Goal: Task Accomplishment & Management: Use online tool/utility

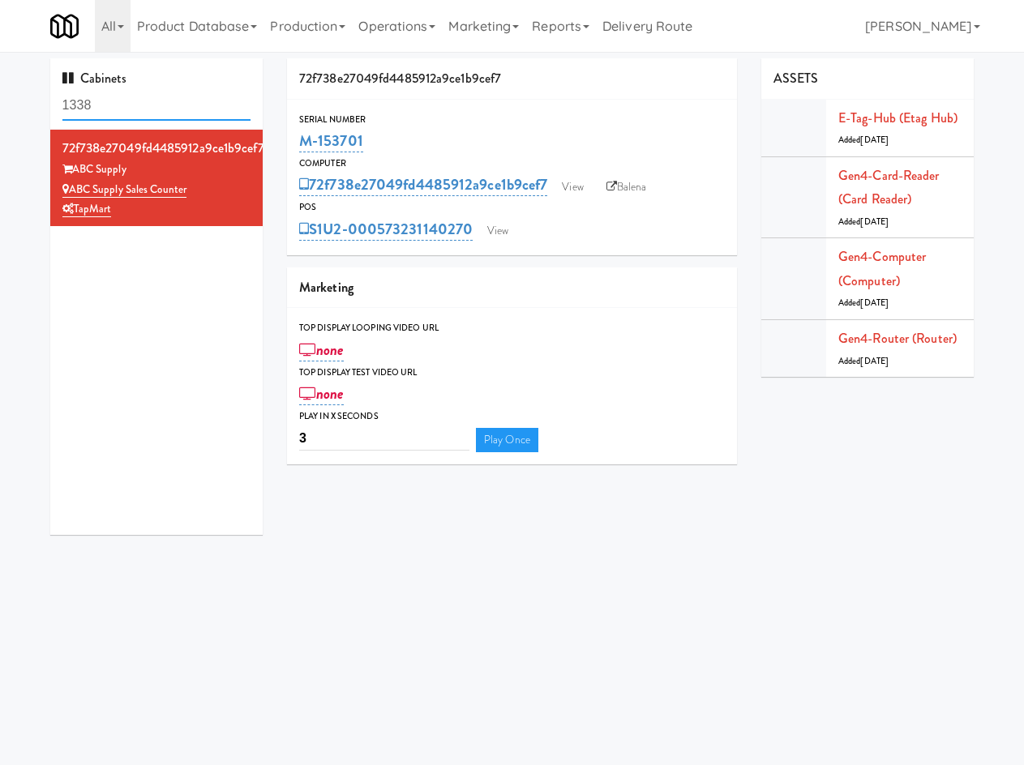
click at [152, 106] on input "1338" at bounding box center [156, 106] width 189 height 30
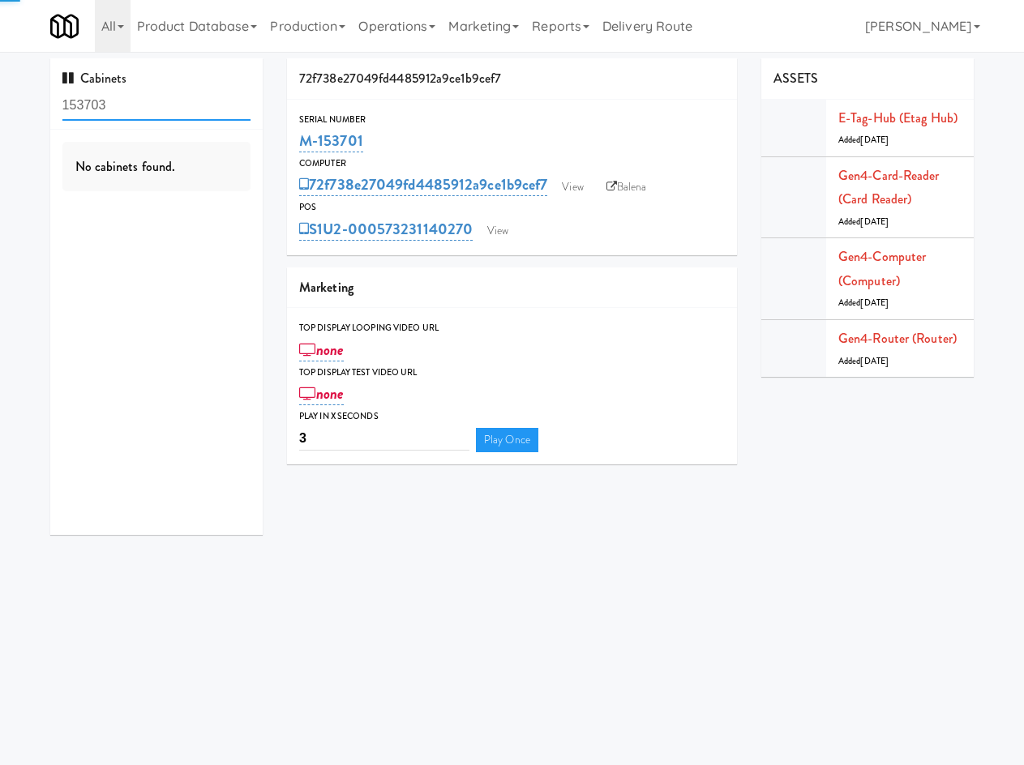
type input "153703"
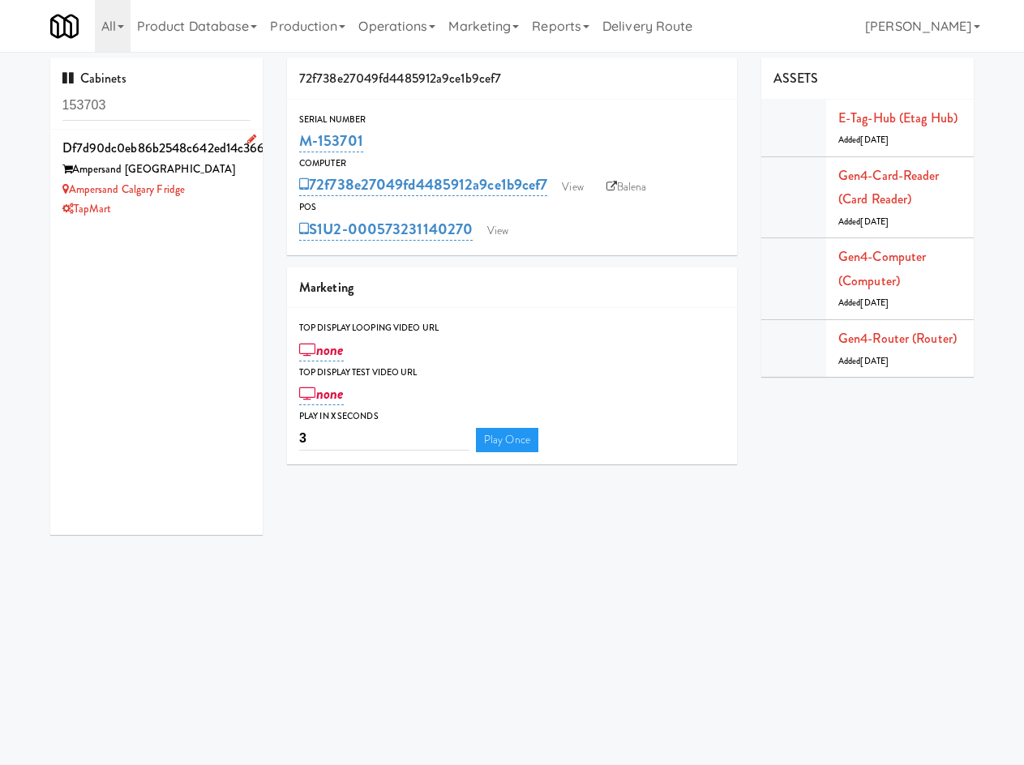
click at [209, 213] on div "TapMart" at bounding box center [156, 209] width 189 height 20
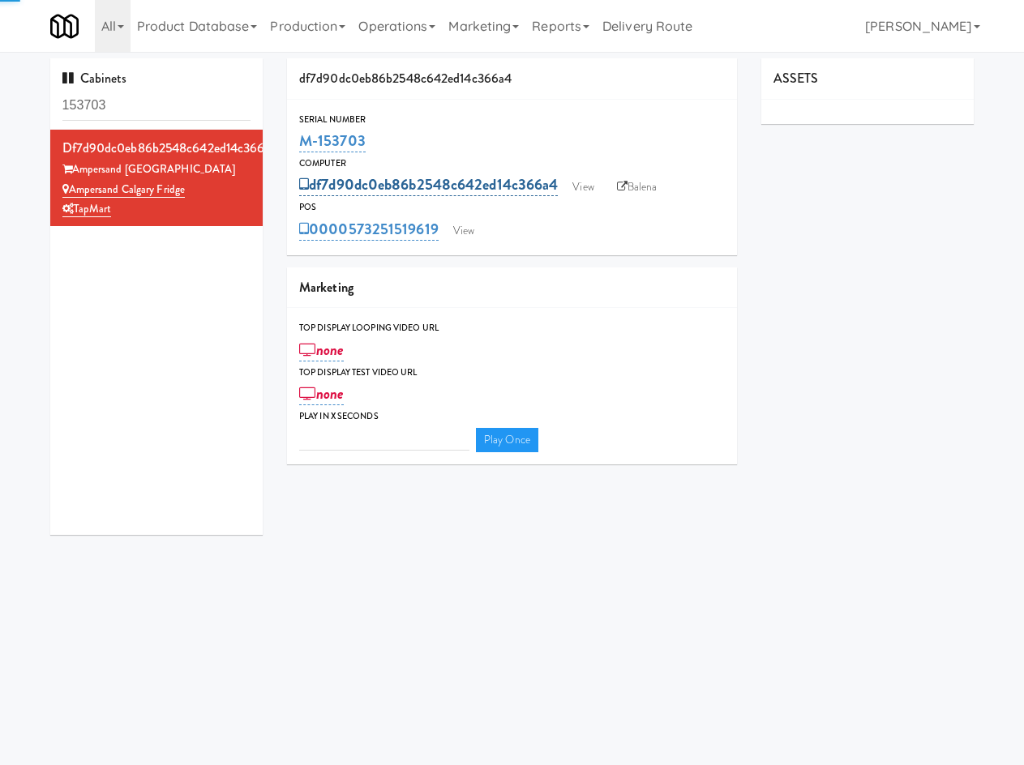
type input "3"
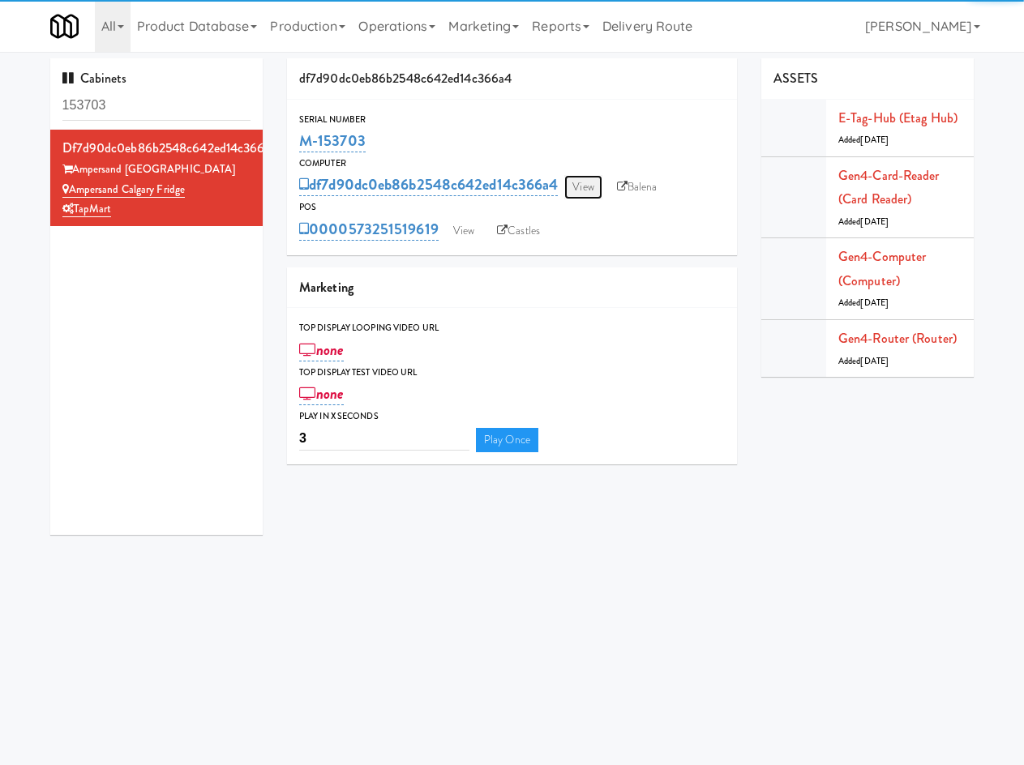
click at [592, 180] on link "View" at bounding box center [582, 187] width 37 height 24
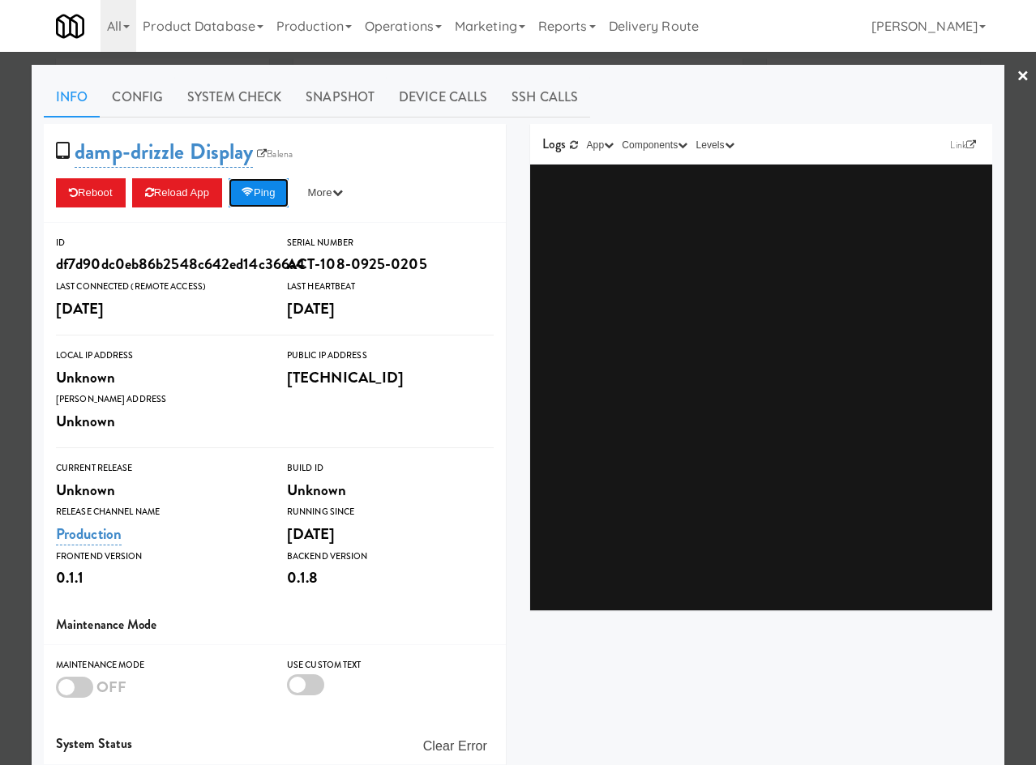
click at [269, 198] on button "Ping" at bounding box center [259, 192] width 60 height 29
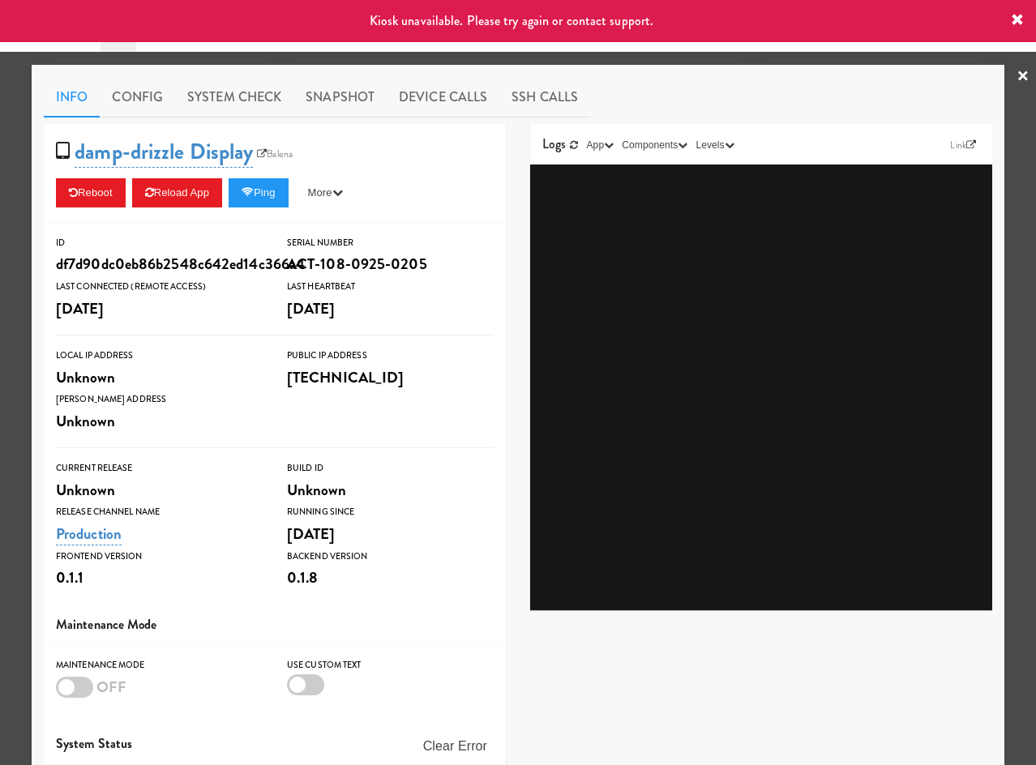
click at [273, 54] on div at bounding box center [518, 382] width 1036 height 765
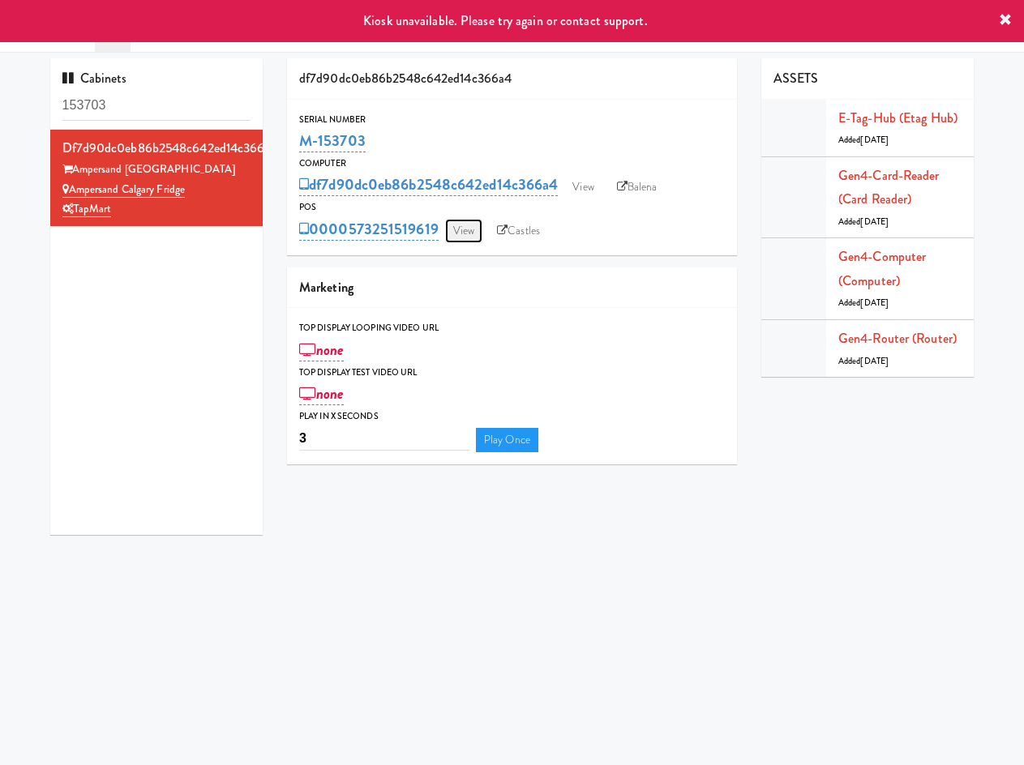
click at [460, 229] on link "View" at bounding box center [463, 231] width 37 height 24
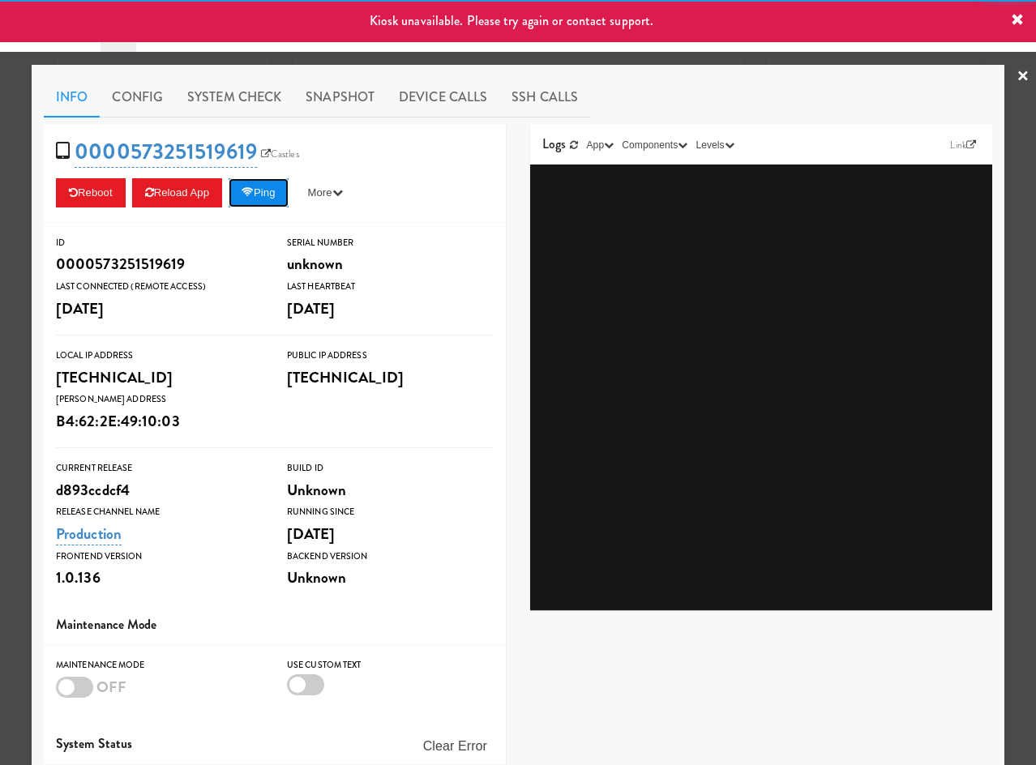
click at [285, 190] on button "Ping" at bounding box center [259, 192] width 60 height 29
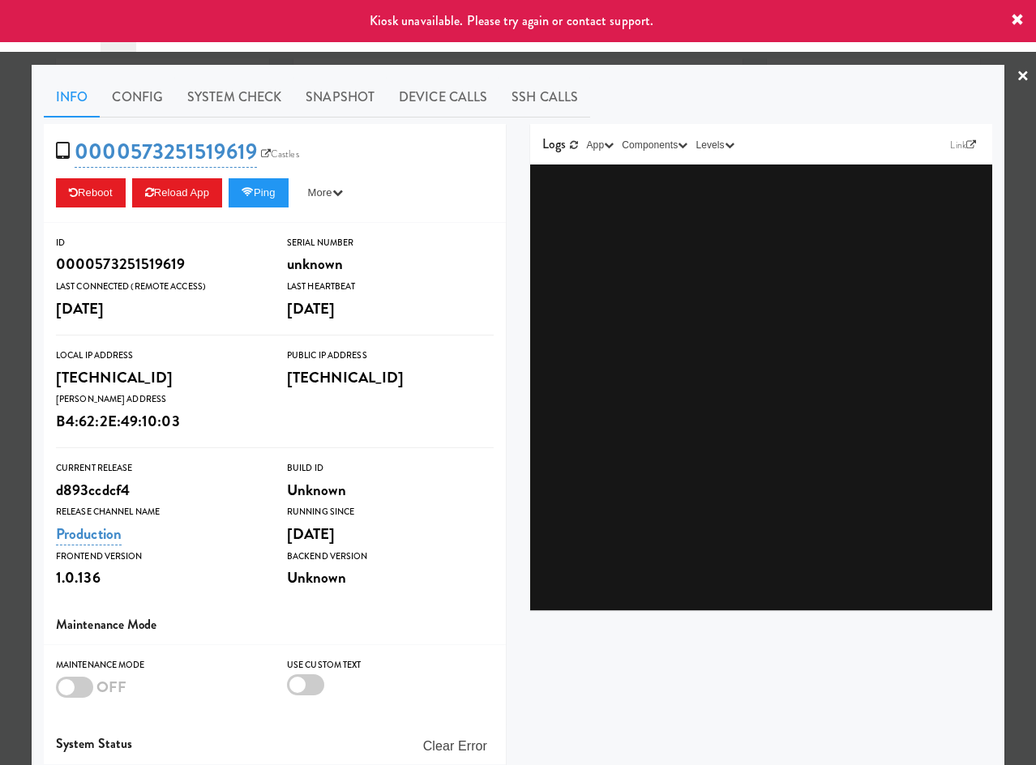
click at [285, 57] on div at bounding box center [518, 382] width 1036 height 765
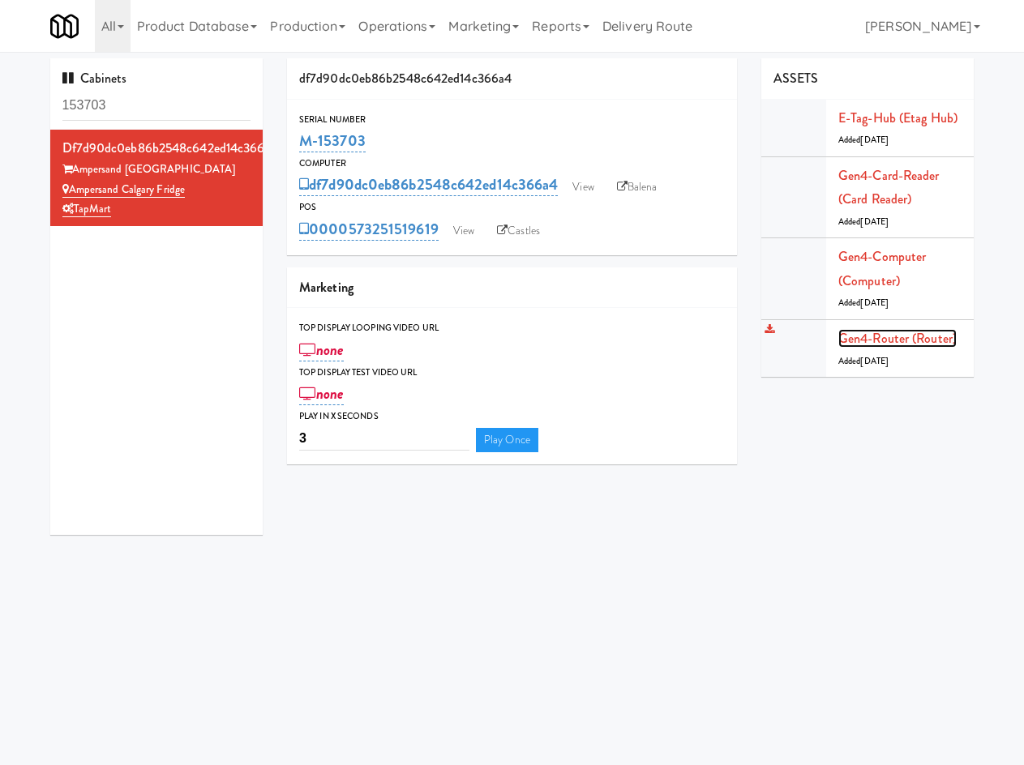
click at [892, 332] on link "Gen4-router (Router)" at bounding box center [897, 338] width 118 height 19
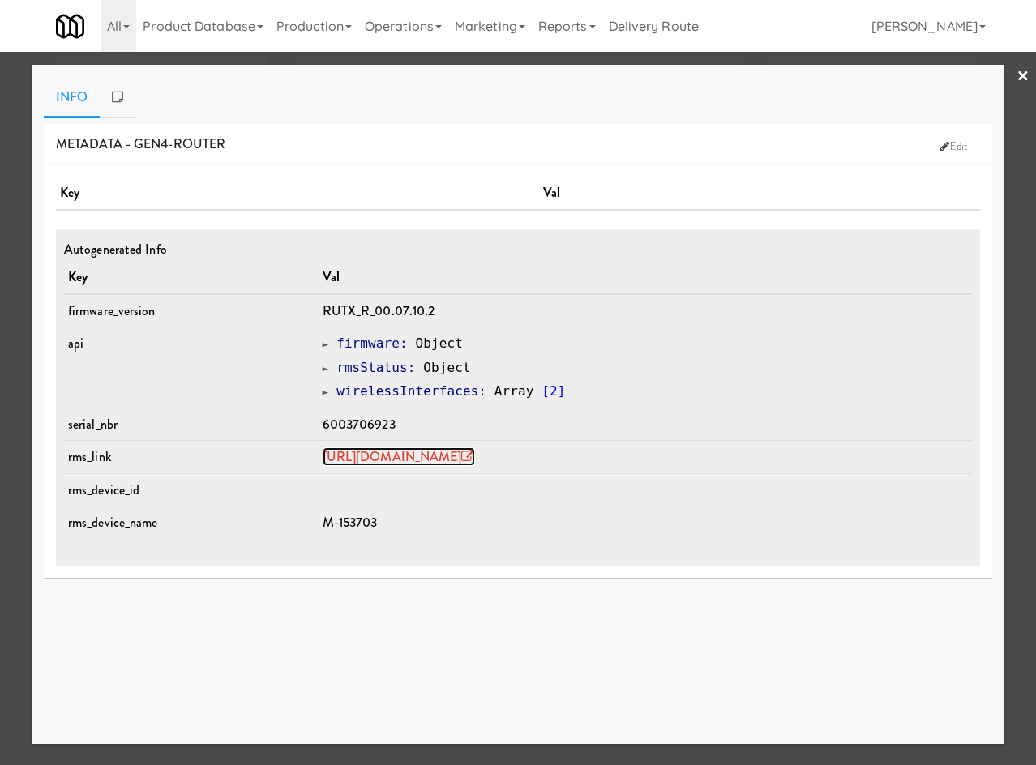
click at [354, 453] on link "https://rms.teltonika-networks.com/devices/1672315" at bounding box center [399, 456] width 152 height 19
click at [188, 60] on div at bounding box center [518, 382] width 1036 height 765
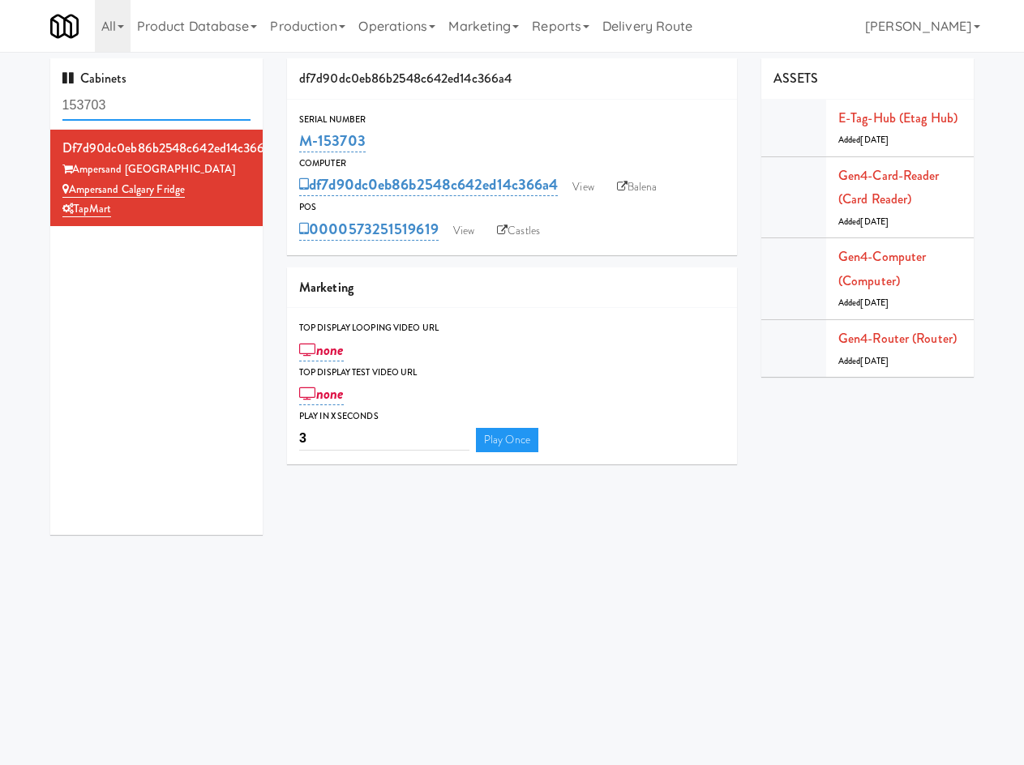
drag, startPoint x: 129, startPoint y: 98, endPoint x: -136, endPoint y: 101, distance: 265.1
click at [0, 101] on html "Okay Okay Select date: previous 2025-Oct next Su Mo Tu We Th Fr Sa 28 29 30 1 2…" at bounding box center [512, 382] width 1024 height 765
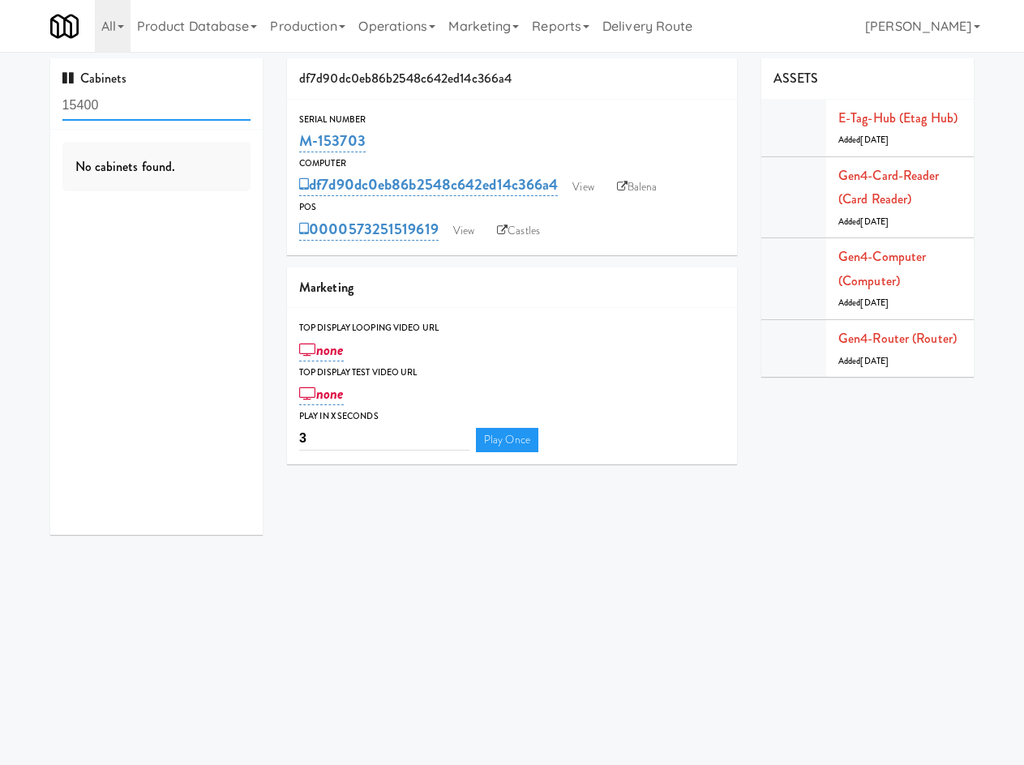
drag, startPoint x: 141, startPoint y: 112, endPoint x: -3, endPoint y: 114, distance: 144.3
click at [0, 114] on html "Okay Okay Select date: previous 2025-Oct next Su Mo Tu We Th Fr Sa 28 29 30 1 2…" at bounding box center [512, 382] width 1024 height 765
click at [77, 106] on input "15400" at bounding box center [156, 106] width 189 height 30
click at [79, 106] on input "15400" at bounding box center [156, 106] width 189 height 30
type input "150400"
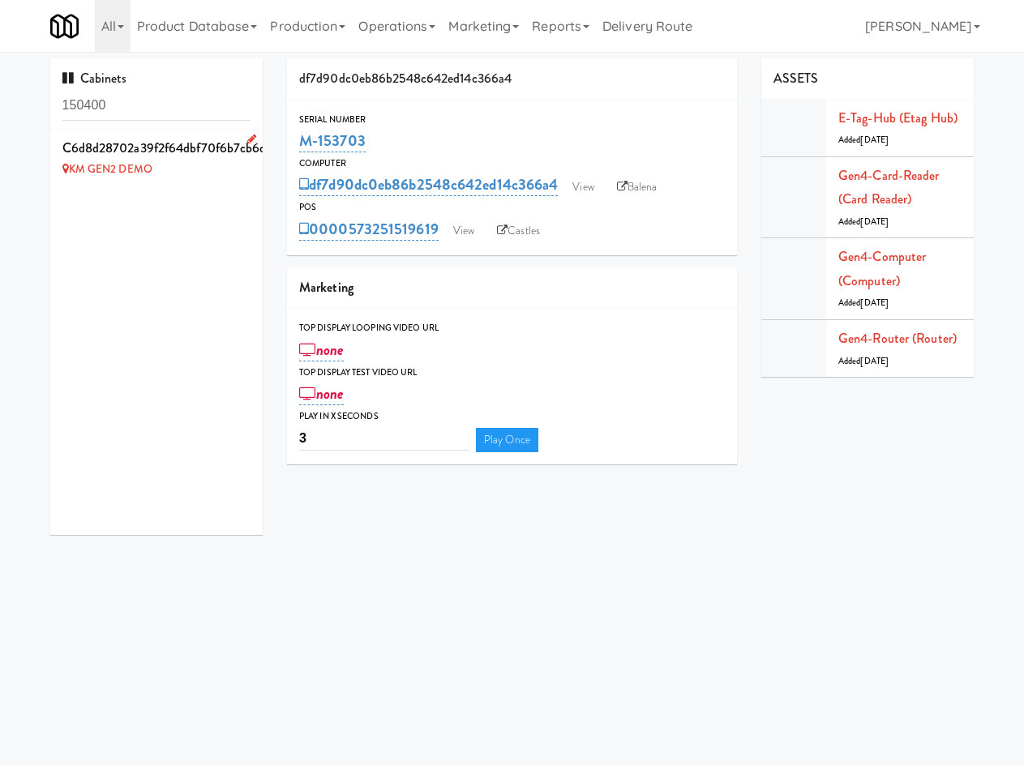
click at [185, 167] on div "KM GEN2 DEMO" at bounding box center [156, 170] width 189 height 20
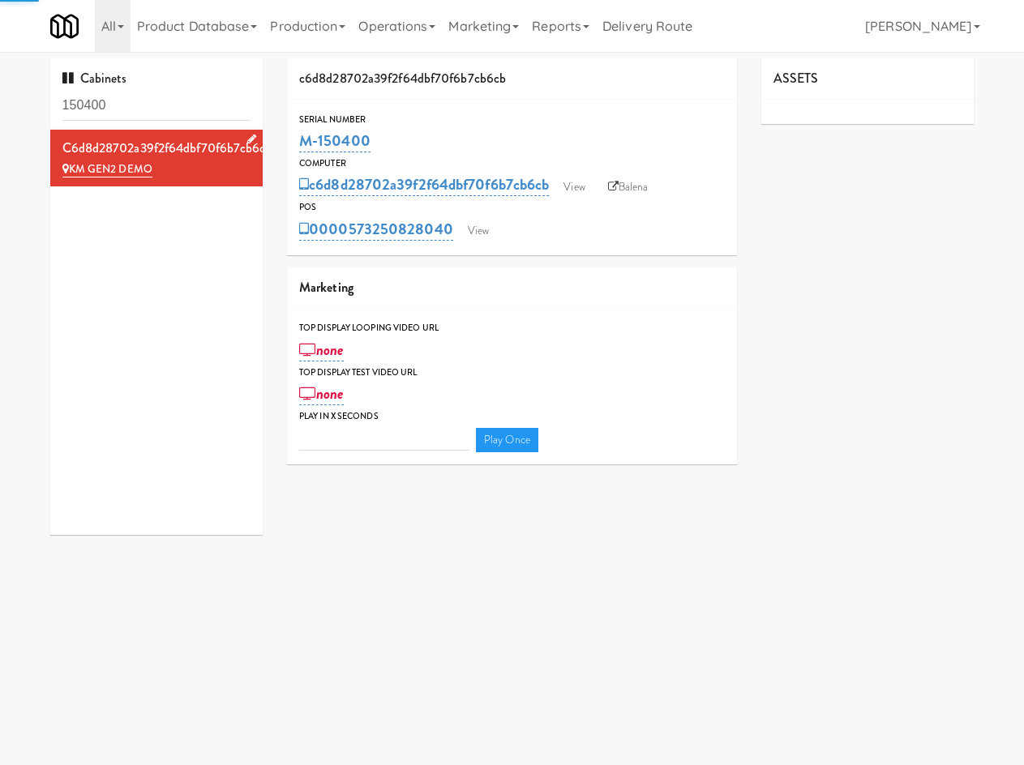
type input "3"
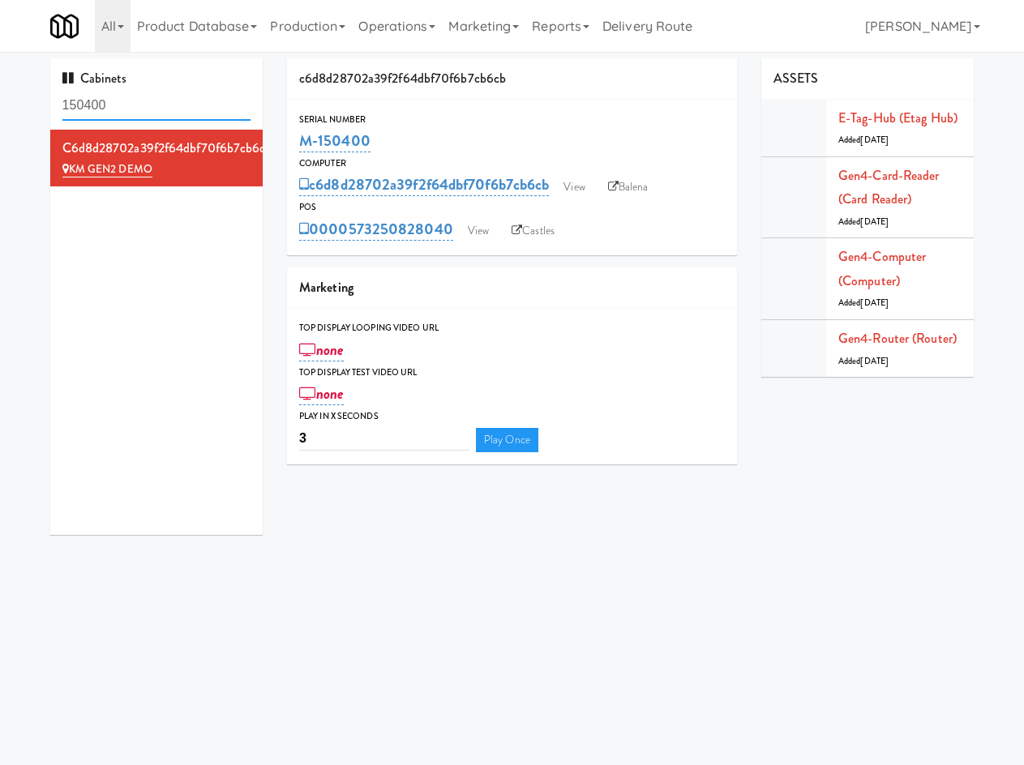
click at [168, 102] on input "150400" at bounding box center [156, 106] width 189 height 30
click at [247, 135] on icon at bounding box center [251, 139] width 9 height 11
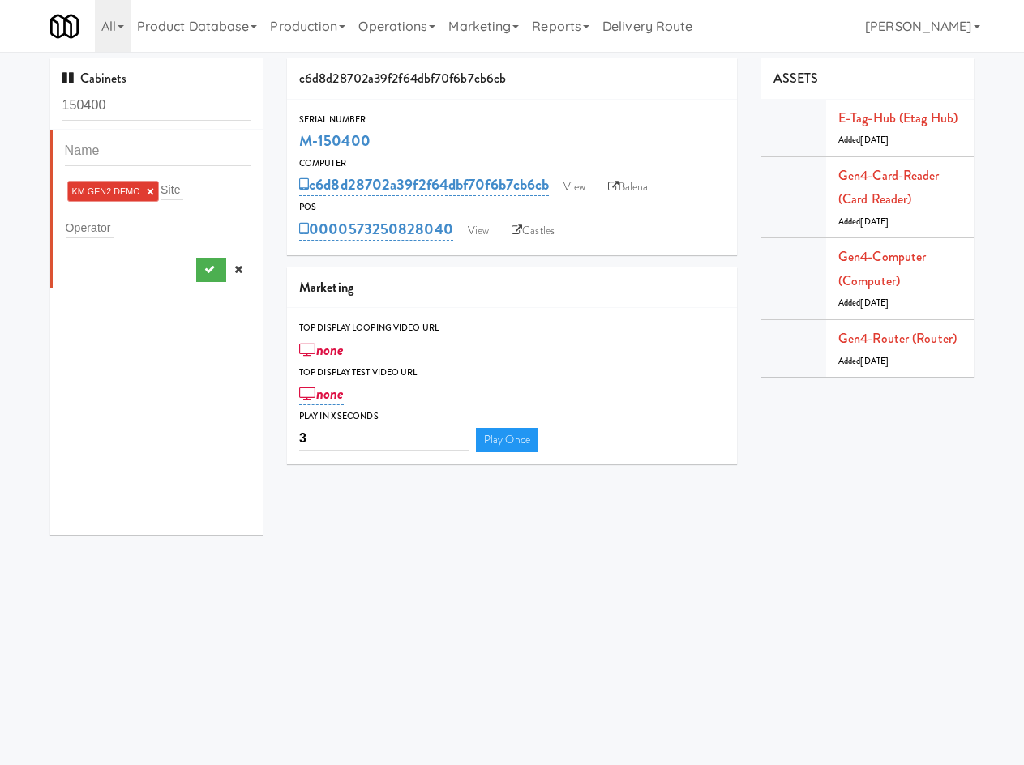
click at [191, 174] on div "KM GEN2 DEMO × Site Operator" at bounding box center [158, 209] width 186 height 146
click at [186, 186] on div "KM GEN2 DEMO × Site" at bounding box center [158, 191] width 186 height 26
type input "tap"
click at [199, 276] on button "submit" at bounding box center [211, 270] width 30 height 24
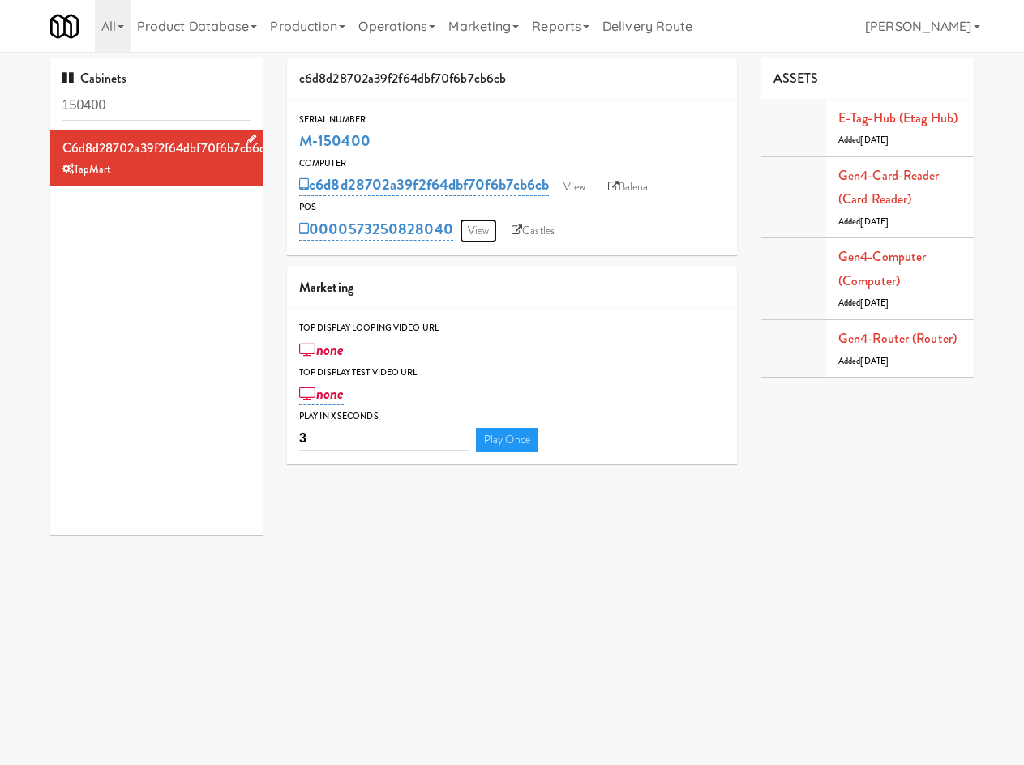
click at [479, 228] on link "View" at bounding box center [478, 231] width 37 height 24
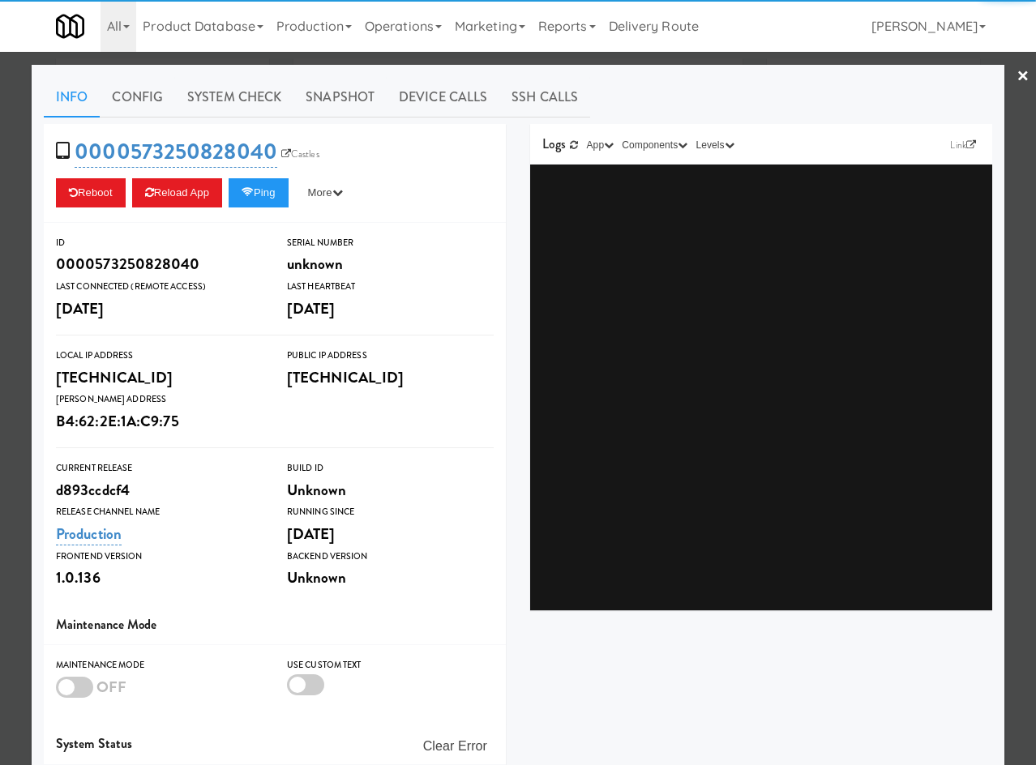
click at [282, 69] on div "Info Config System Check Snapshot Device Calls SSH Calls 0000573250828040 Castl…" at bounding box center [518, 474] width 973 height 818
drag, startPoint x: 287, startPoint y: 61, endPoint x: 467, endPoint y: 185, distance: 218.5
click at [289, 61] on div at bounding box center [518, 382] width 1036 height 765
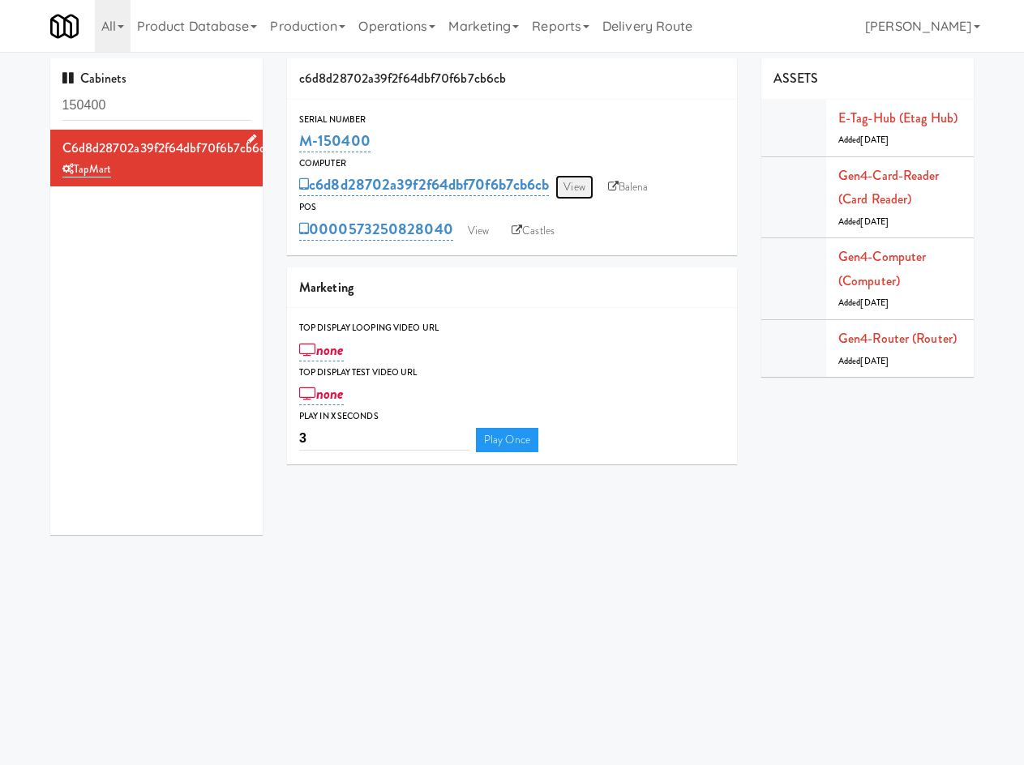
click at [587, 189] on link "View" at bounding box center [573, 187] width 37 height 24
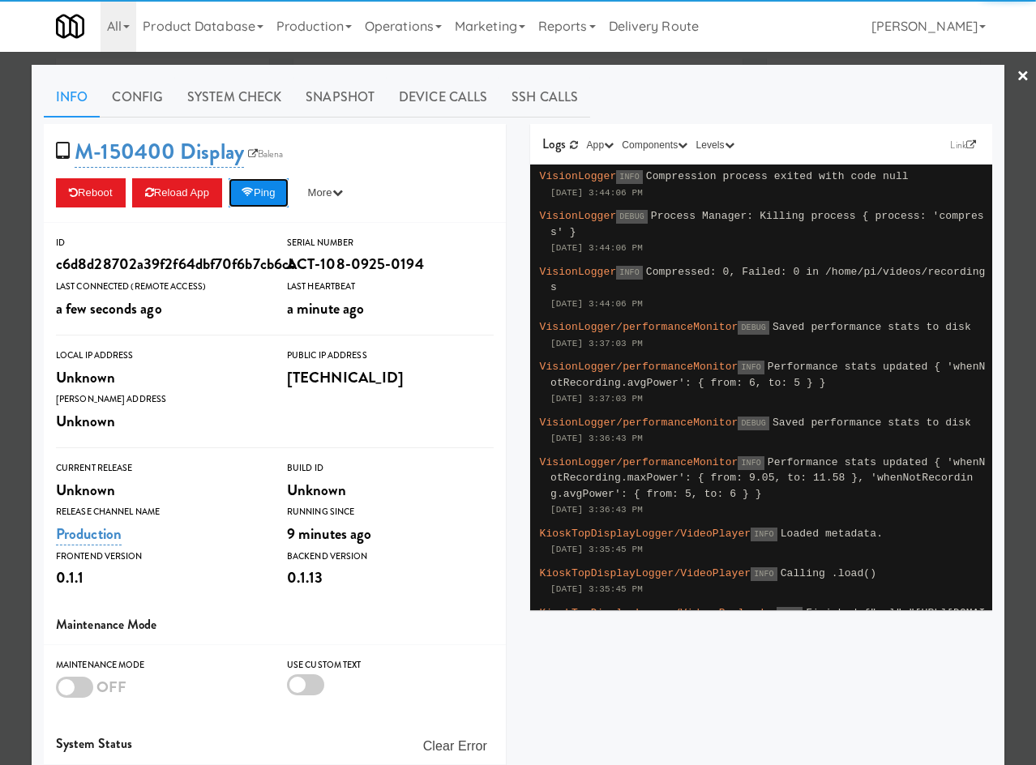
click at [247, 194] on icon at bounding box center [248, 192] width 12 height 11
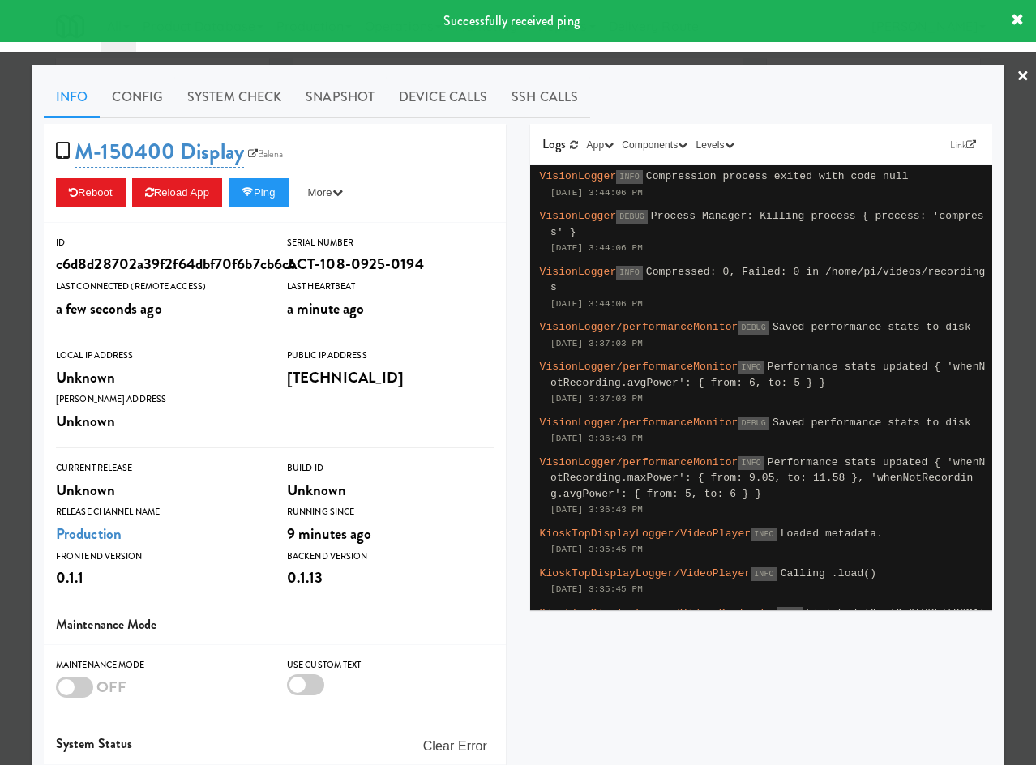
click at [293, 64] on div at bounding box center [518, 382] width 1036 height 765
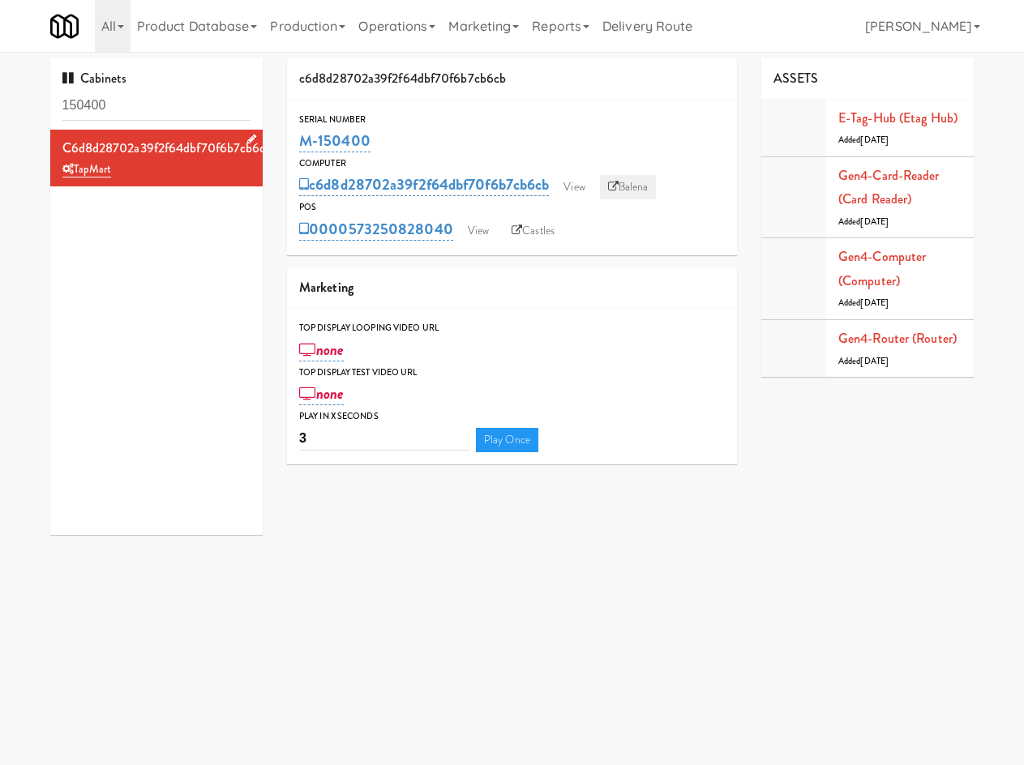
click at [631, 187] on link "Balena" at bounding box center [628, 187] width 57 height 24
click at [174, 113] on input "150400" at bounding box center [156, 106] width 189 height 30
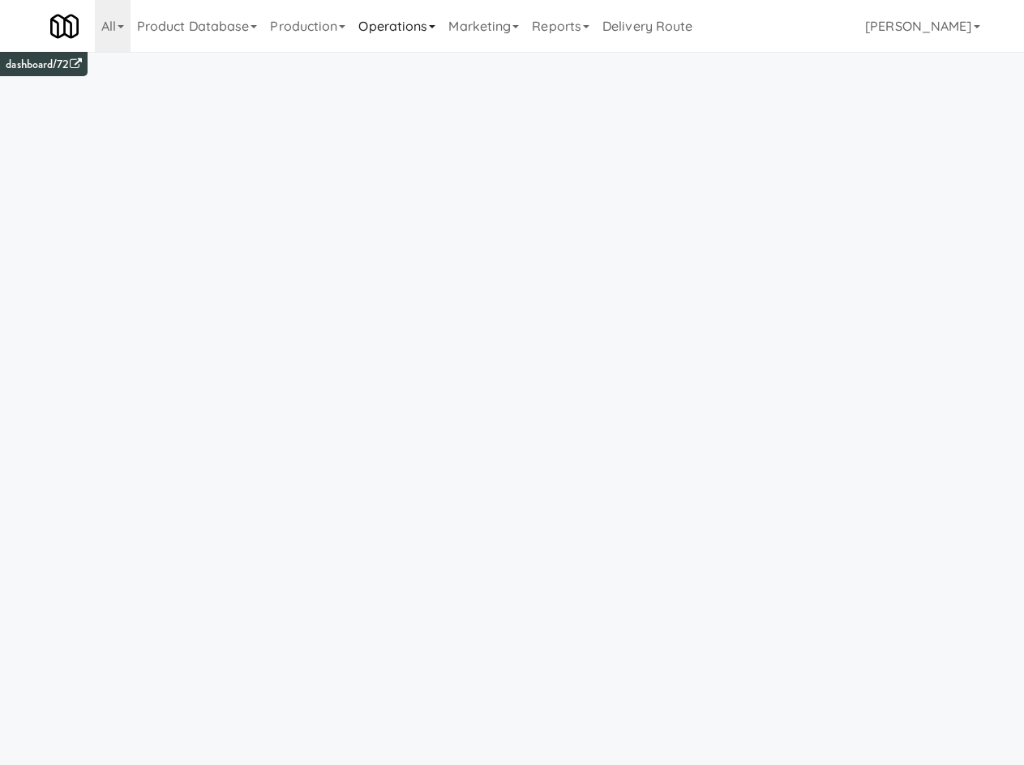
click at [439, 24] on link "Operations" at bounding box center [397, 26] width 90 height 52
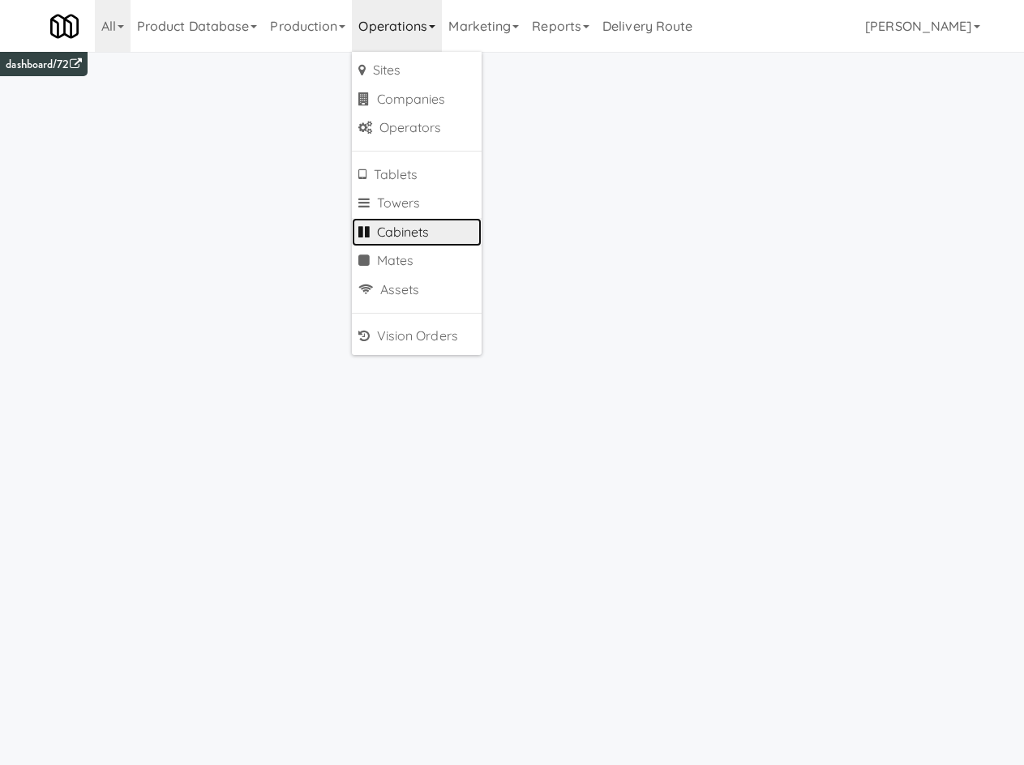
click at [417, 238] on link "Cabinets" at bounding box center [417, 232] width 130 height 29
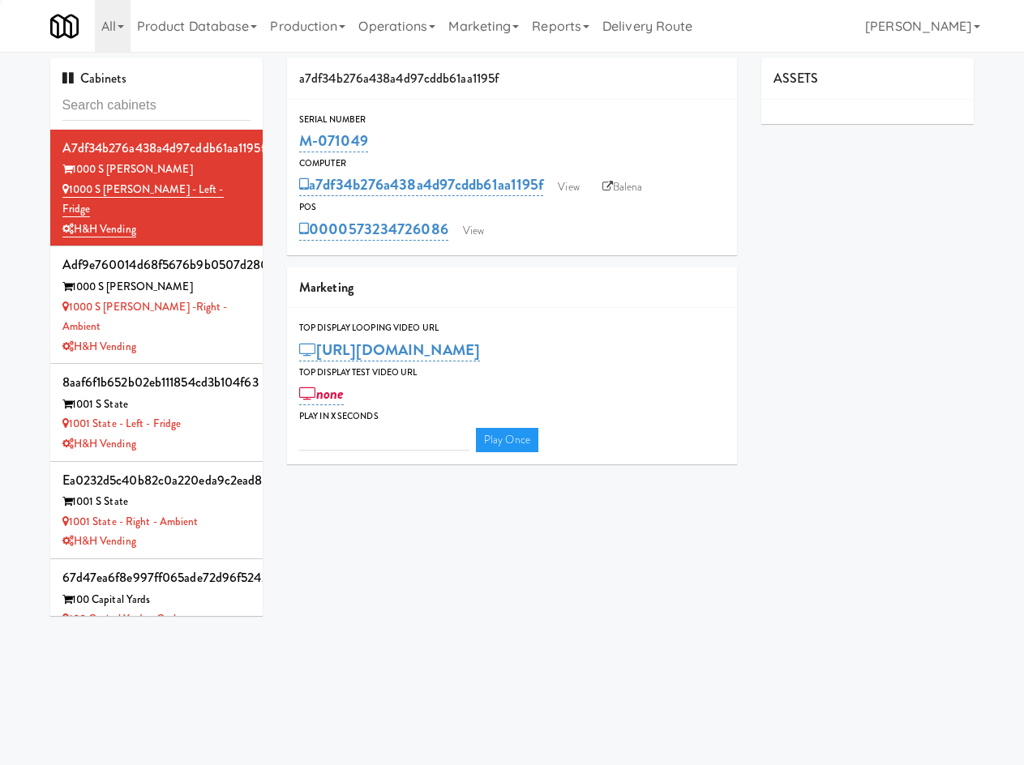
type input "3"
click at [113, 112] on input "text" at bounding box center [156, 106] width 189 height 30
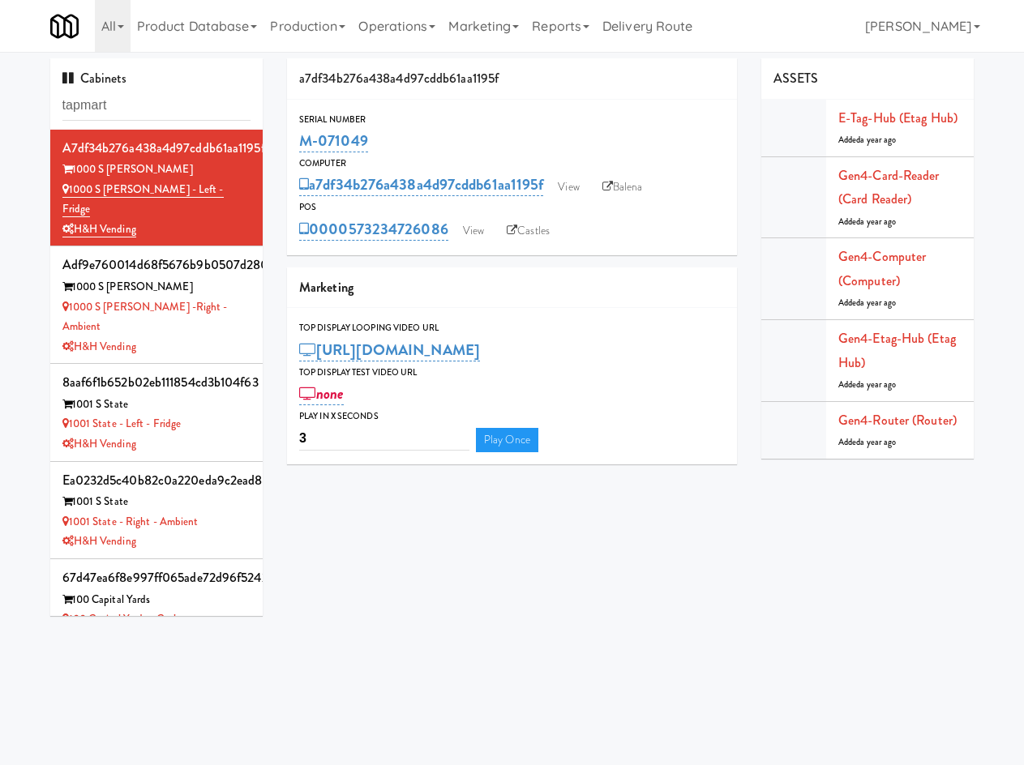
type input "tapmart"
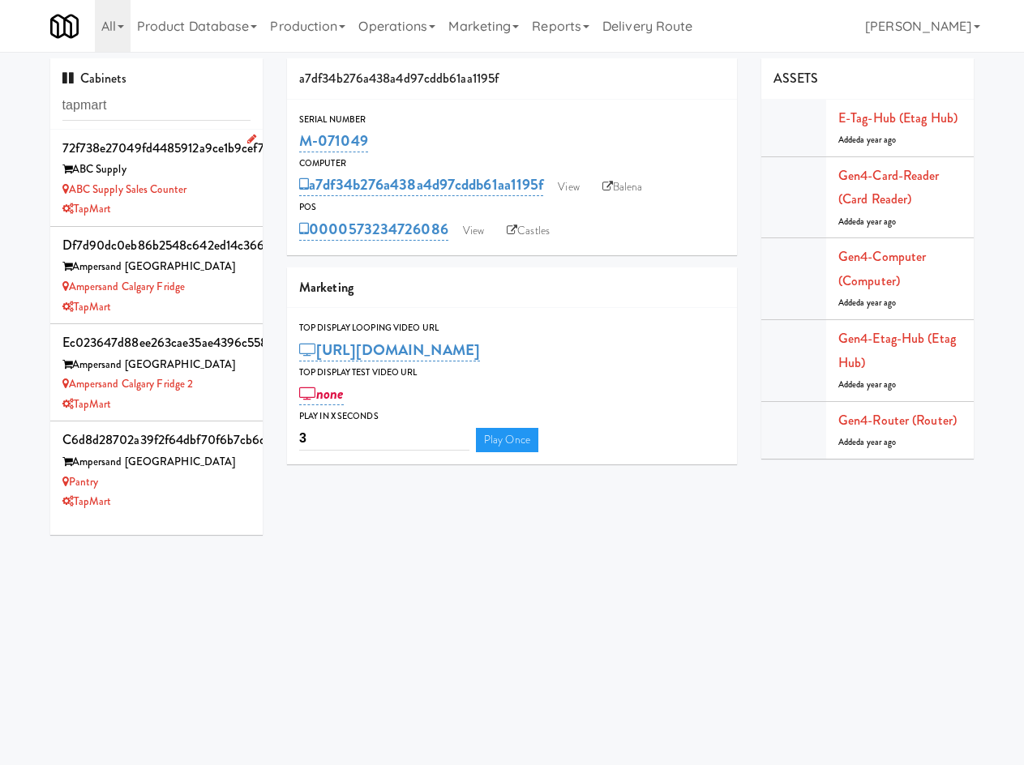
click at [238, 204] on li "72f738e27049fd4485912a9ce1b9cef7 ABC Supply ABC Supply Sales Counter TapMart" at bounding box center [156, 178] width 213 height 97
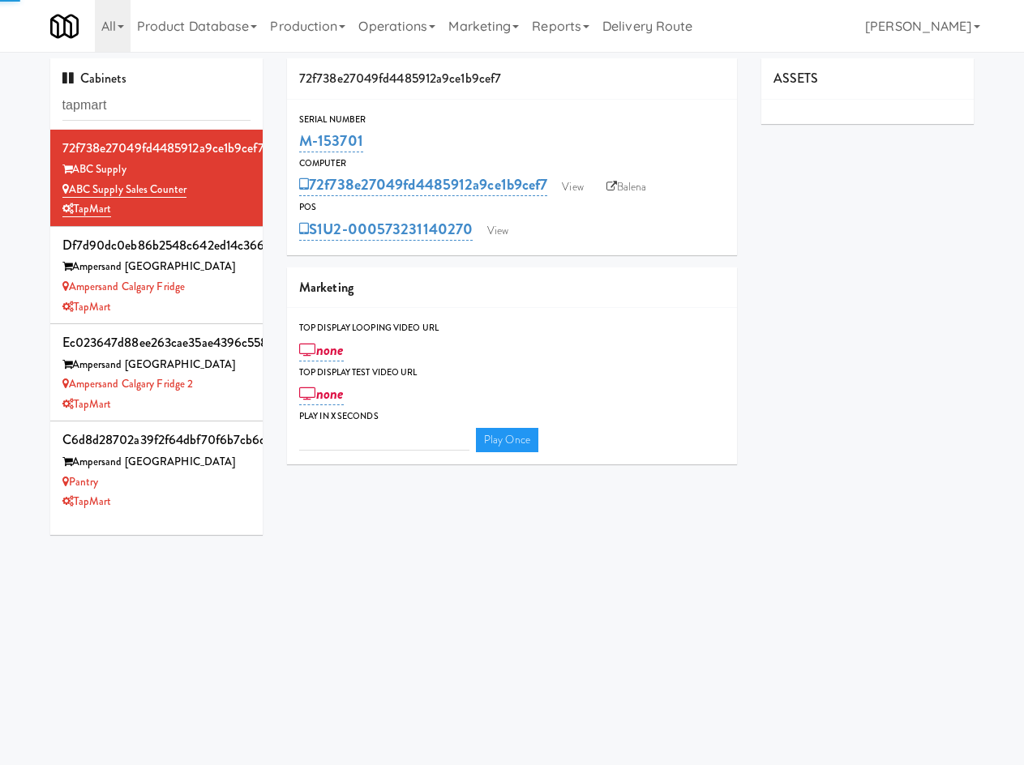
type input "3"
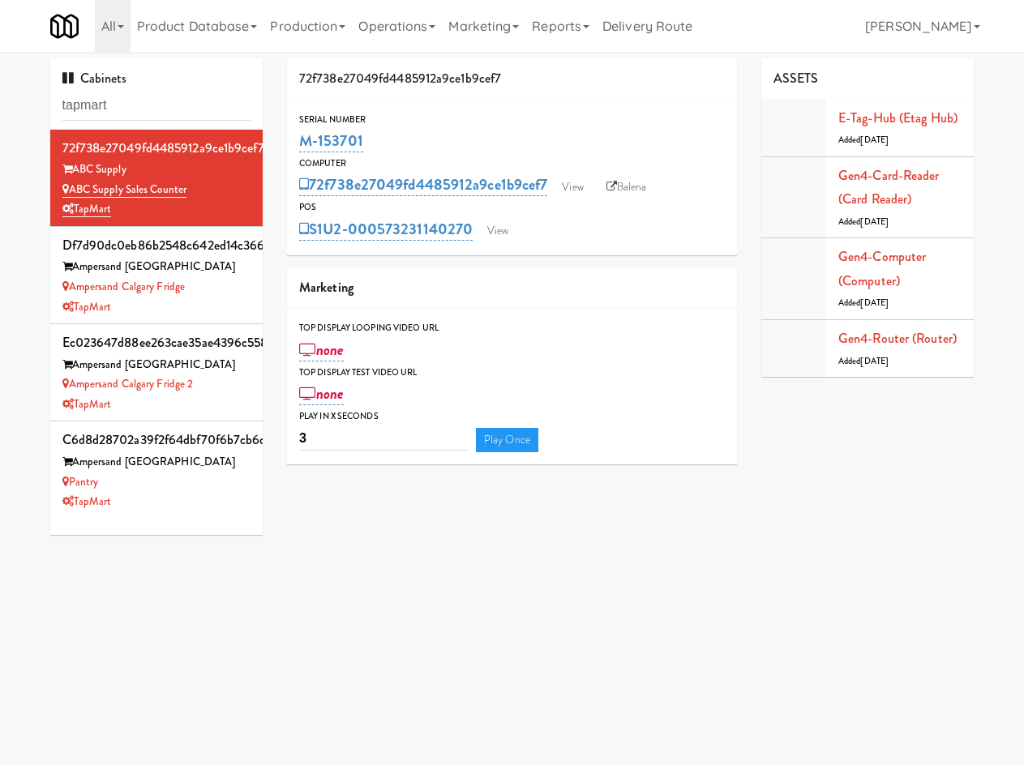
drag, startPoint x: 383, startPoint y: 142, endPoint x: 389, endPoint y: 121, distance: 21.8
click at [301, 143] on div "M-153701" at bounding box center [512, 141] width 426 height 28
copy link "M-153701"
click at [186, 295] on div "Ampersand Calgary Fridge" at bounding box center [156, 287] width 189 height 20
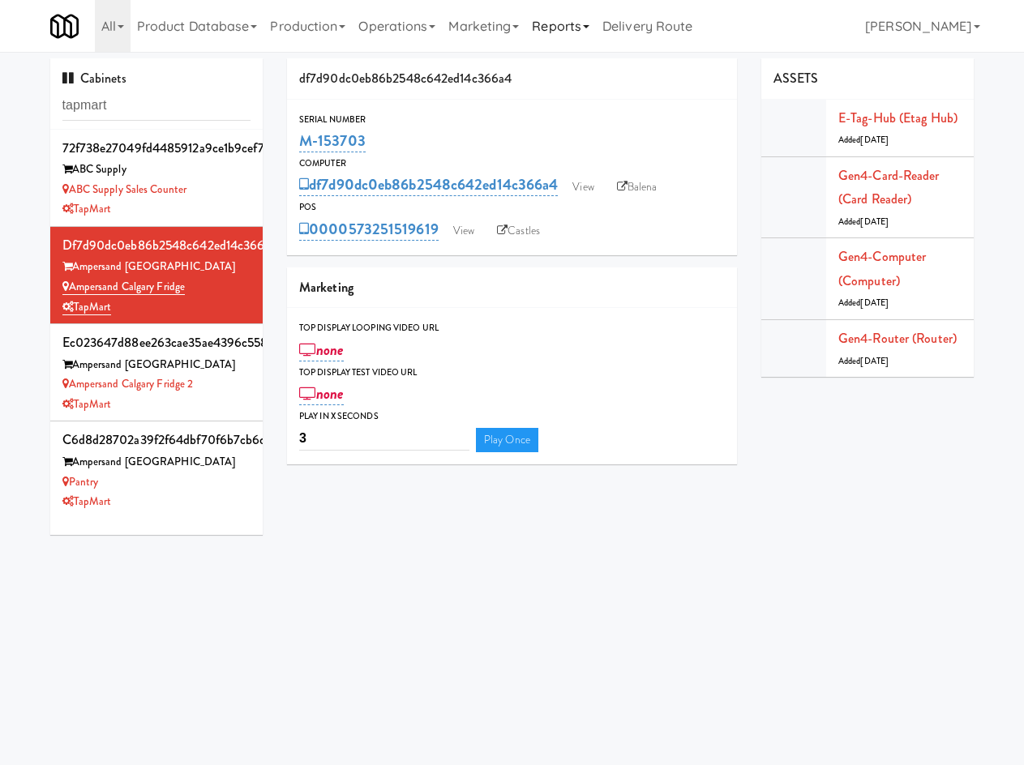
drag, startPoint x: 413, startPoint y: 146, endPoint x: 573, endPoint y: 15, distance: 206.2
click at [285, 143] on div "df7d90dc0eb86b2548c642ed14c366a4 Serial Number M-153703 Computer df7d90dc0eb86b…" at bounding box center [512, 267] width 474 height 418
copy link "M-153703"
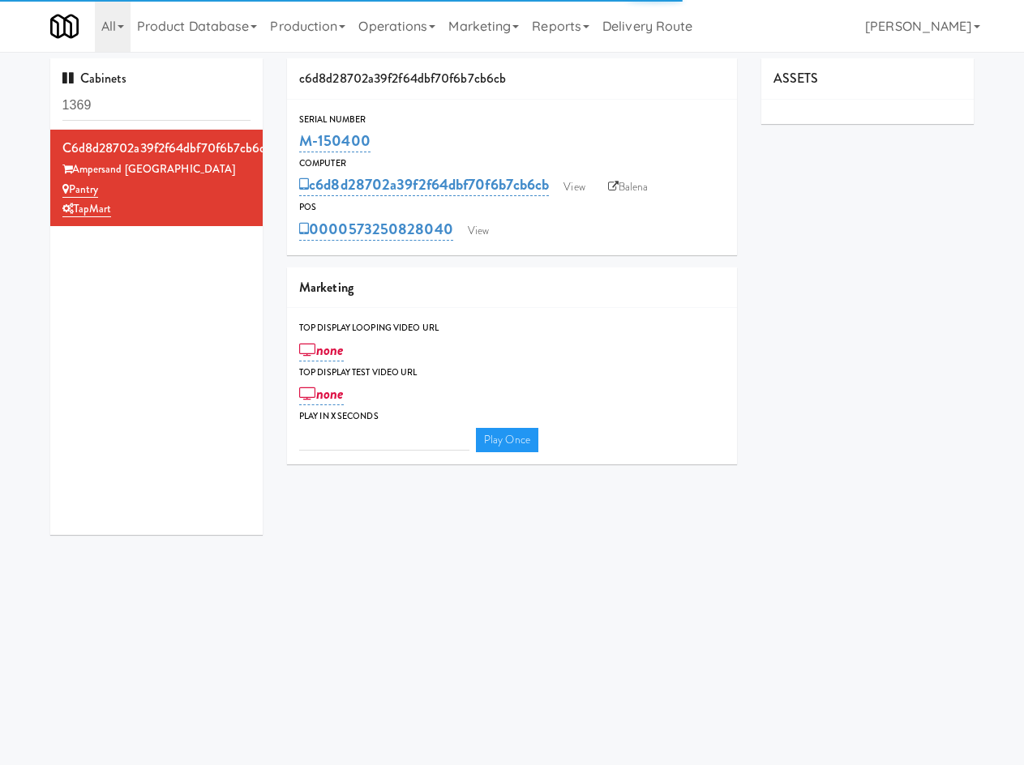
type input "3"
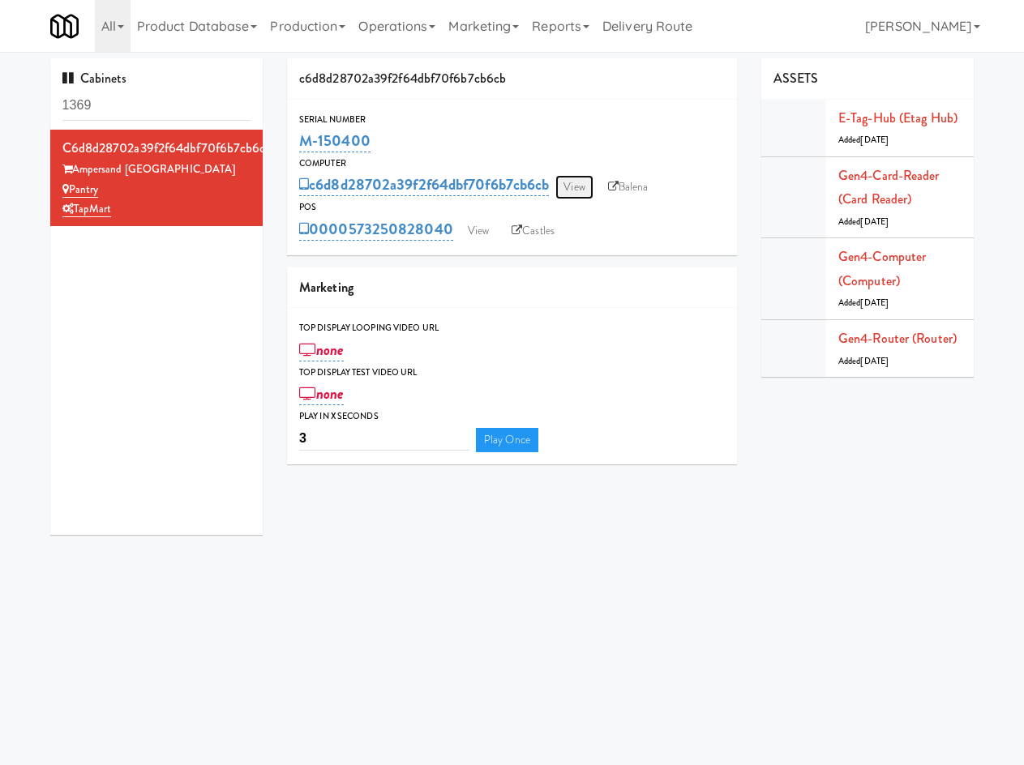
click at [584, 190] on link "View" at bounding box center [573, 187] width 37 height 24
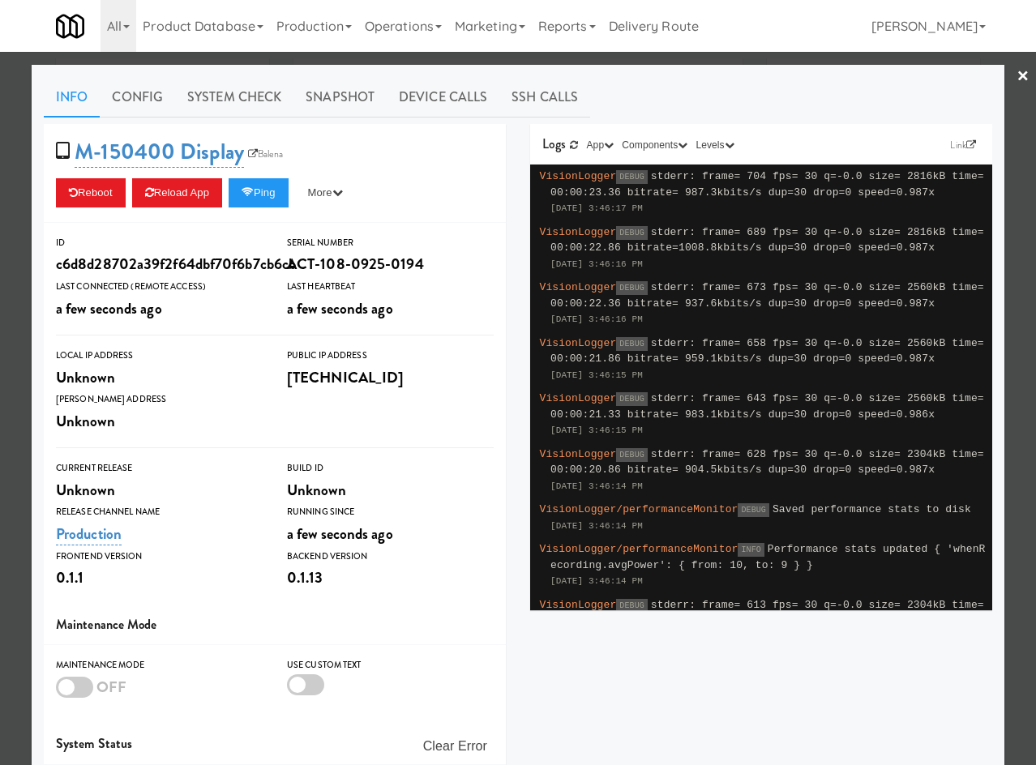
click at [244, 58] on div at bounding box center [518, 382] width 1036 height 765
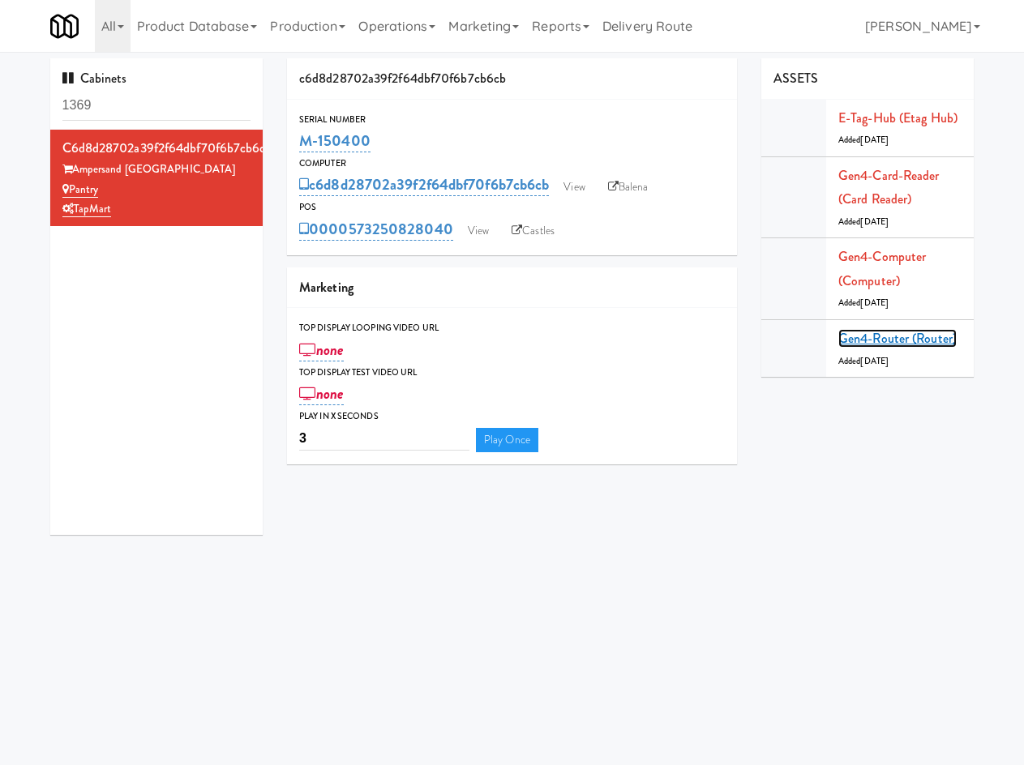
click at [868, 336] on link "Gen4-router (Router)" at bounding box center [897, 338] width 118 height 19
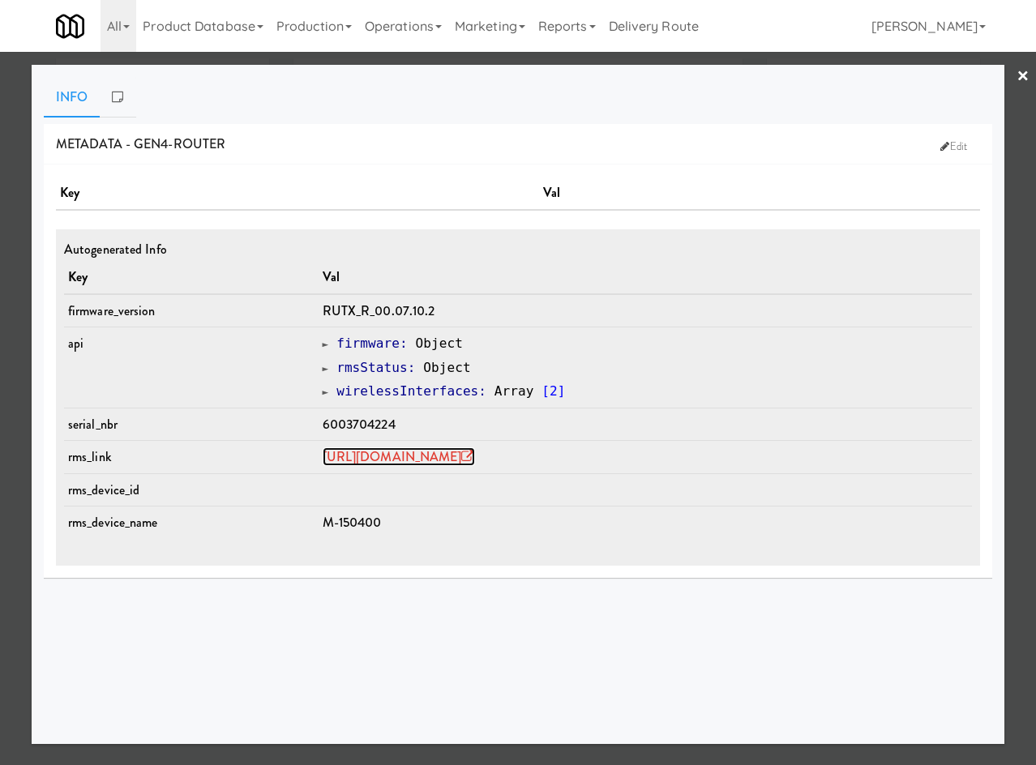
click at [402, 451] on link "https://rms.teltonika-networks.com/devices/1672338" at bounding box center [399, 456] width 152 height 19
click at [1020, 77] on link "×" at bounding box center [1022, 77] width 13 height 50
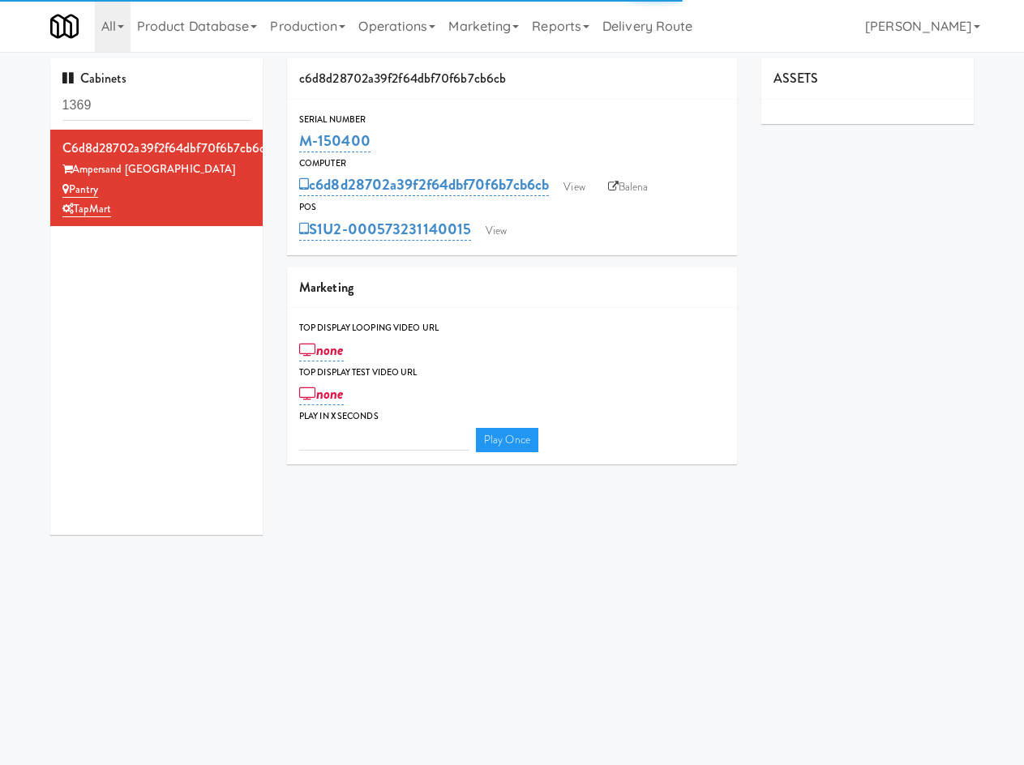
type input "3"
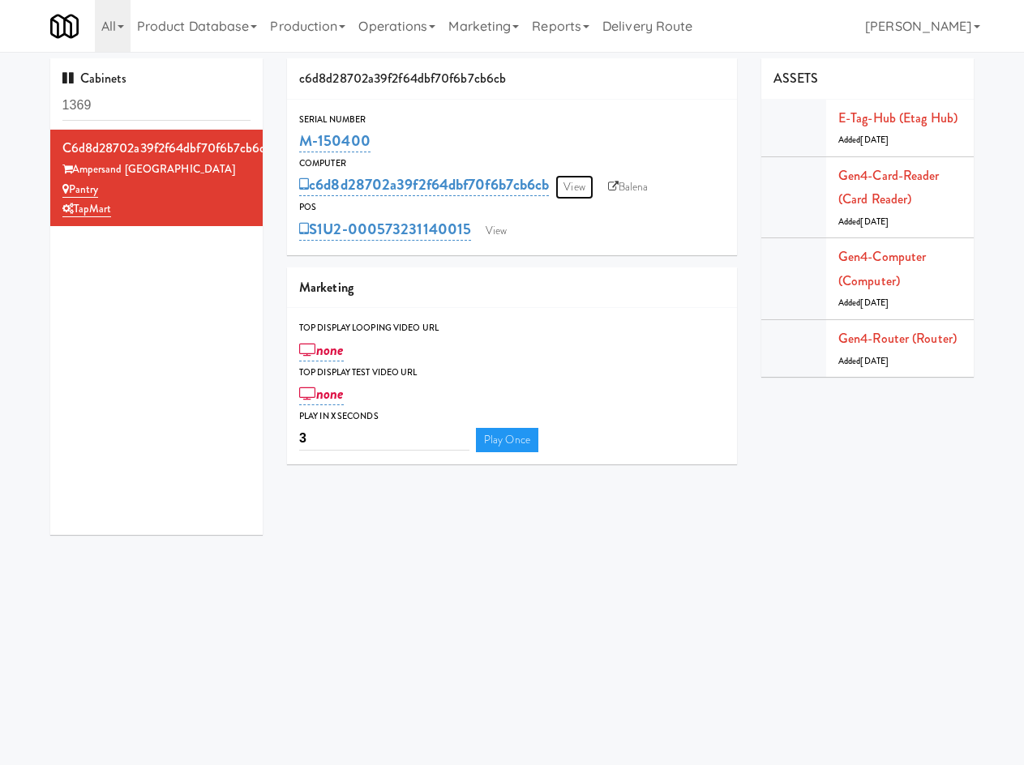
click at [580, 187] on link "View" at bounding box center [573, 187] width 37 height 24
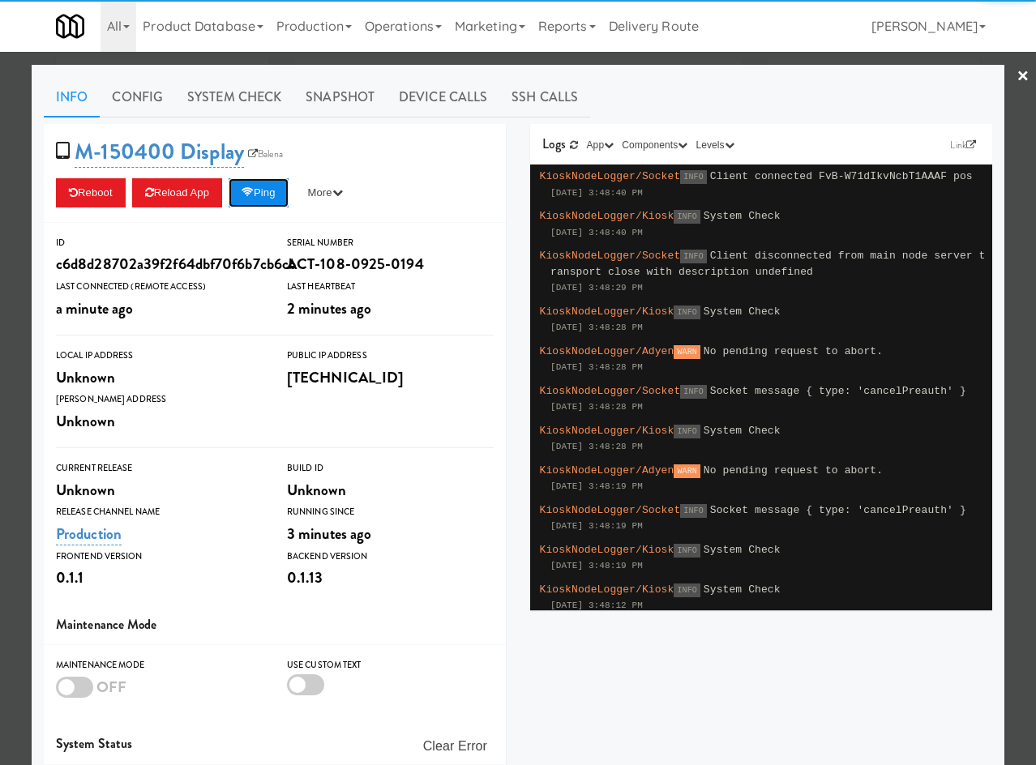
click at [273, 199] on button "Ping" at bounding box center [259, 192] width 60 height 29
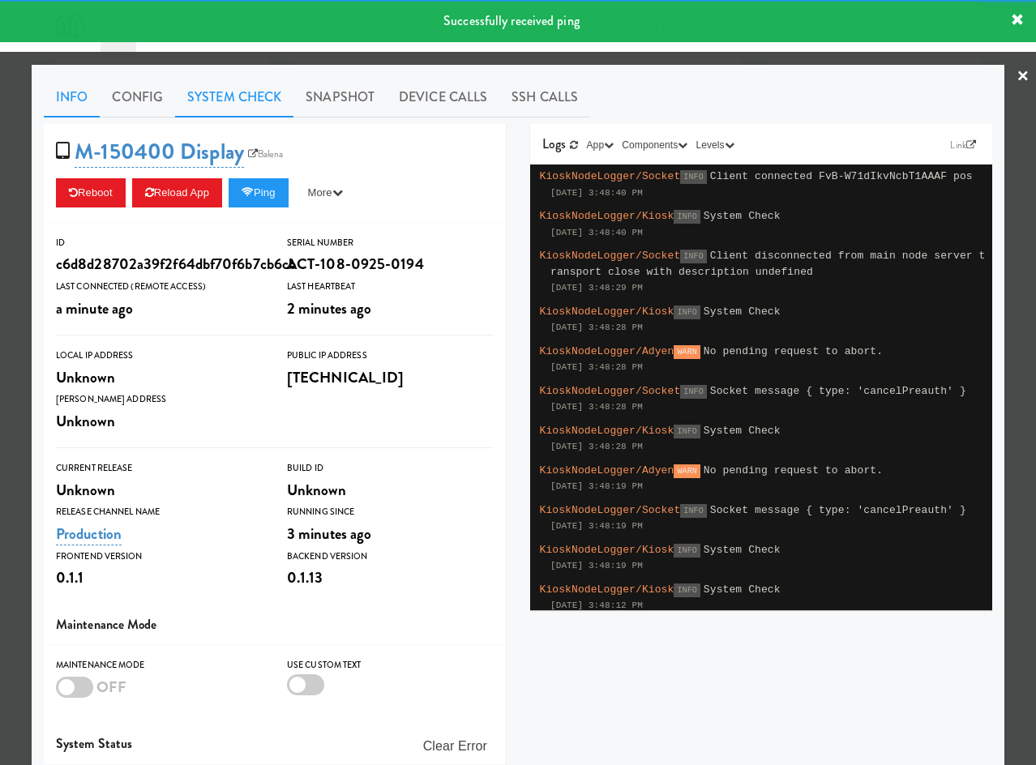
click at [246, 105] on link "System Check" at bounding box center [234, 97] width 118 height 41
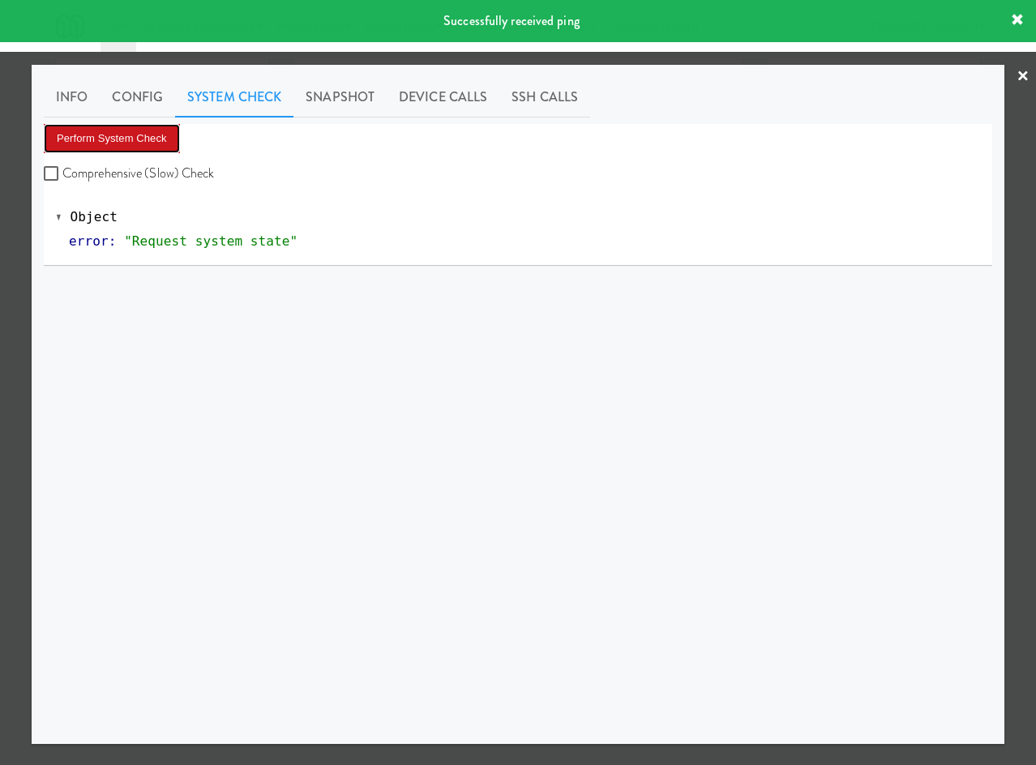
click at [156, 147] on button "Perform System Check" at bounding box center [112, 138] width 136 height 29
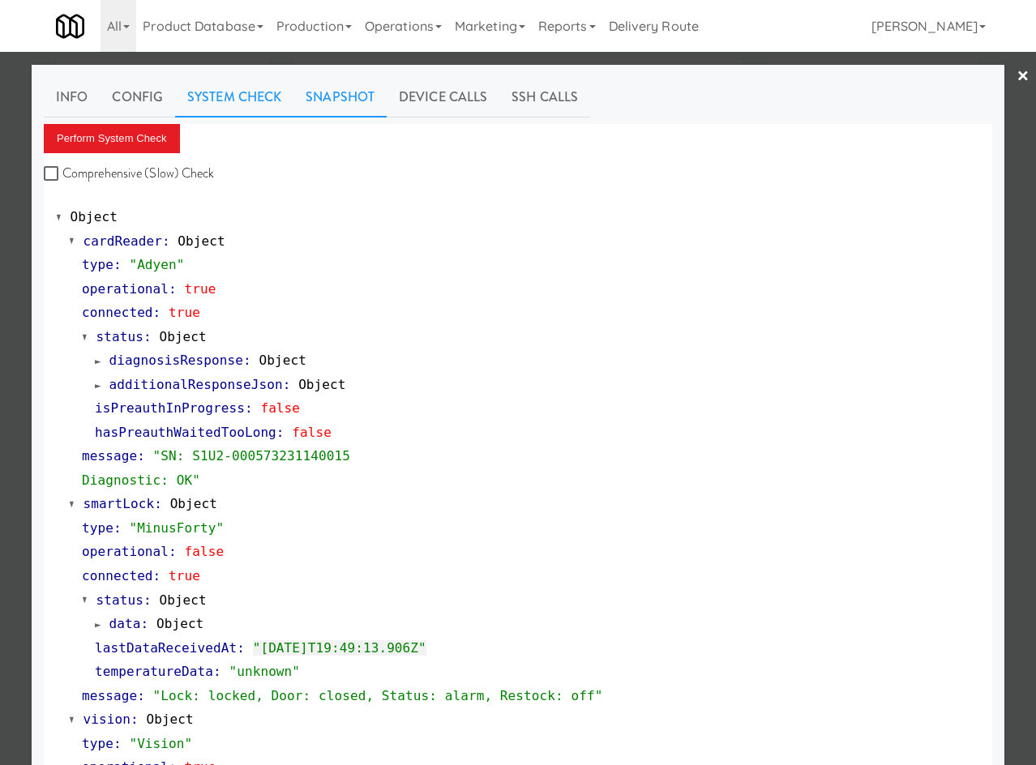
click at [338, 95] on link "Snapshot" at bounding box center [339, 97] width 93 height 41
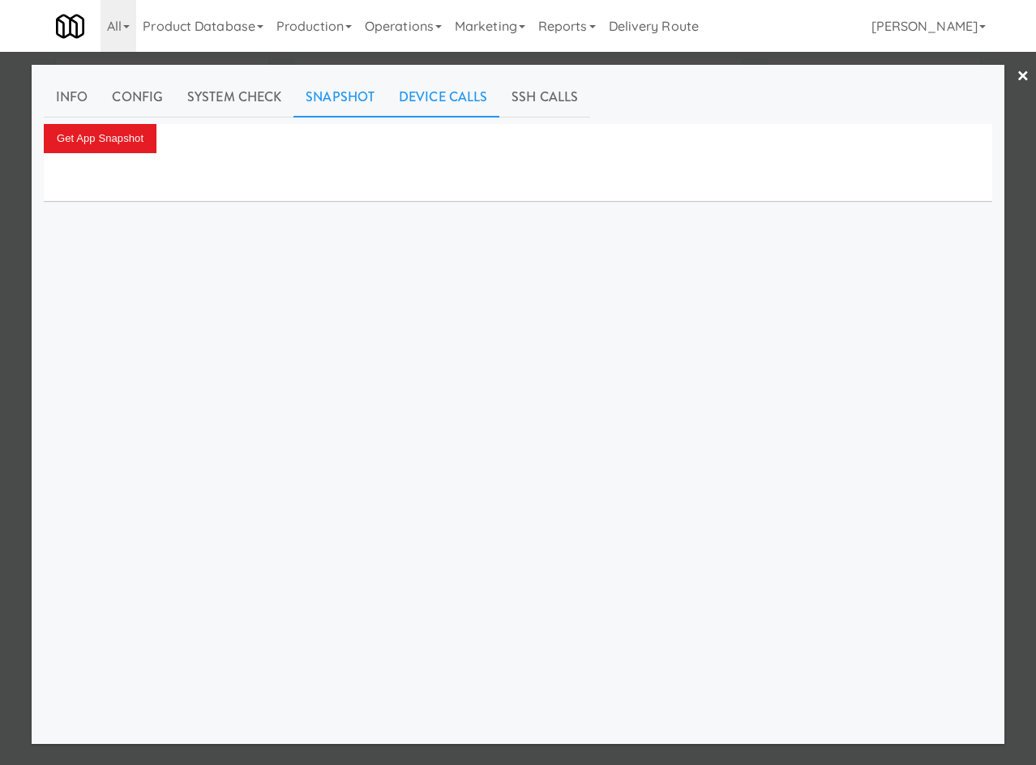
drag, startPoint x: 463, startPoint y: 101, endPoint x: 445, endPoint y: 111, distance: 20.7
click at [462, 102] on link "Device Calls" at bounding box center [443, 97] width 113 height 41
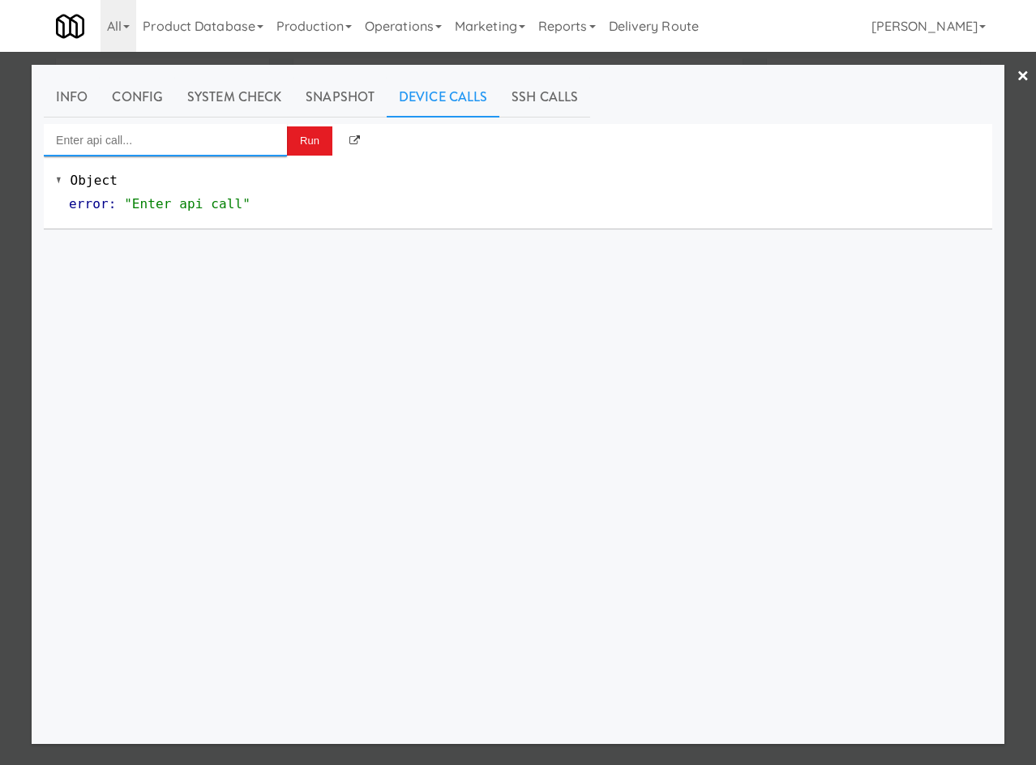
click at [237, 137] on input "Enter api call..." at bounding box center [165, 140] width 243 height 32
type input "d"
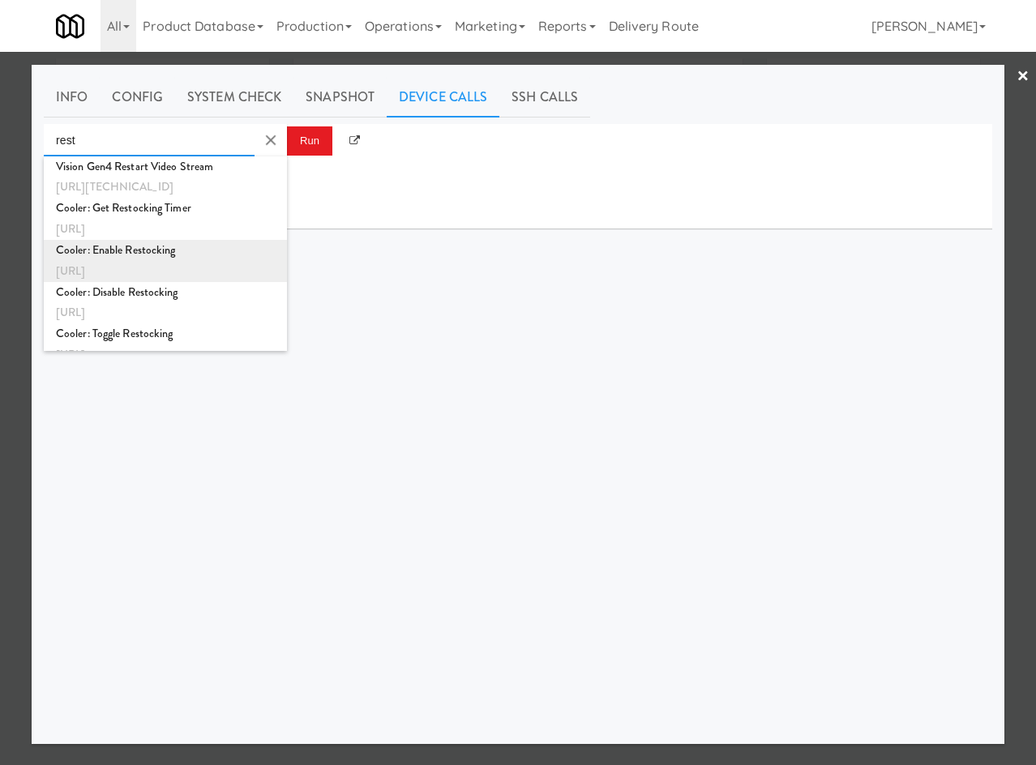
click at [196, 262] on div "http://localhost:3000/cooler/restocking-mode/enable" at bounding box center [165, 271] width 219 height 21
type input "Cooler: Enable Restocking"
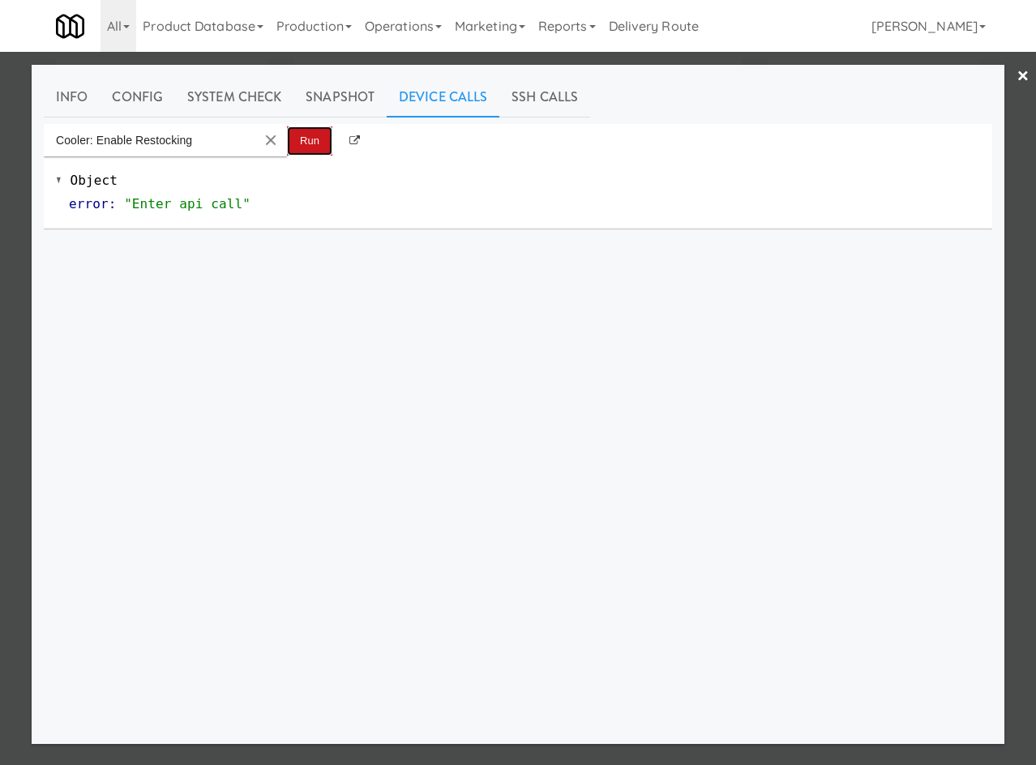
click at [323, 135] on button "Run" at bounding box center [309, 140] width 45 height 29
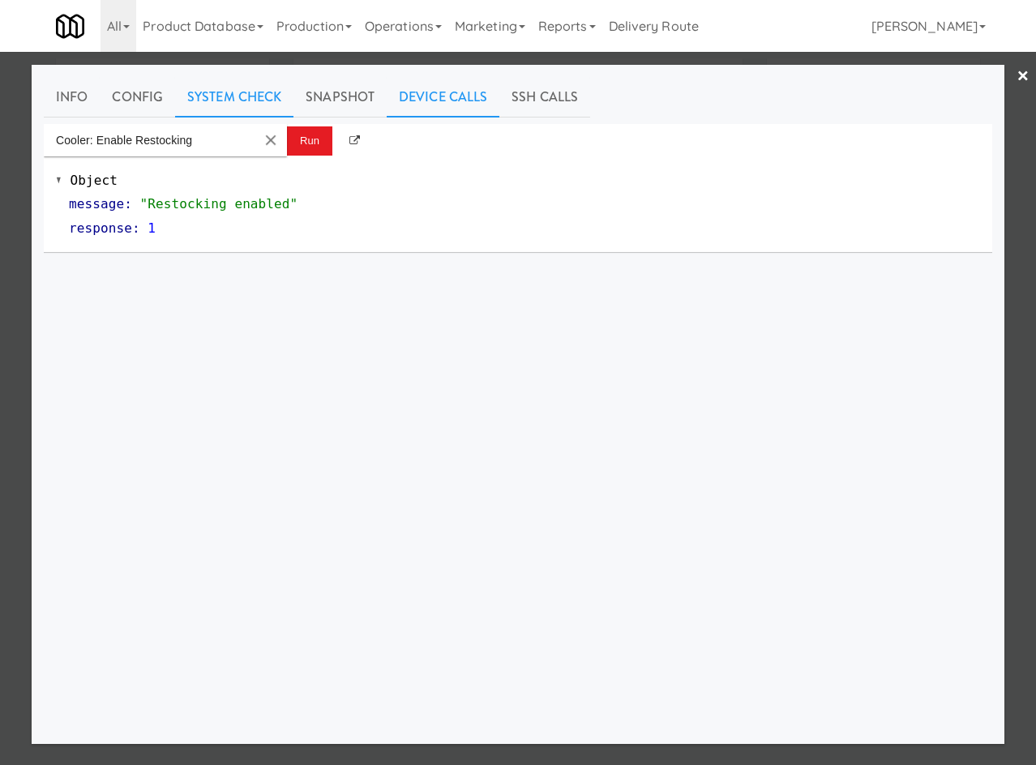
click at [217, 91] on link "System Check" at bounding box center [234, 97] width 118 height 41
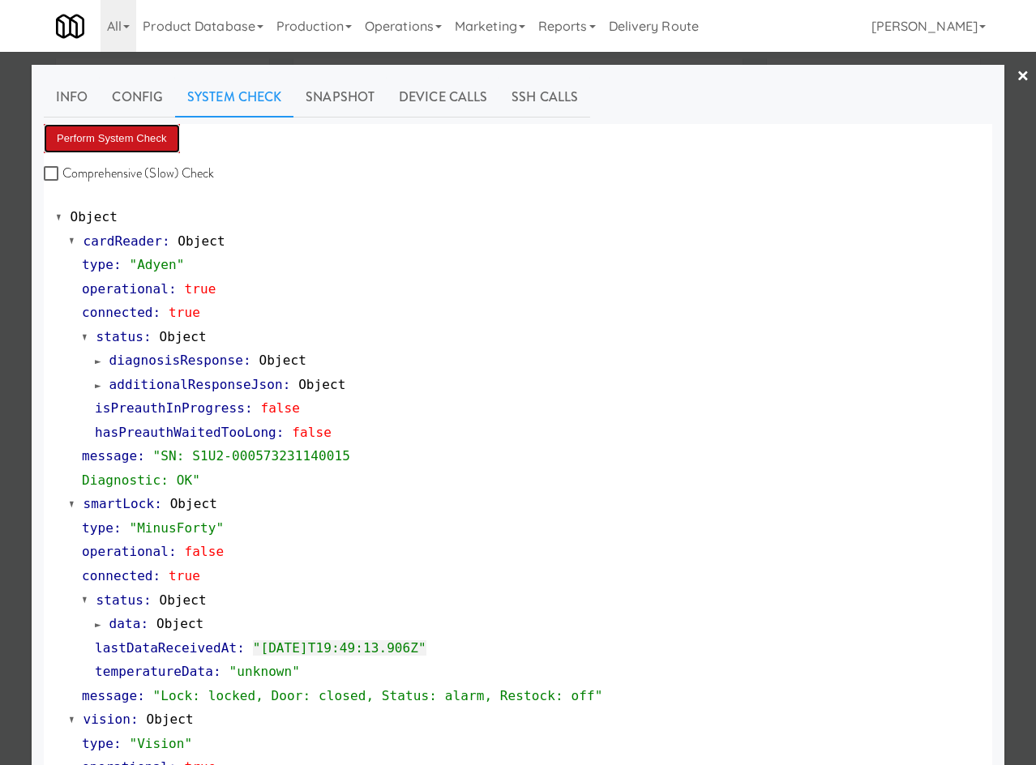
click at [134, 138] on button "Perform System Check" at bounding box center [112, 138] width 136 height 29
click at [1016, 75] on link "×" at bounding box center [1022, 77] width 13 height 50
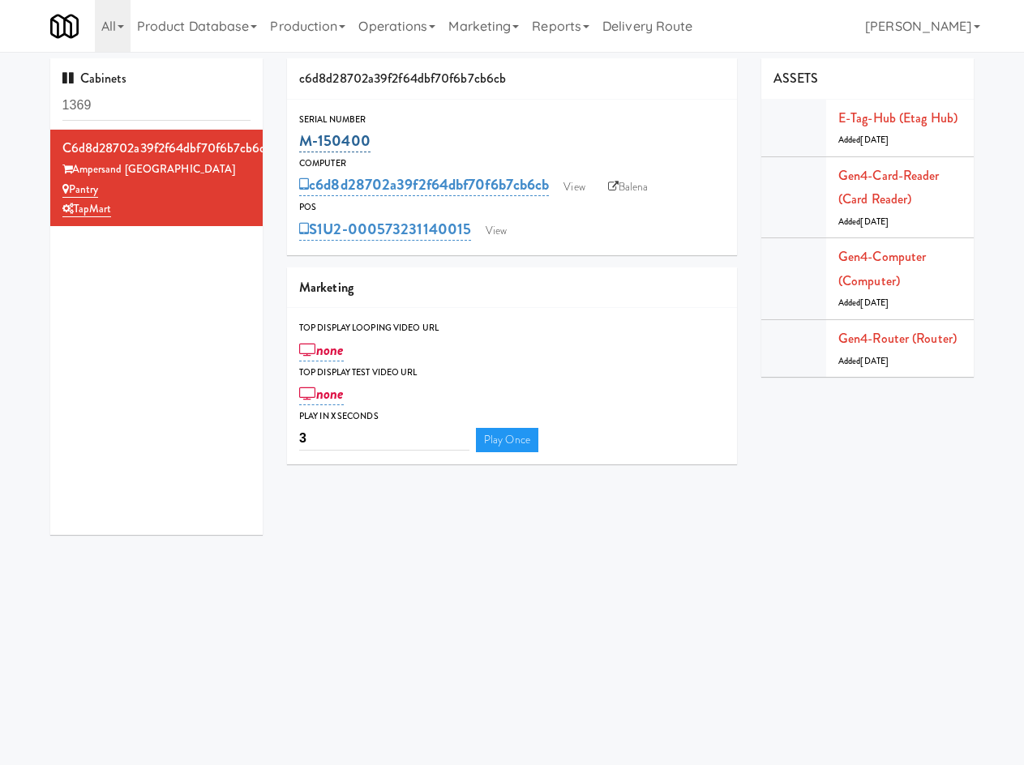
drag, startPoint x: 415, startPoint y: 150, endPoint x: 302, endPoint y: 142, distance: 113.8
click at [302, 142] on div "M-150400" at bounding box center [512, 141] width 426 height 28
copy link "M-150400"
drag, startPoint x: 444, startPoint y: 144, endPoint x: 431, endPoint y: 150, distance: 14.2
click at [443, 143] on div "M-150400" at bounding box center [512, 141] width 426 height 28
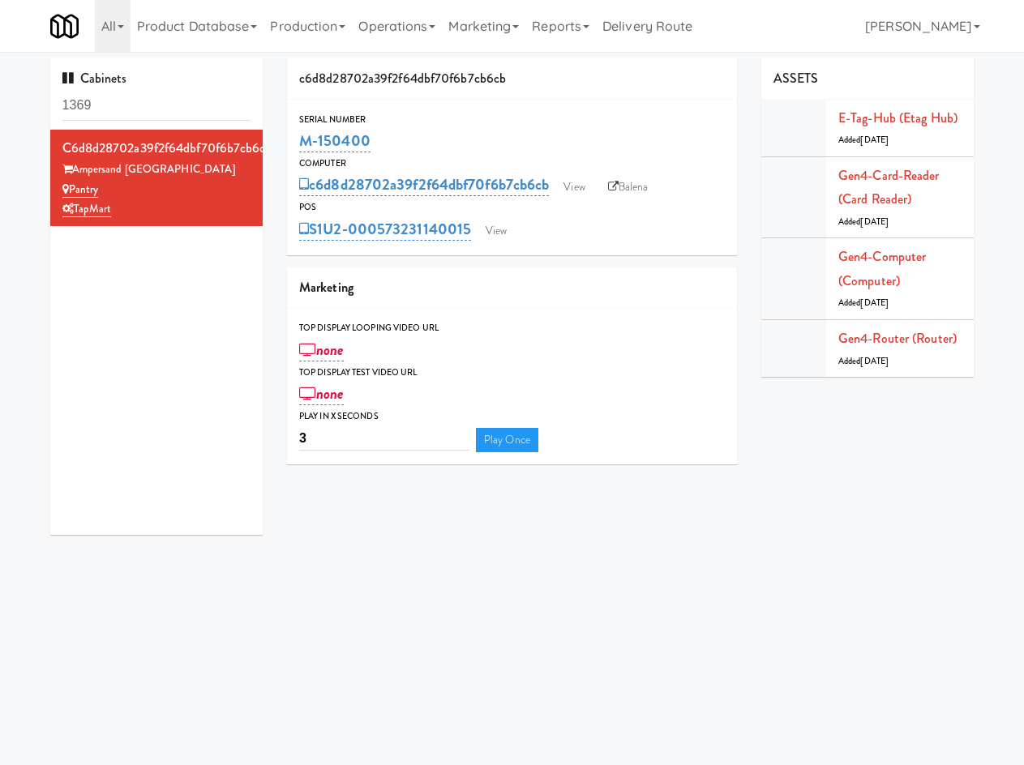
click at [468, 126] on div "Serial Number" at bounding box center [512, 120] width 426 height 16
drag, startPoint x: 426, startPoint y: 139, endPoint x: 302, endPoint y: 147, distance: 125.1
click at [302, 147] on div "M-150400" at bounding box center [512, 141] width 426 height 28
copy link "M-150400"
click at [137, 111] on input "1369" at bounding box center [156, 106] width 189 height 30
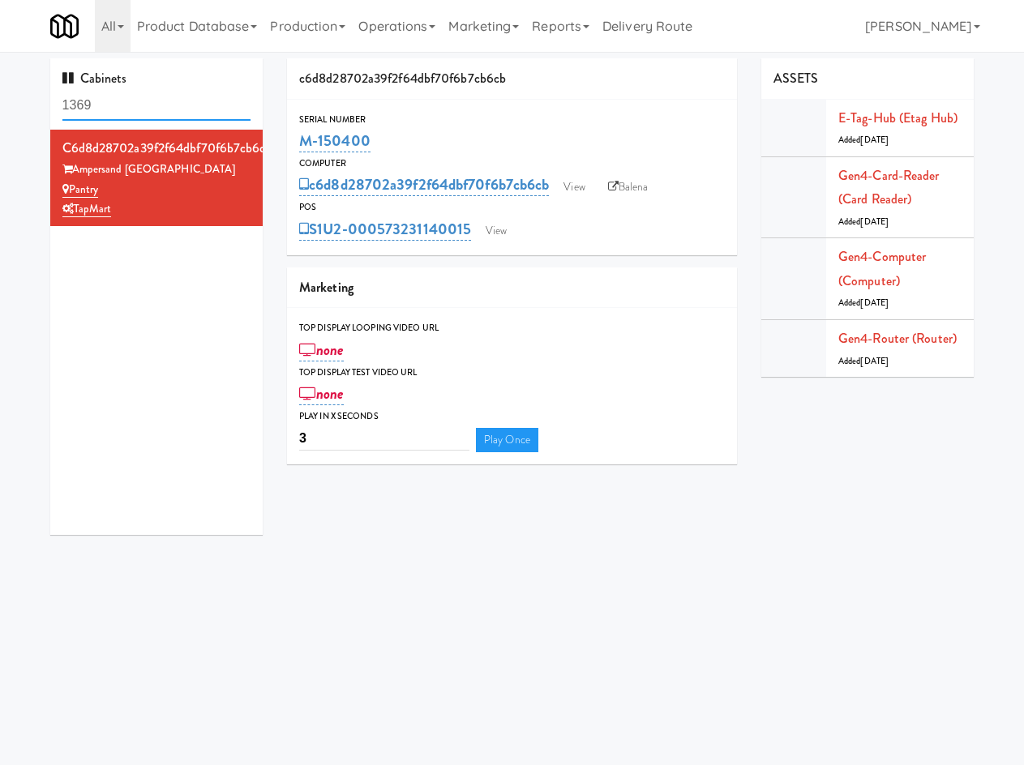
click at [135, 113] on input "1369" at bounding box center [156, 106] width 189 height 30
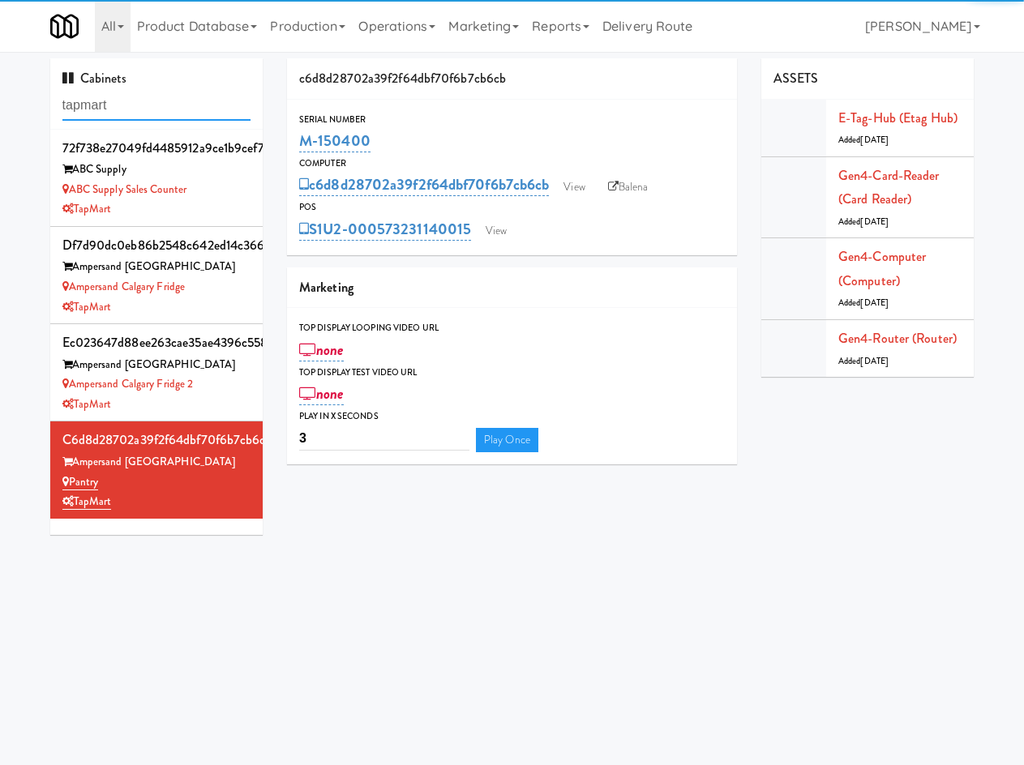
type input "tapmart"
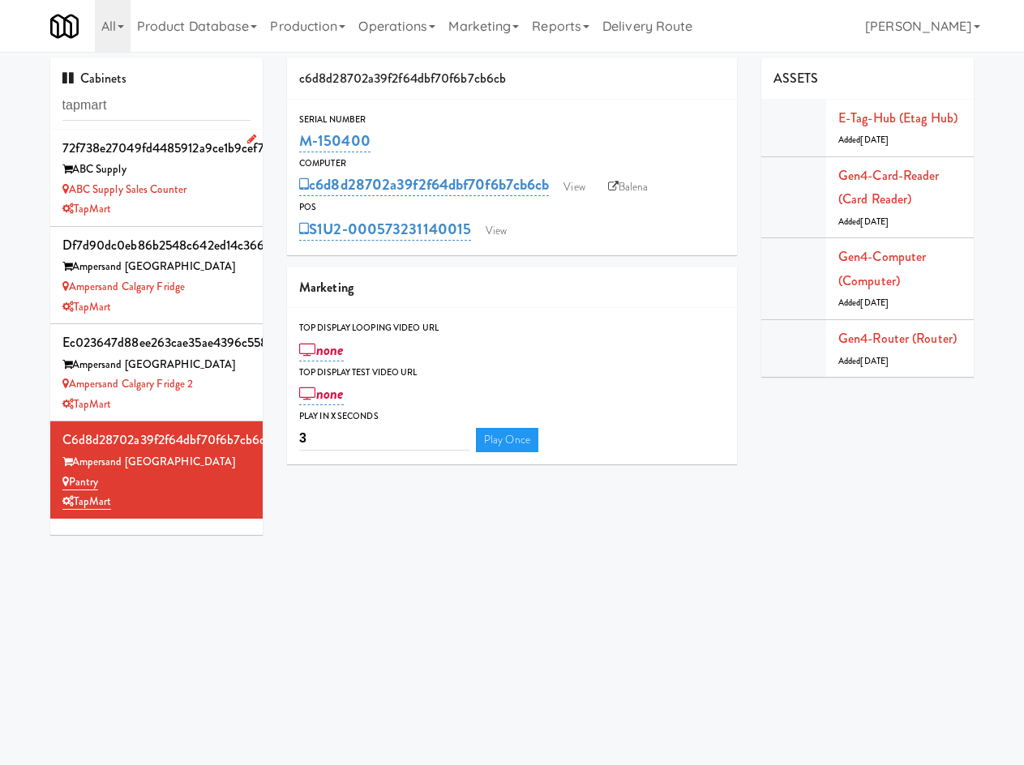
drag, startPoint x: 169, startPoint y: 220, endPoint x: 161, endPoint y: 216, distance: 9.1
click at [162, 216] on li "72f738e27049fd4485912a9ce1b9cef7 ABC Supply ABC Supply Sales Counter TapMart" at bounding box center [156, 178] width 213 height 97
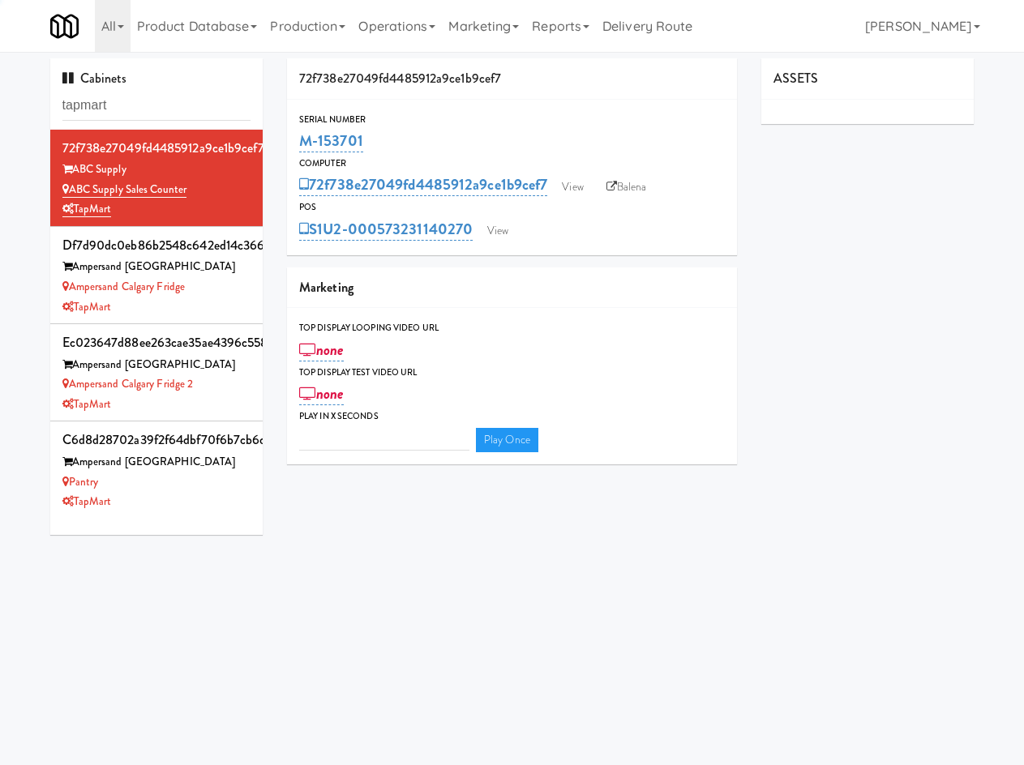
type input "3"
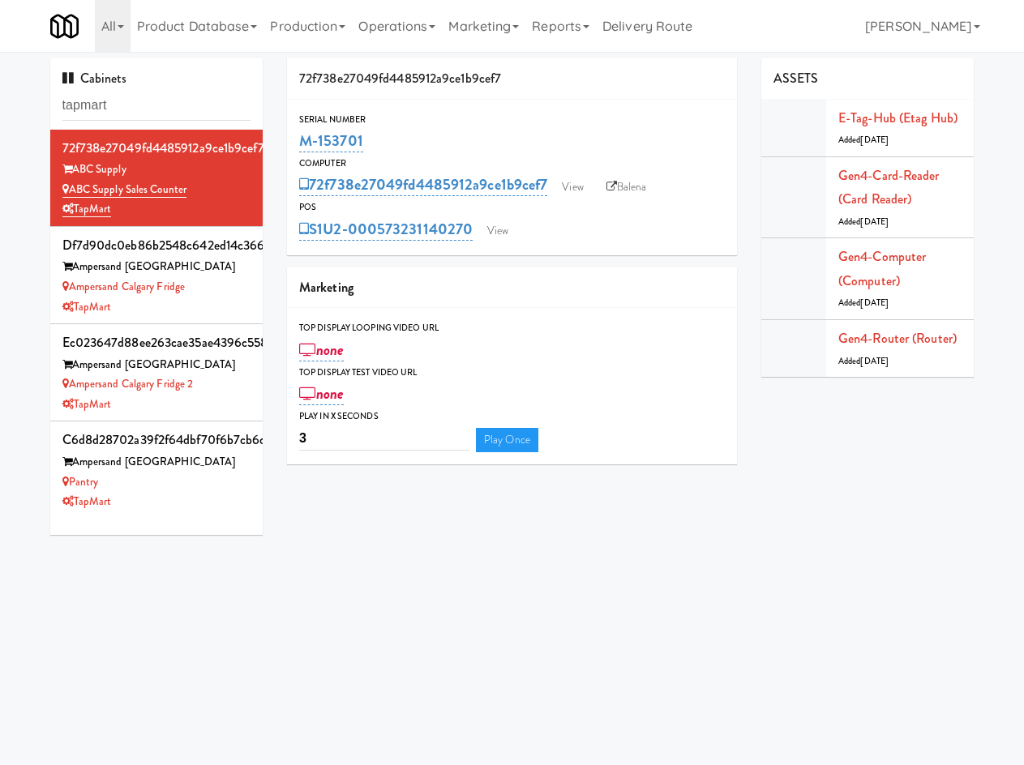
drag, startPoint x: 369, startPoint y: 143, endPoint x: 281, endPoint y: 143, distance: 87.5
click at [281, 143] on div "72f738e27049fd4485912a9ce1b9cef7 Serial Number M-153701 Computer 72f738e27049fd…" at bounding box center [512, 267] width 474 height 418
copy link "M-153701"
click at [212, 400] on div "TapMart" at bounding box center [156, 405] width 189 height 20
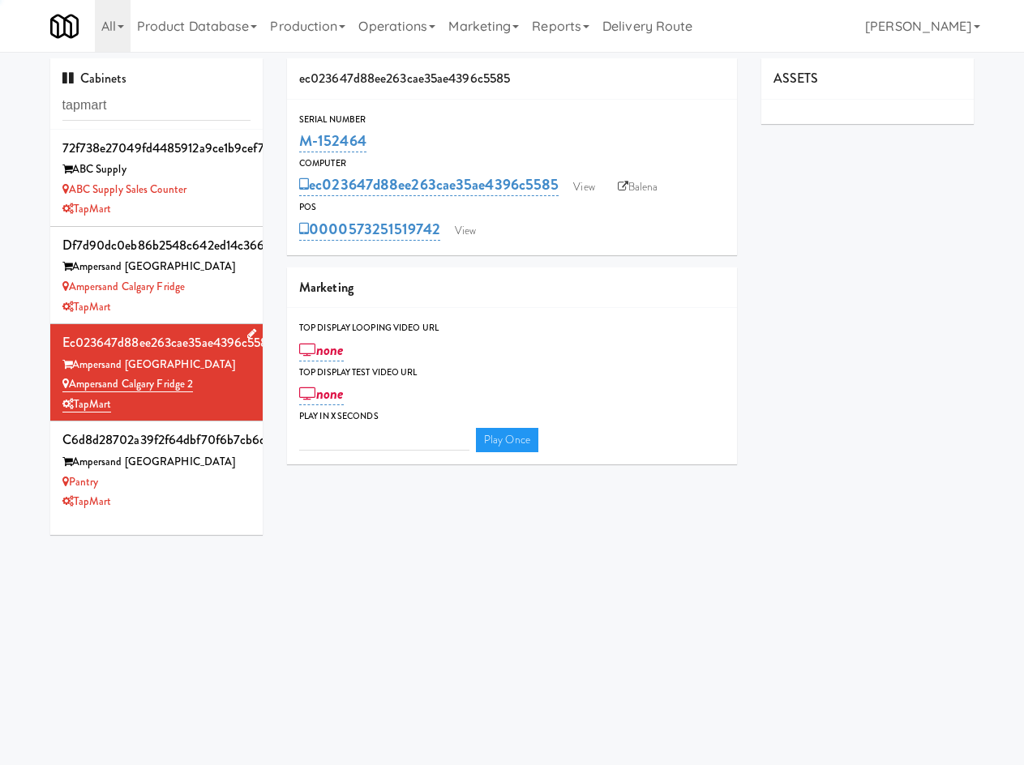
type input "3"
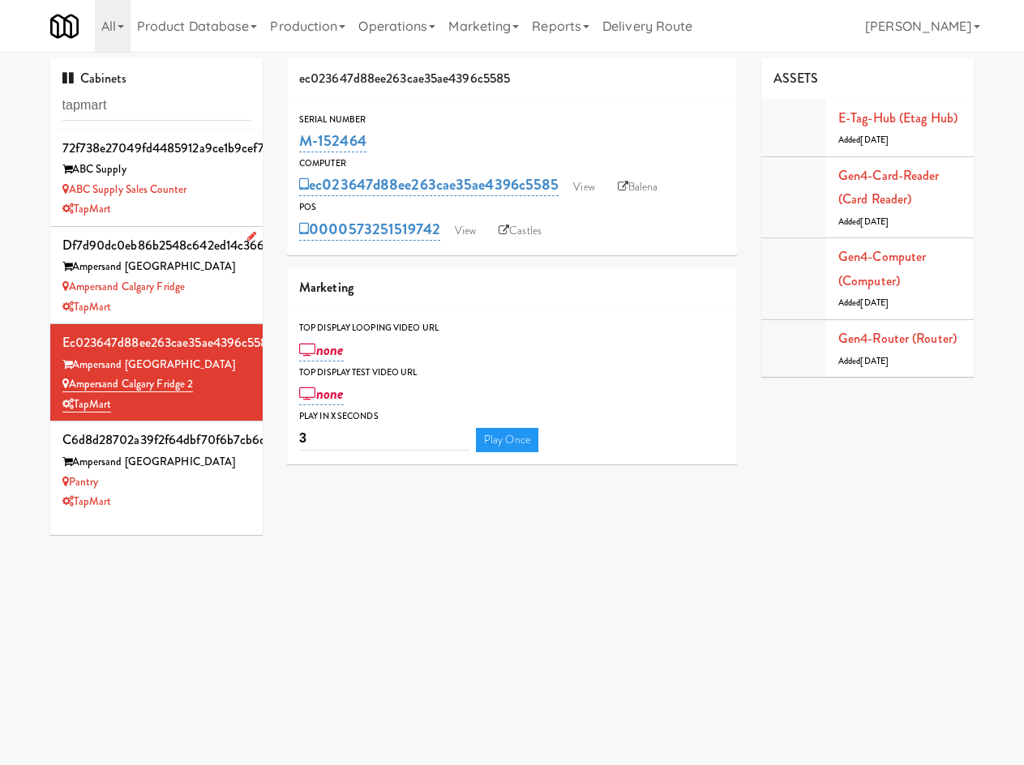
click at [214, 303] on div "TapMart" at bounding box center [156, 307] width 189 height 20
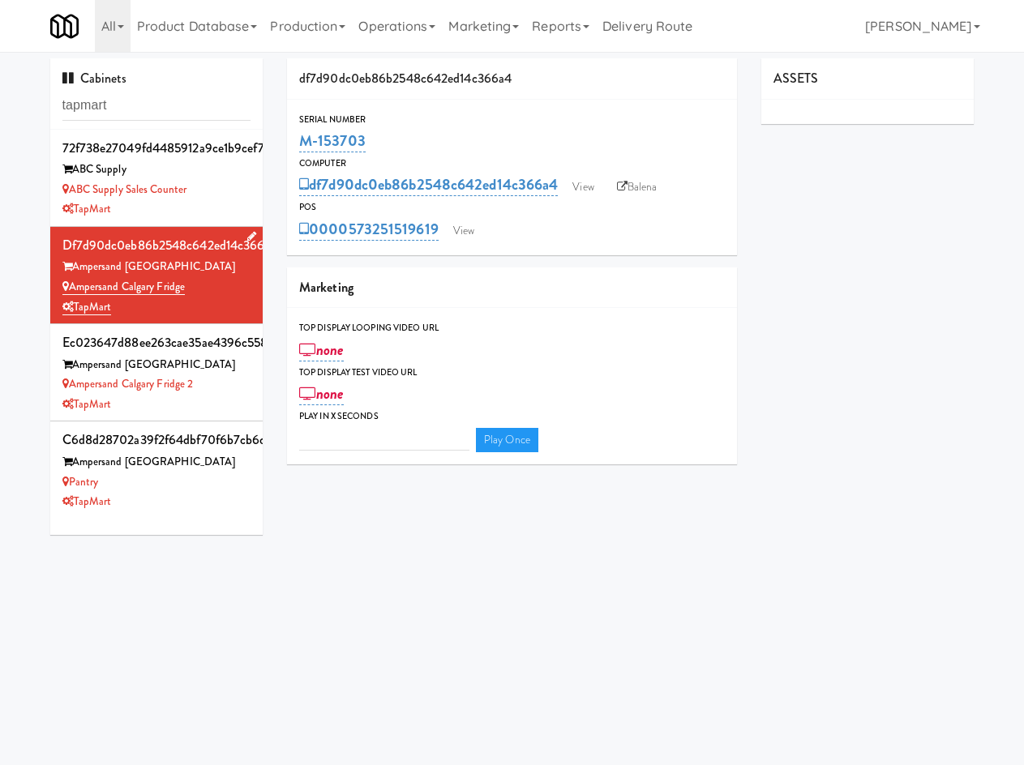
type input "3"
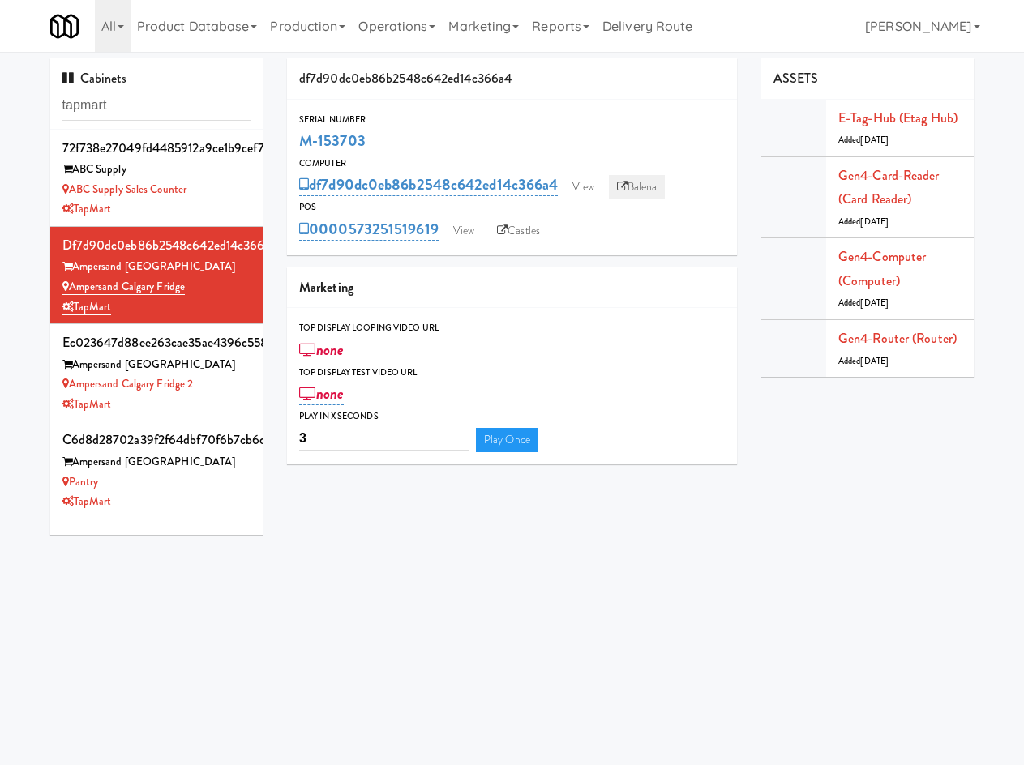
click at [657, 178] on link "Balena" at bounding box center [637, 187] width 57 height 24
drag, startPoint x: 214, startPoint y: 403, endPoint x: 247, endPoint y: 385, distance: 37.7
click at [214, 403] on div "TapMart" at bounding box center [156, 405] width 189 height 20
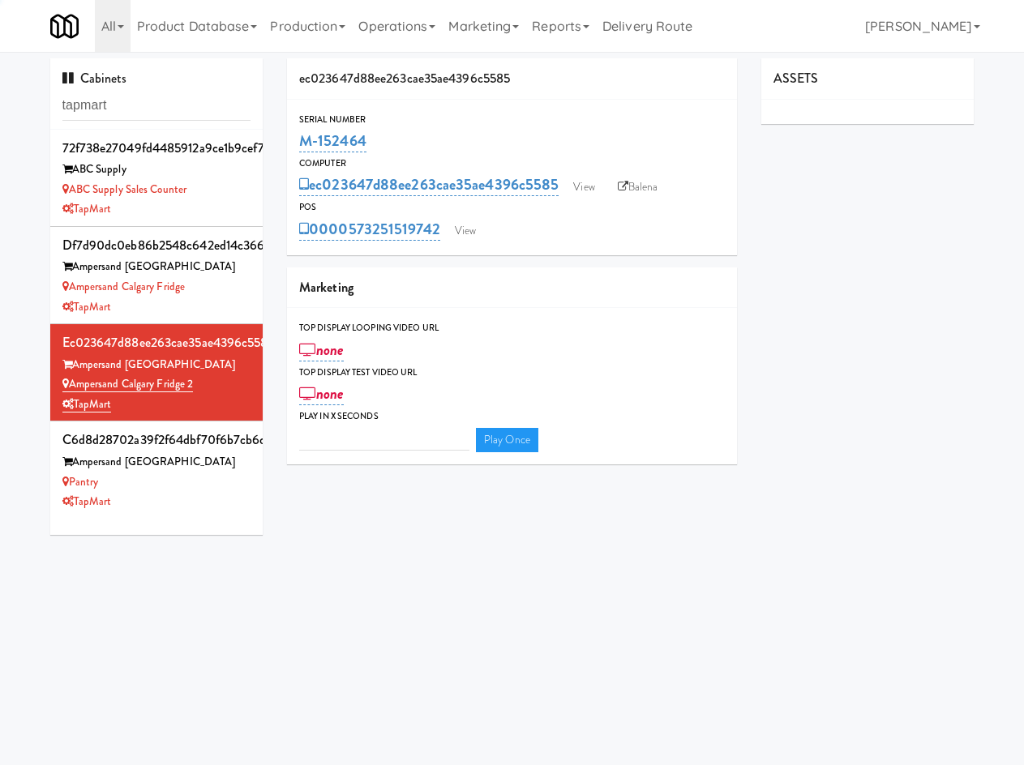
type input "3"
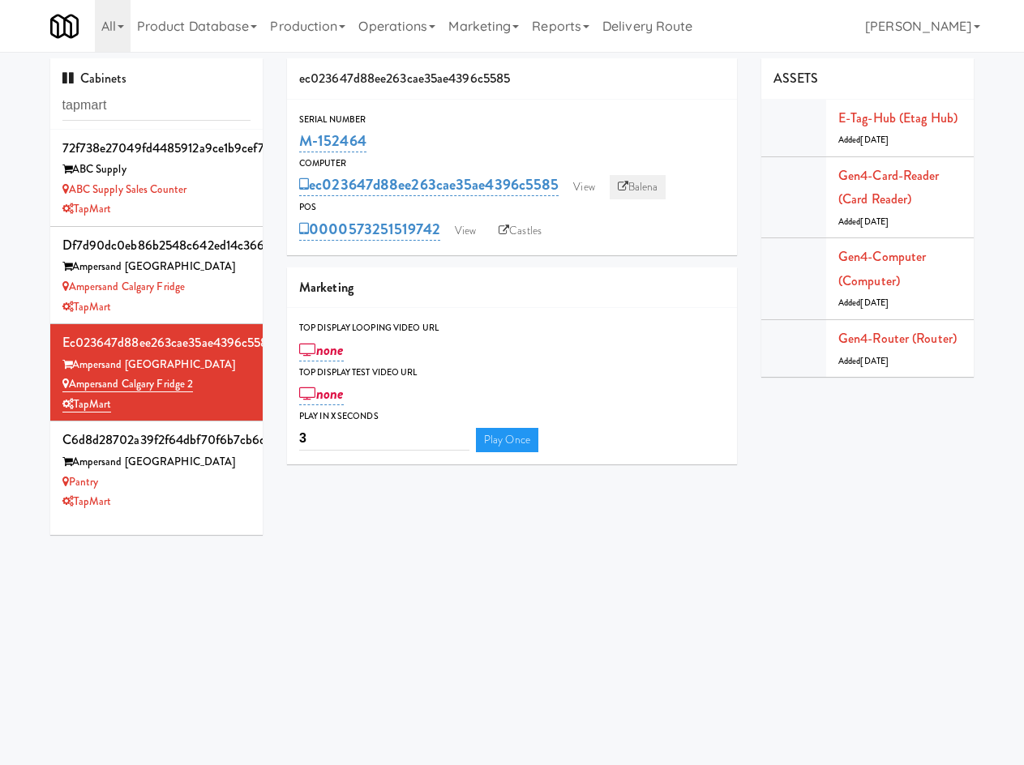
click at [636, 187] on link "Balena" at bounding box center [638, 187] width 57 height 24
click at [201, 292] on div "Ampersand Calgary Fridge" at bounding box center [156, 287] width 189 height 20
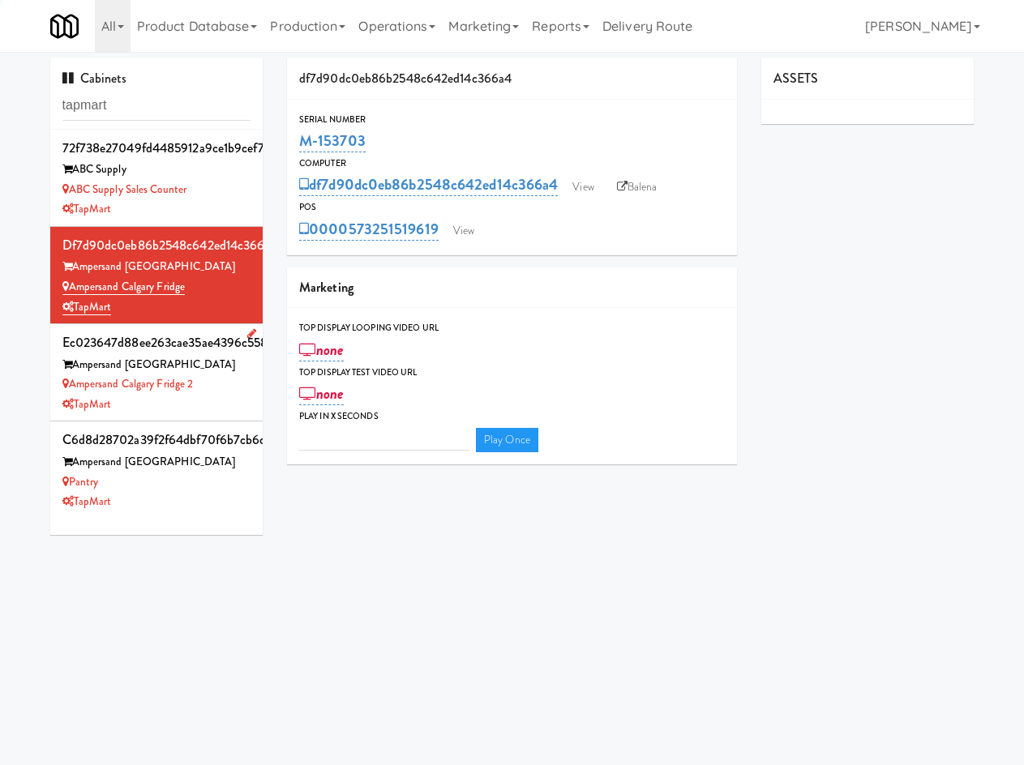
type input "3"
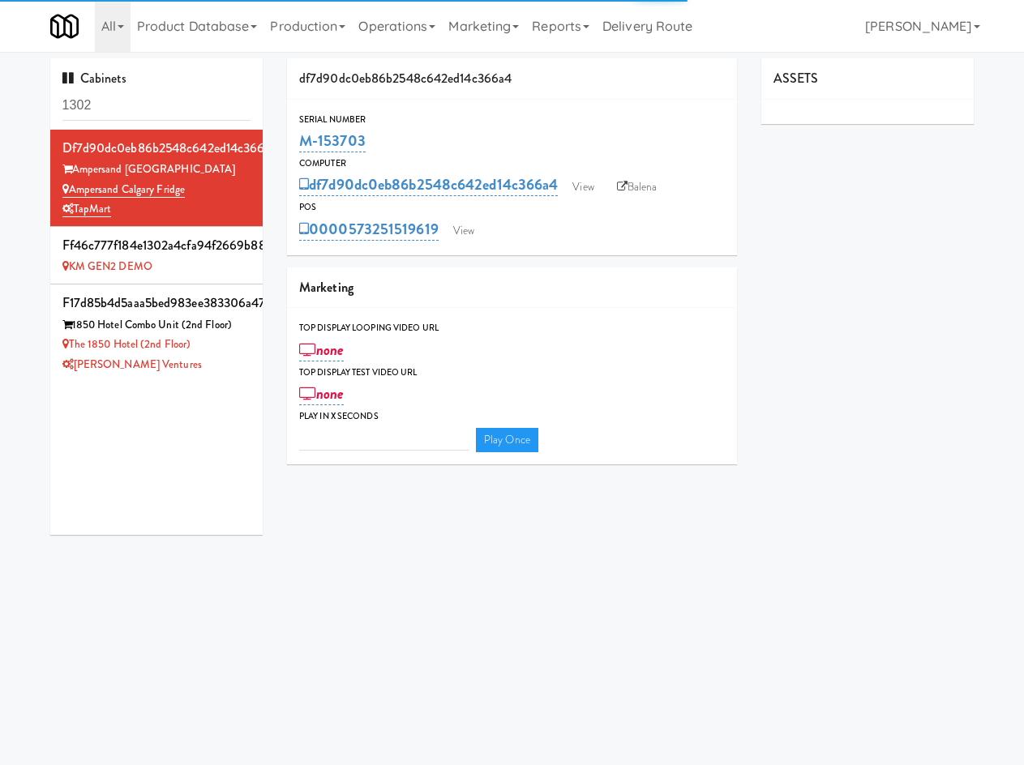
type input "3"
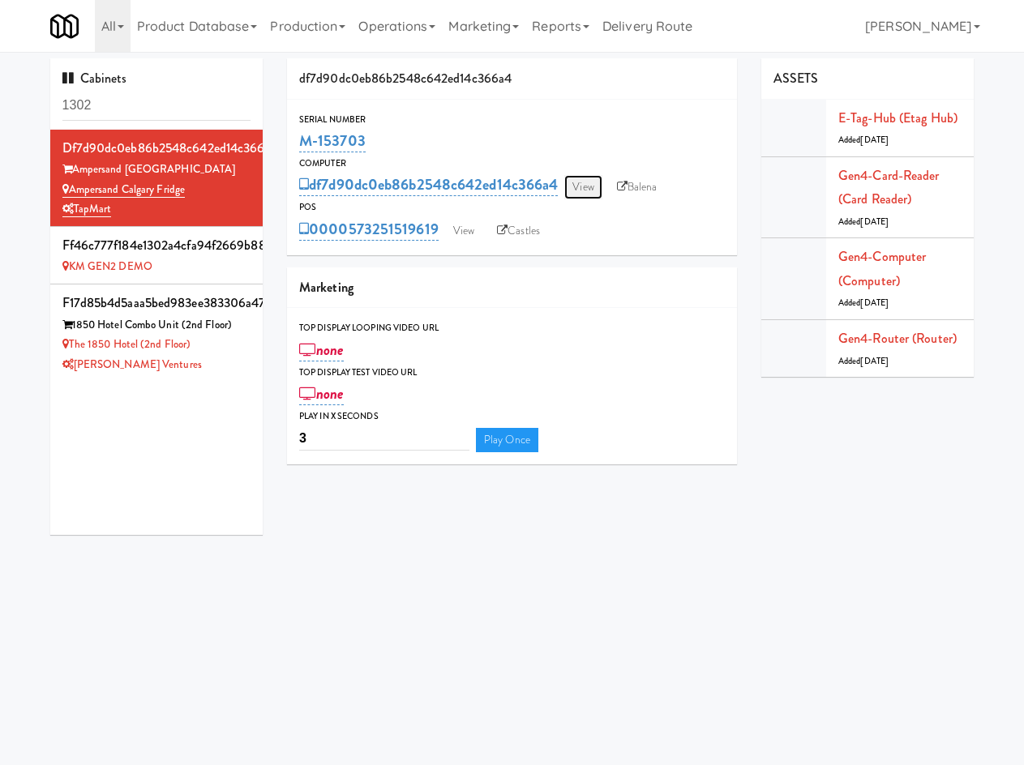
click at [584, 188] on link "View" at bounding box center [582, 187] width 37 height 24
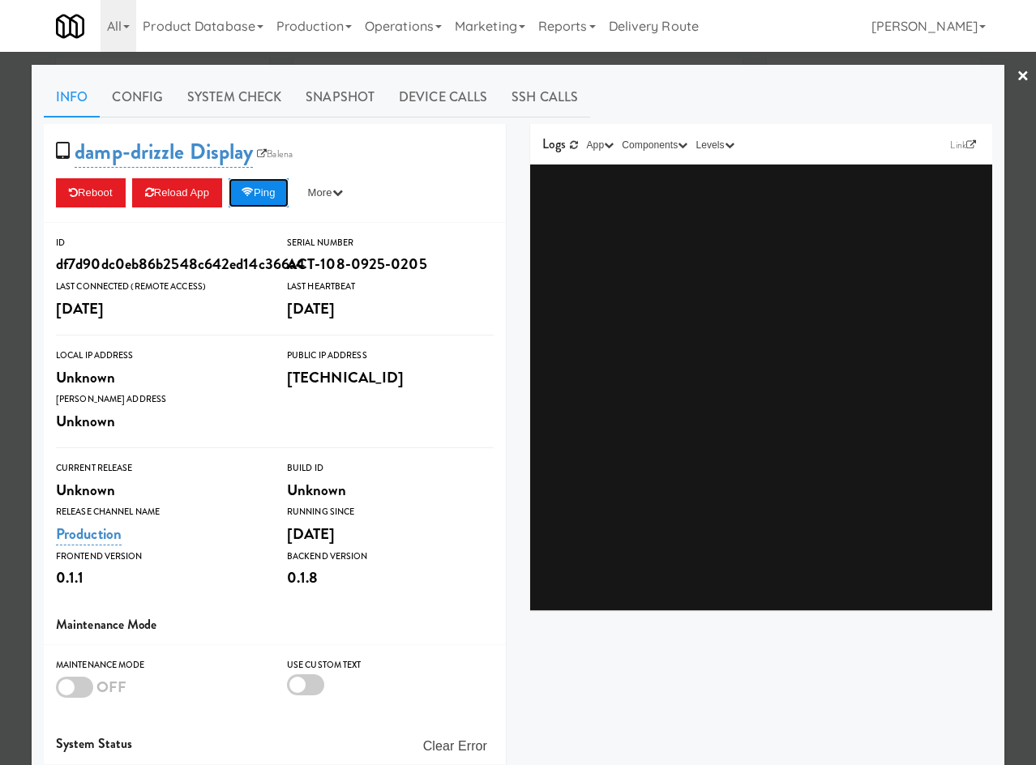
click at [246, 186] on button "Ping" at bounding box center [259, 192] width 60 height 29
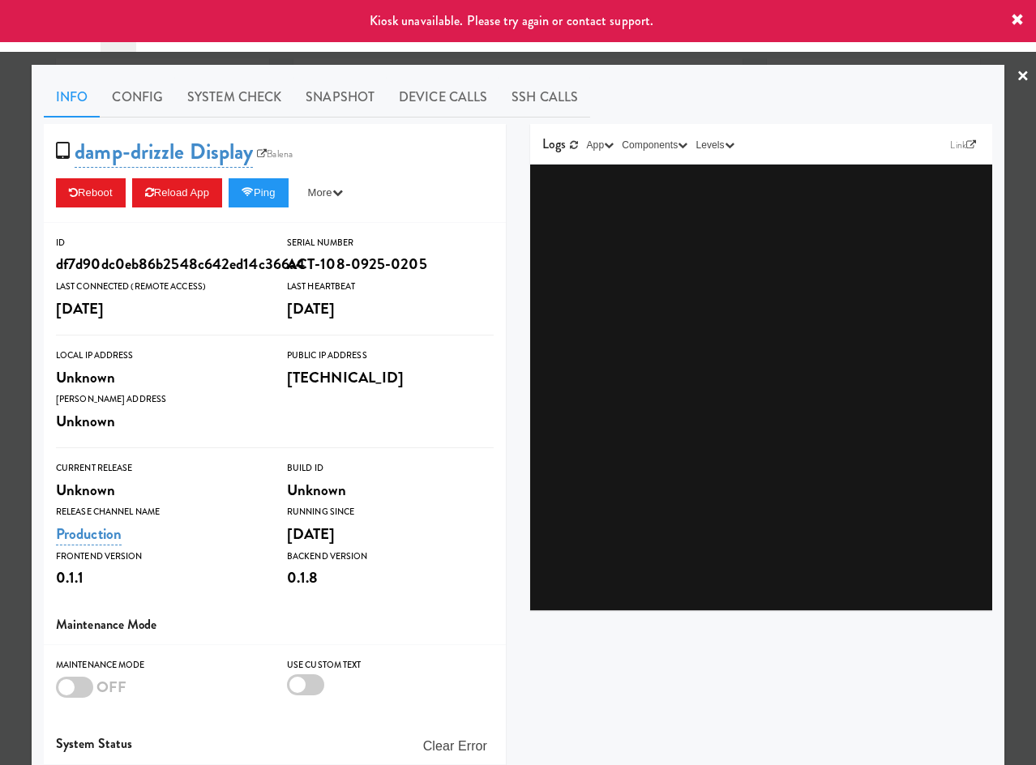
click at [317, 61] on div at bounding box center [518, 382] width 1036 height 765
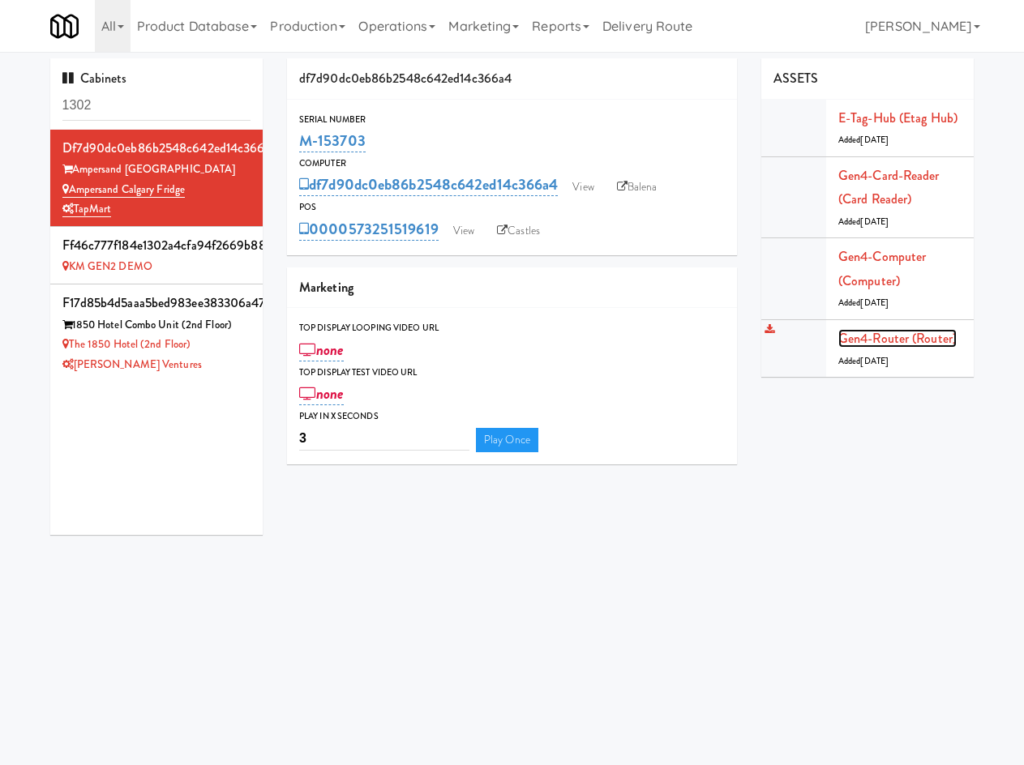
click at [935, 346] on link "Gen4-router (Router)" at bounding box center [897, 338] width 118 height 19
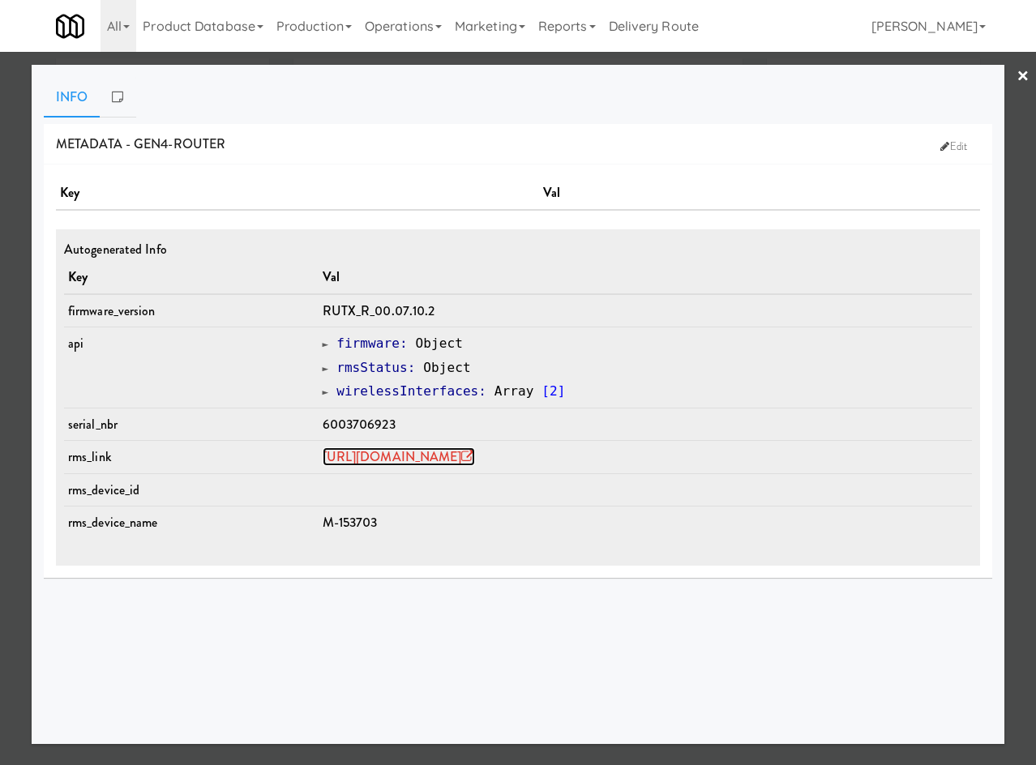
click at [475, 455] on link "https://rms.teltonika-networks.com/devices/1672315" at bounding box center [399, 456] width 152 height 19
click at [225, 58] on div at bounding box center [518, 382] width 1036 height 765
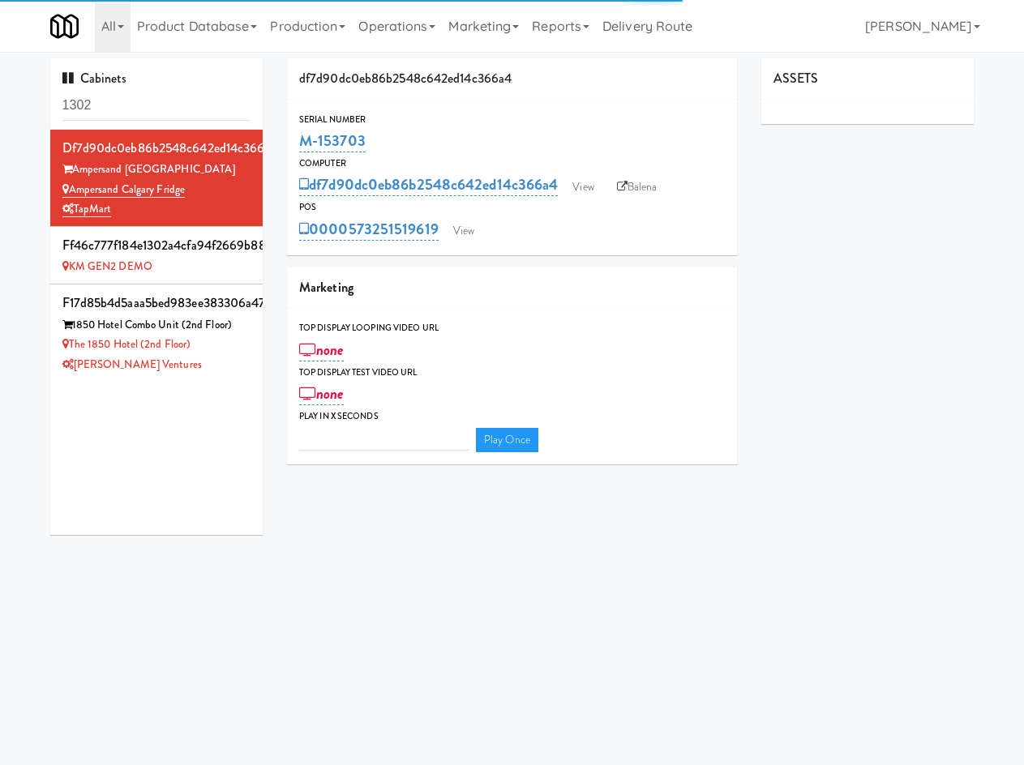
type input "3"
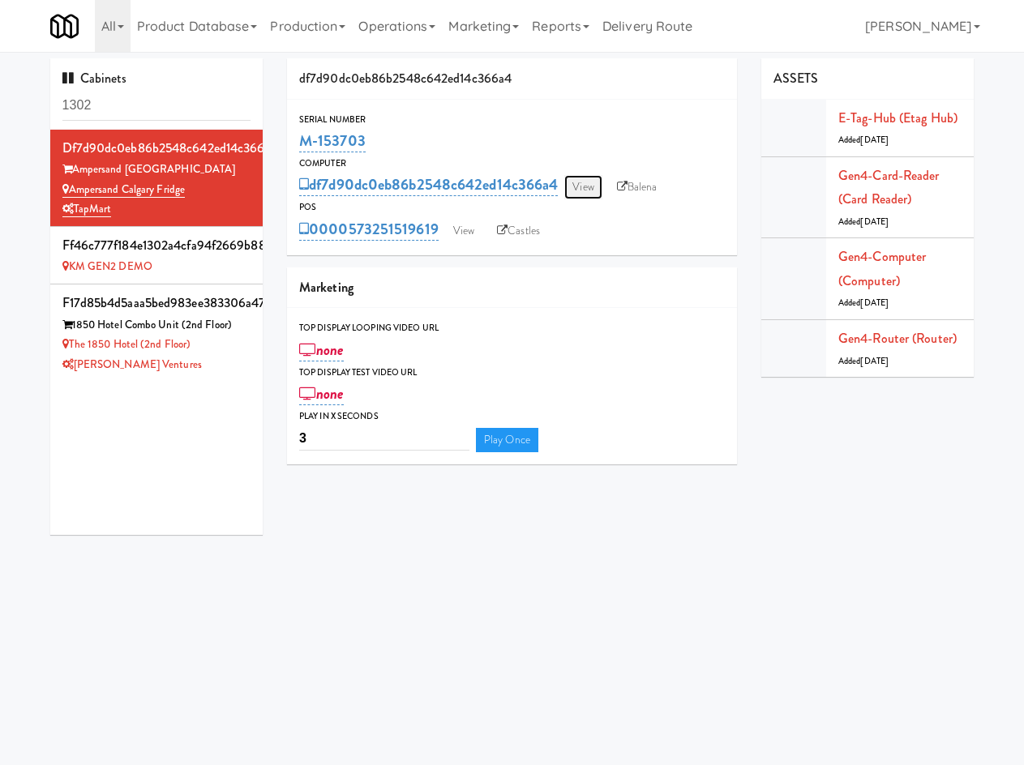
click at [594, 188] on link "View" at bounding box center [582, 187] width 37 height 24
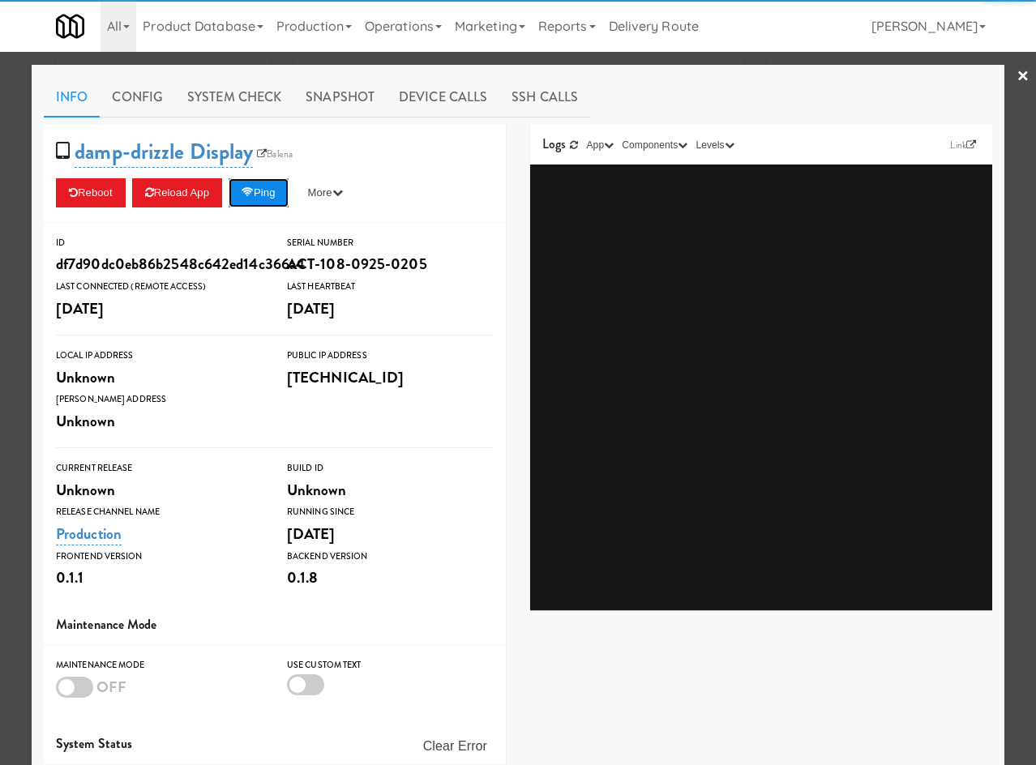
click at [250, 201] on button "Ping" at bounding box center [259, 192] width 60 height 29
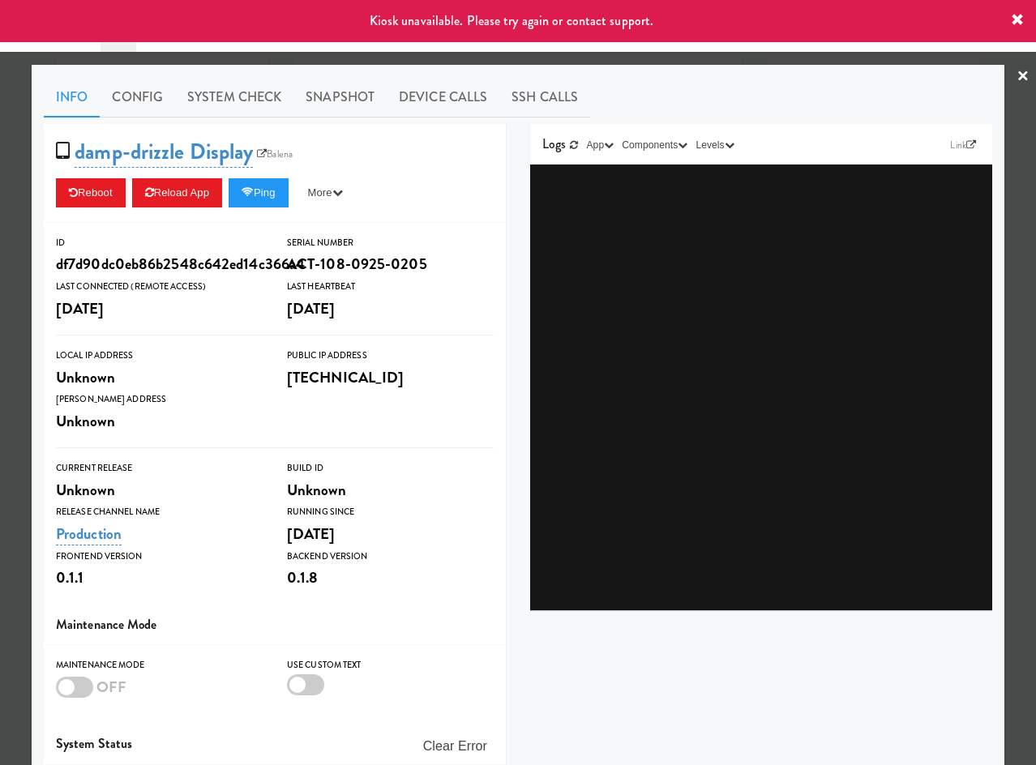
click at [313, 58] on div at bounding box center [518, 382] width 1036 height 765
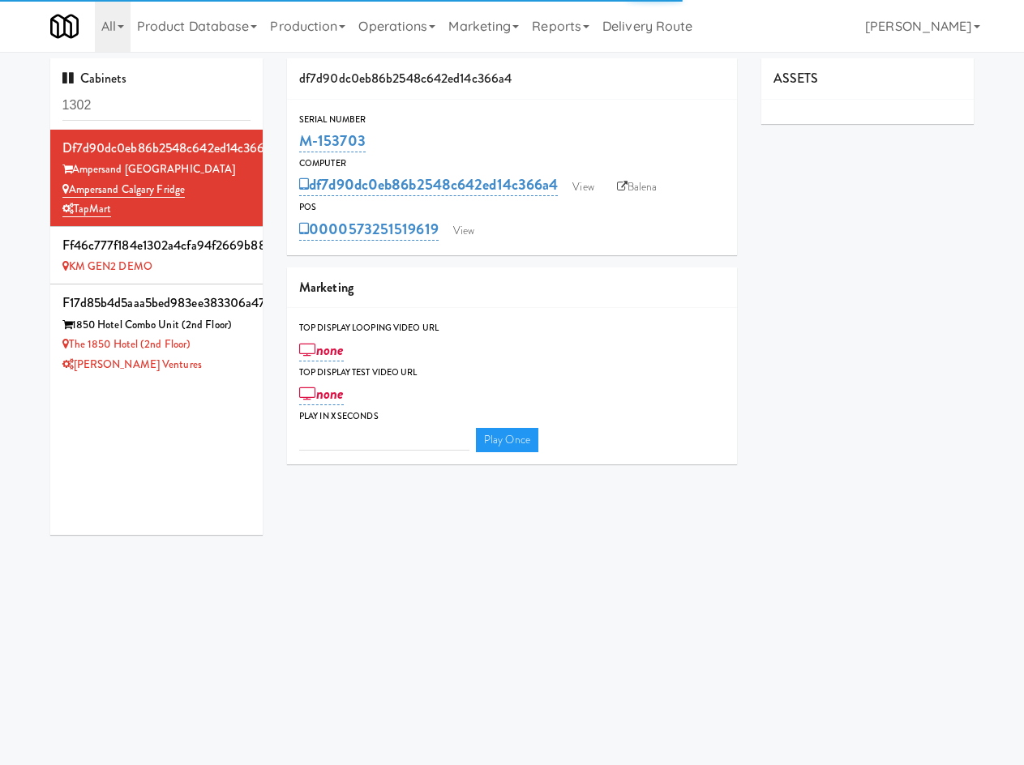
type input "3"
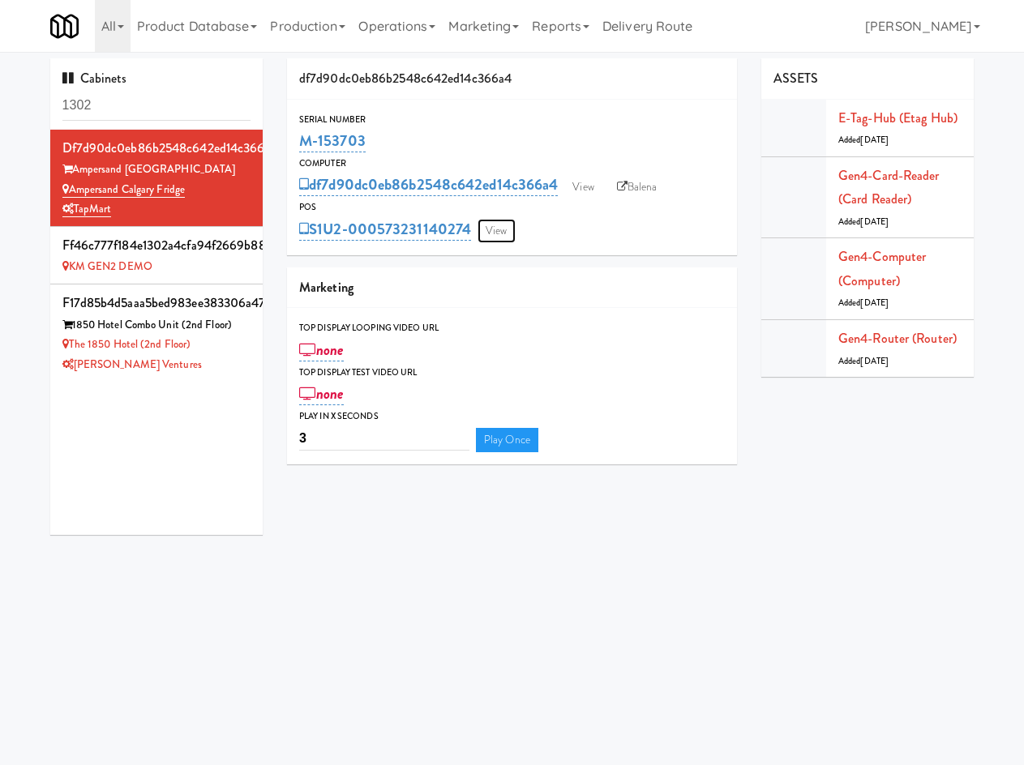
click at [501, 231] on link "View" at bounding box center [495, 231] width 37 height 24
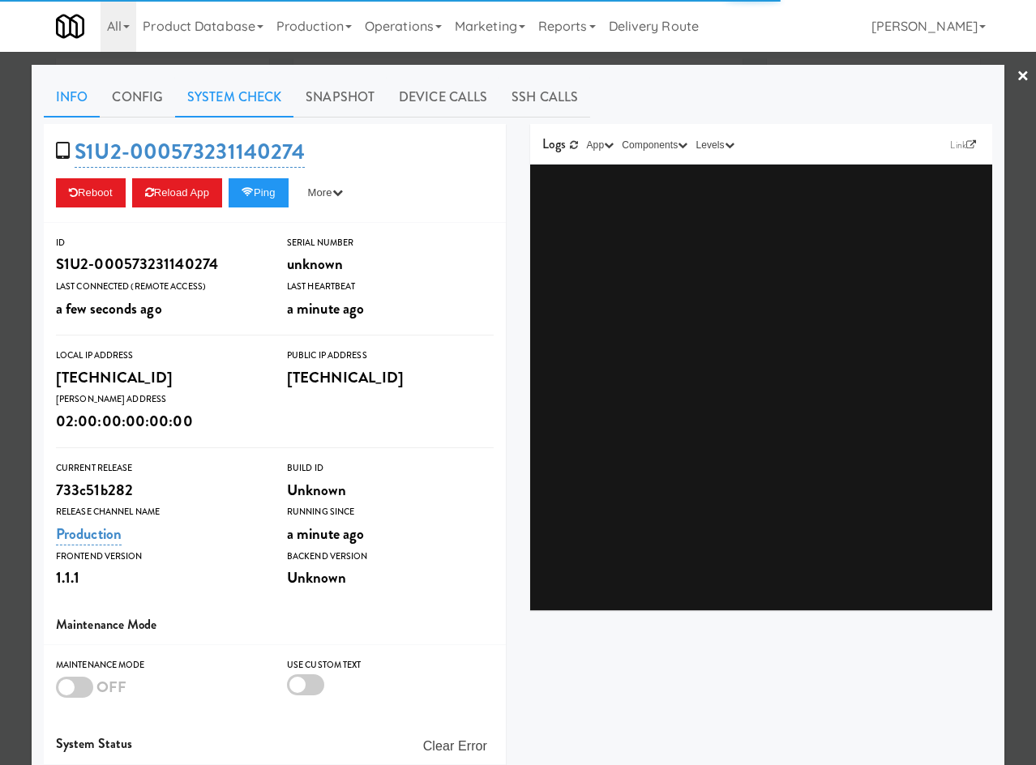
click at [259, 97] on link "System Check" at bounding box center [234, 97] width 118 height 41
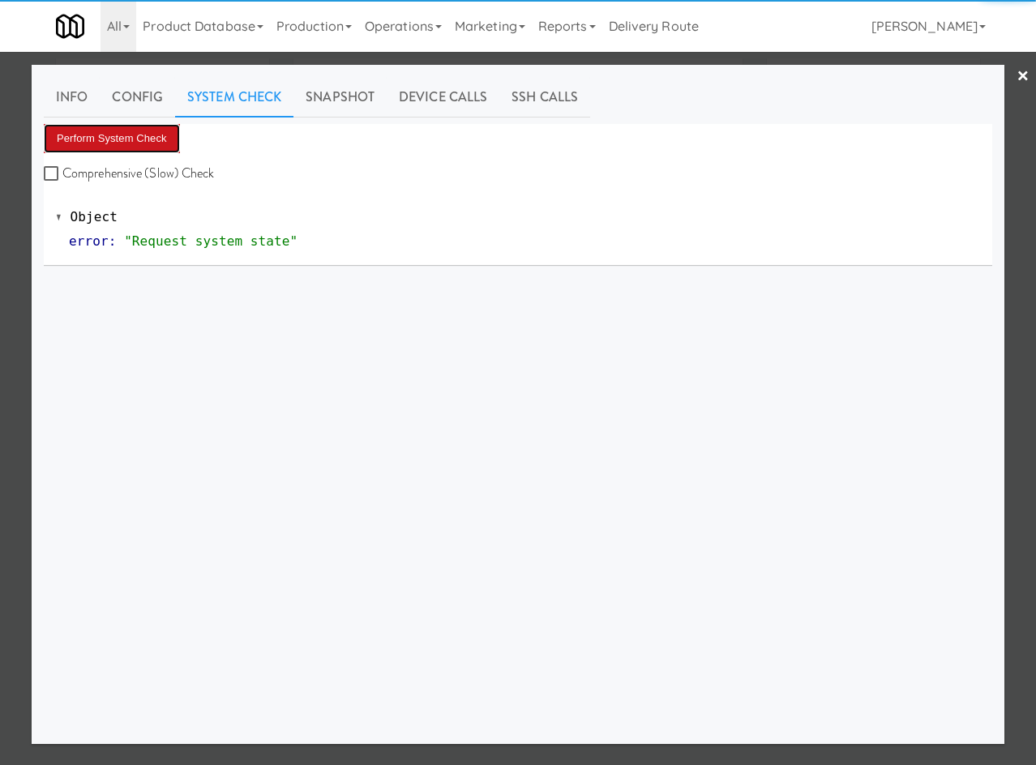
click at [112, 130] on button "Perform System Check" at bounding box center [112, 138] width 136 height 29
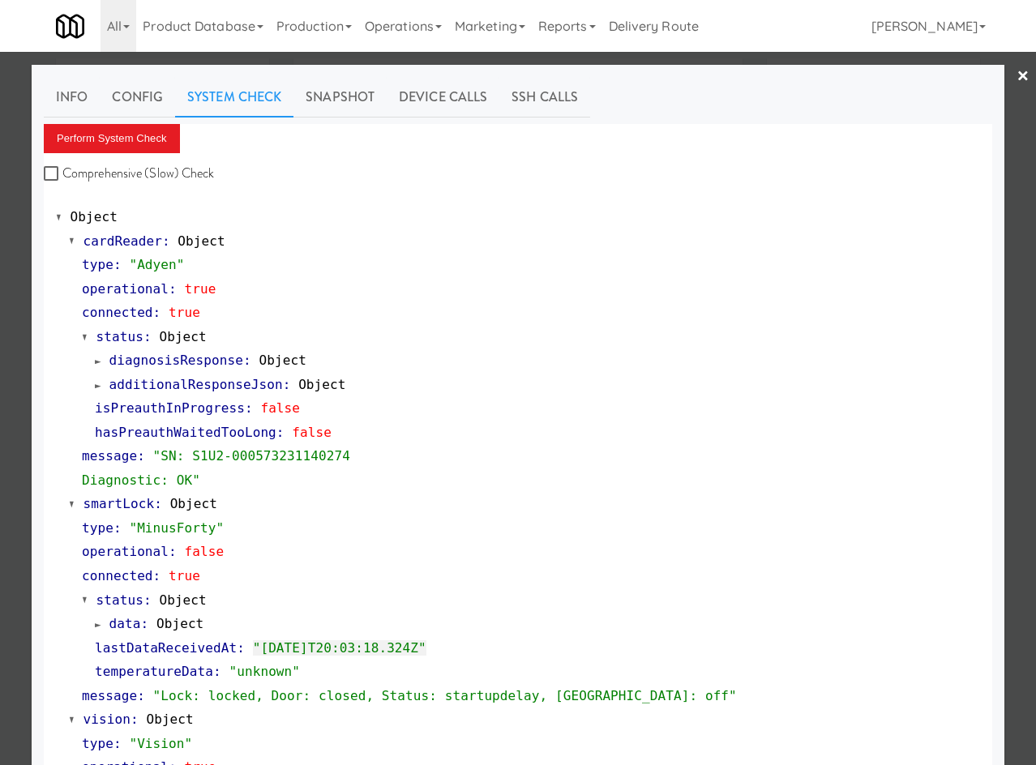
click at [18, 468] on div at bounding box center [518, 382] width 1036 height 765
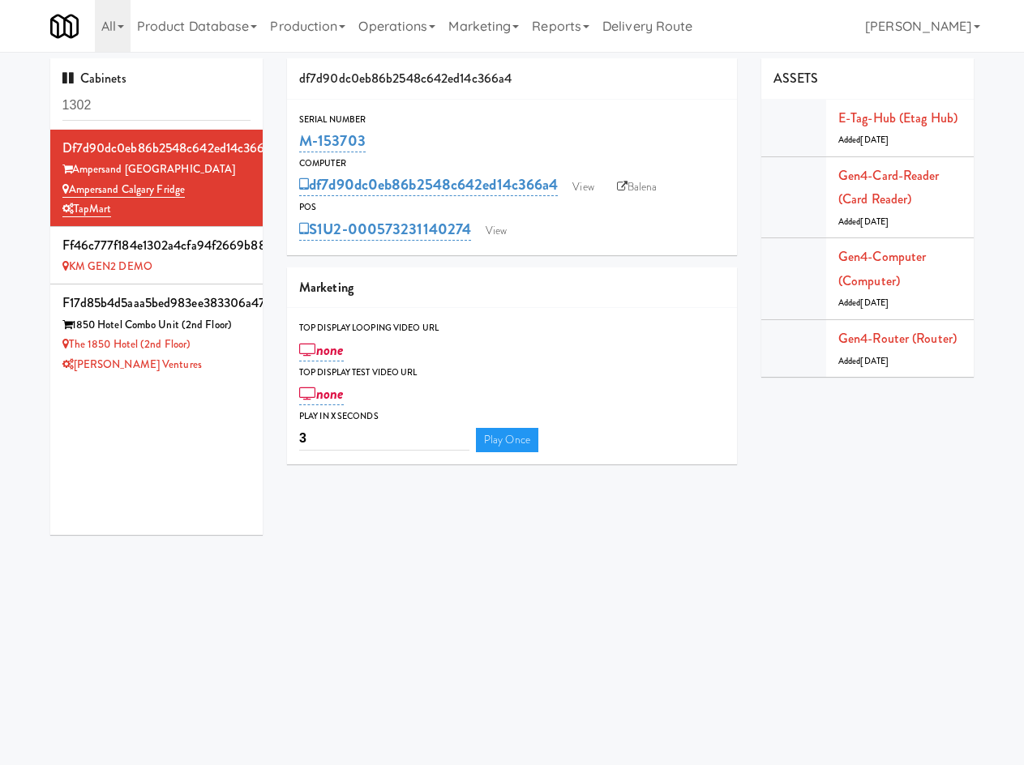
drag, startPoint x: 393, startPoint y: 137, endPoint x: 293, endPoint y: 148, distance: 101.1
click at [293, 148] on div "Serial Number M-153703" at bounding box center [512, 134] width 450 height 44
copy link "M-153703"
click at [135, 106] on input "1302" at bounding box center [156, 106] width 189 height 30
click at [135, 108] on input "1302" at bounding box center [156, 106] width 189 height 30
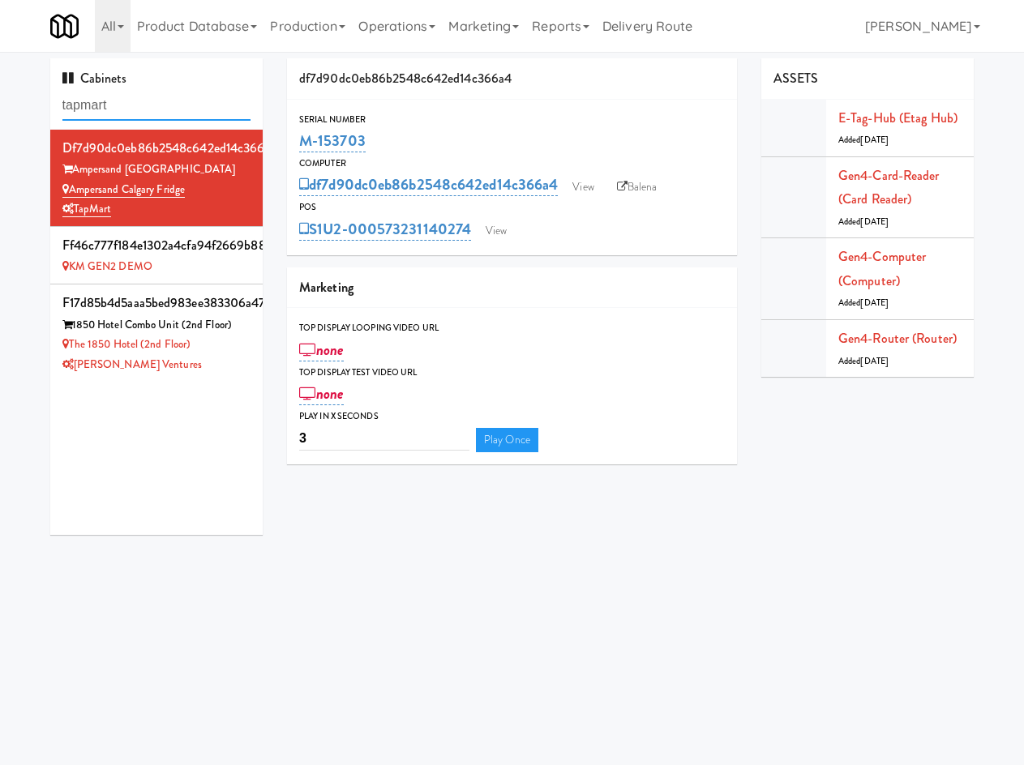
type input "tapmart"
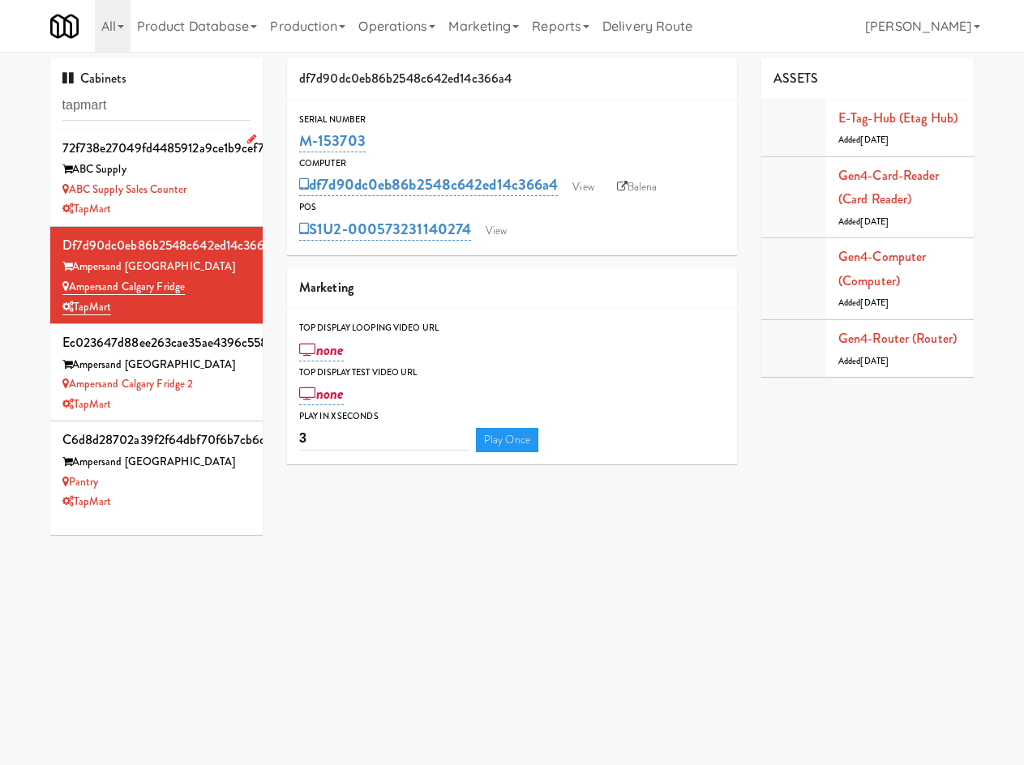
click at [225, 210] on div "TapMart" at bounding box center [156, 209] width 189 height 20
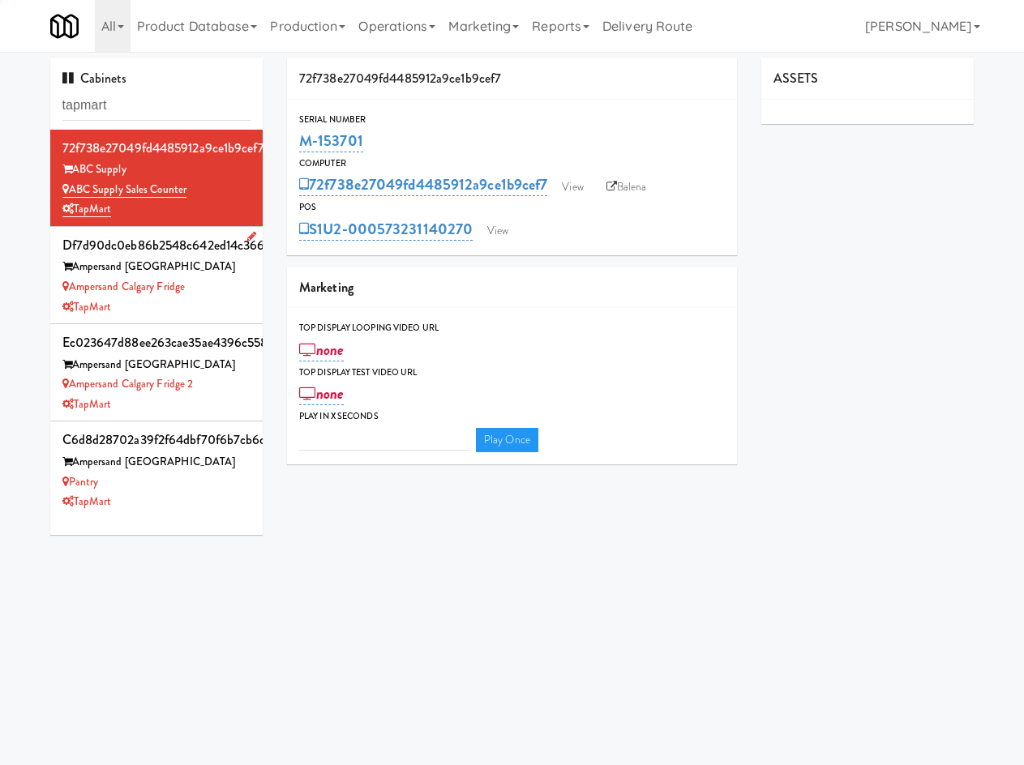
type input "3"
click at [211, 310] on div "TapMart" at bounding box center [156, 307] width 189 height 20
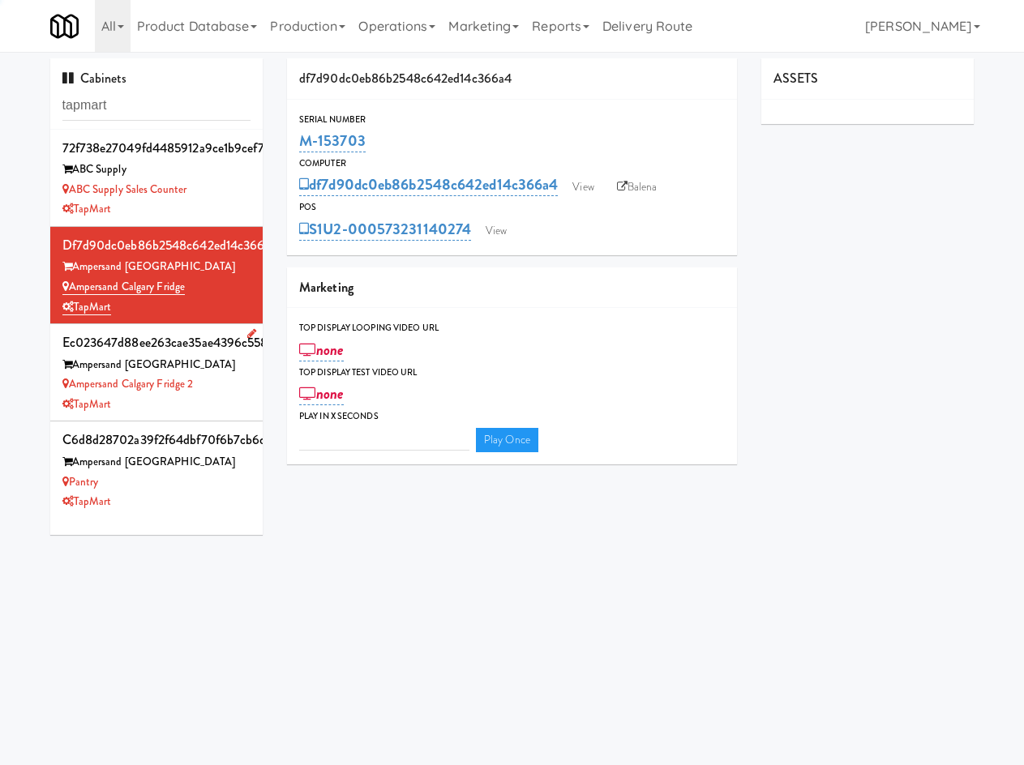
type input "3"
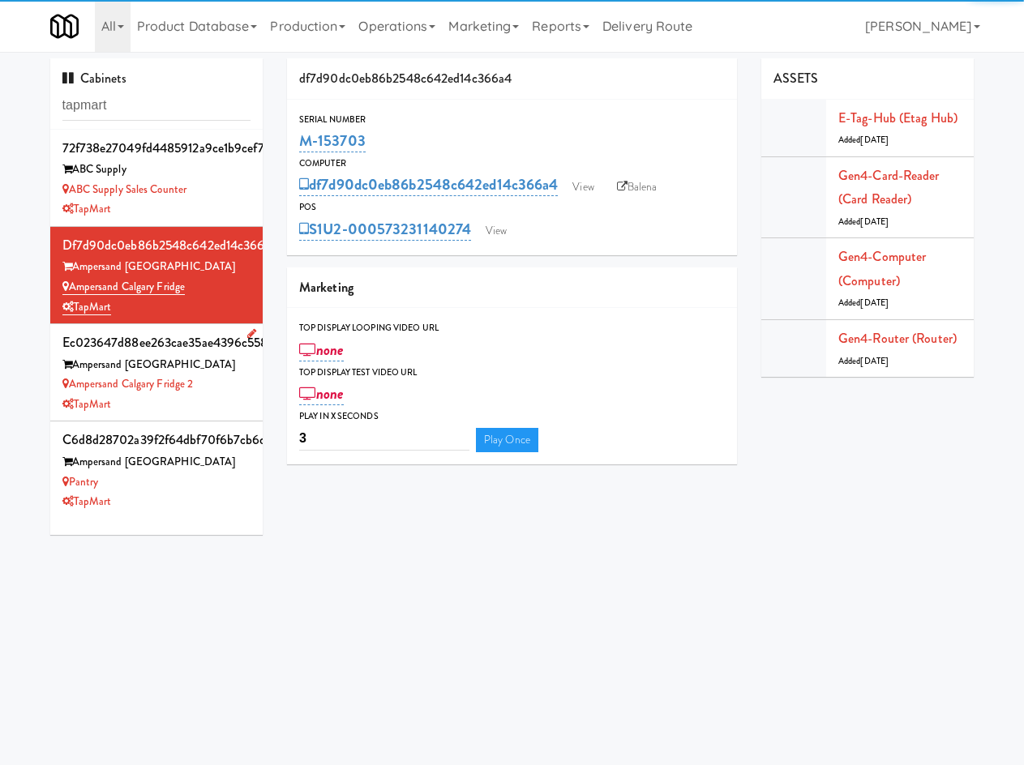
click at [230, 396] on div "TapMart" at bounding box center [156, 405] width 189 height 20
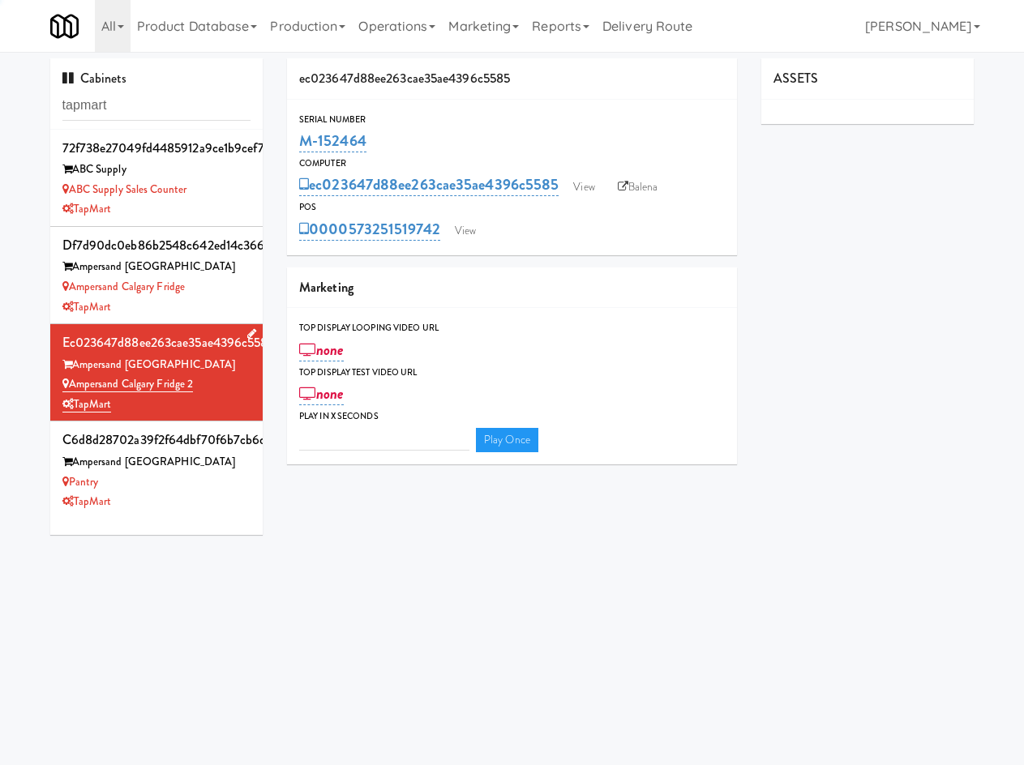
type input "3"
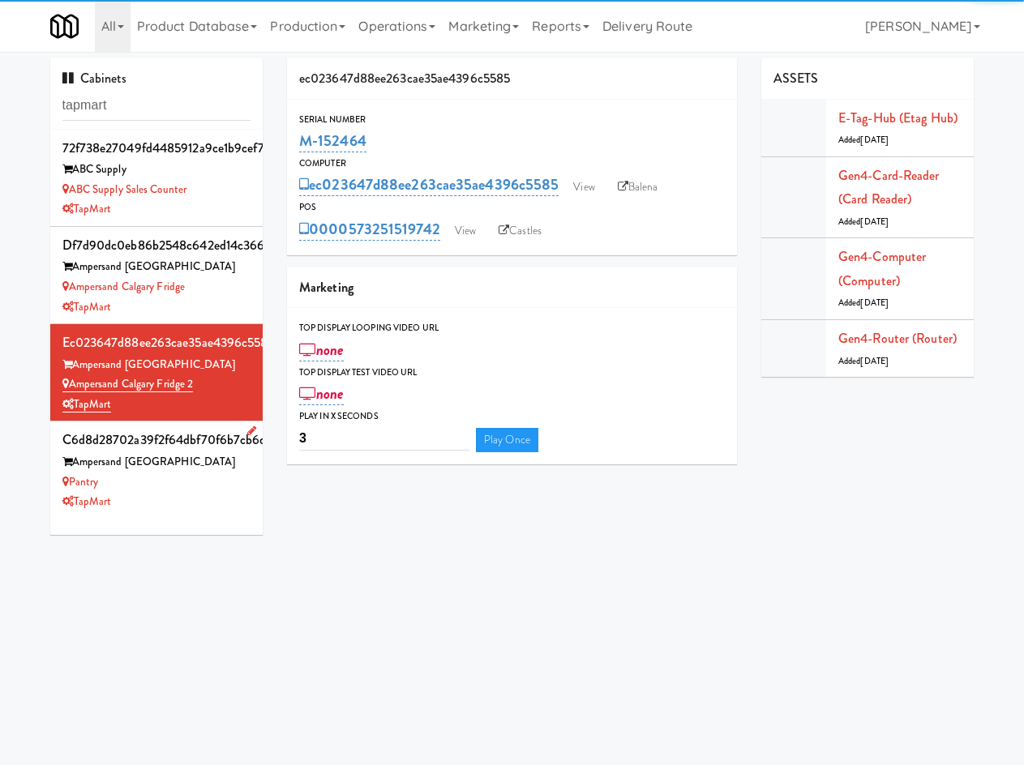
click at [194, 490] on div "Pantry" at bounding box center [156, 483] width 189 height 20
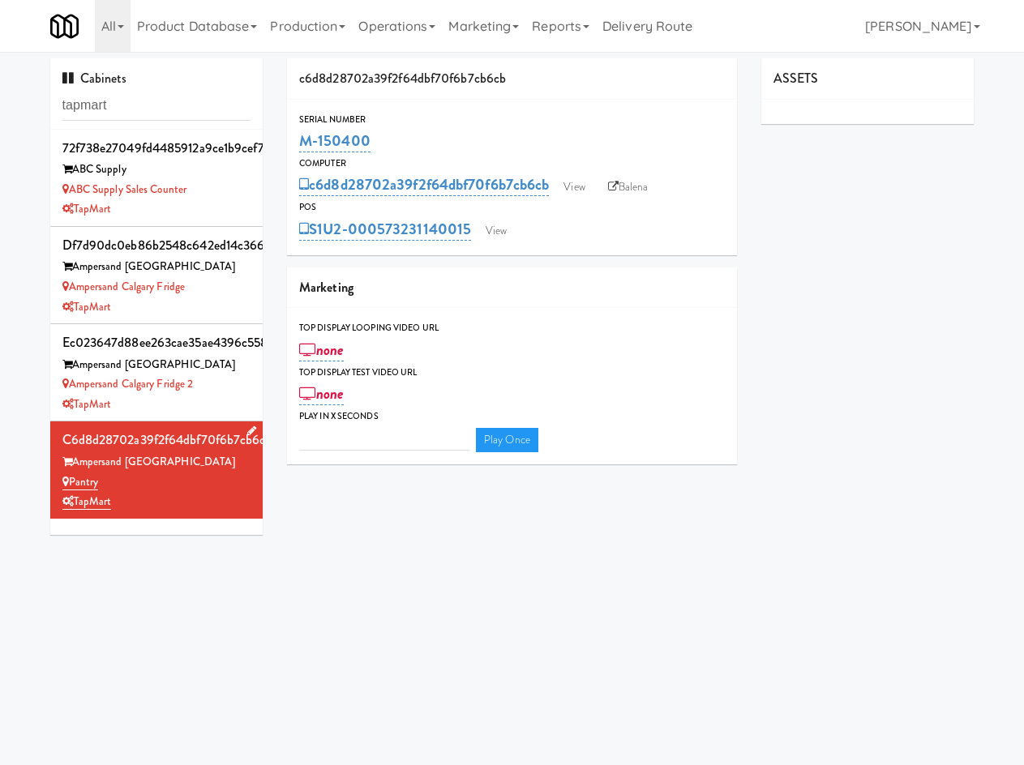
type input "3"
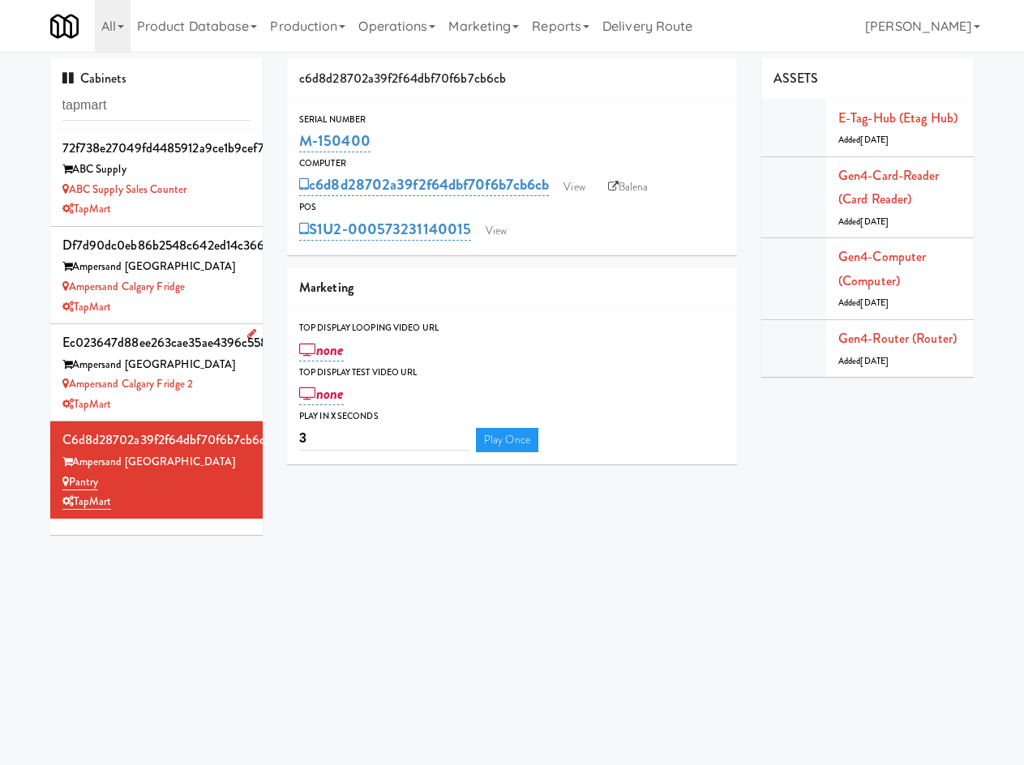
click at [220, 397] on div "TapMart" at bounding box center [156, 405] width 189 height 20
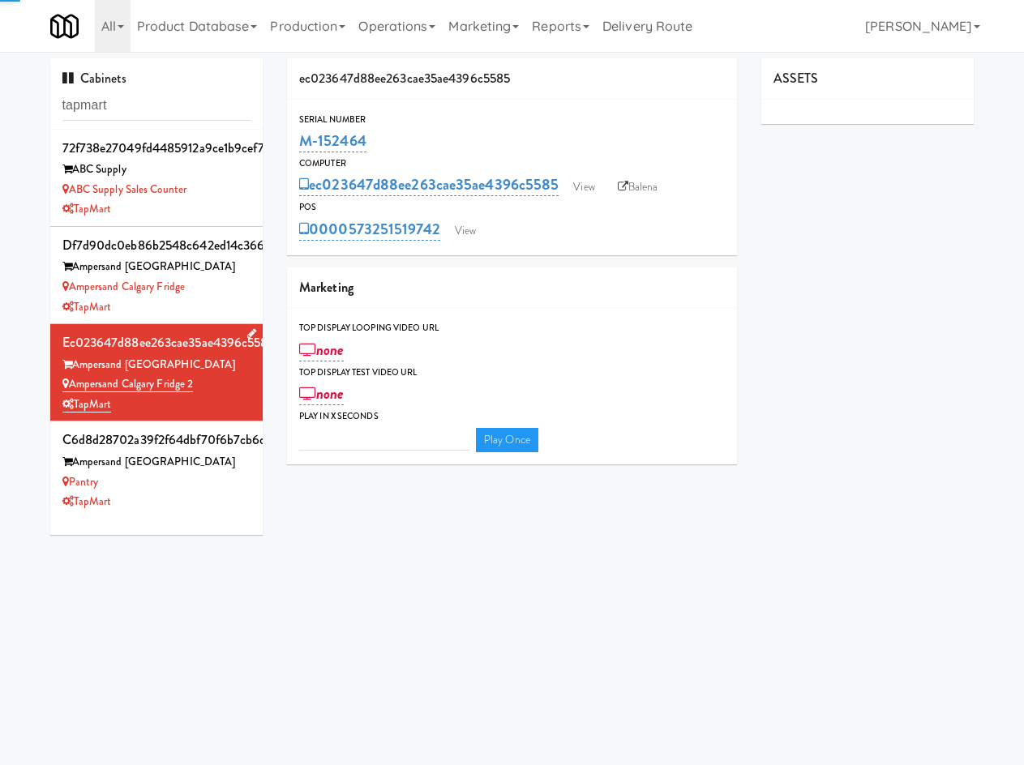
type input "3"
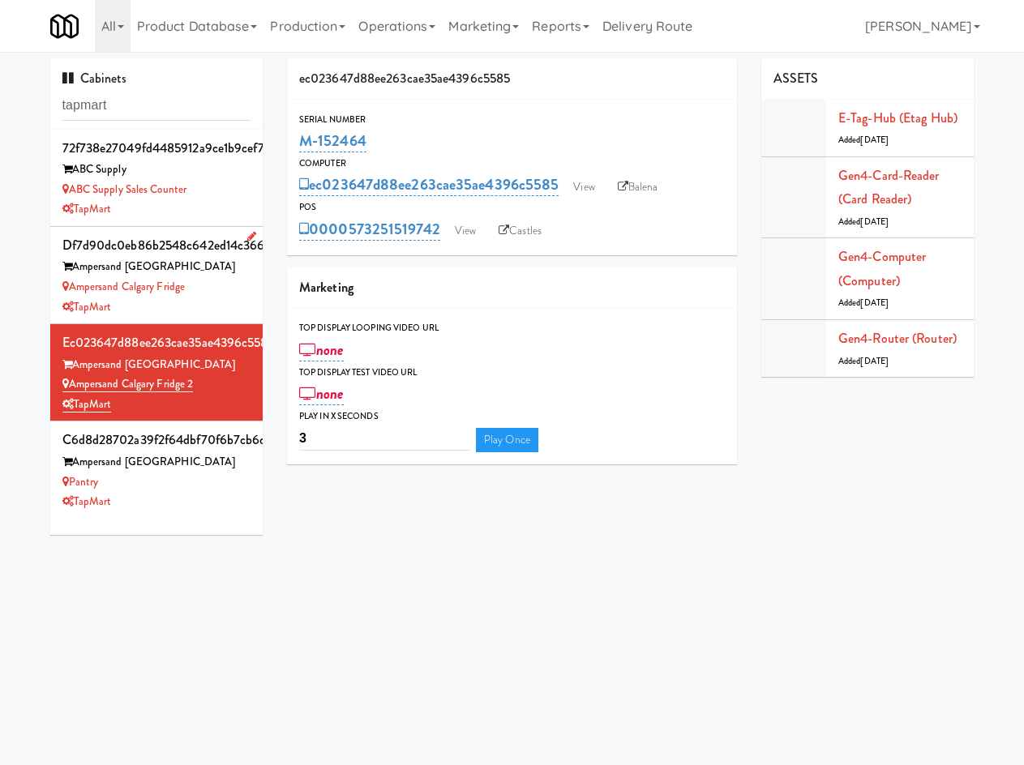
click at [214, 309] on div "TapMart" at bounding box center [156, 307] width 189 height 20
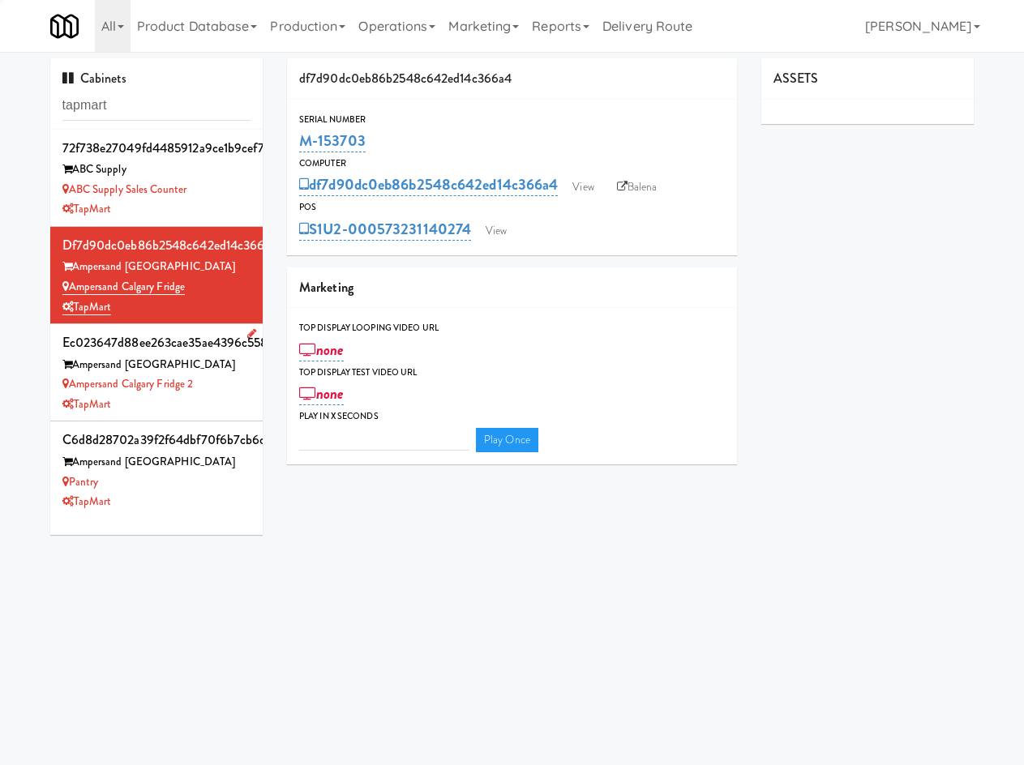
type input "3"
click at [214, 407] on div "TapMart" at bounding box center [156, 405] width 189 height 20
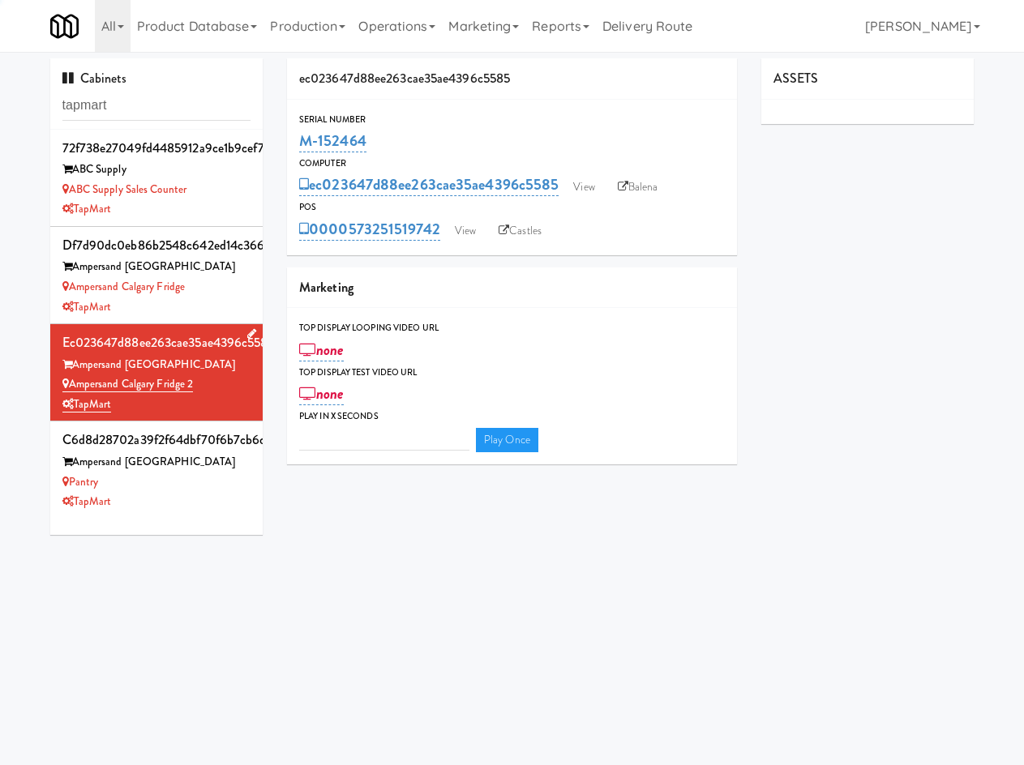
type input "3"
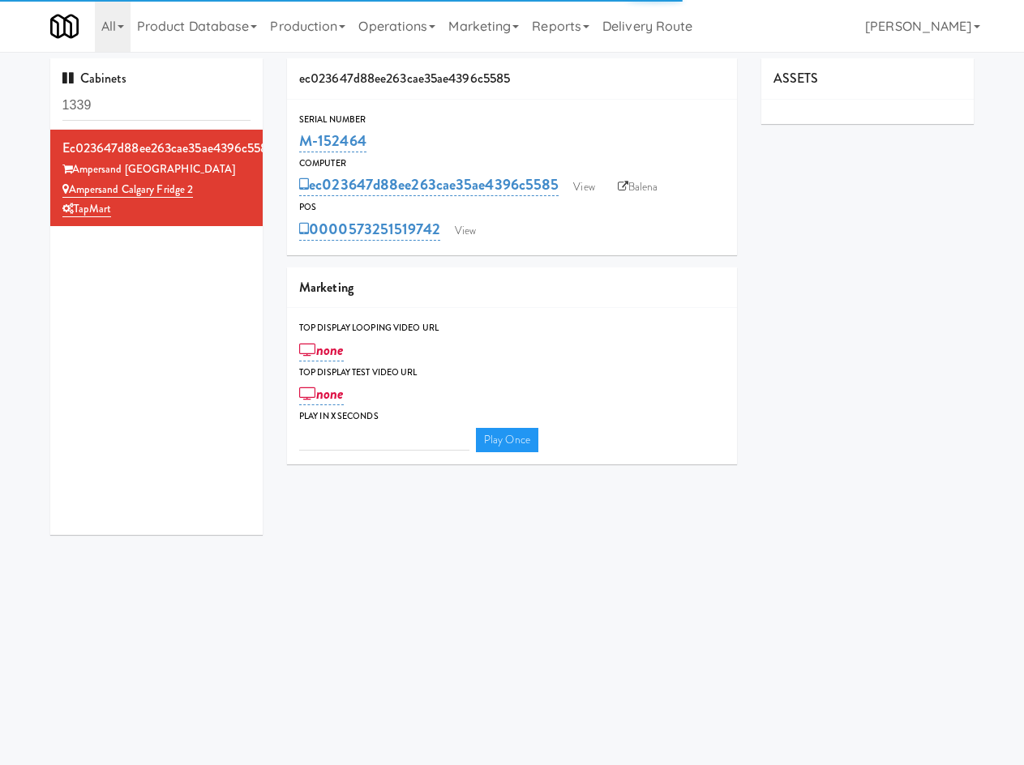
type input "3"
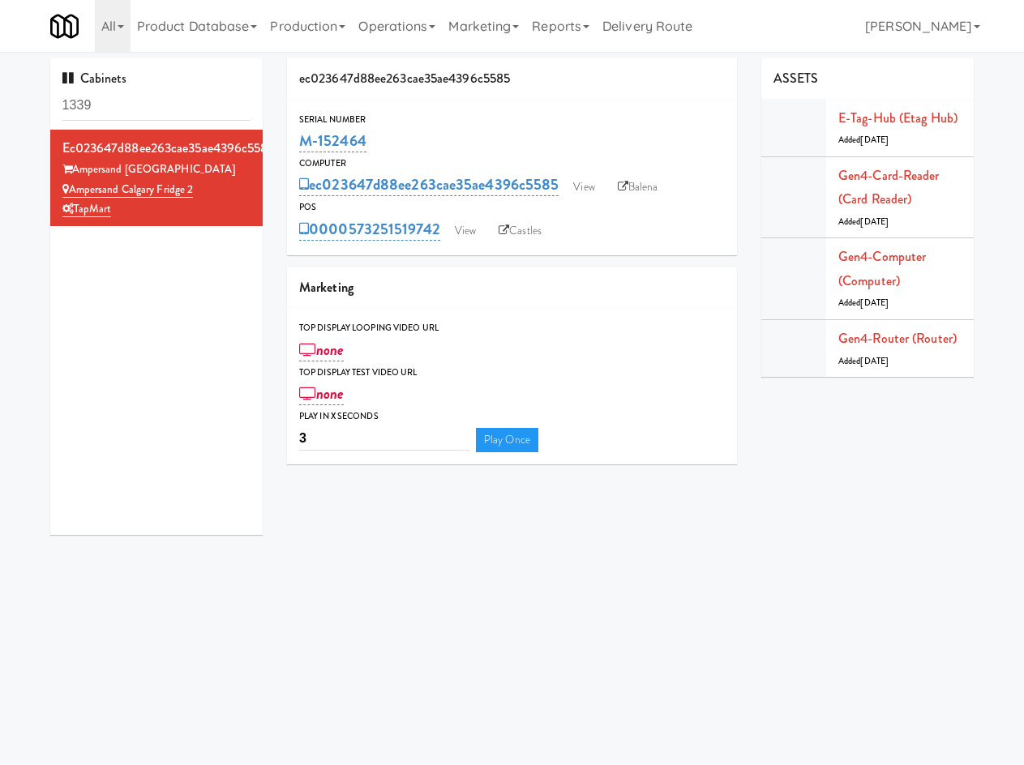
click at [148, 92] on input "1339" at bounding box center [156, 106] width 189 height 30
type input "tapmart"
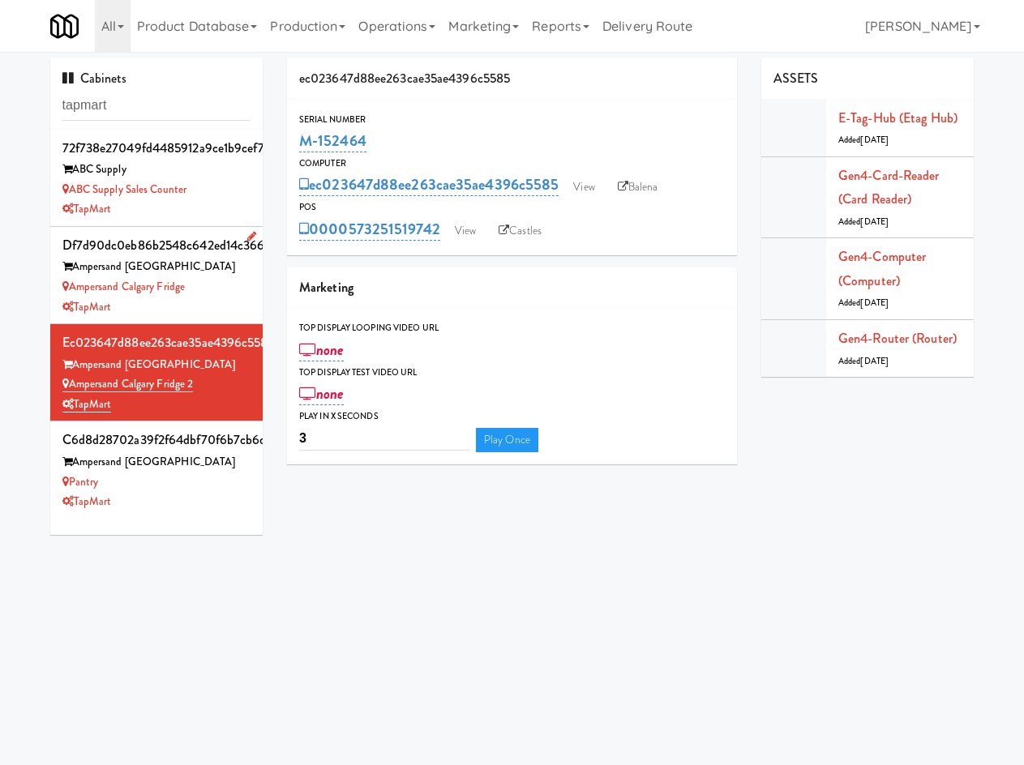
click at [219, 303] on div "TapMart" at bounding box center [156, 307] width 189 height 20
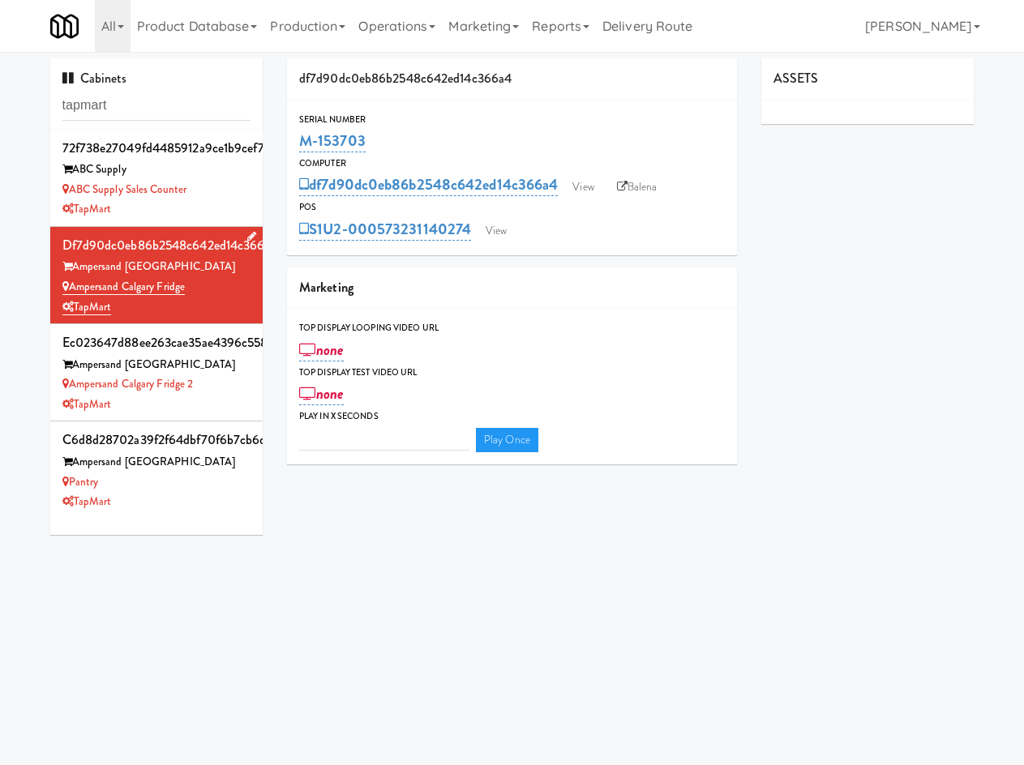
type input "3"
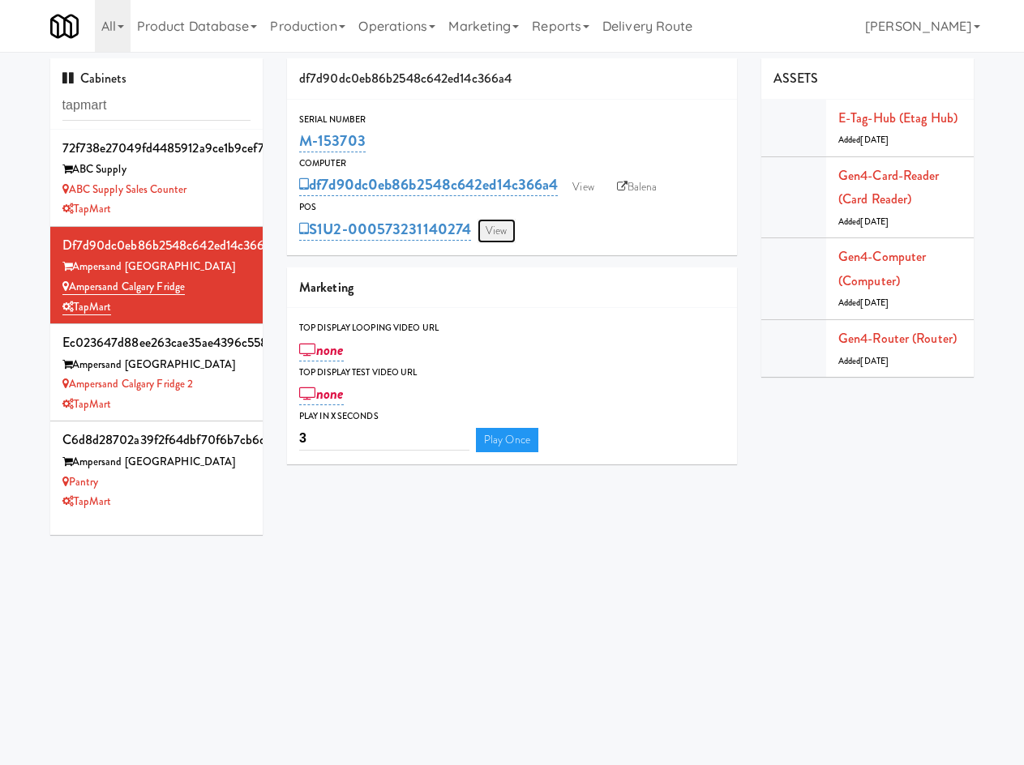
click at [493, 225] on link "View" at bounding box center [495, 231] width 37 height 24
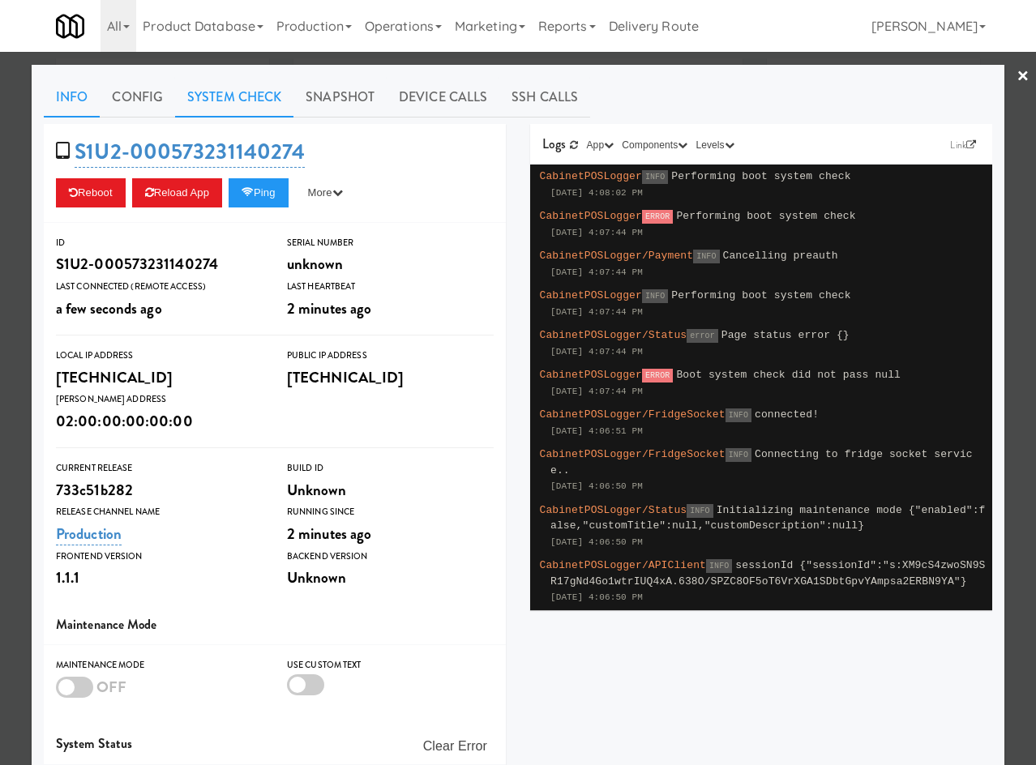
click at [239, 89] on link "System Check" at bounding box center [234, 97] width 118 height 41
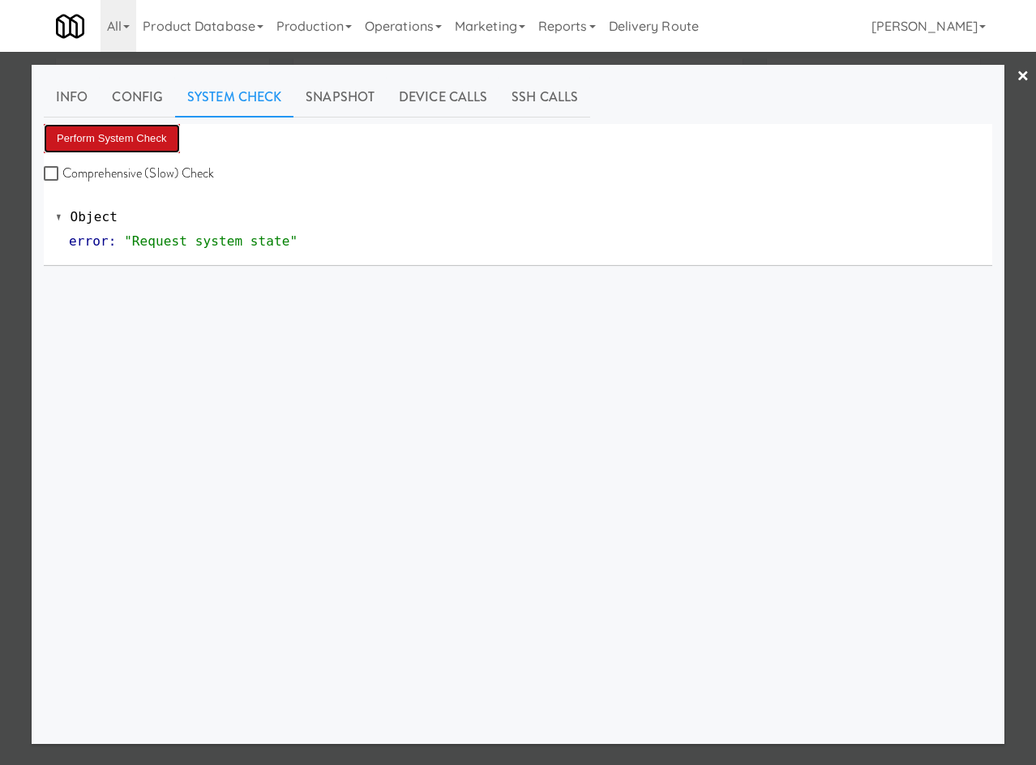
click at [117, 130] on button "Perform System Check" at bounding box center [112, 138] width 136 height 29
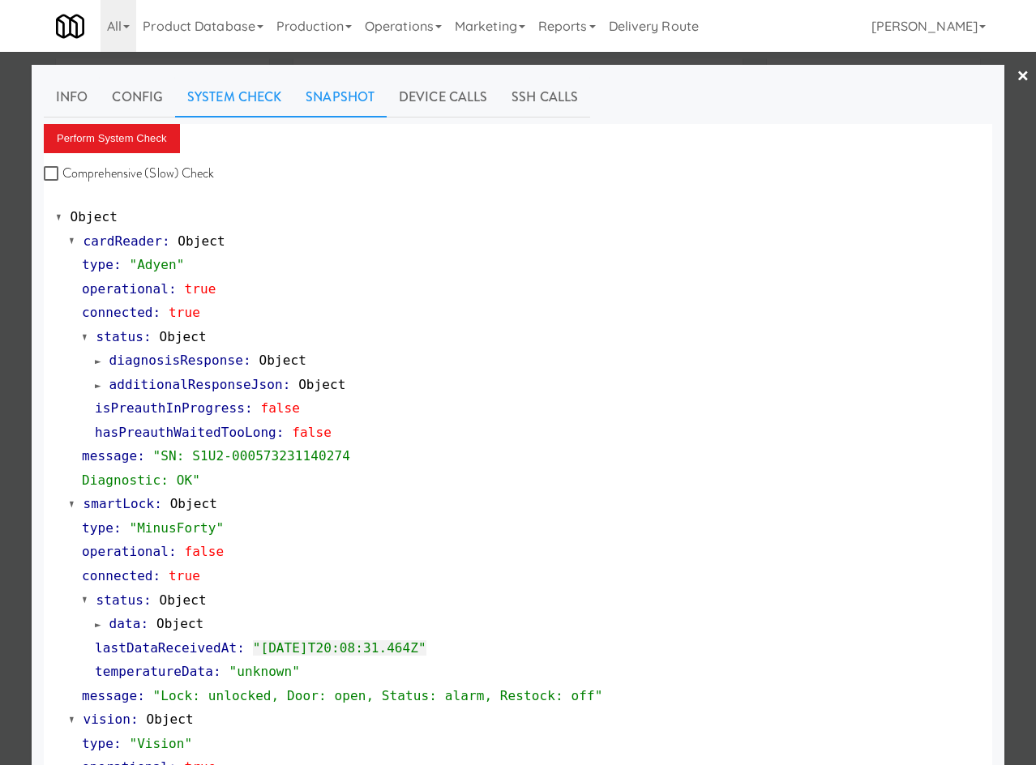
click at [352, 110] on link "Snapshot" at bounding box center [339, 97] width 93 height 41
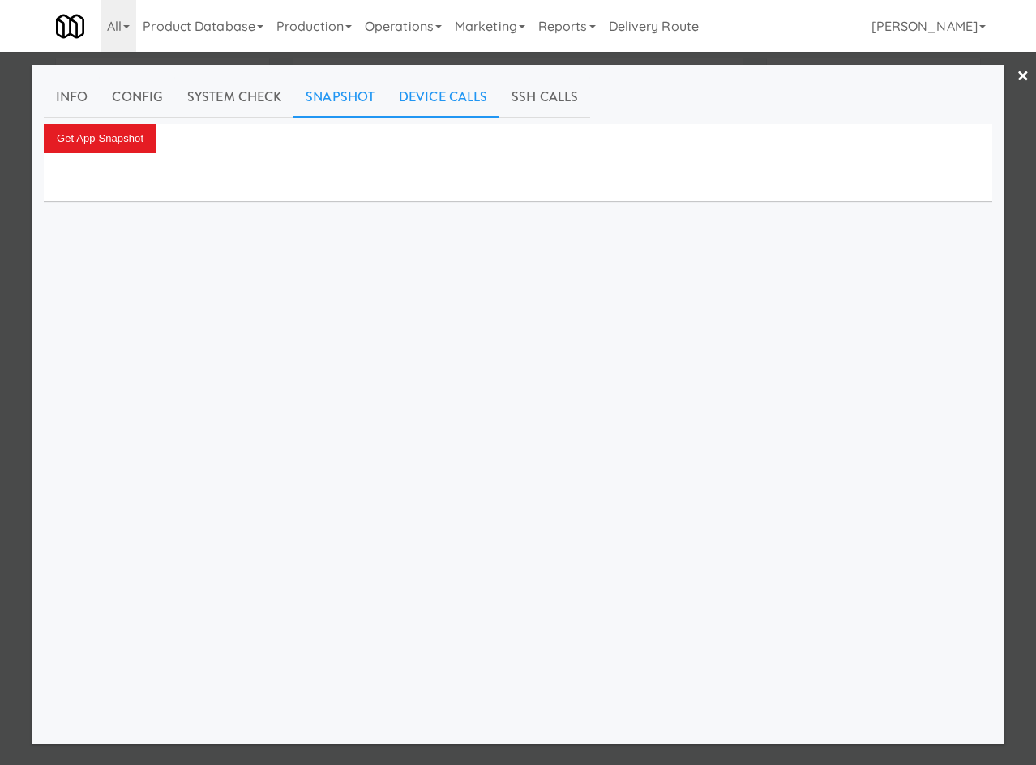
click at [460, 99] on link "Device Calls" at bounding box center [443, 97] width 113 height 41
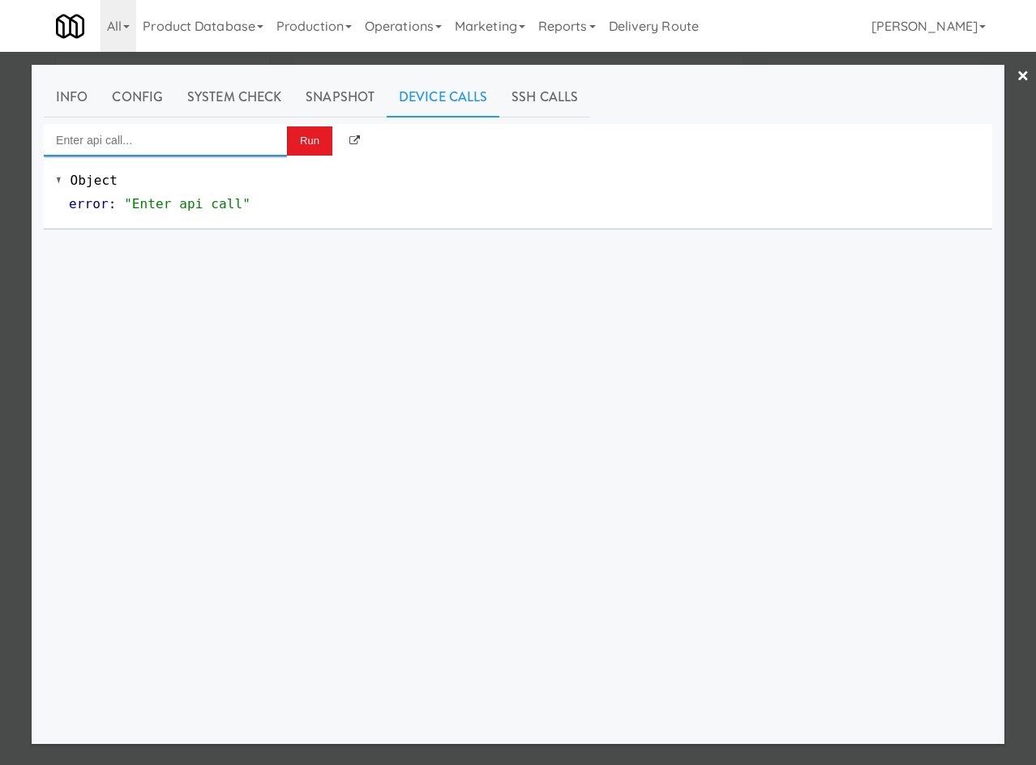
click at [170, 127] on input "Enter api call..." at bounding box center [165, 140] width 243 height 32
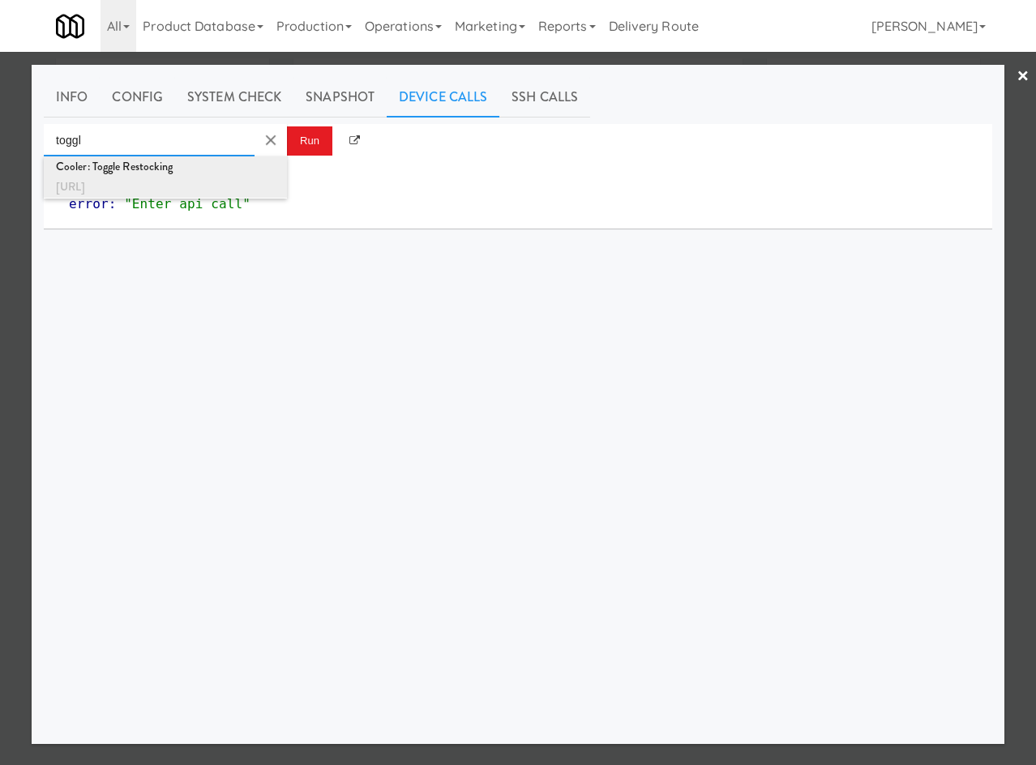
click at [152, 176] on div "Cooler: Toggle Restocking" at bounding box center [165, 166] width 219 height 21
type input "Cooler: Toggle Restocking"
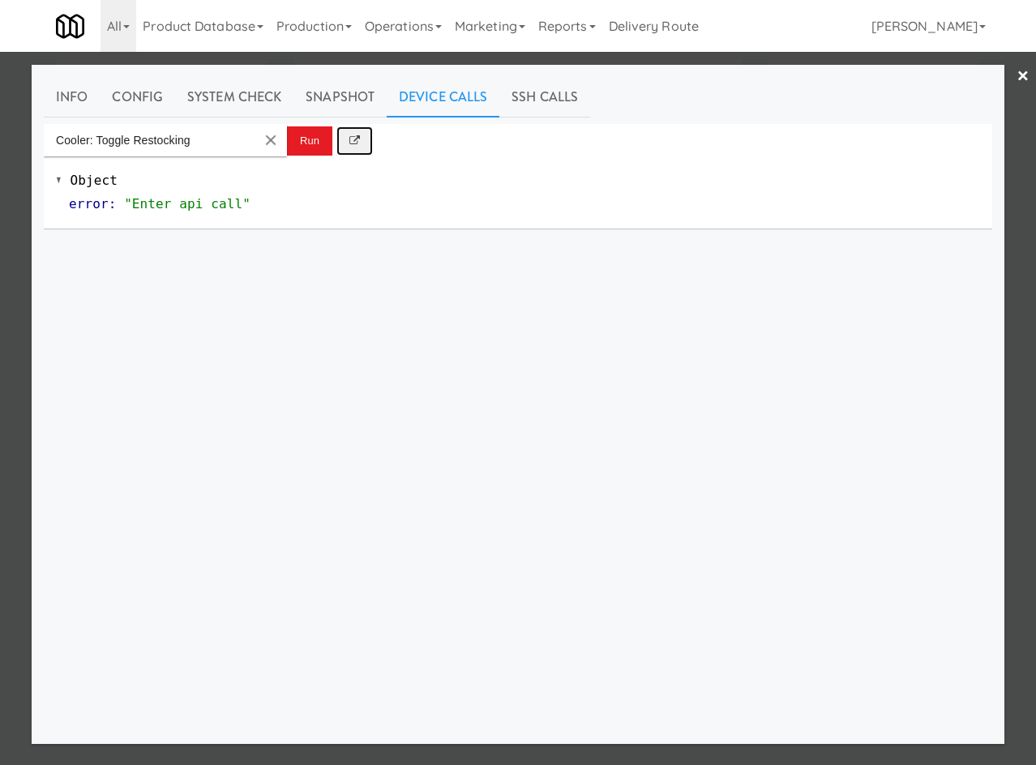
click at [339, 137] on link at bounding box center [354, 140] width 36 height 29
click at [308, 139] on button "Run" at bounding box center [309, 140] width 45 height 29
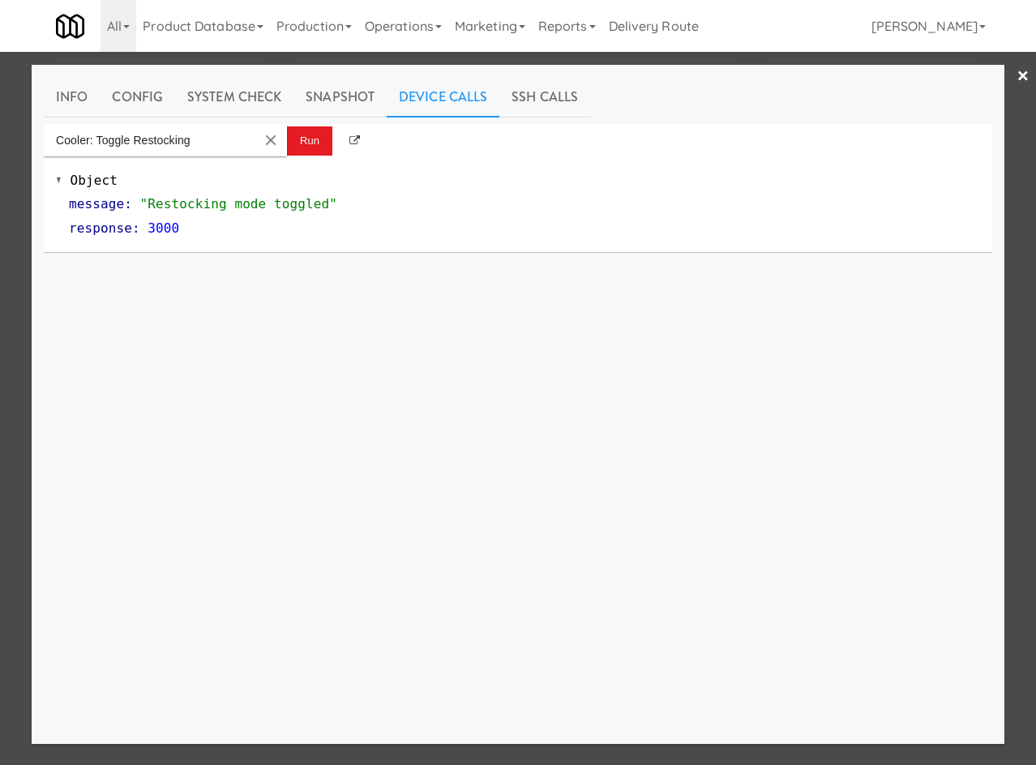
click at [233, 71] on div "Info Config System Check Snapshot Device Calls SSH Calls Cooler: Toggle Restock…" at bounding box center [518, 404] width 973 height 679
click at [237, 92] on link "System Check" at bounding box center [234, 97] width 118 height 41
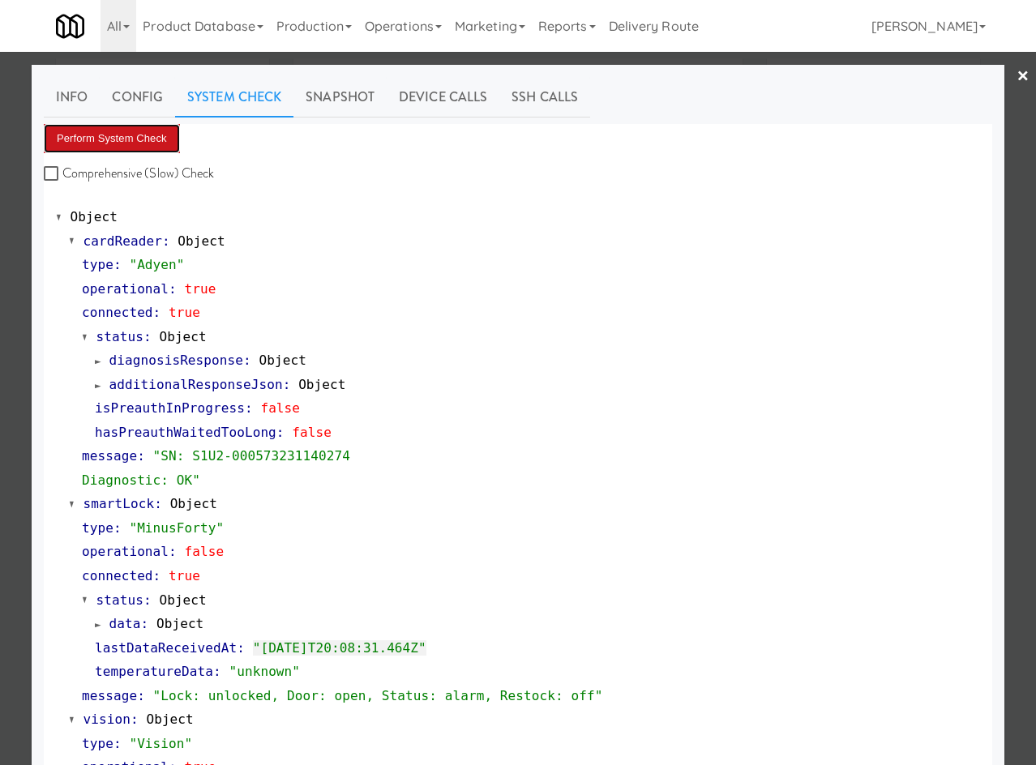
click at [161, 126] on button "Perform System Check" at bounding box center [112, 138] width 136 height 29
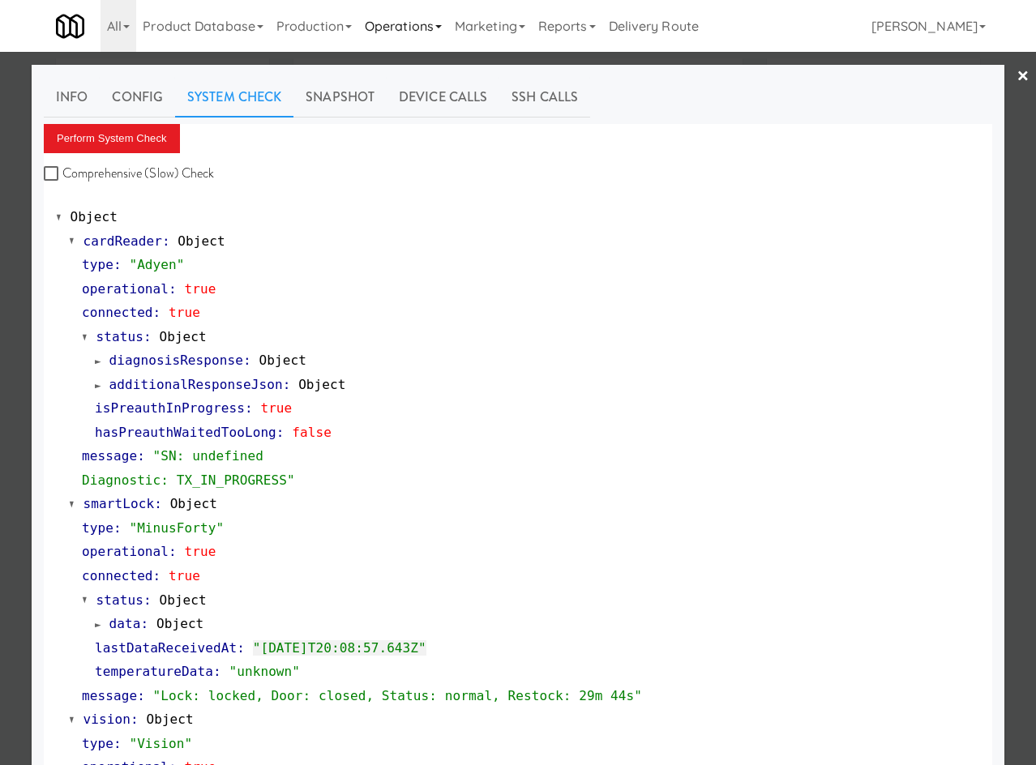
click at [427, 45] on link "Operations" at bounding box center [403, 26] width 90 height 52
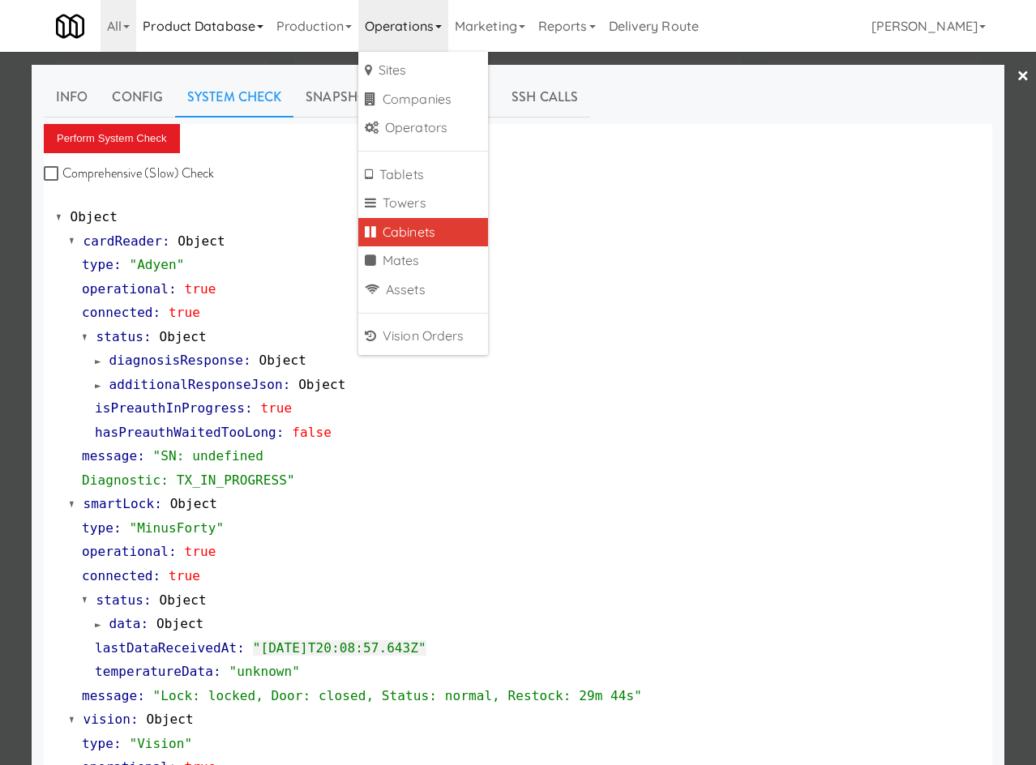
click at [244, 21] on link "Product Database" at bounding box center [203, 26] width 134 height 52
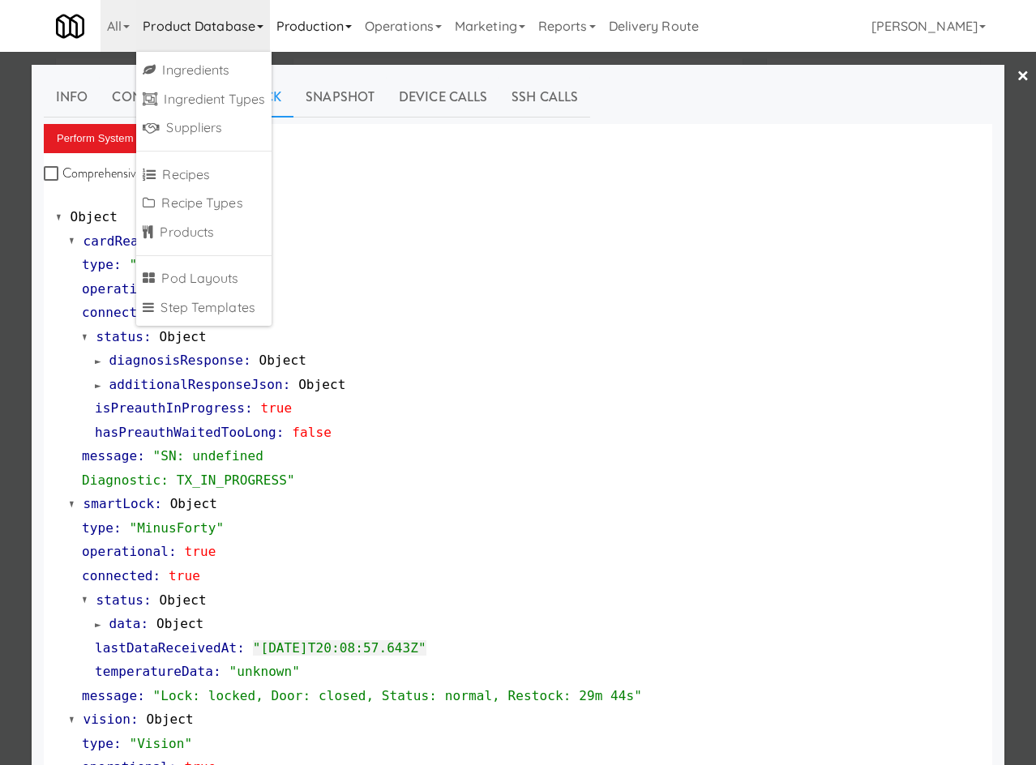
click at [358, 26] on link "Production" at bounding box center [314, 26] width 88 height 52
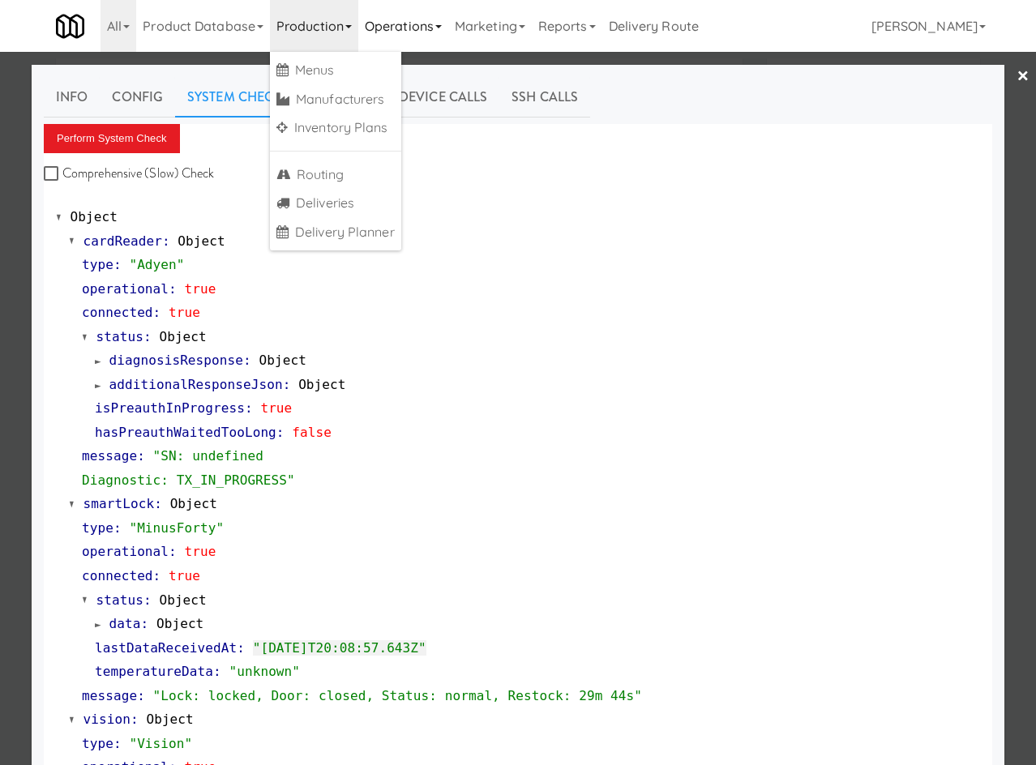
drag, startPoint x: 400, startPoint y: 32, endPoint x: 400, endPoint y: 45, distance: 13.0
click at [400, 36] on link "Operations" at bounding box center [403, 26] width 90 height 52
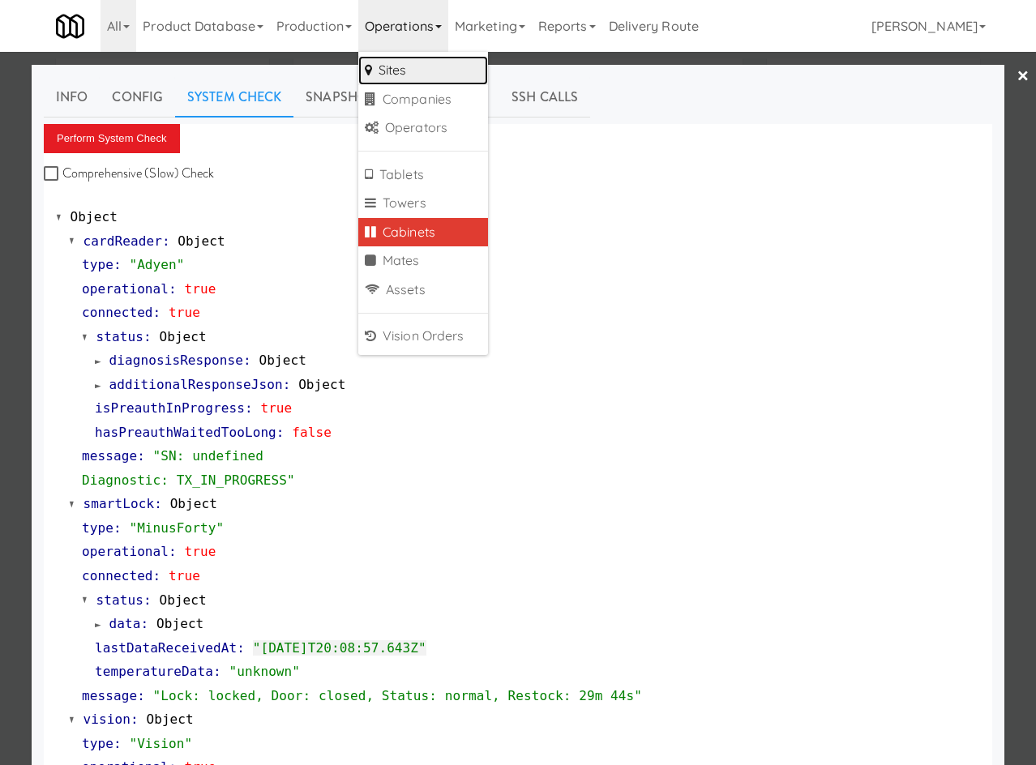
click at [414, 73] on link "Sites" at bounding box center [423, 70] width 130 height 29
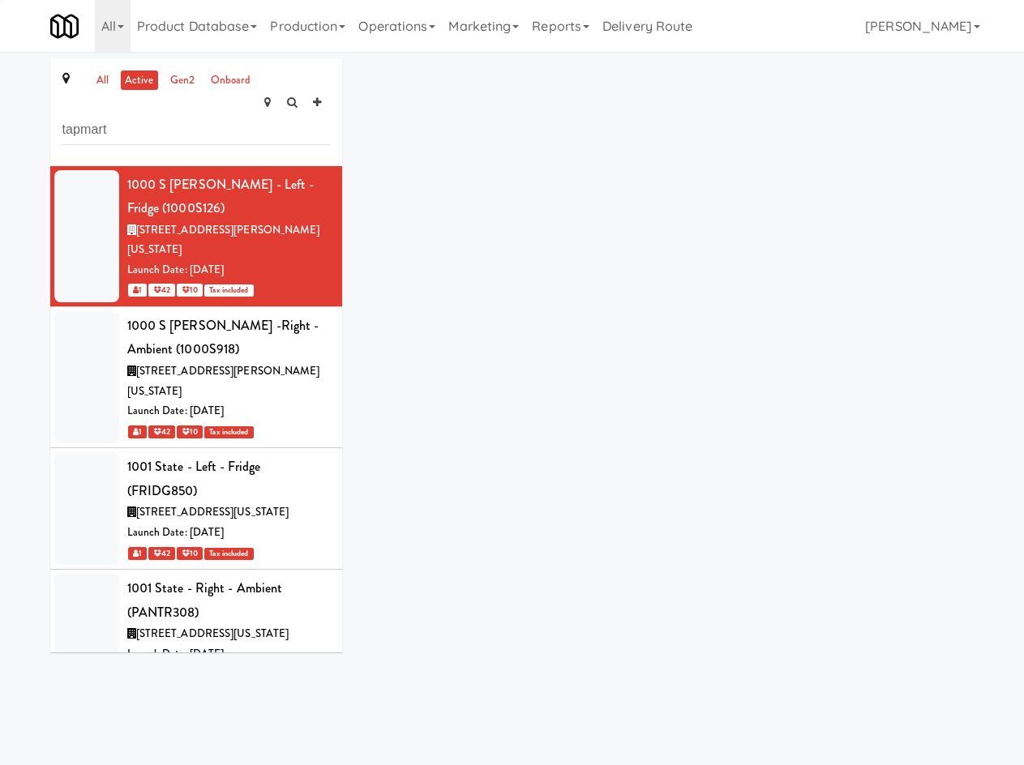
type input "tapmart"
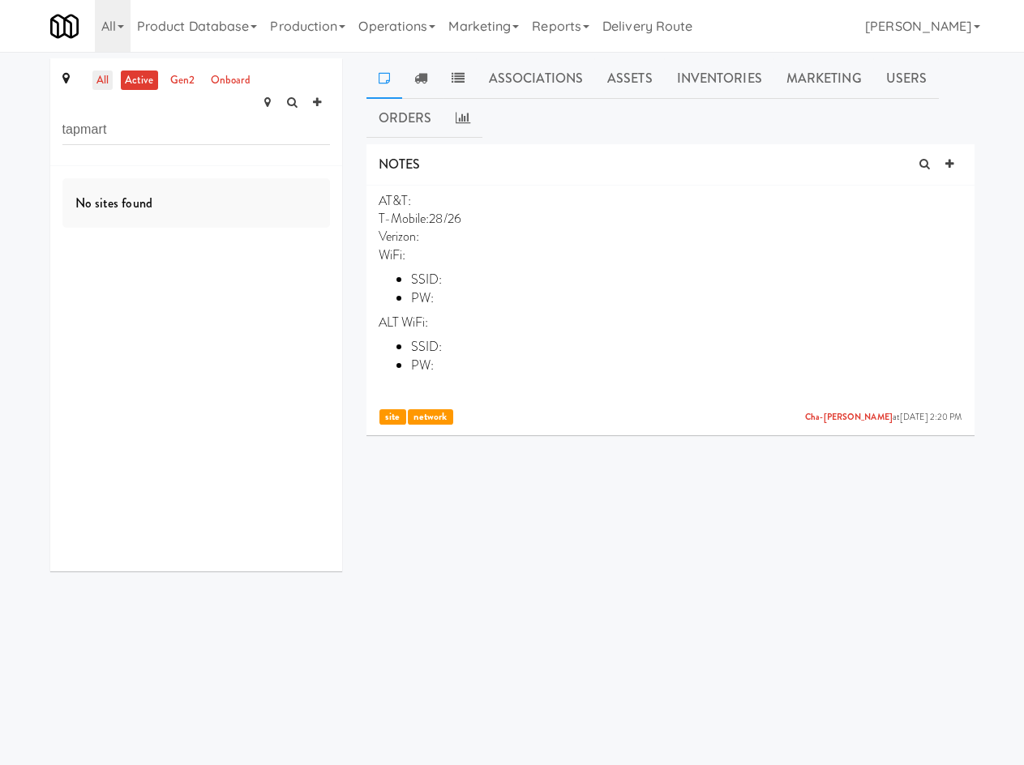
click at [101, 75] on link "all" at bounding box center [102, 81] width 20 height 20
drag, startPoint x: 396, startPoint y: 10, endPoint x: 400, endPoint y: 41, distance: 31.0
click at [396, 10] on link "Operations" at bounding box center [397, 26] width 90 height 52
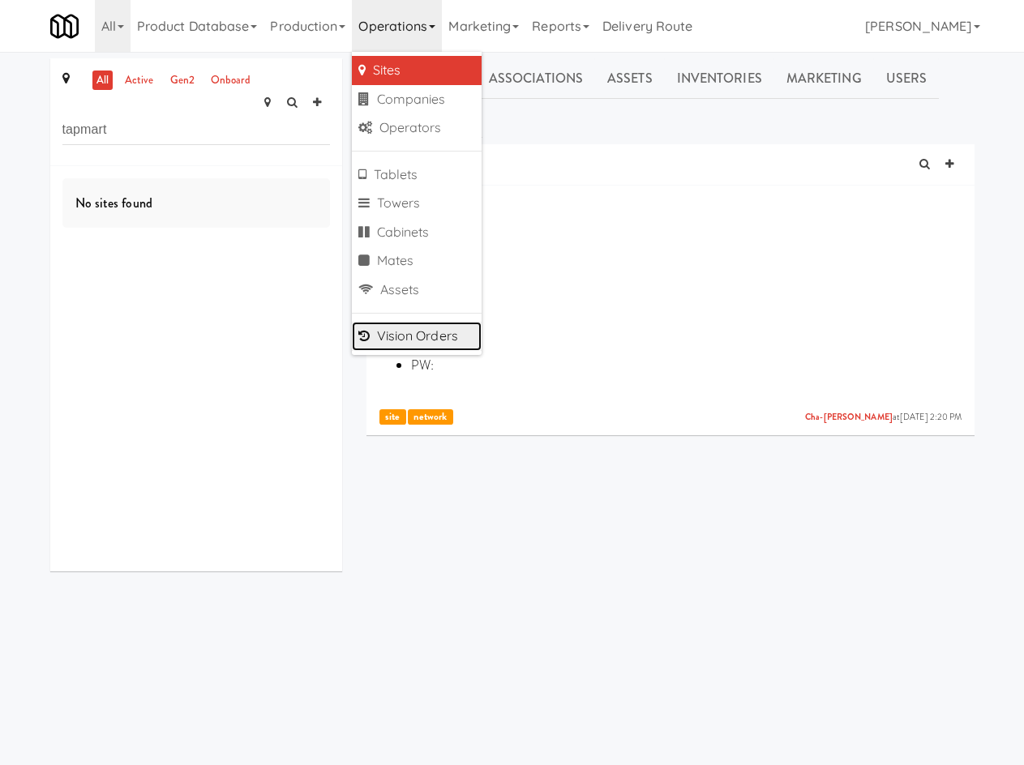
click at [436, 340] on link "Vision Orders" at bounding box center [417, 336] width 130 height 29
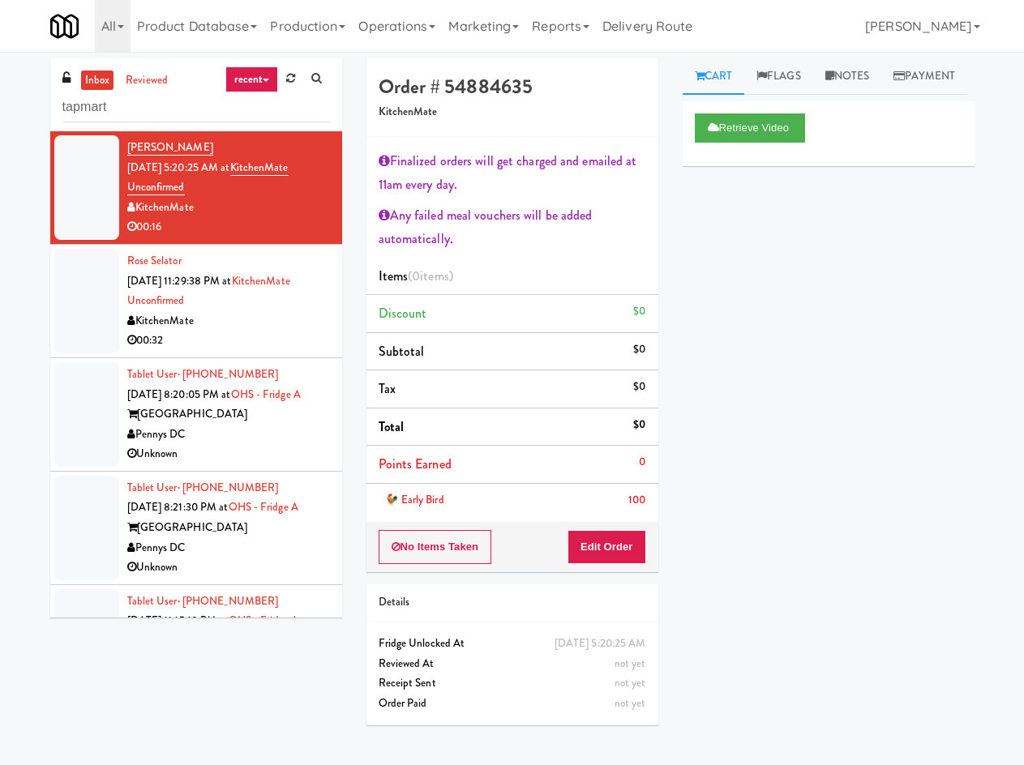
type input "tapmart"
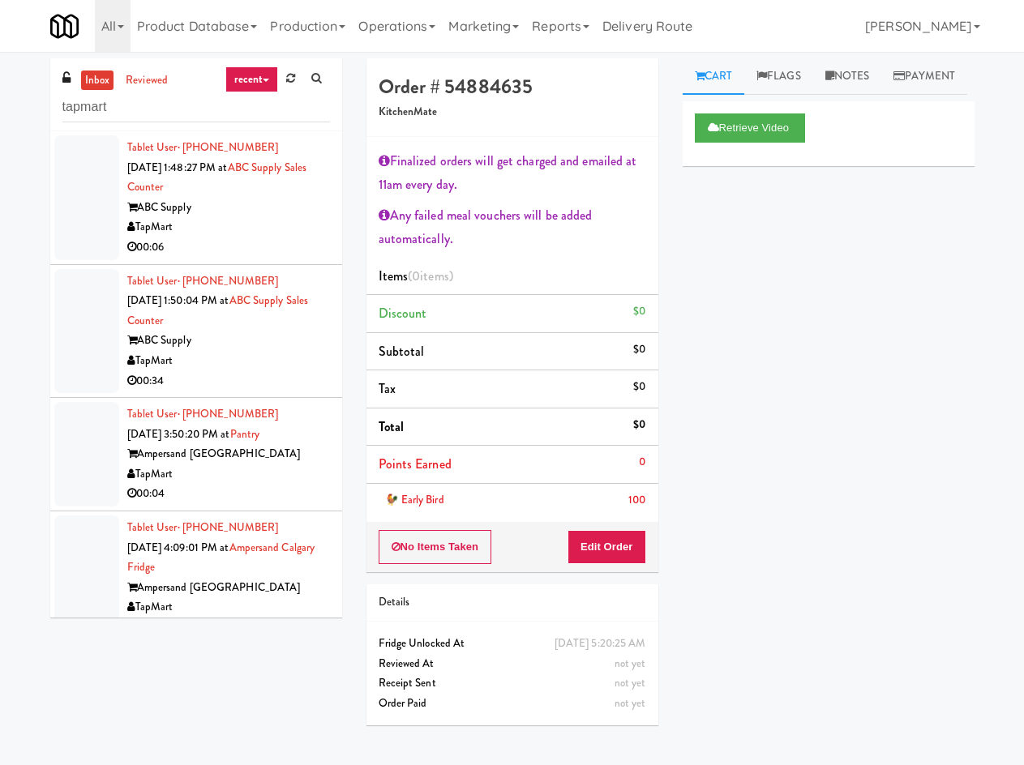
click at [246, 222] on div "TapMart" at bounding box center [228, 227] width 203 height 20
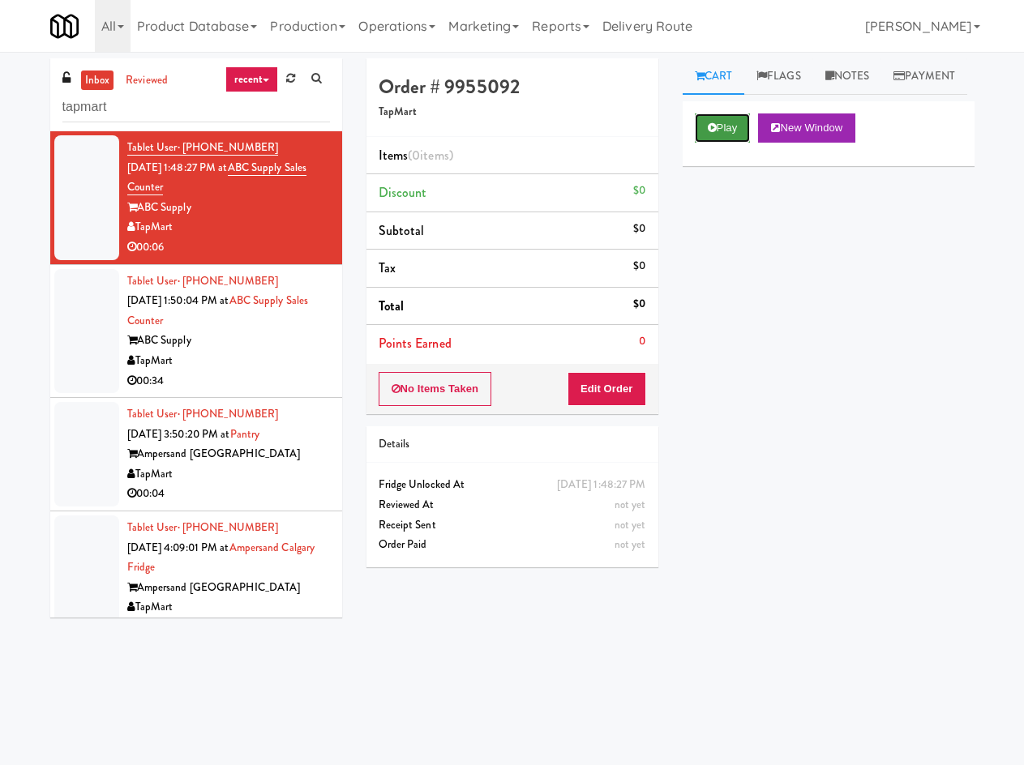
click at [714, 133] on icon at bounding box center [712, 127] width 9 height 11
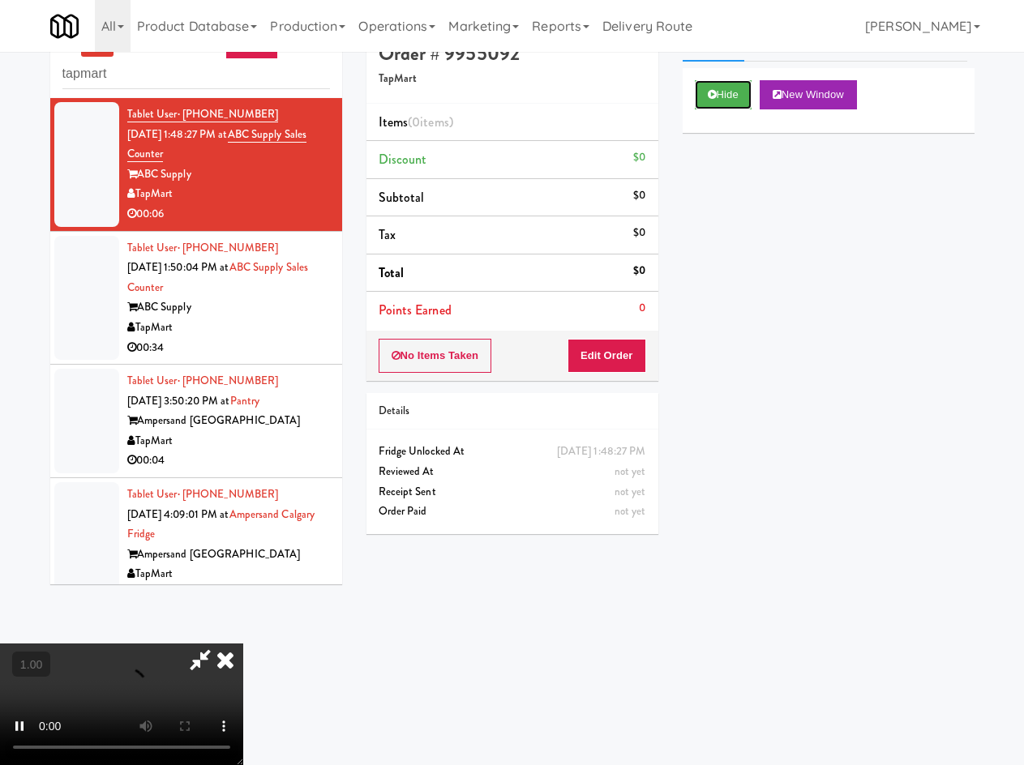
scroll to position [52, 0]
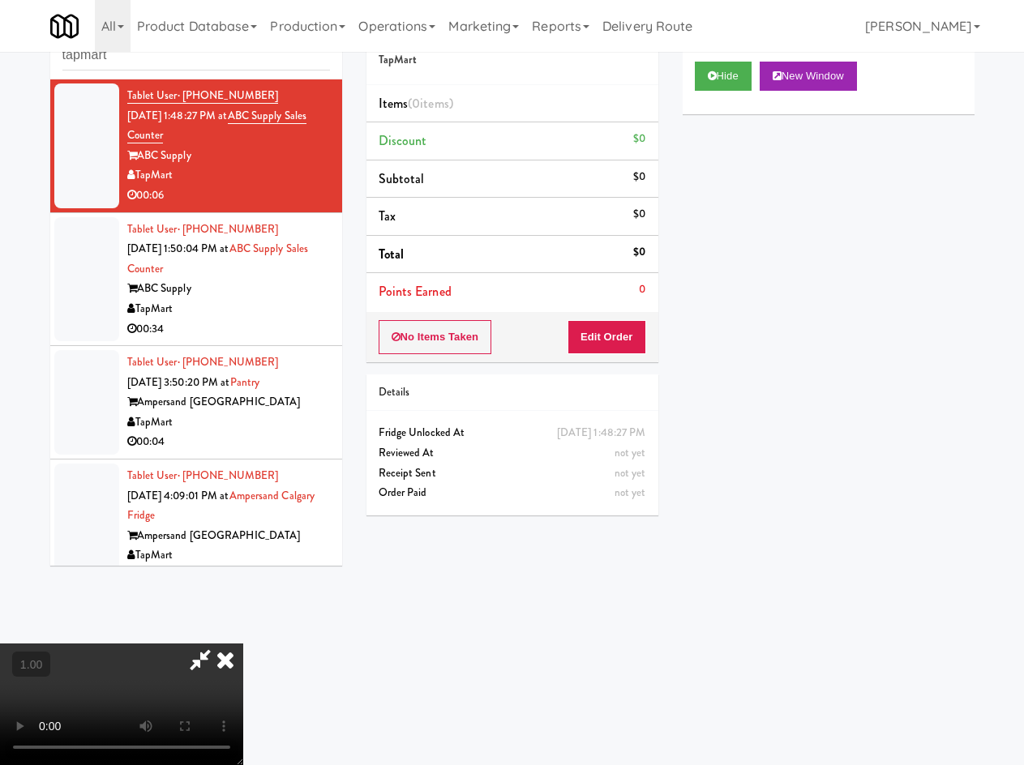
drag, startPoint x: 594, startPoint y: 126, endPoint x: 518, endPoint y: 264, distance: 158.2
click at [243, 644] on icon at bounding box center [226, 660] width 36 height 32
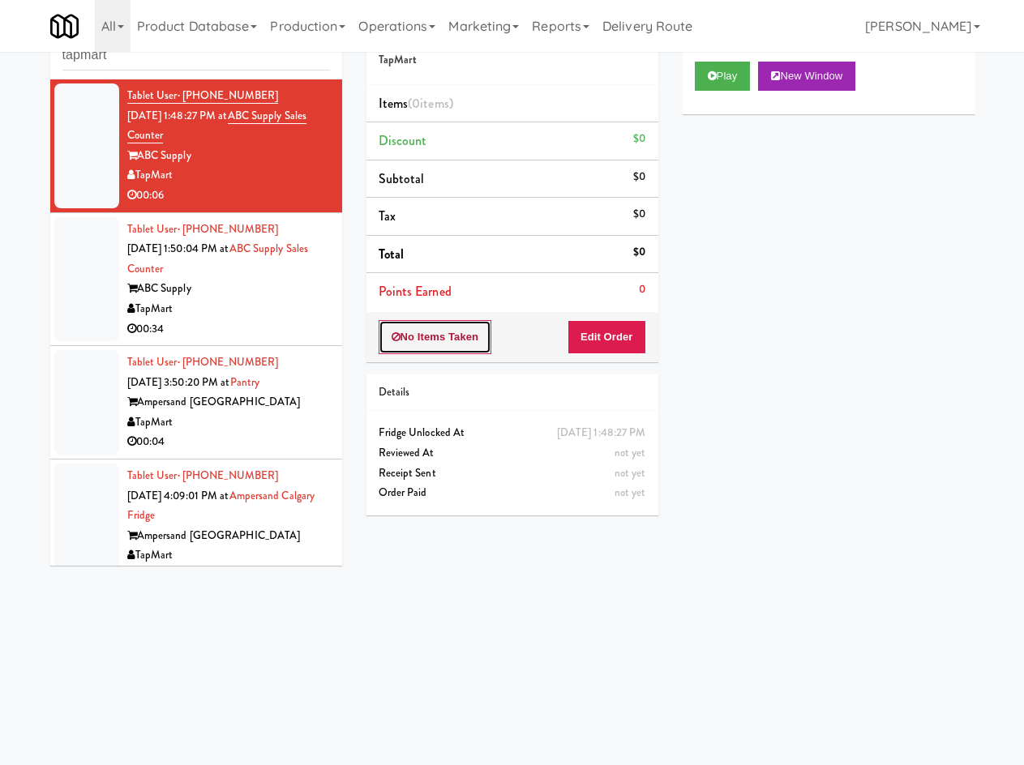
click at [449, 344] on button "No Items Taken" at bounding box center [435, 337] width 113 height 34
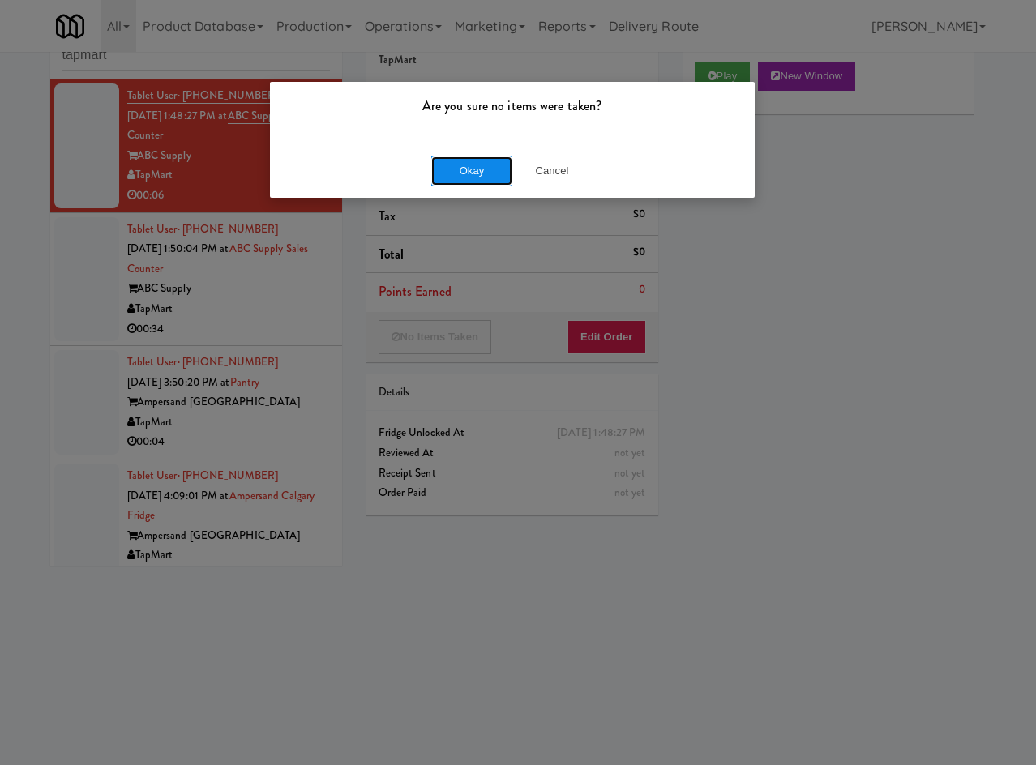
click at [498, 175] on button "Okay" at bounding box center [471, 170] width 81 height 29
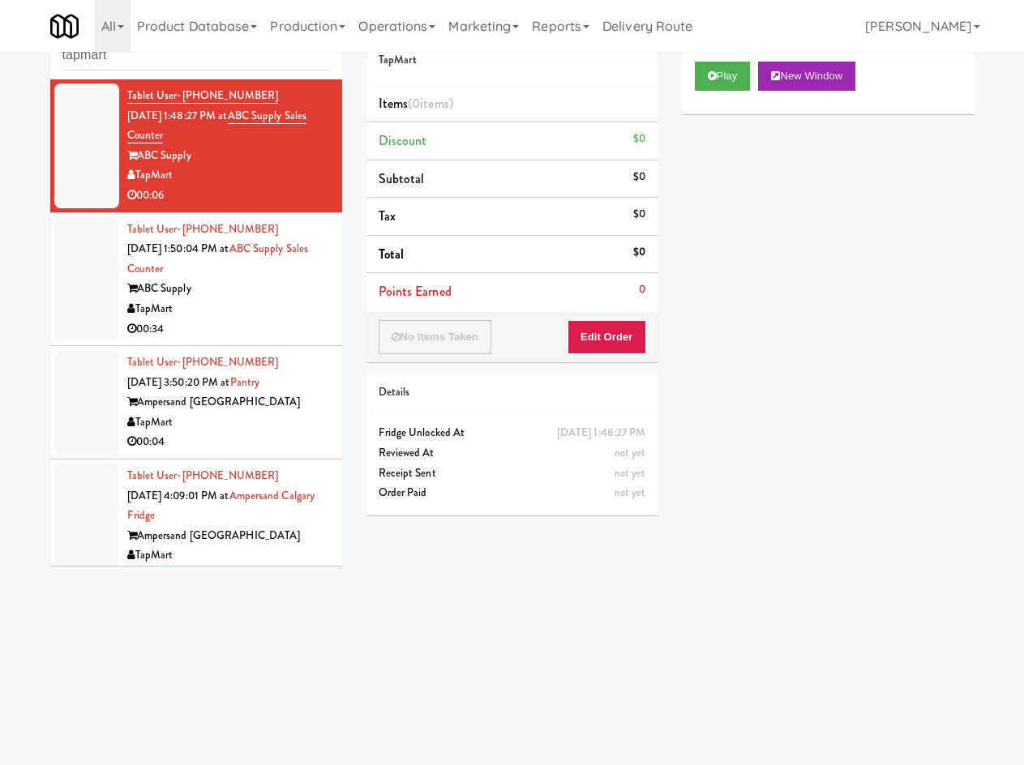
click at [255, 312] on div "TapMart" at bounding box center [228, 309] width 203 height 20
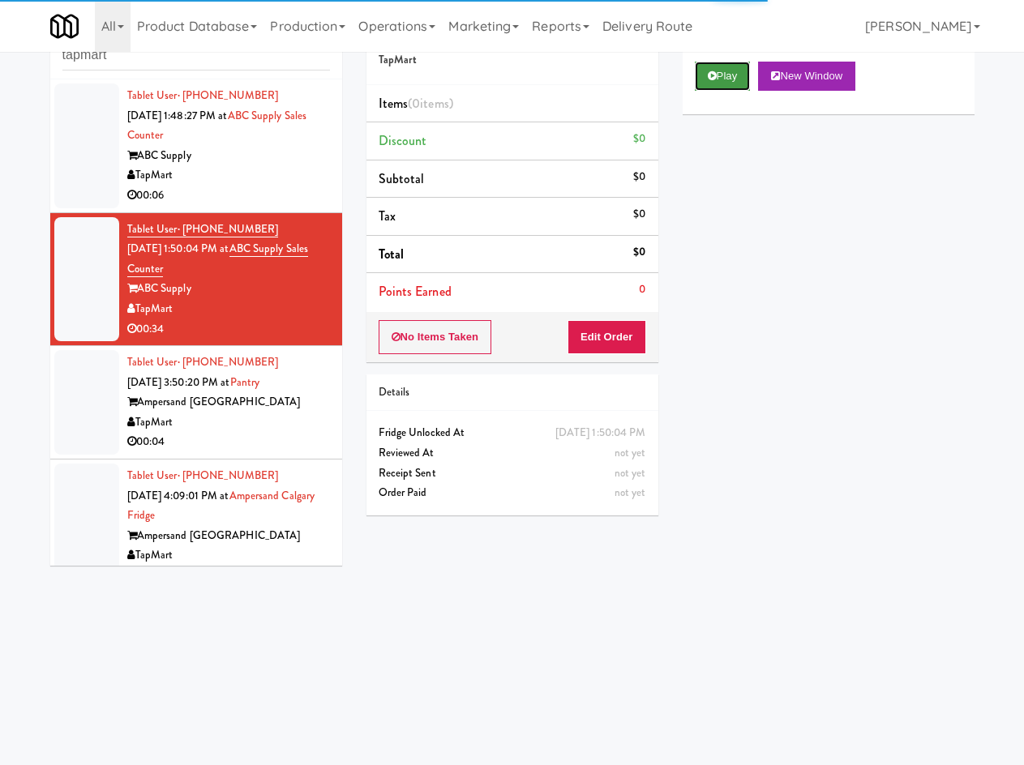
click at [713, 81] on icon at bounding box center [712, 76] width 9 height 11
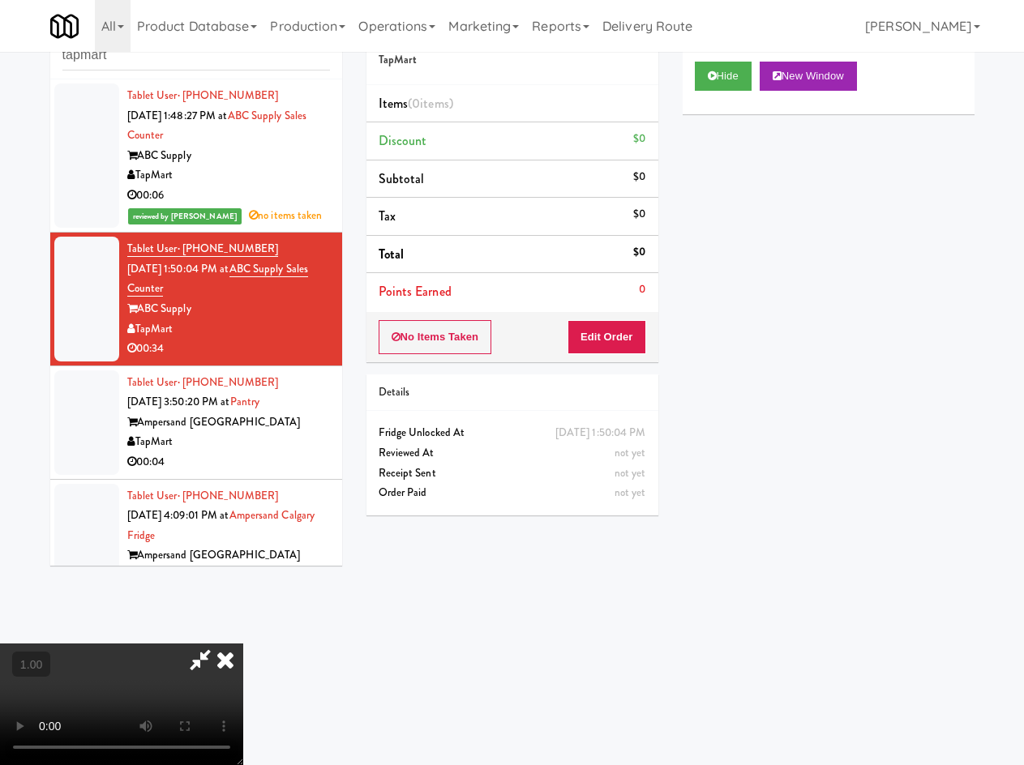
drag, startPoint x: 601, startPoint y: 130, endPoint x: 594, endPoint y: 137, distance: 9.8
click at [243, 644] on icon at bounding box center [226, 660] width 36 height 32
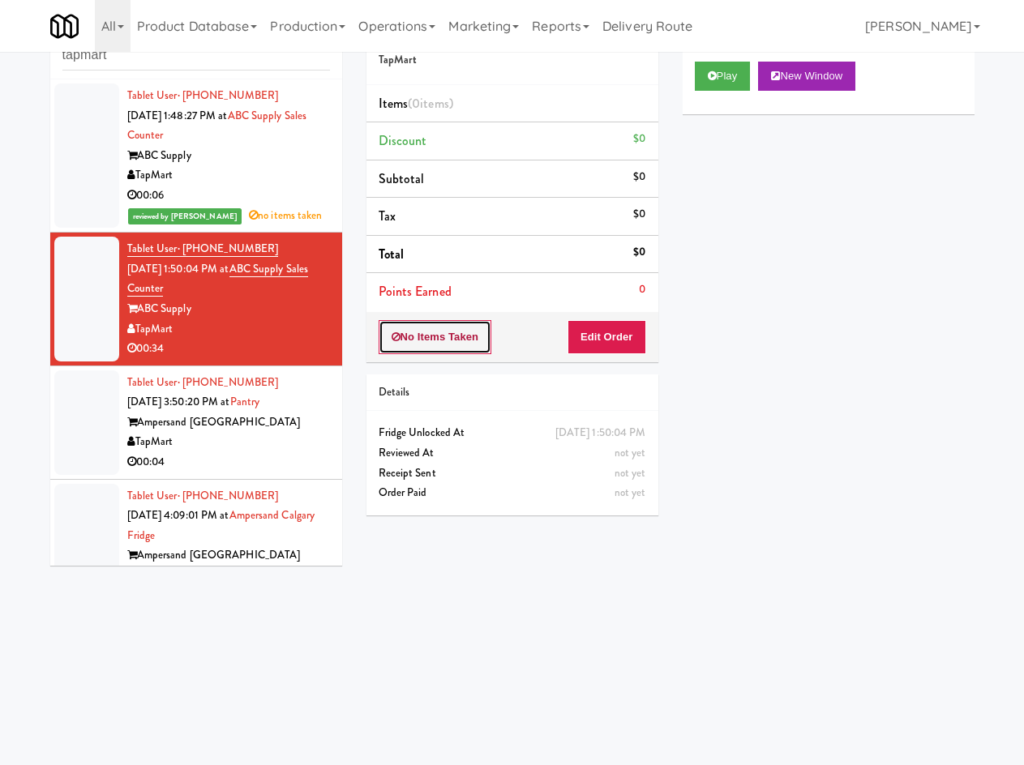
click at [446, 329] on button "No Items Taken" at bounding box center [435, 337] width 113 height 34
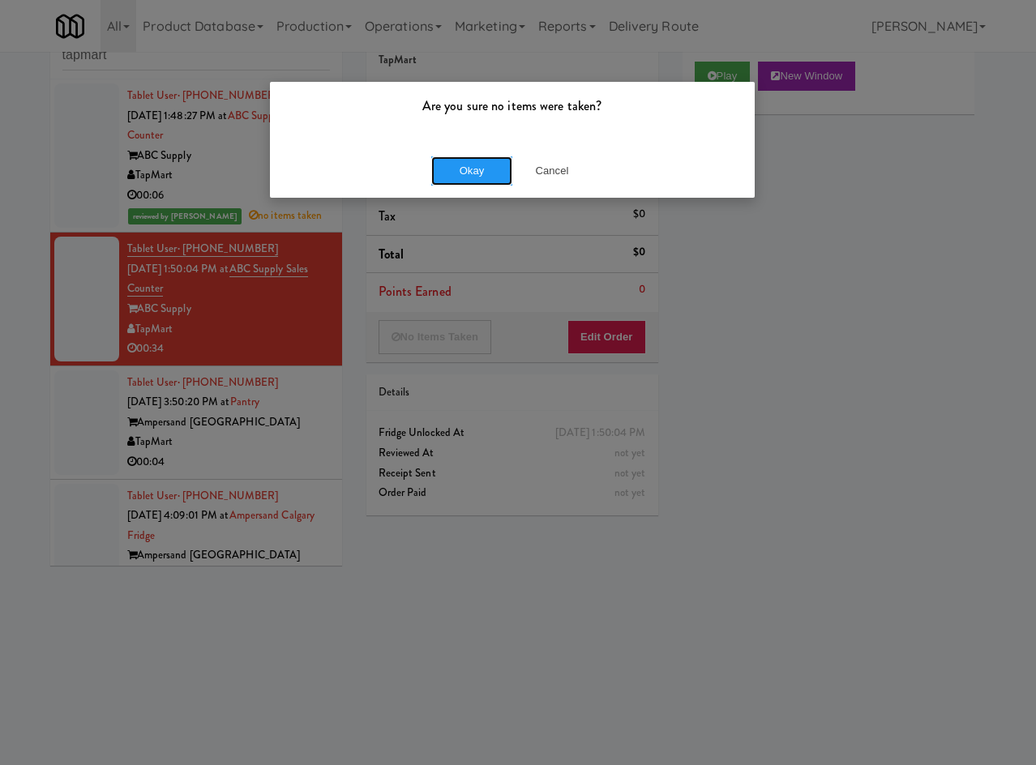
drag, startPoint x: 440, startPoint y: 161, endPoint x: 400, endPoint y: 282, distance: 127.1
click at [443, 165] on button "Okay" at bounding box center [471, 170] width 81 height 29
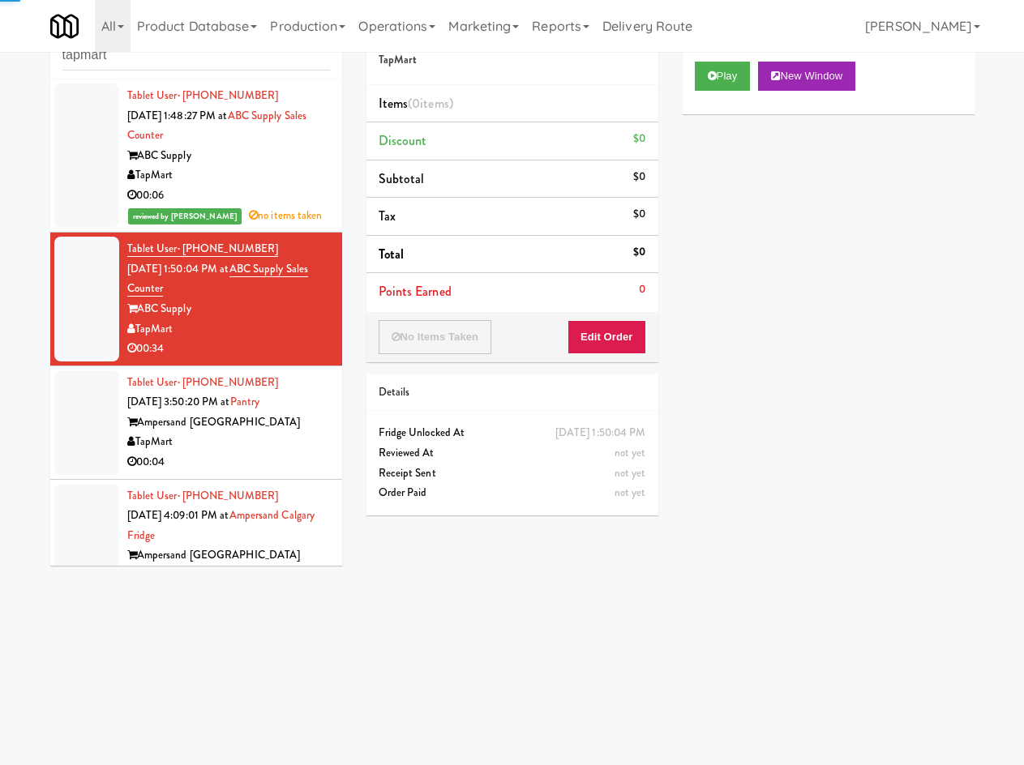
drag, startPoint x: 259, startPoint y: 453, endPoint x: 300, endPoint y: 441, distance: 43.1
click at [259, 455] on div "00:04" at bounding box center [228, 462] width 203 height 20
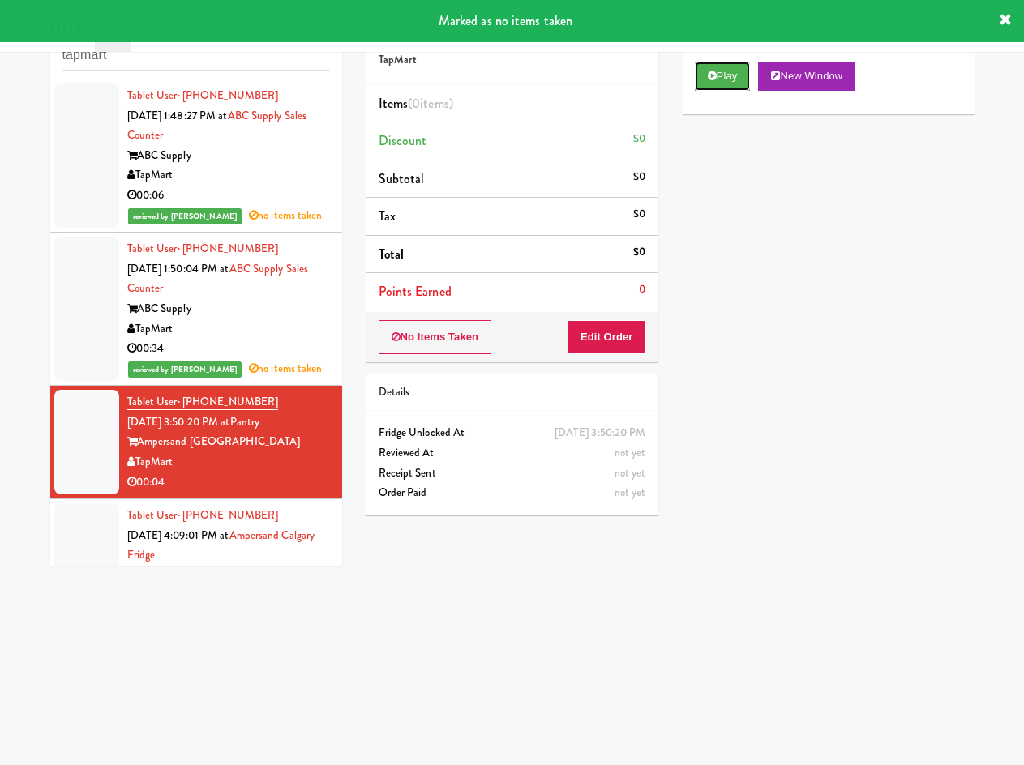
drag, startPoint x: 718, startPoint y: 119, endPoint x: 674, endPoint y: 160, distance: 60.2
click at [718, 91] on button "Play" at bounding box center [723, 76] width 56 height 29
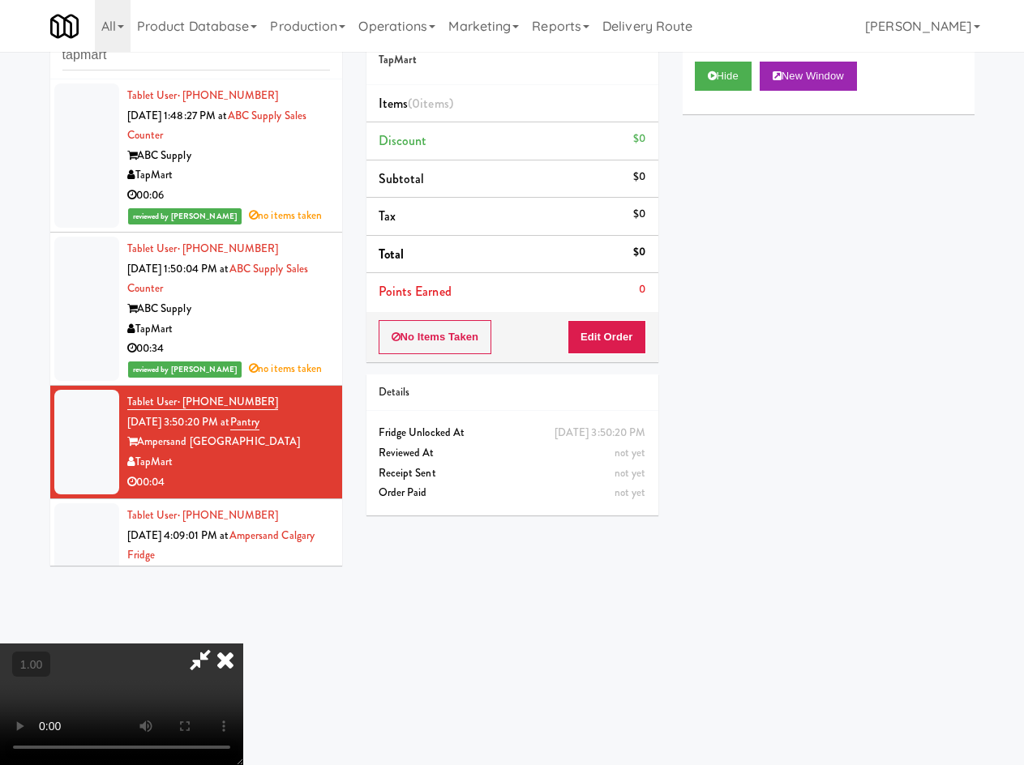
click at [243, 644] on icon at bounding box center [226, 660] width 36 height 32
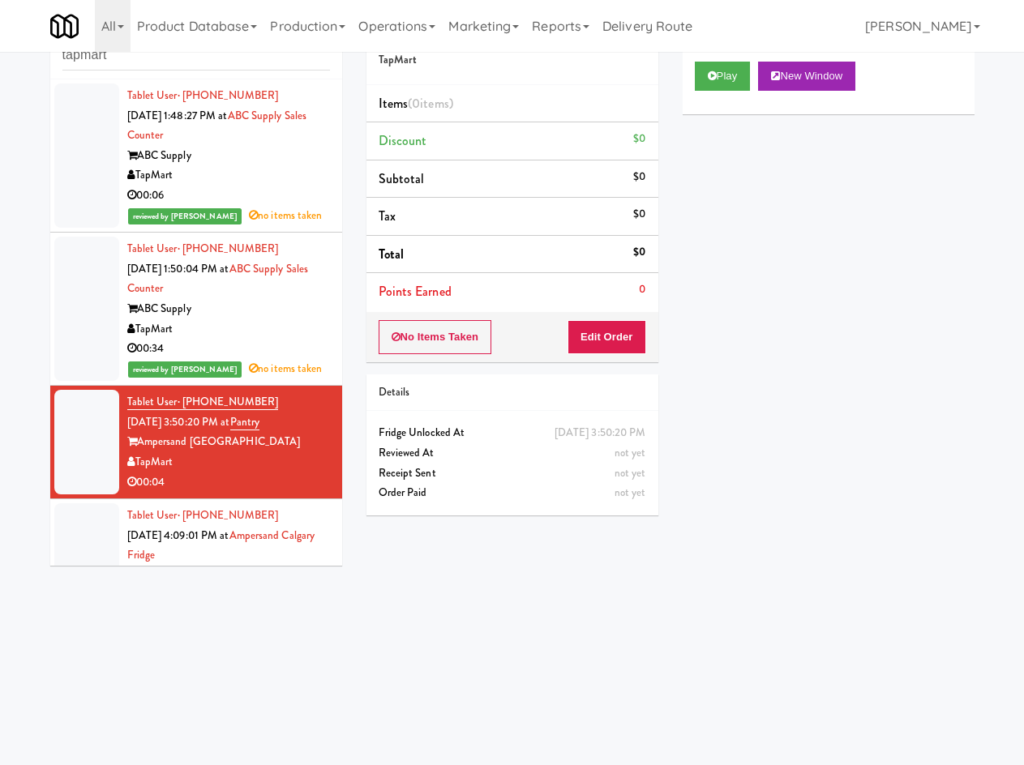
click at [468, 310] on div "Items (0 items ) Discount $0 Subtotal $0 Tax $0 Total $0 Points Earned 0" at bounding box center [512, 198] width 292 height 227
click at [470, 346] on button "No Items Taken" at bounding box center [435, 337] width 113 height 34
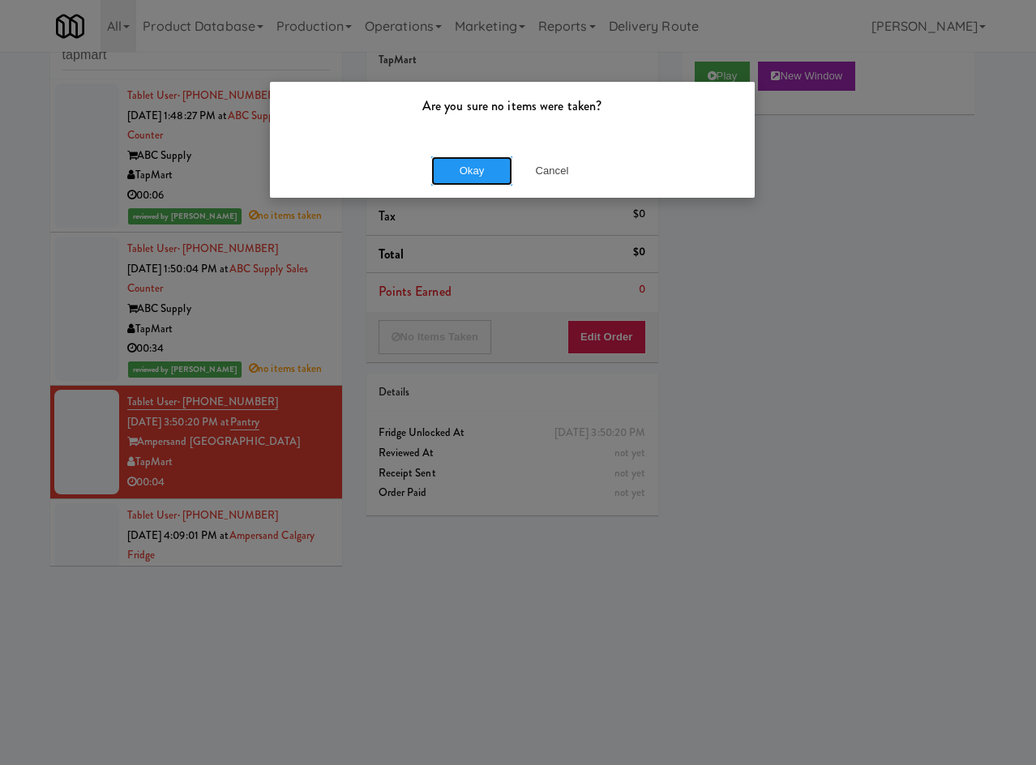
drag, startPoint x: 476, startPoint y: 156, endPoint x: 370, endPoint y: 273, distance: 157.8
click at [473, 160] on button "Okay" at bounding box center [471, 170] width 81 height 29
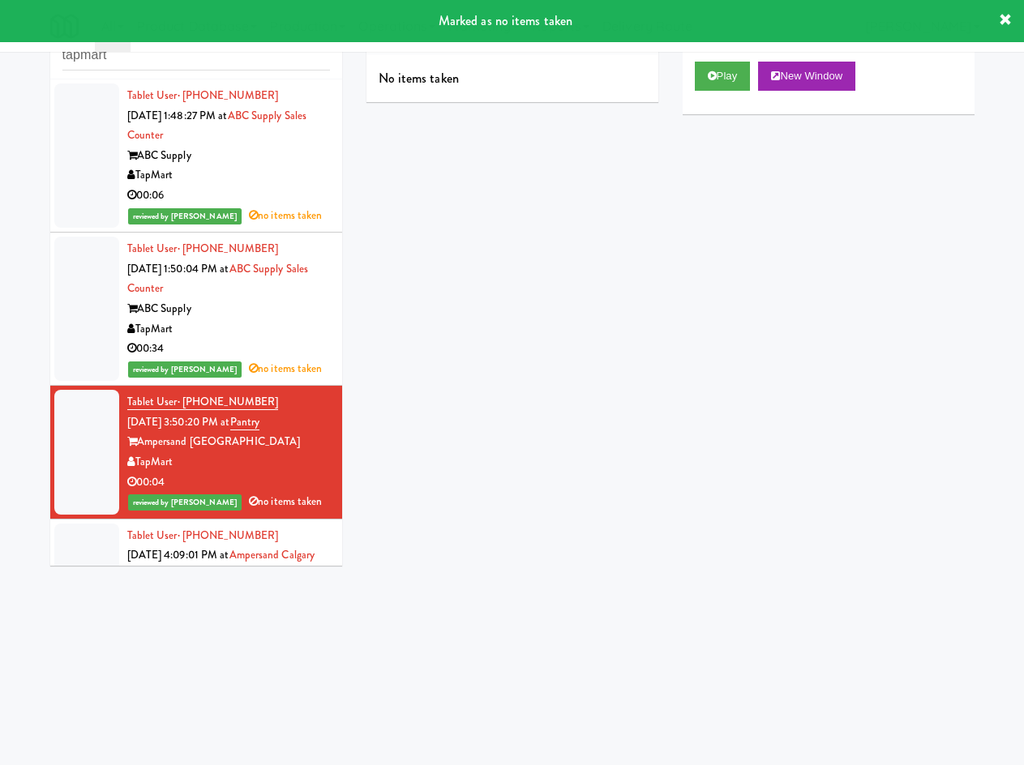
click at [306, 520] on li "Tablet User · (587) 973-3171 Oct 10, 2025 4:09:01 PM at Ampersand Calgary Fridg…" at bounding box center [196, 587] width 292 height 134
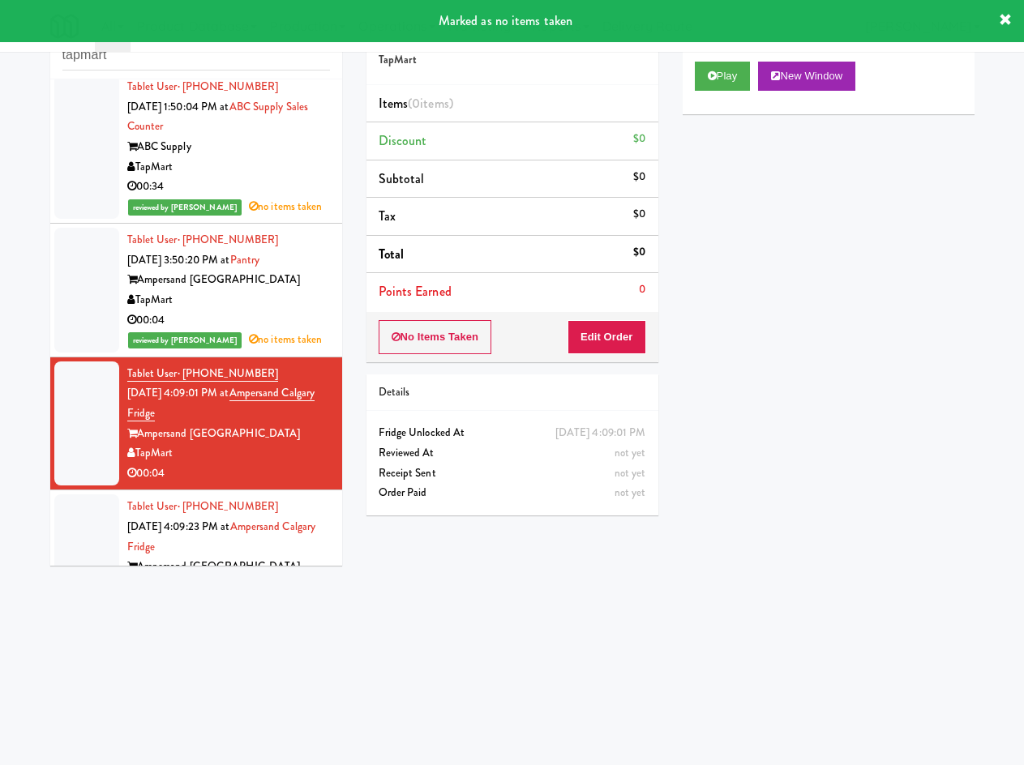
scroll to position [220, 0]
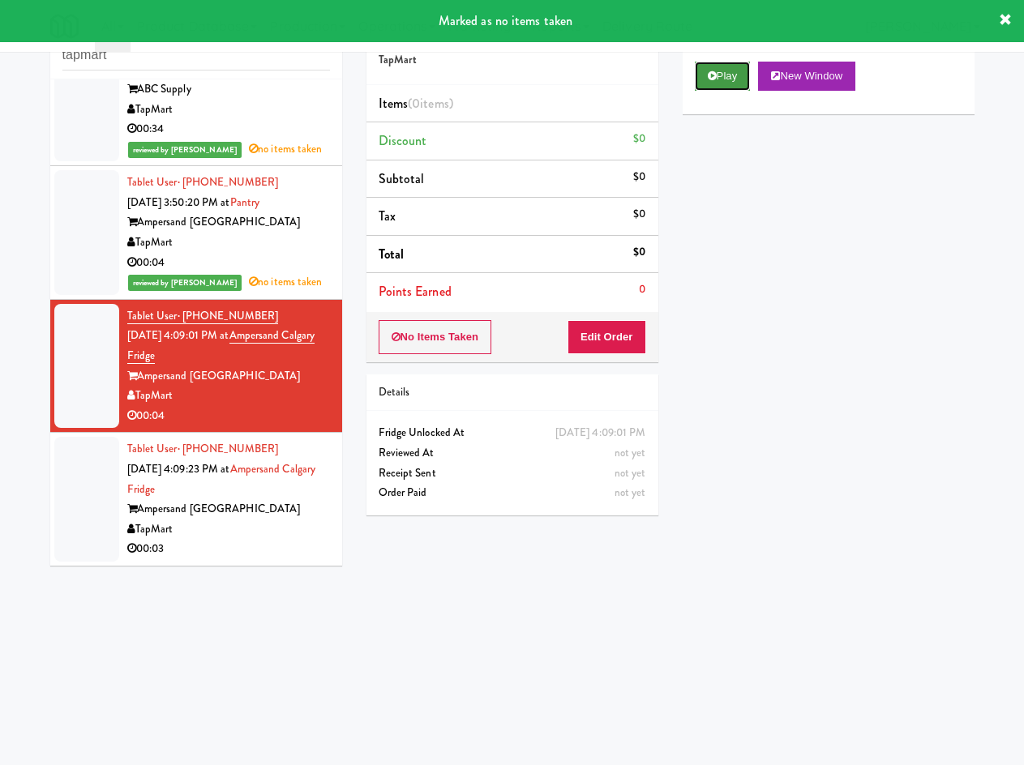
click at [751, 91] on button "Play" at bounding box center [723, 76] width 56 height 29
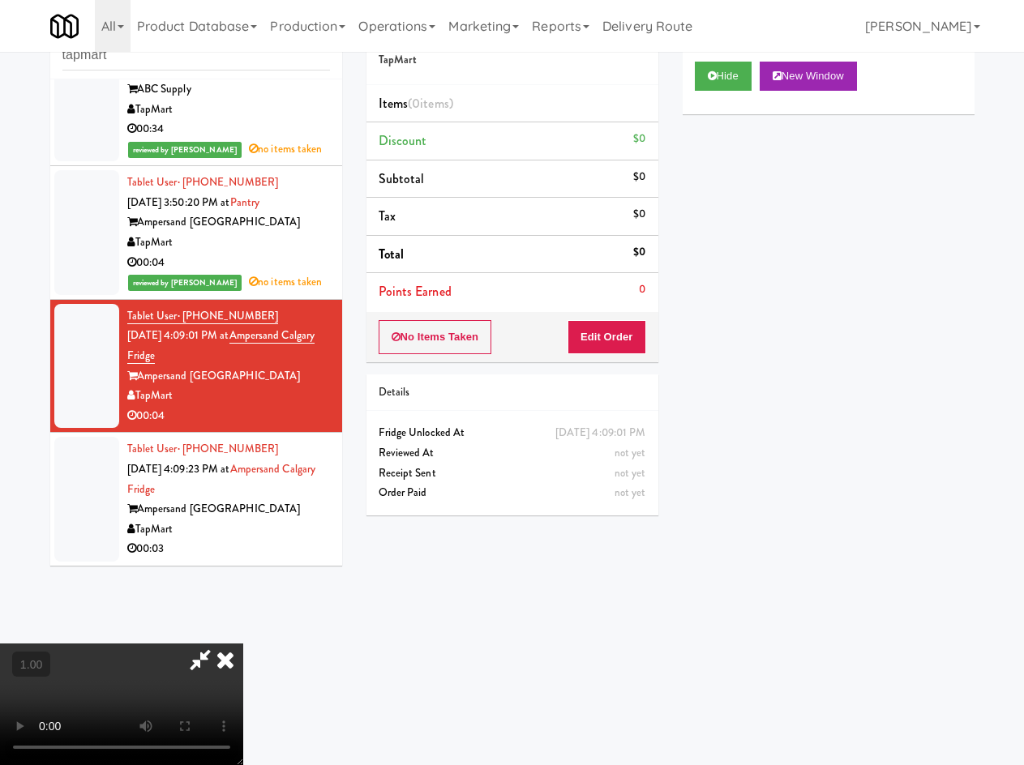
click at [243, 644] on icon at bounding box center [226, 660] width 36 height 32
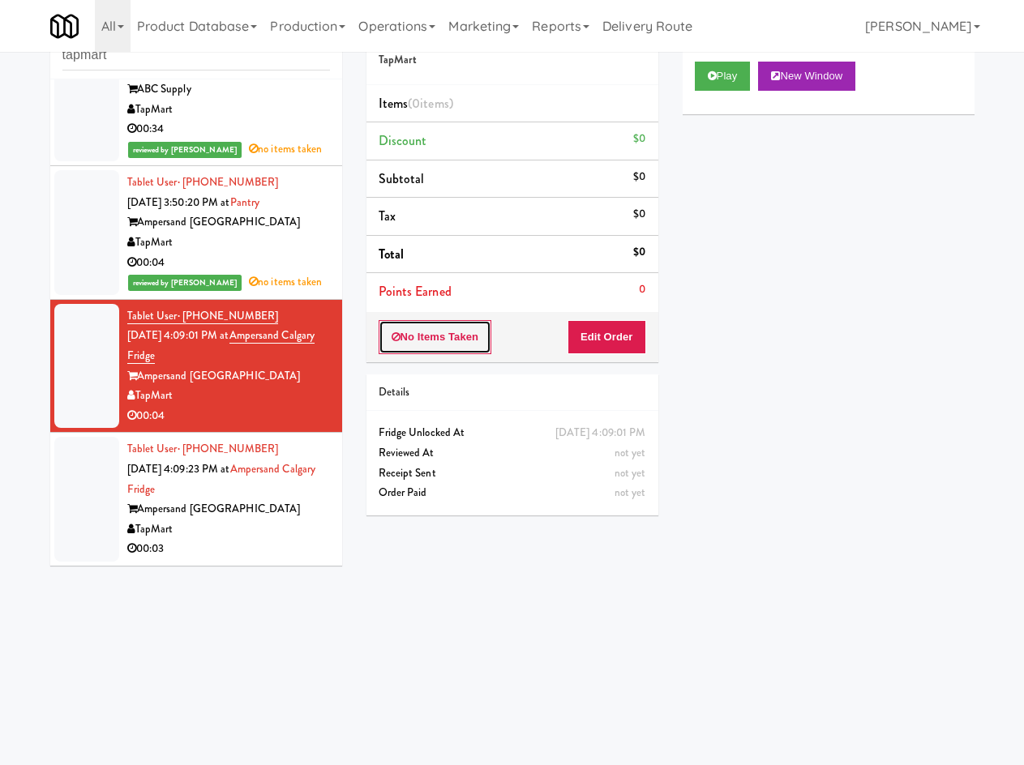
drag, startPoint x: 436, startPoint y: 329, endPoint x: 441, endPoint y: 314, distance: 15.4
click at [437, 329] on button "No Items Taken" at bounding box center [435, 337] width 113 height 34
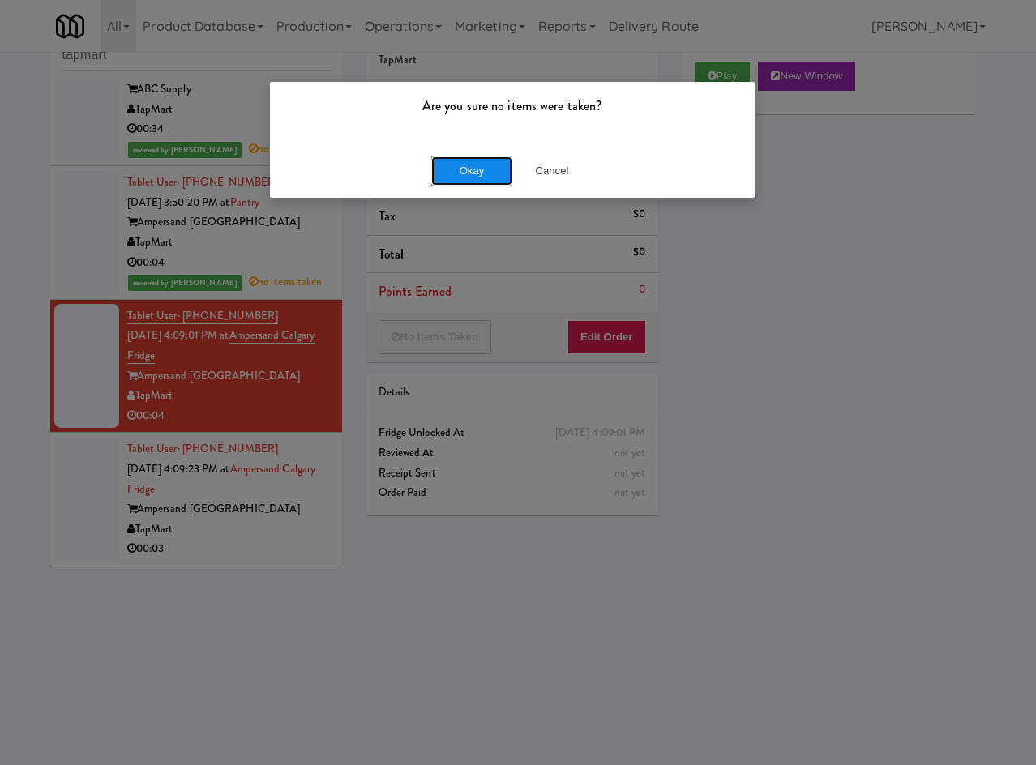
click at [455, 163] on button "Okay" at bounding box center [471, 170] width 81 height 29
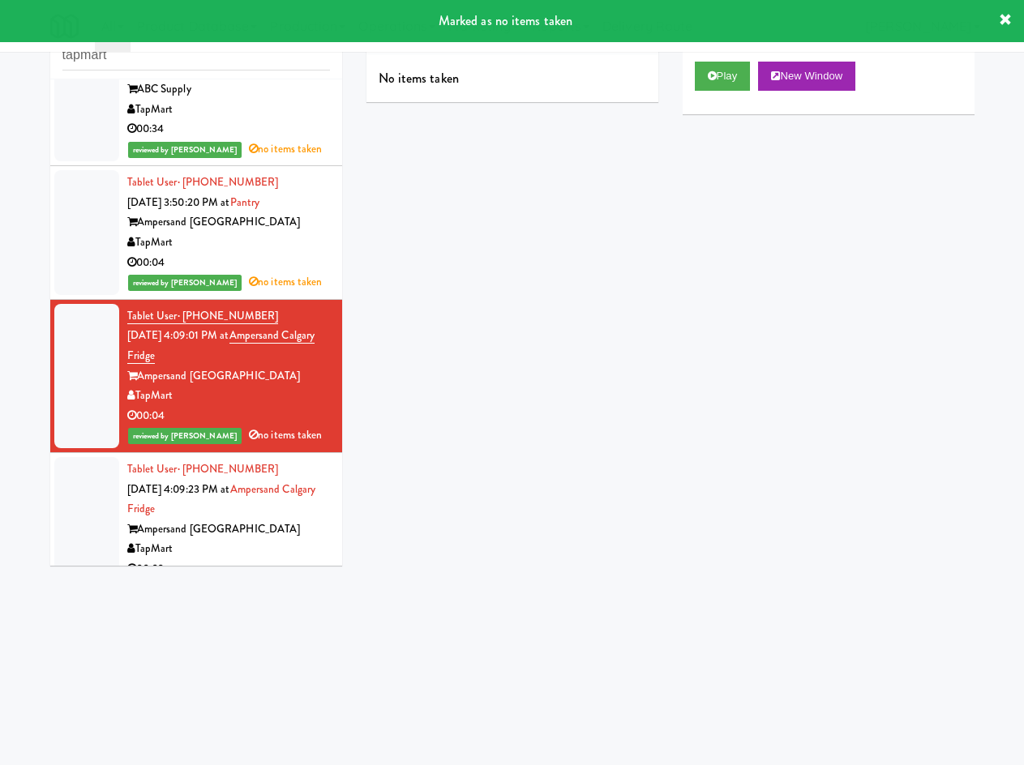
click at [272, 546] on div "TapMart" at bounding box center [228, 549] width 203 height 20
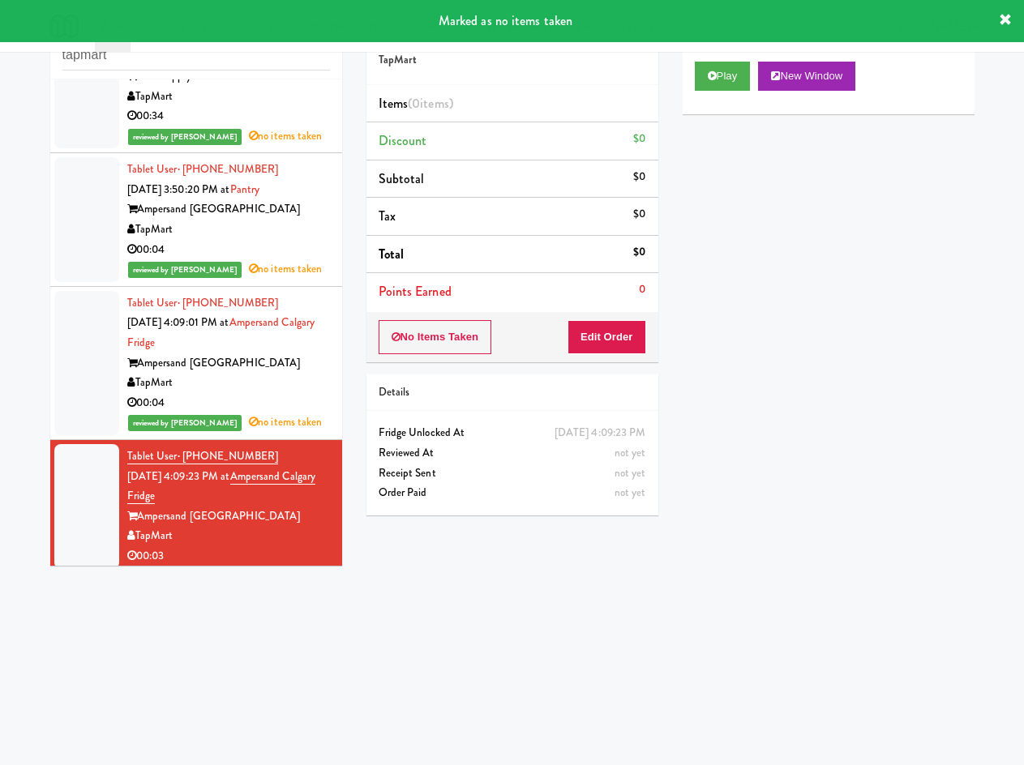
scroll to position [240, 0]
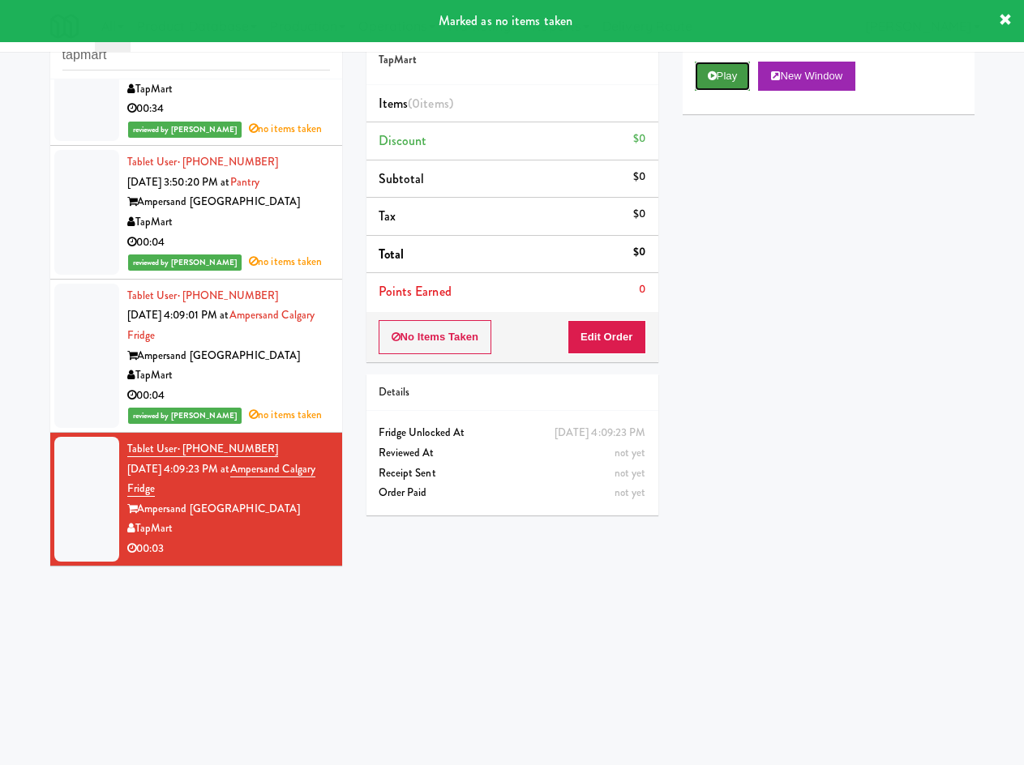
click at [704, 91] on button "Play" at bounding box center [723, 76] width 56 height 29
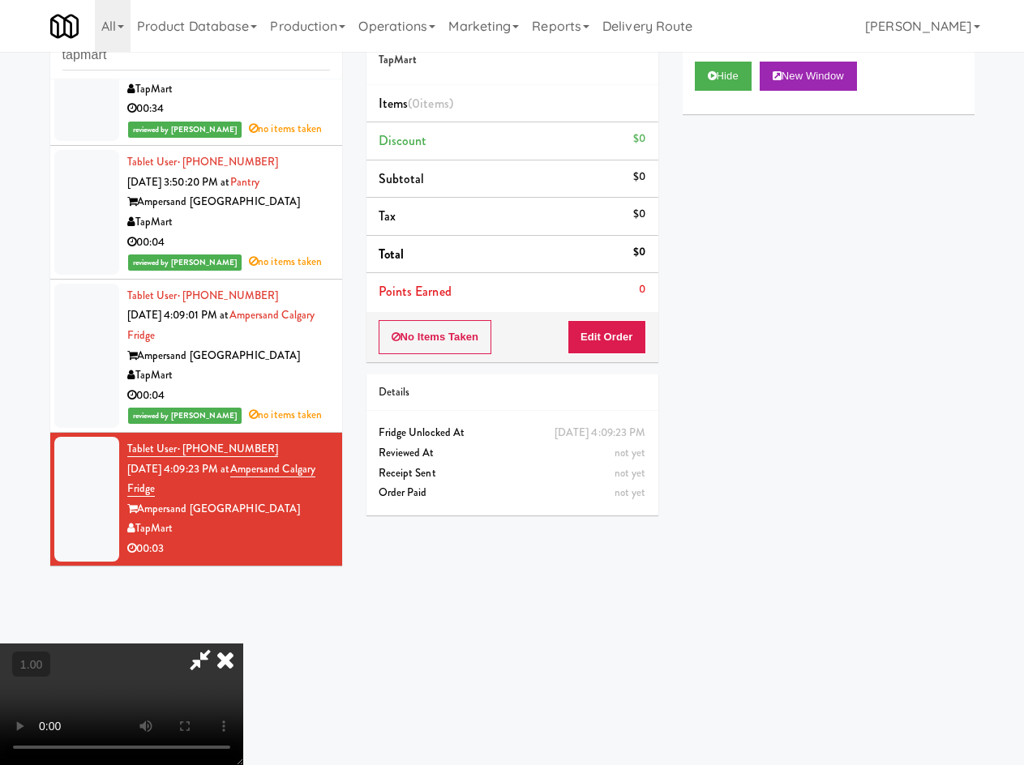
click at [243, 644] on icon at bounding box center [226, 660] width 36 height 32
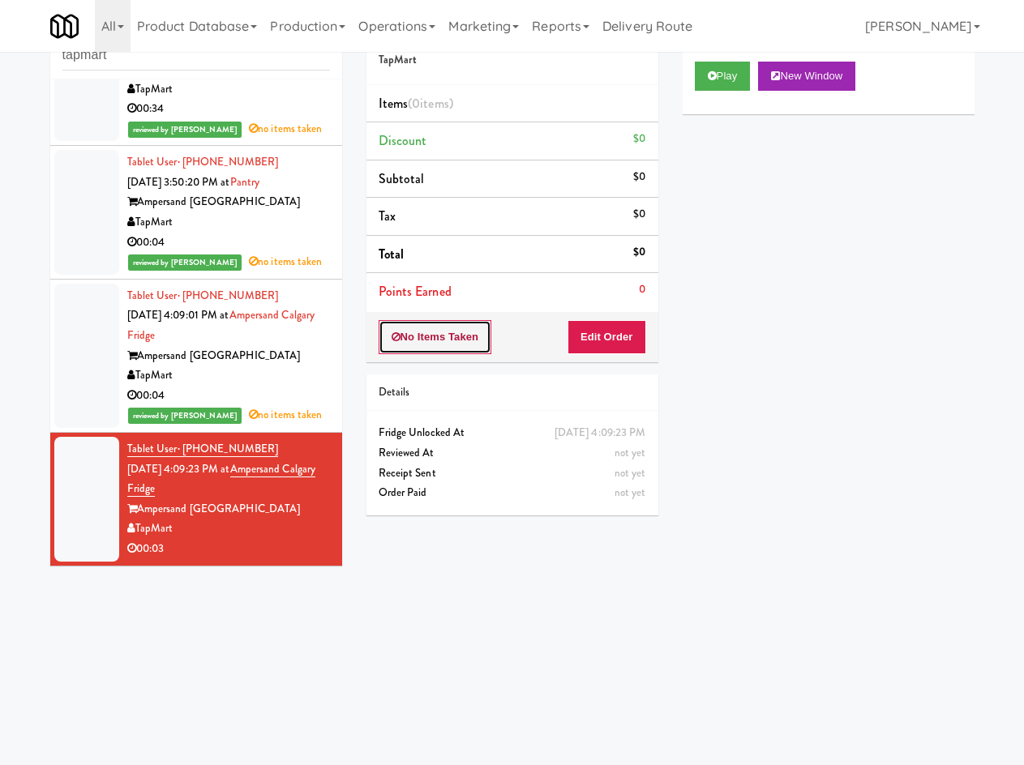
click at [431, 340] on button "No Items Taken" at bounding box center [435, 337] width 113 height 34
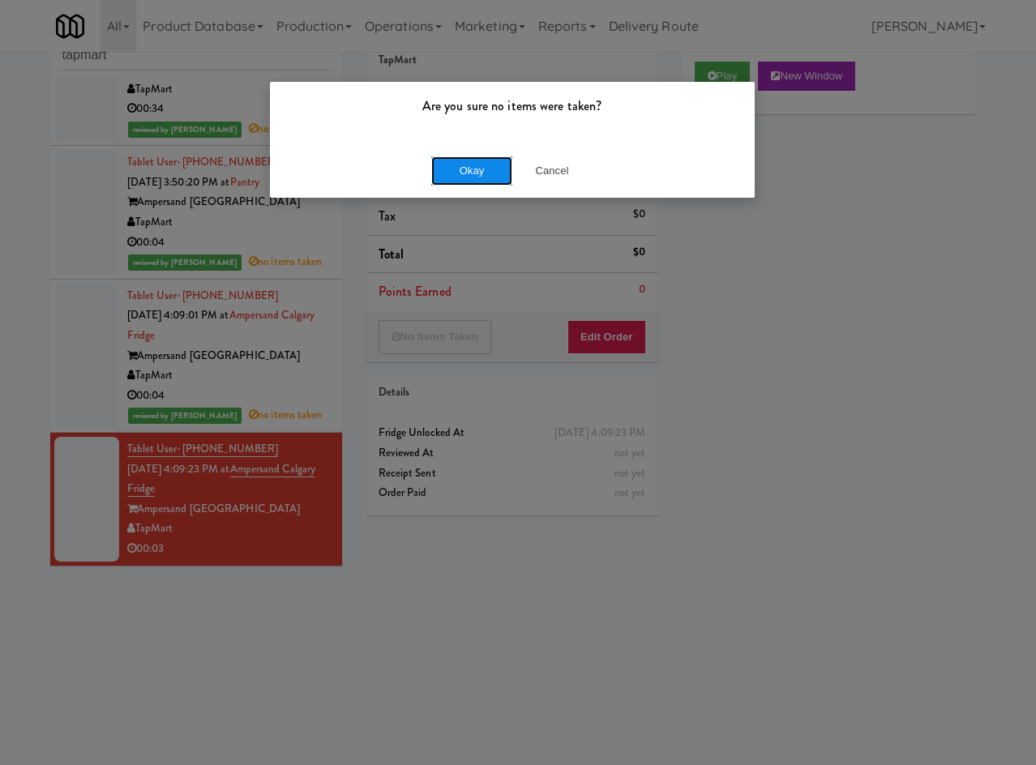
click at [450, 162] on button "Okay" at bounding box center [471, 170] width 81 height 29
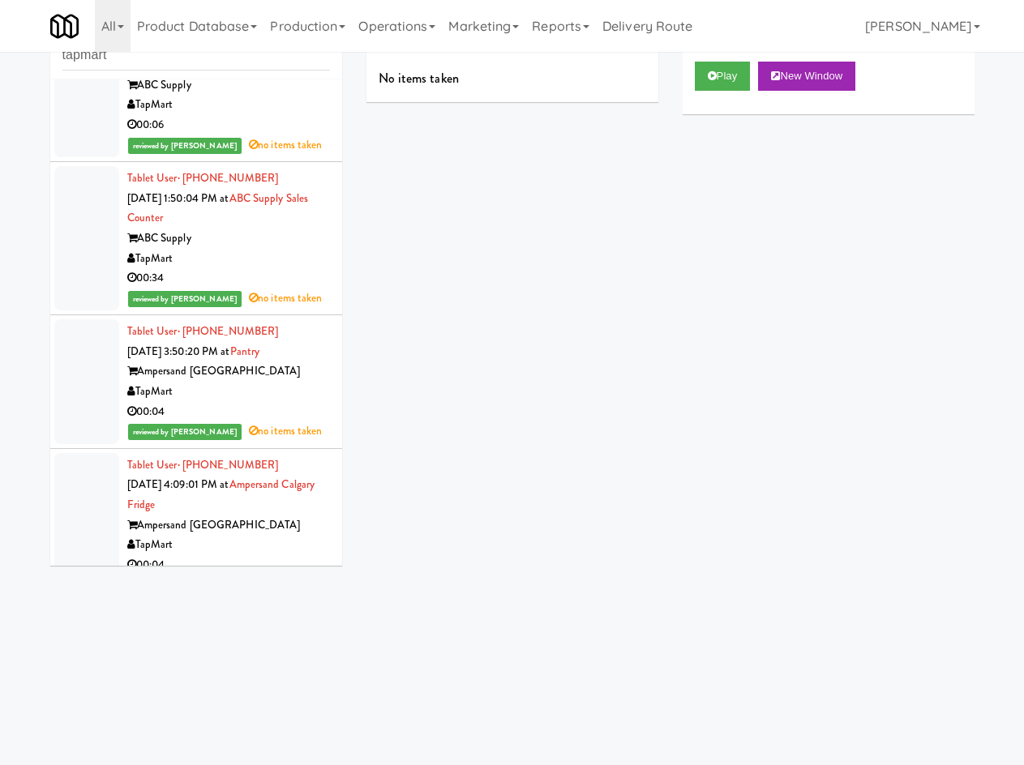
scroll to position [0, 0]
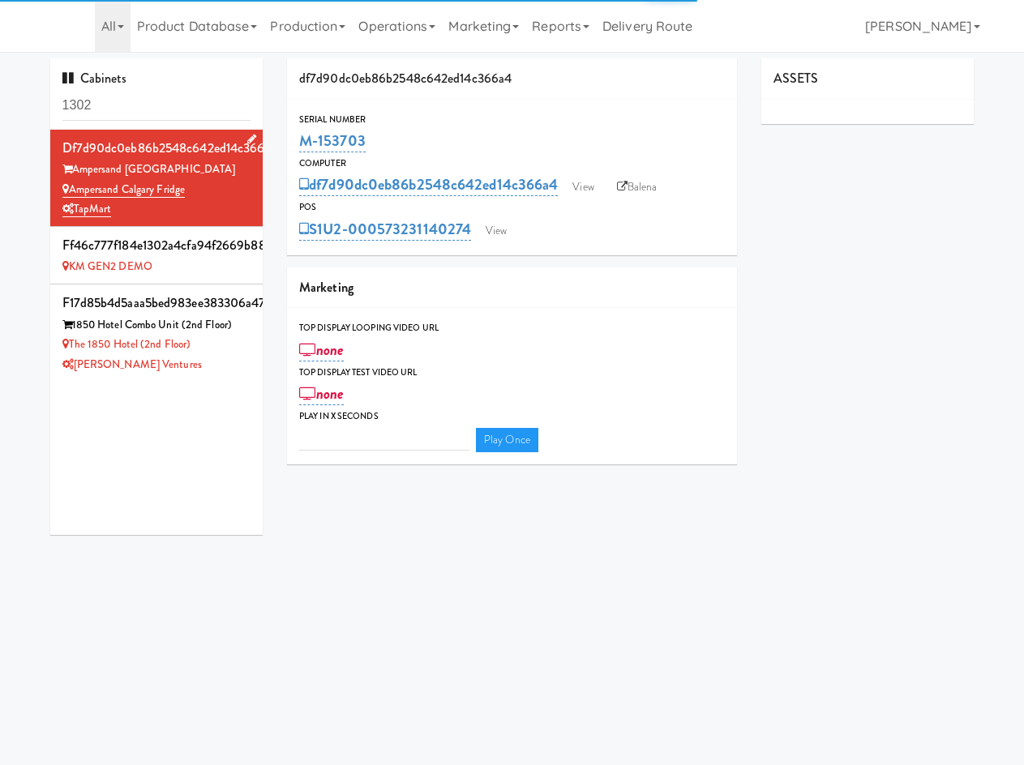
type input "3"
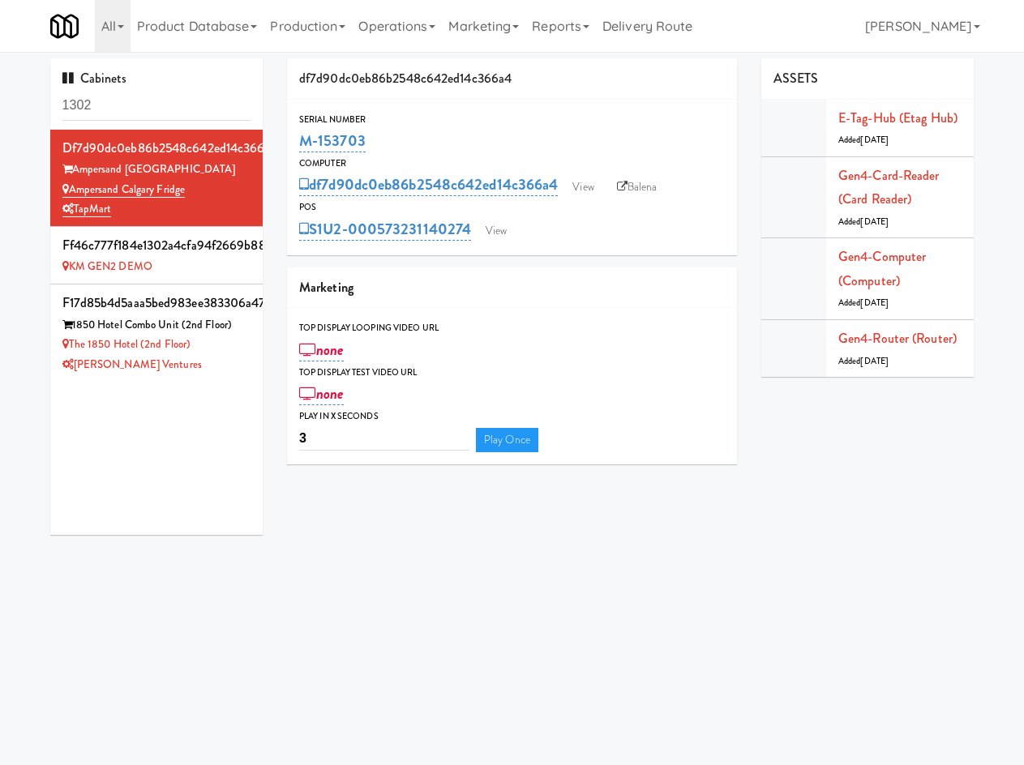
click at [184, 106] on input "1302" at bounding box center [156, 106] width 189 height 30
click at [184, 109] on input "1302" at bounding box center [156, 106] width 189 height 30
type input "tapmart"
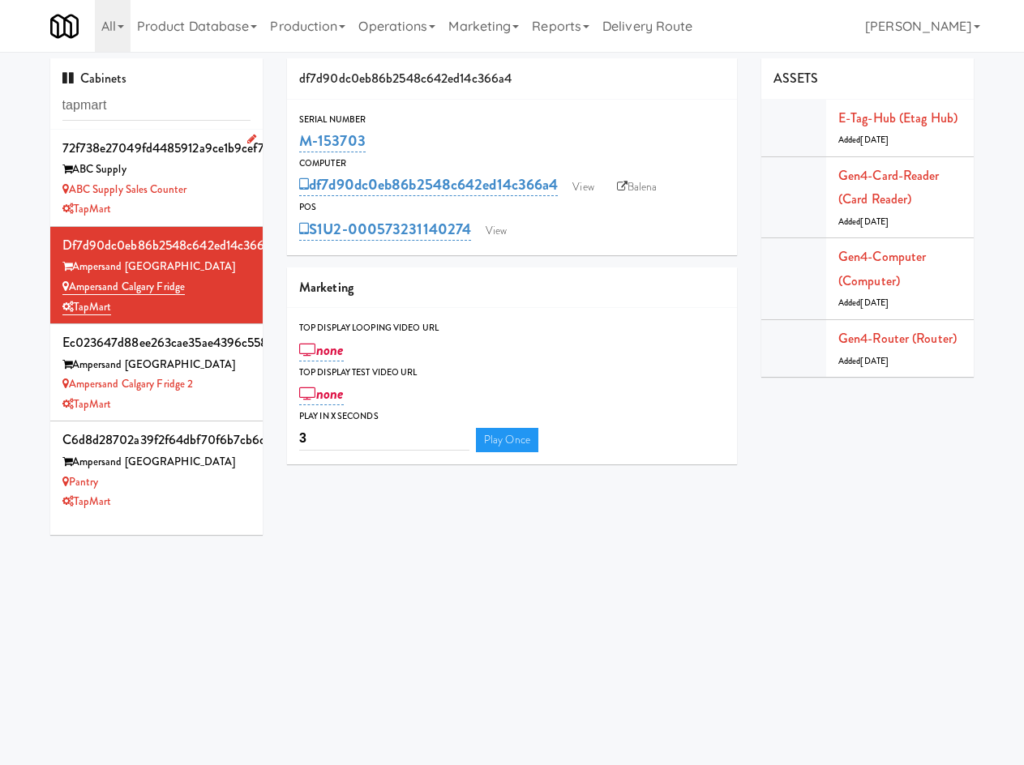
click at [218, 203] on div "TapMart" at bounding box center [156, 209] width 189 height 20
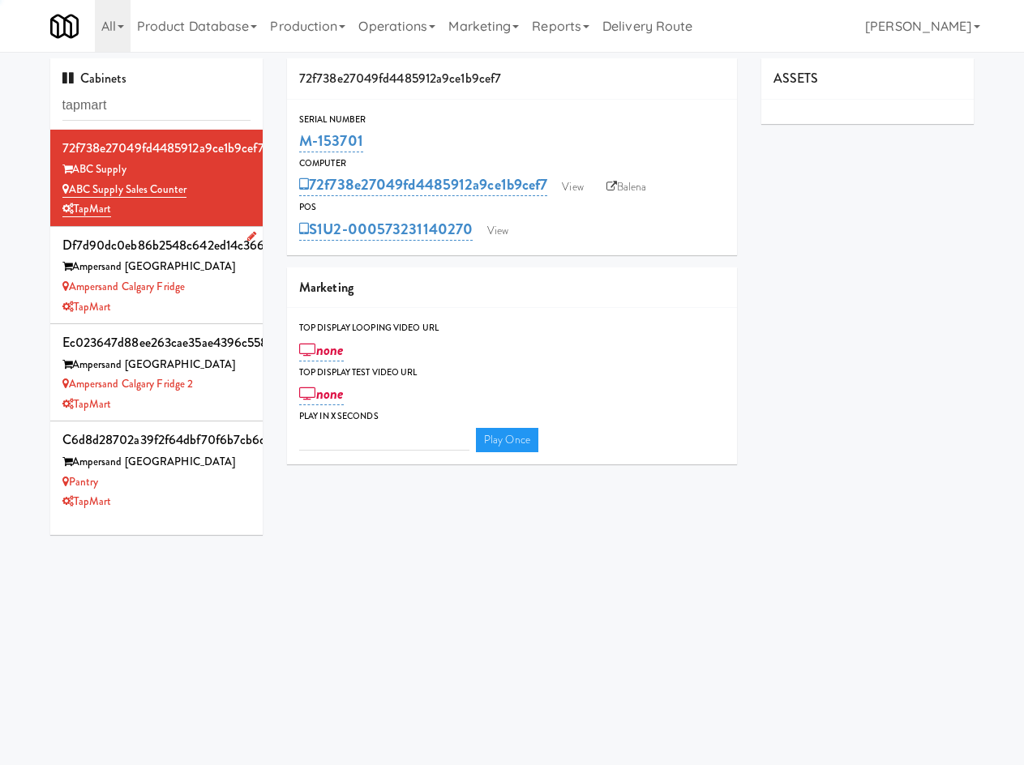
type input "3"
click at [209, 301] on div "TapMart" at bounding box center [156, 307] width 189 height 20
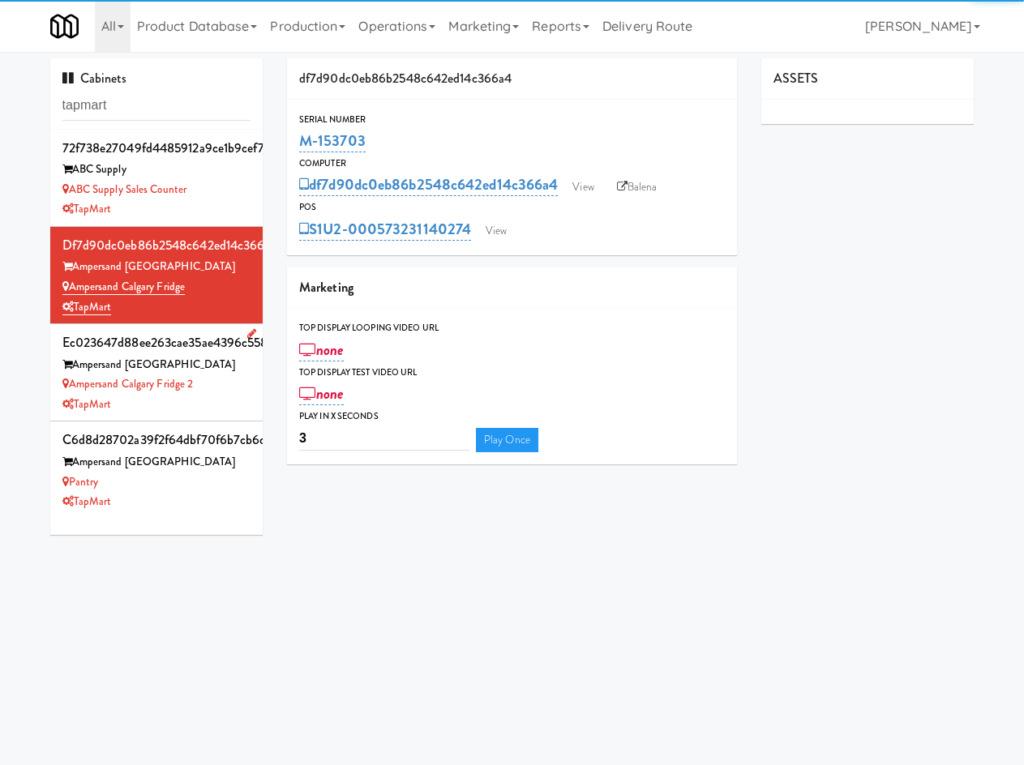
click at [236, 409] on div "TapMart" at bounding box center [156, 405] width 189 height 20
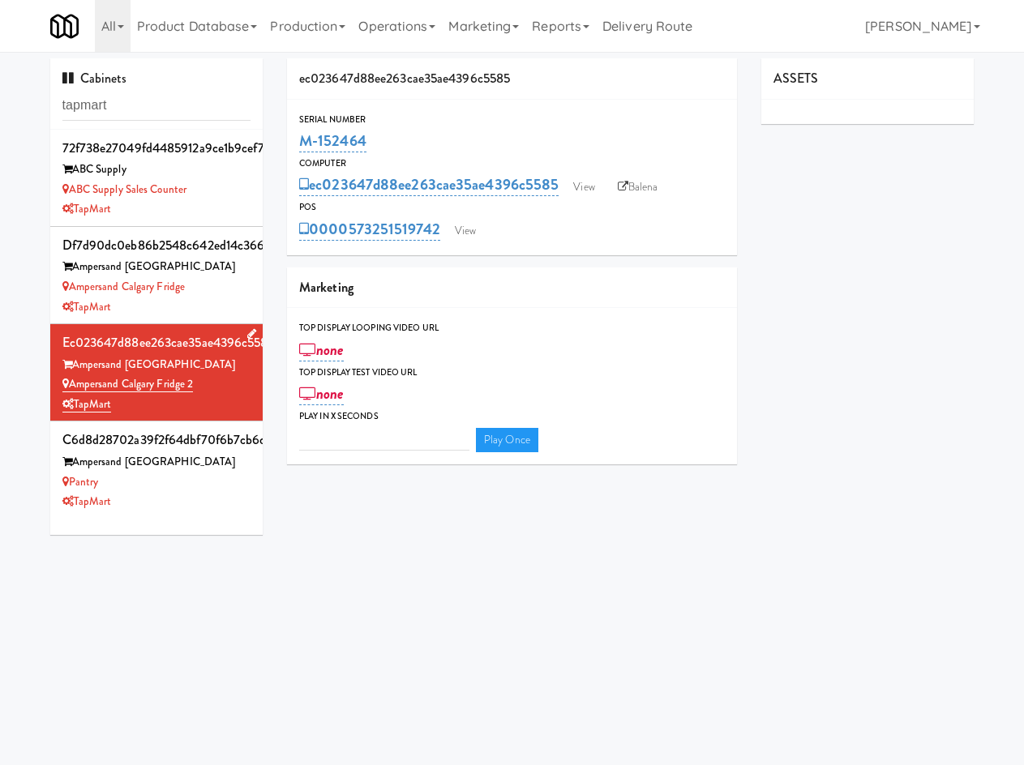
type input "3"
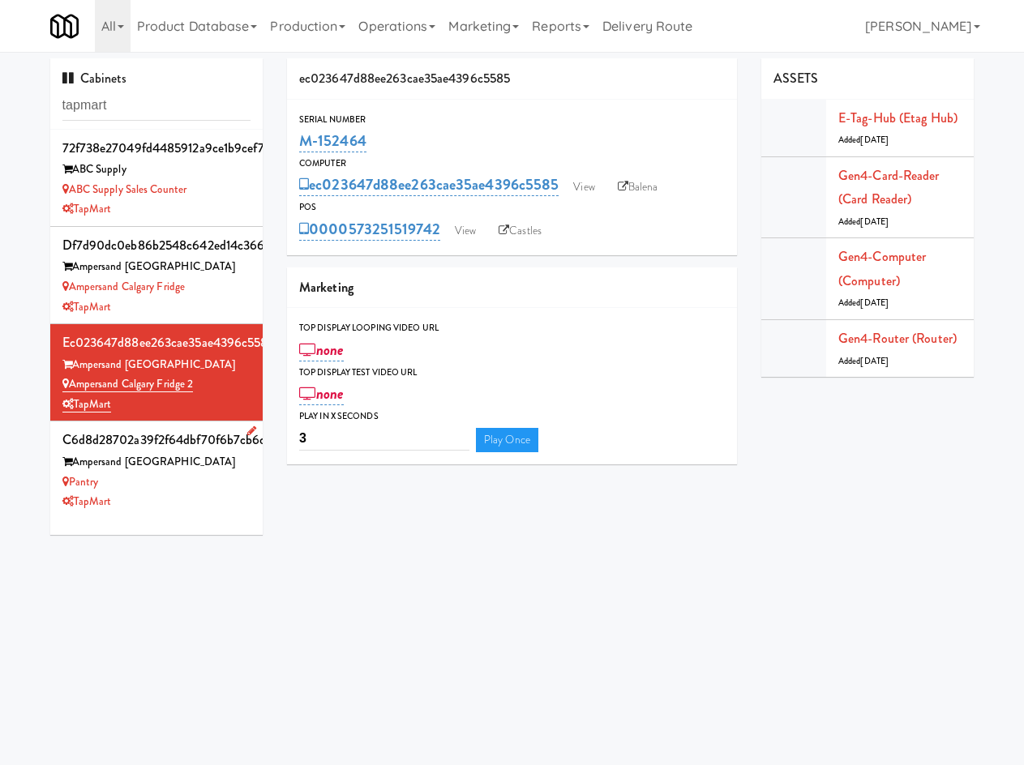
click at [200, 499] on div "TapMart" at bounding box center [156, 502] width 189 height 20
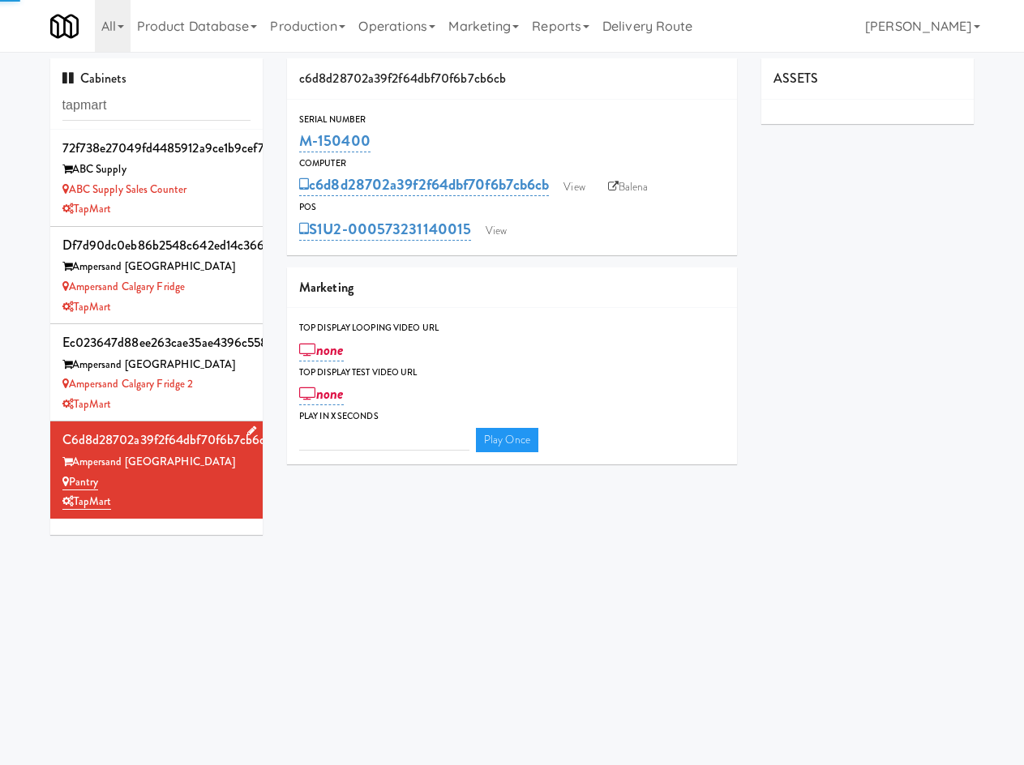
type input "3"
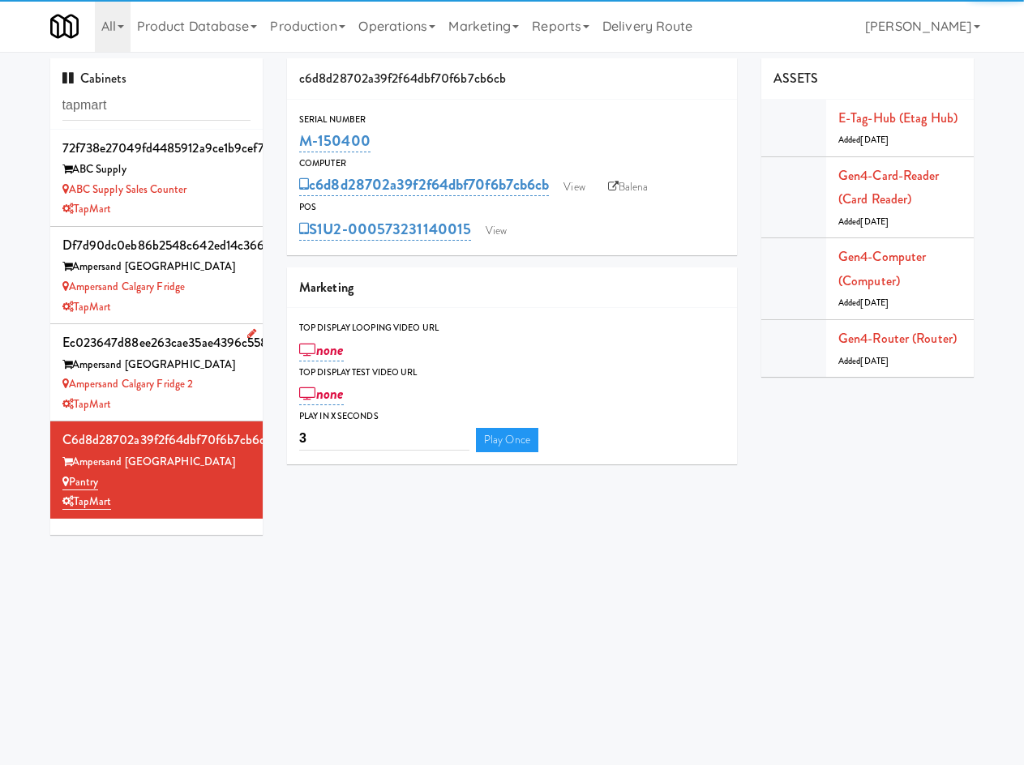
click at [216, 388] on div "Ampersand Calgary Fridge 2" at bounding box center [156, 384] width 189 height 20
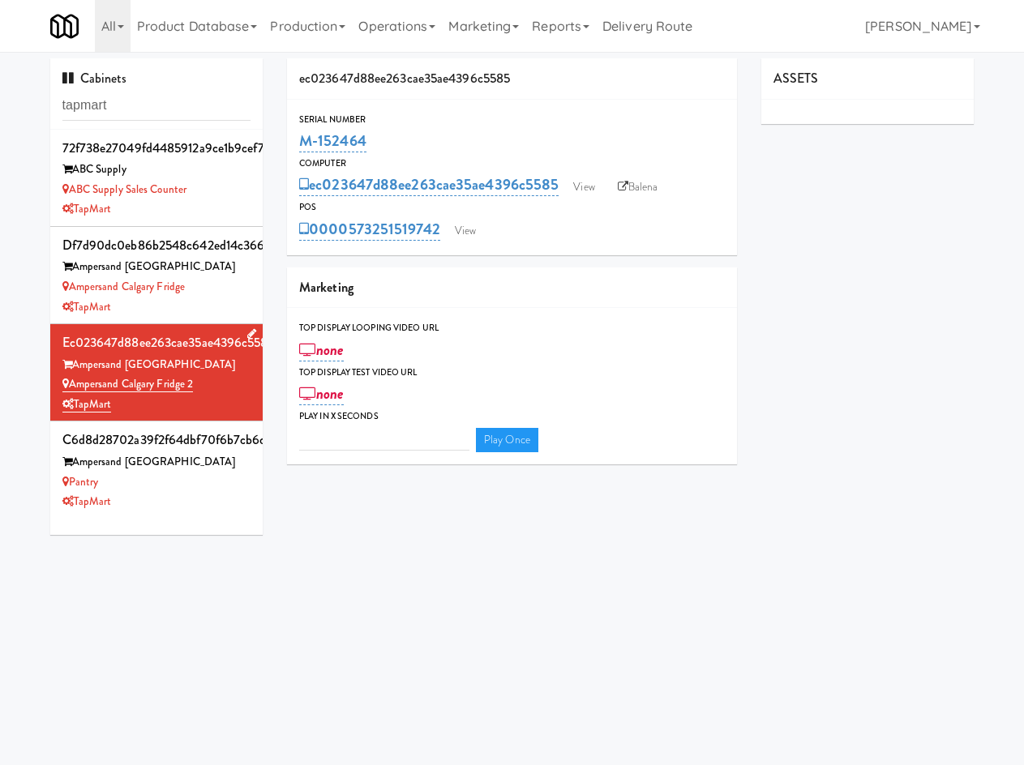
type input "3"
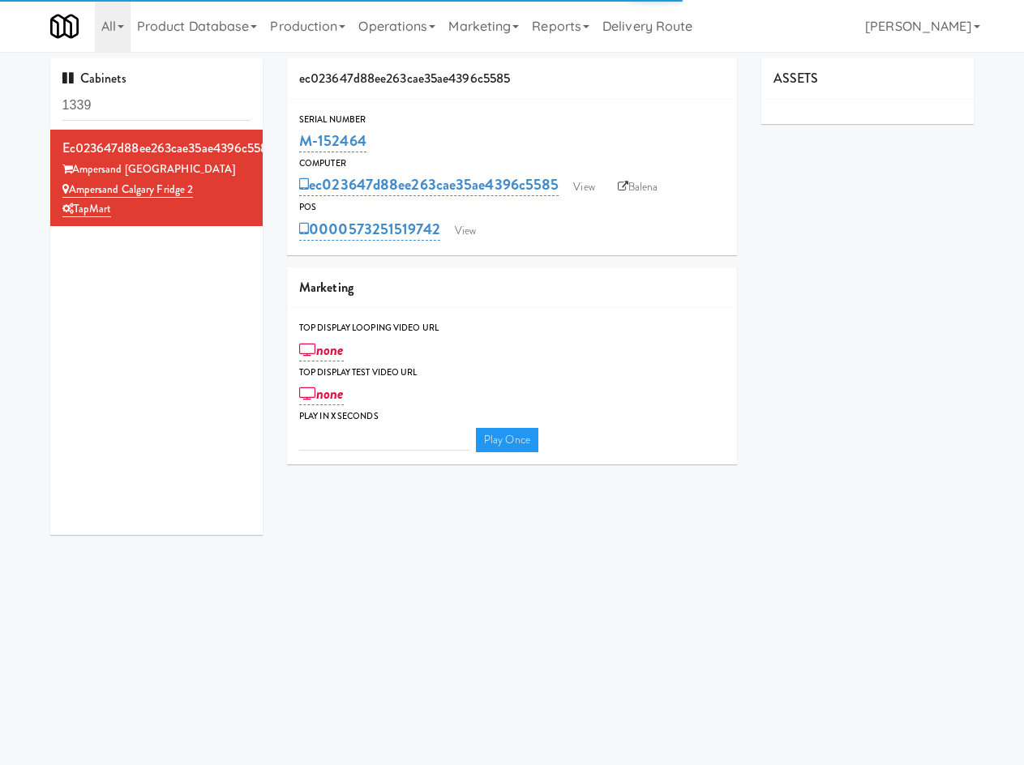
type input "3"
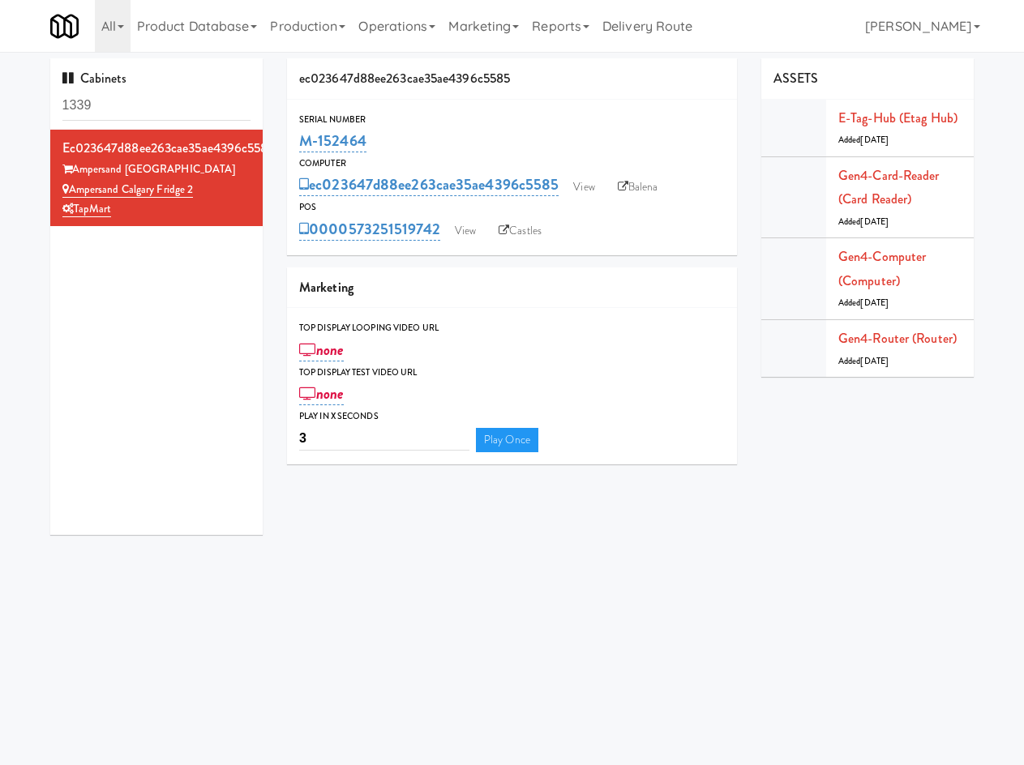
click at [141, 99] on input "1339" at bounding box center [156, 106] width 189 height 30
type input "tapmart"
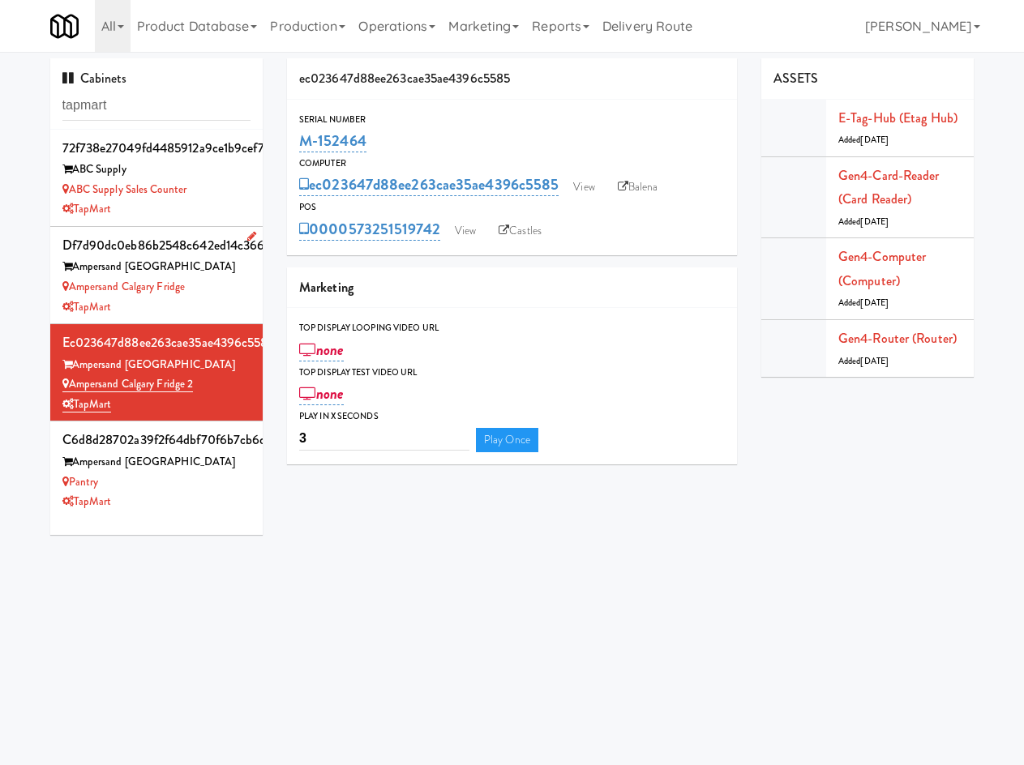
click at [216, 314] on div "TapMart" at bounding box center [156, 307] width 189 height 20
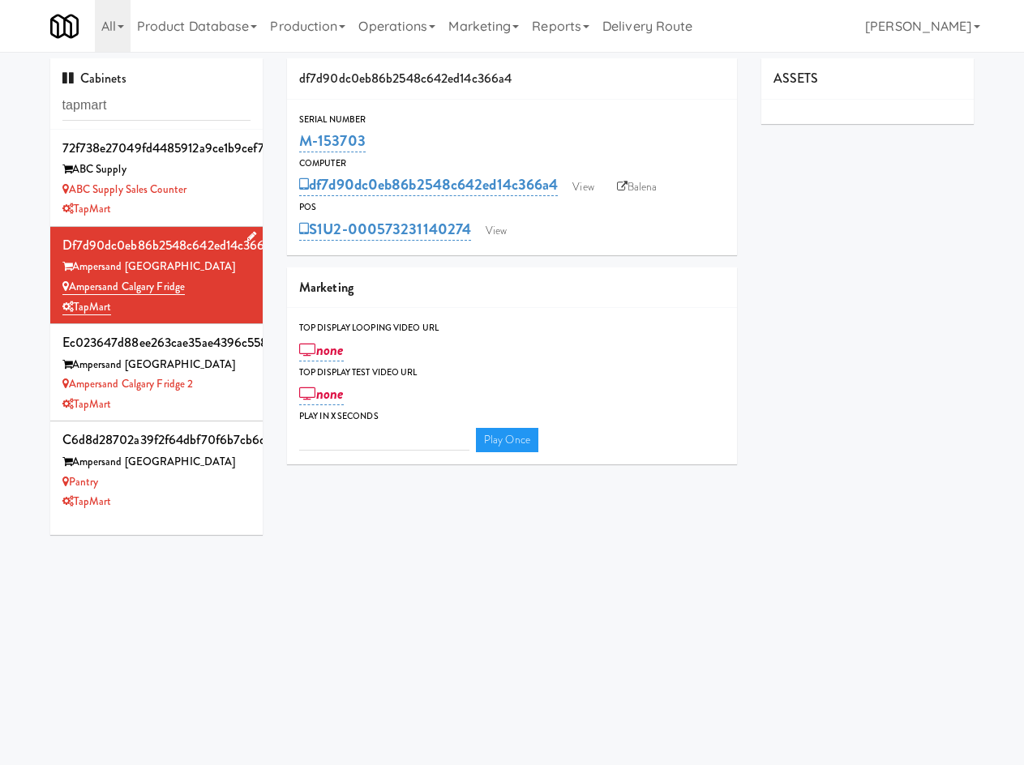
type input "3"
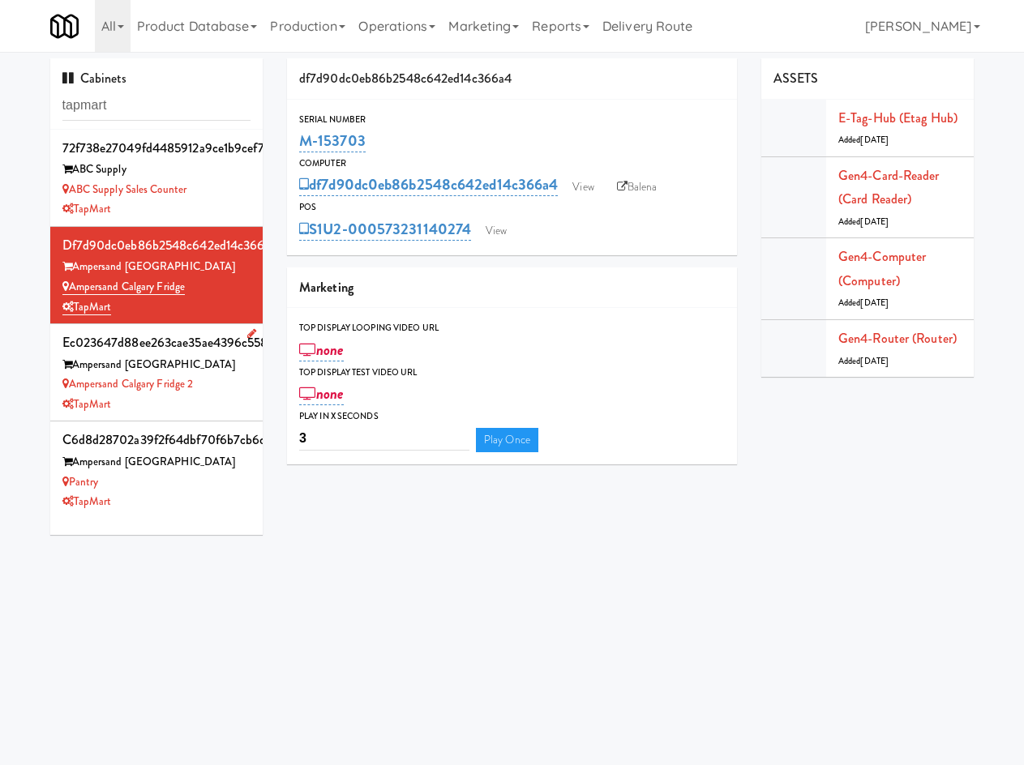
click at [210, 398] on div "TapMart" at bounding box center [156, 405] width 189 height 20
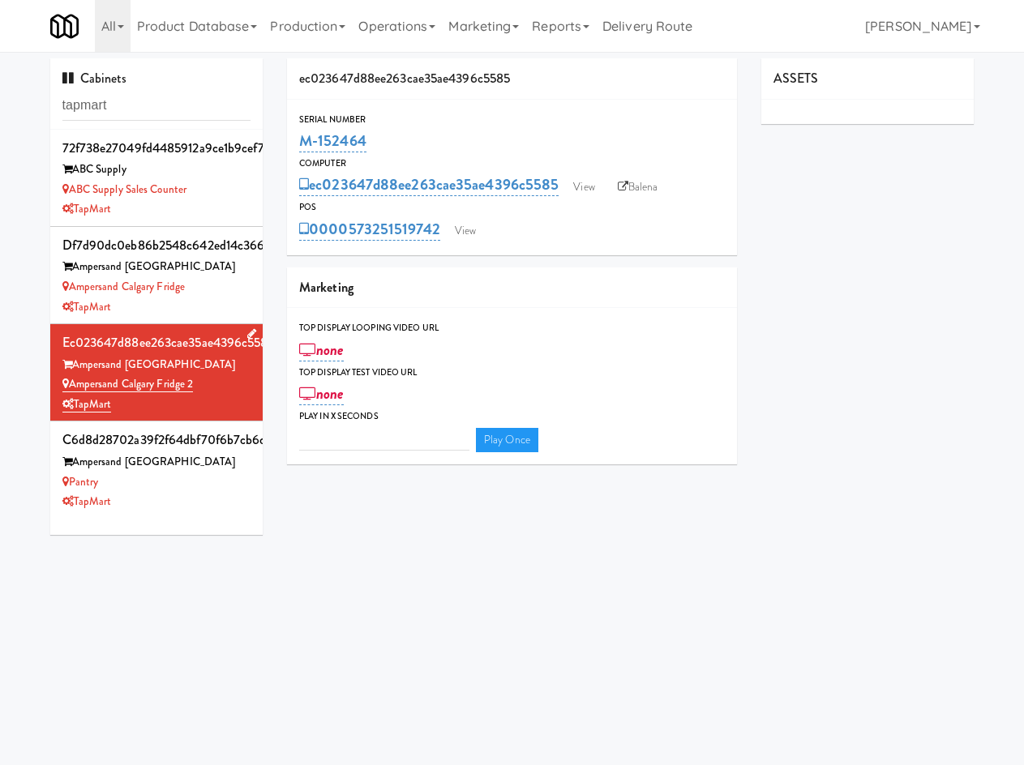
type input "3"
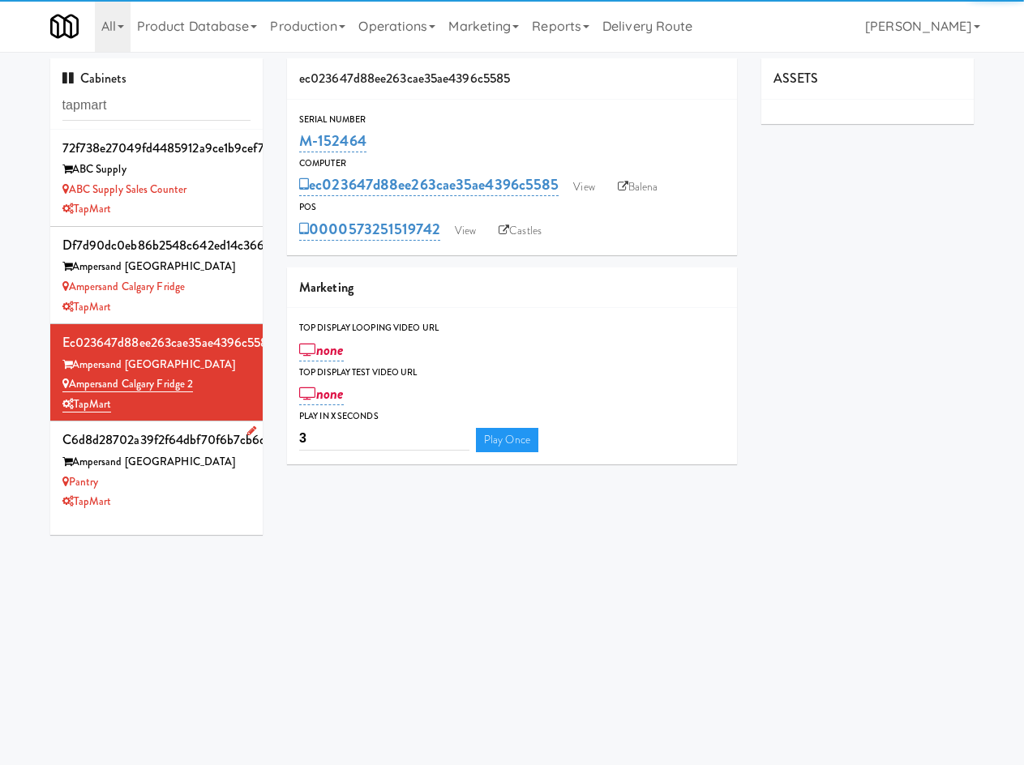
click at [191, 484] on div "Pantry" at bounding box center [156, 483] width 189 height 20
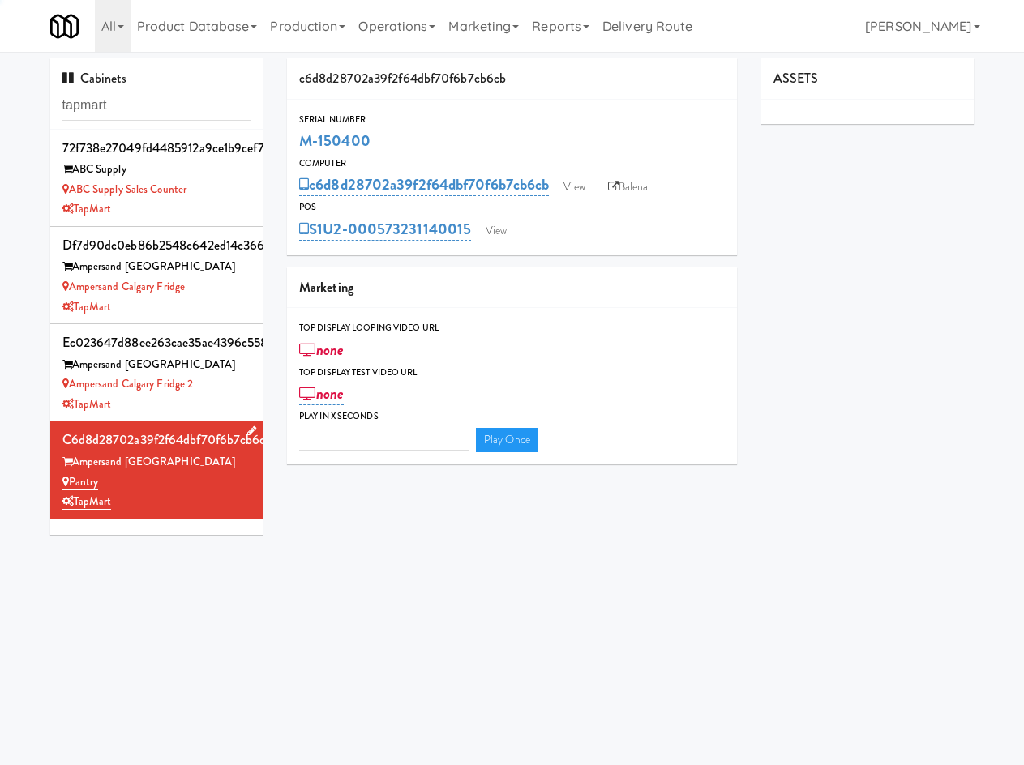
type input "3"
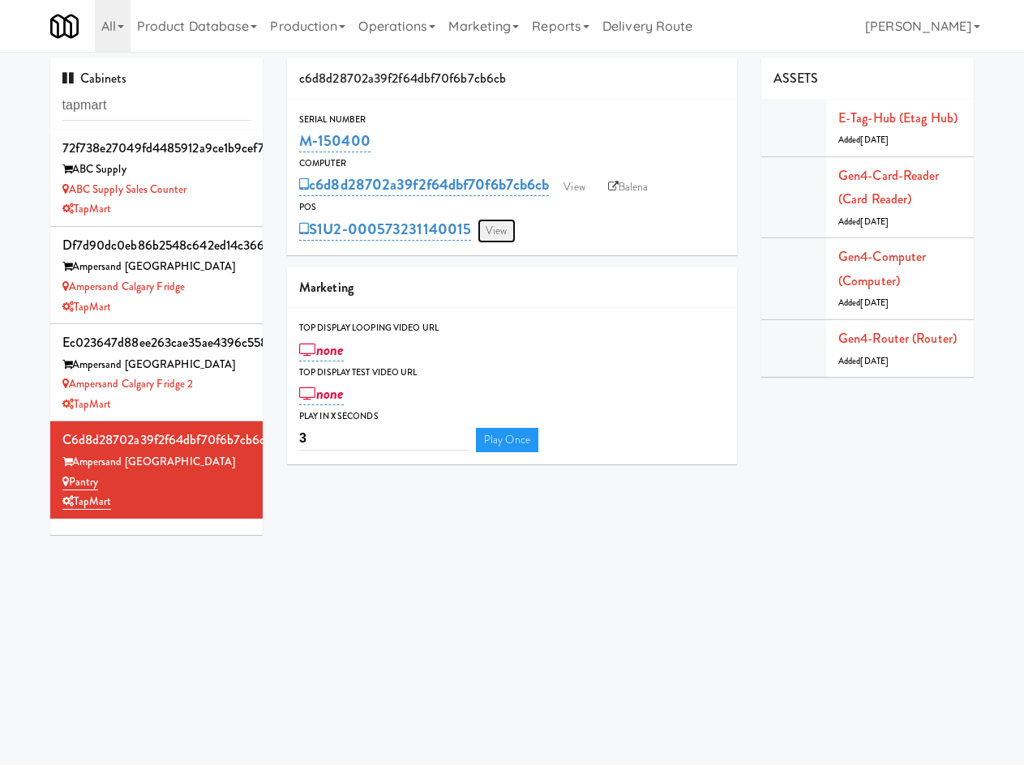
click at [503, 235] on link "View" at bounding box center [495, 231] width 37 height 24
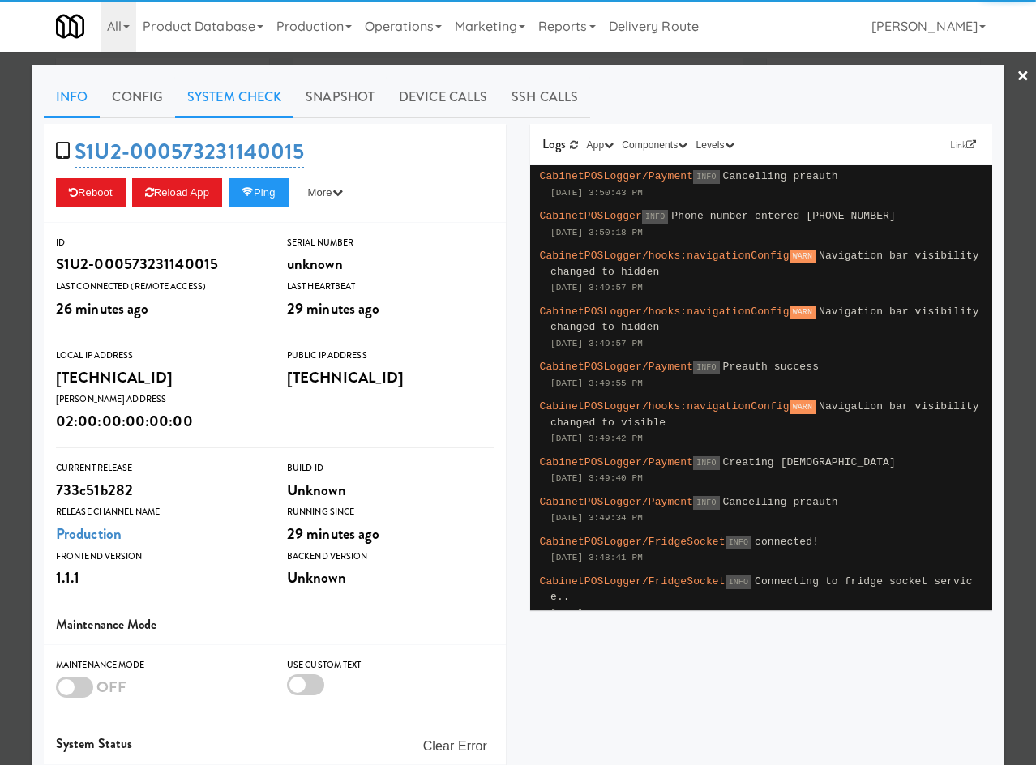
click at [280, 104] on link "System Check" at bounding box center [234, 97] width 118 height 41
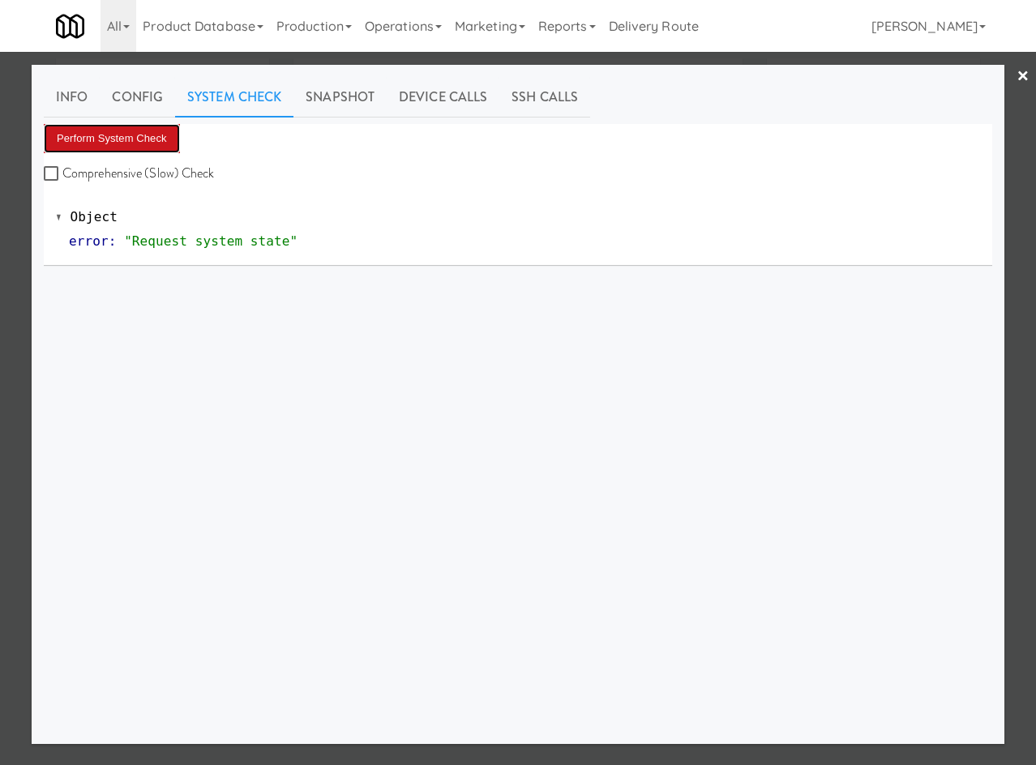
click at [129, 147] on button "Perform System Check" at bounding box center [112, 138] width 136 height 29
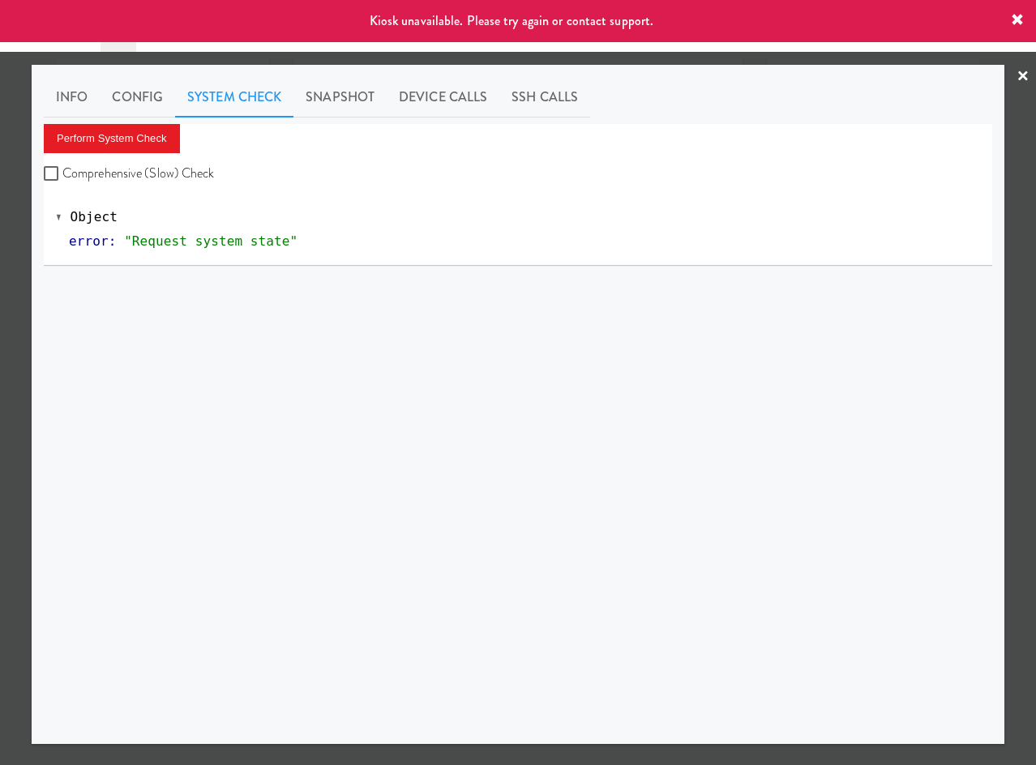
click at [15, 169] on div at bounding box center [518, 382] width 1036 height 765
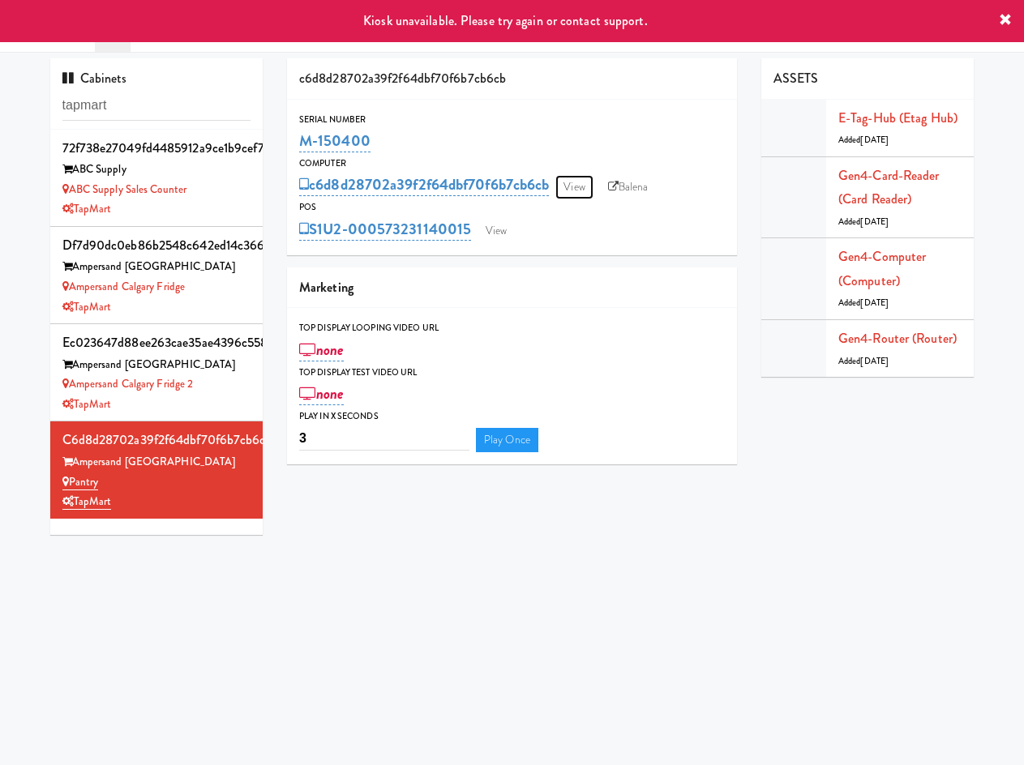
click at [580, 191] on link "View" at bounding box center [573, 187] width 37 height 24
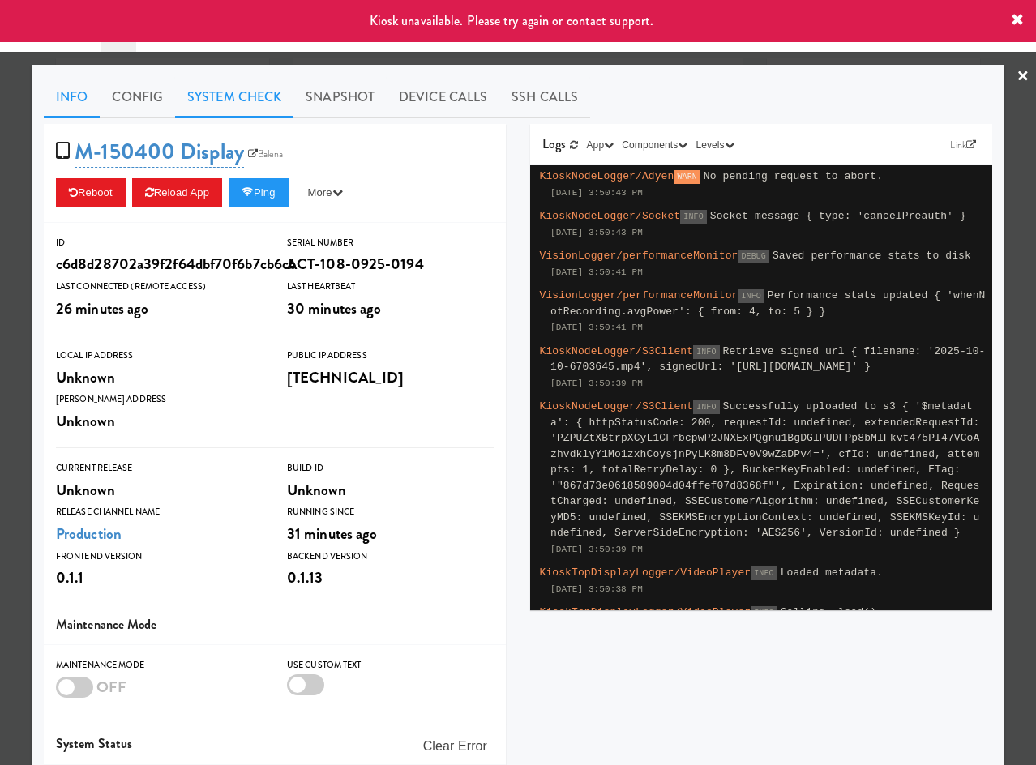
click at [252, 107] on link "System Check" at bounding box center [234, 97] width 118 height 41
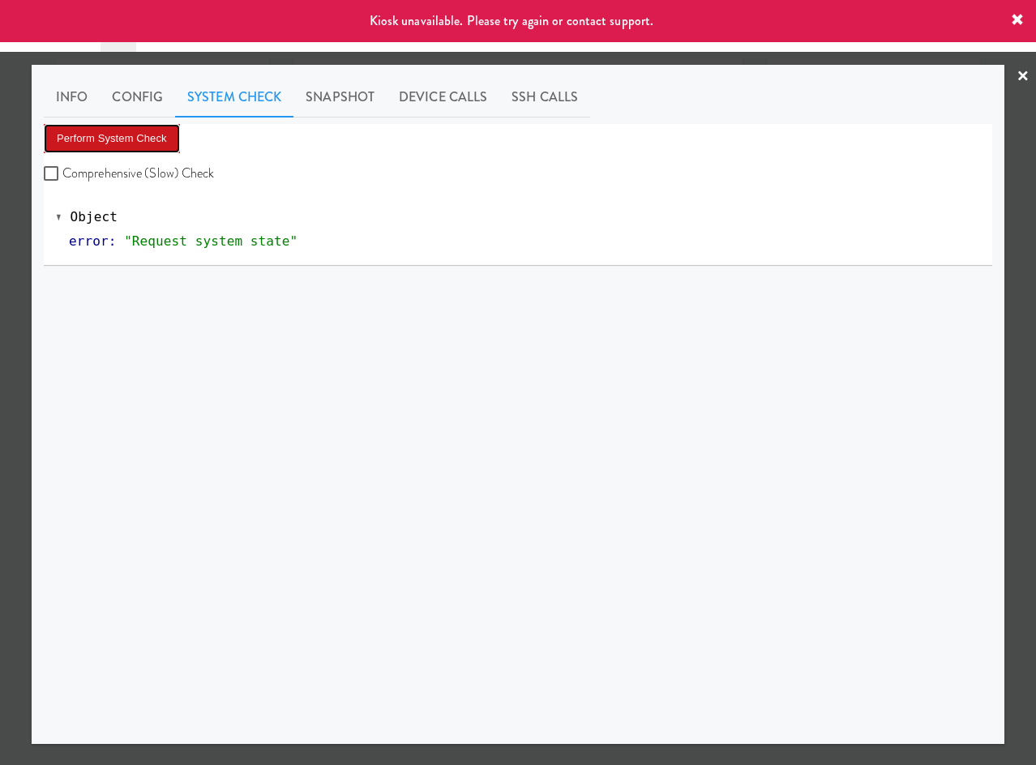
click at [120, 140] on button "Perform System Check" at bounding box center [112, 138] width 136 height 29
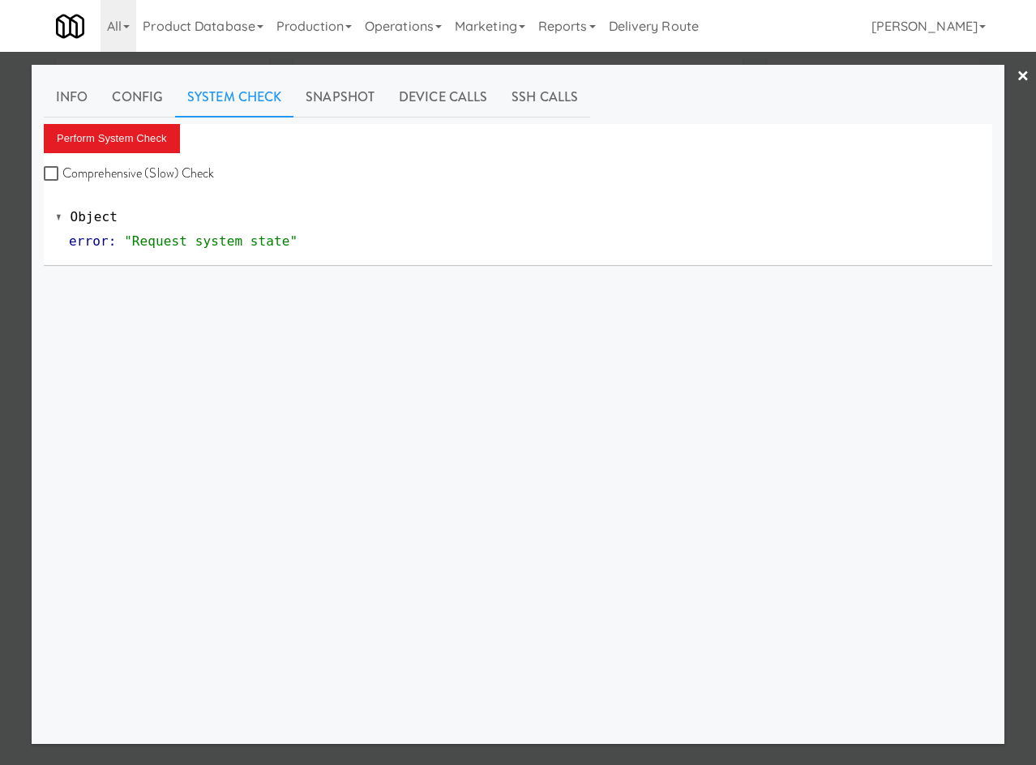
click at [23, 234] on div at bounding box center [518, 382] width 1036 height 765
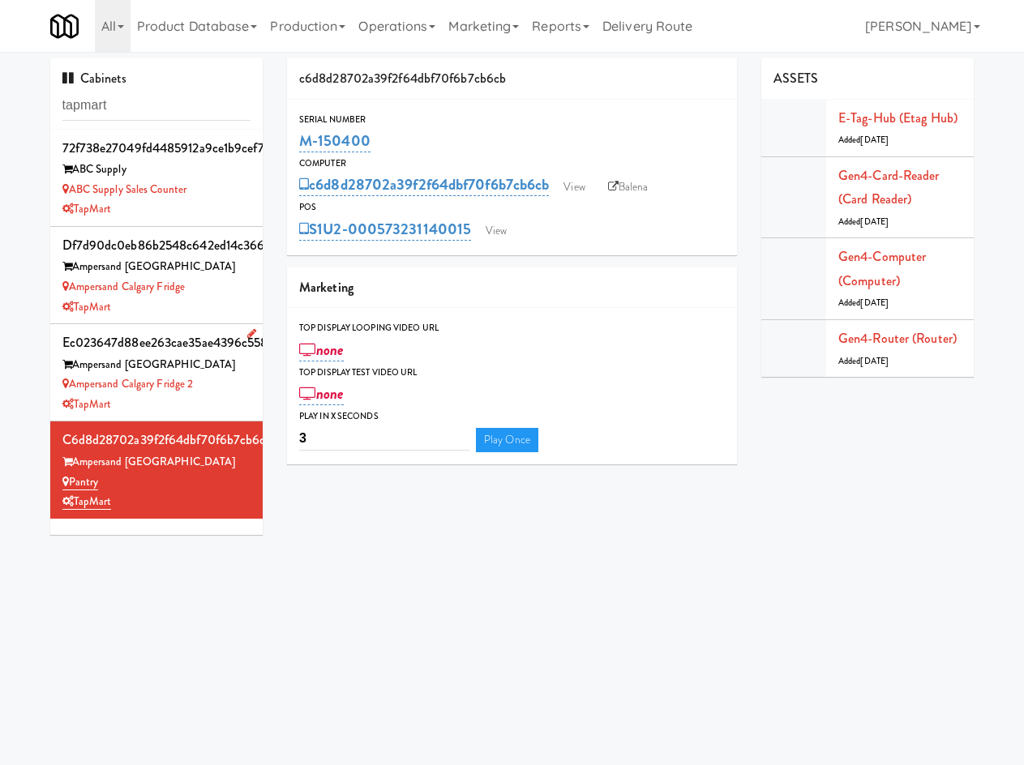
click at [212, 395] on div "TapMart" at bounding box center [156, 405] width 189 height 20
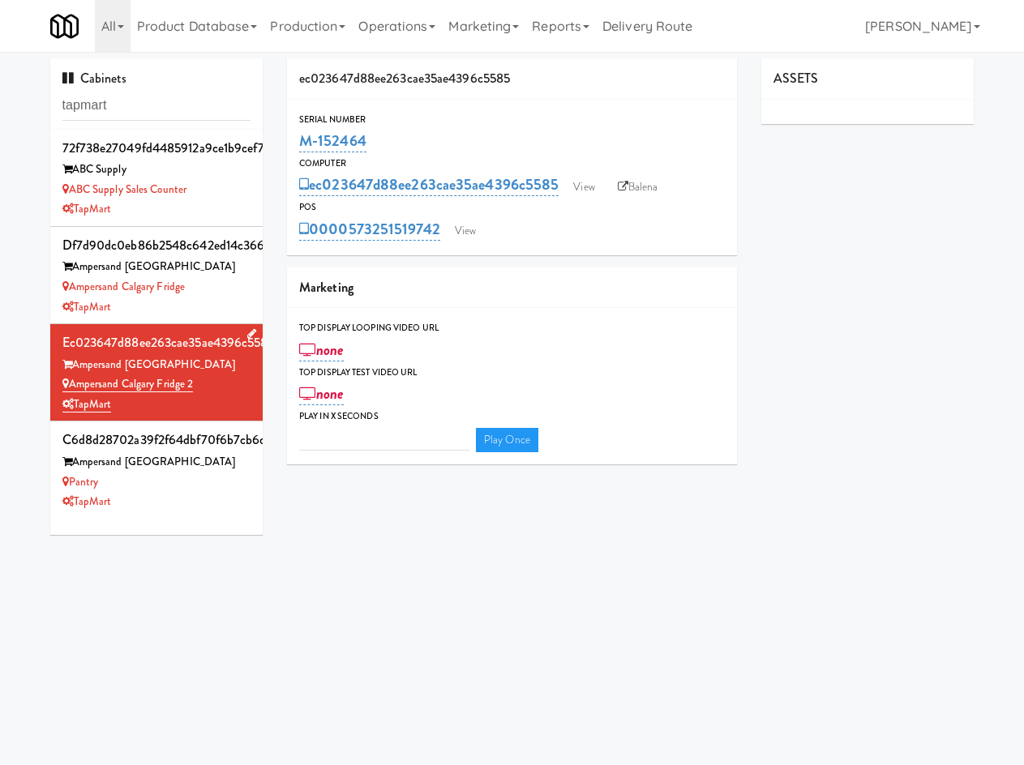
type input "3"
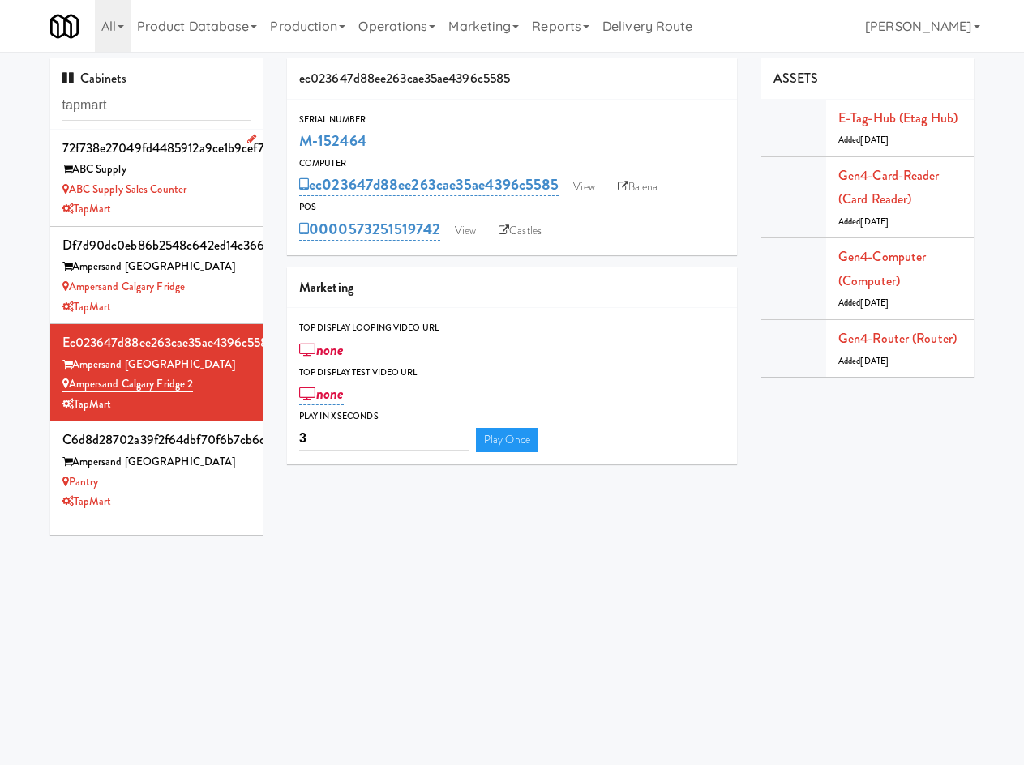
click at [216, 192] on div "ABC Supply Sales Counter" at bounding box center [156, 190] width 189 height 20
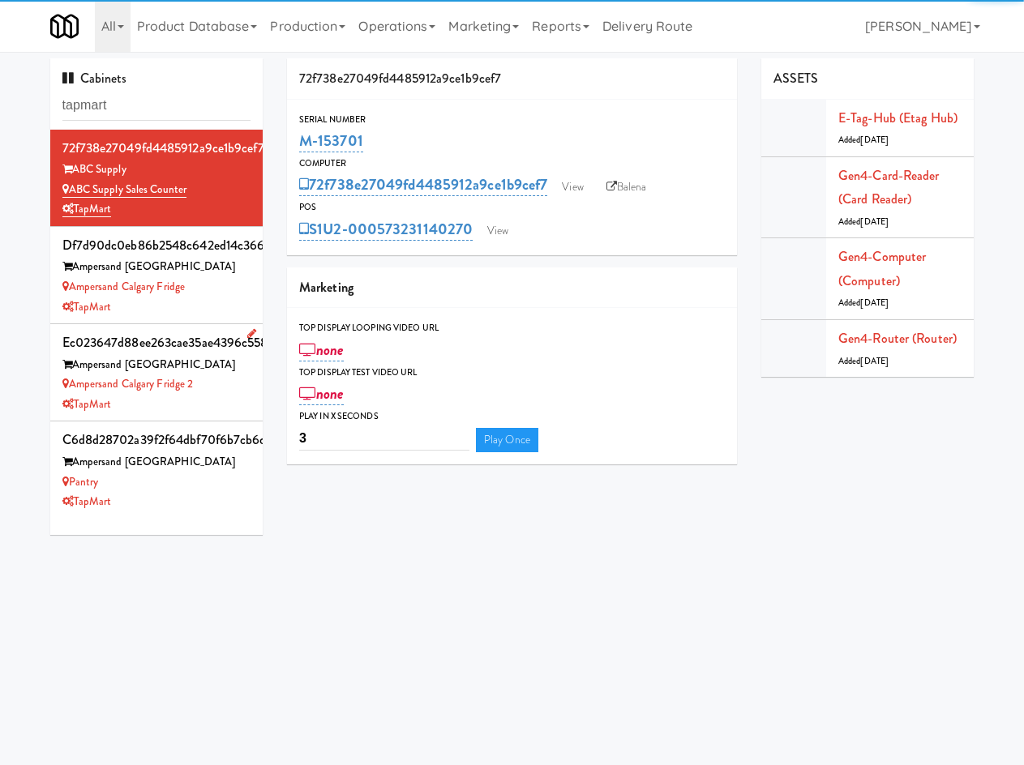
click at [188, 327] on li "ec023647d88ee263cae35ae4396c5585 Ampersand Calgary Ampersand Calgary Fridge 2 T…" at bounding box center [156, 372] width 213 height 97
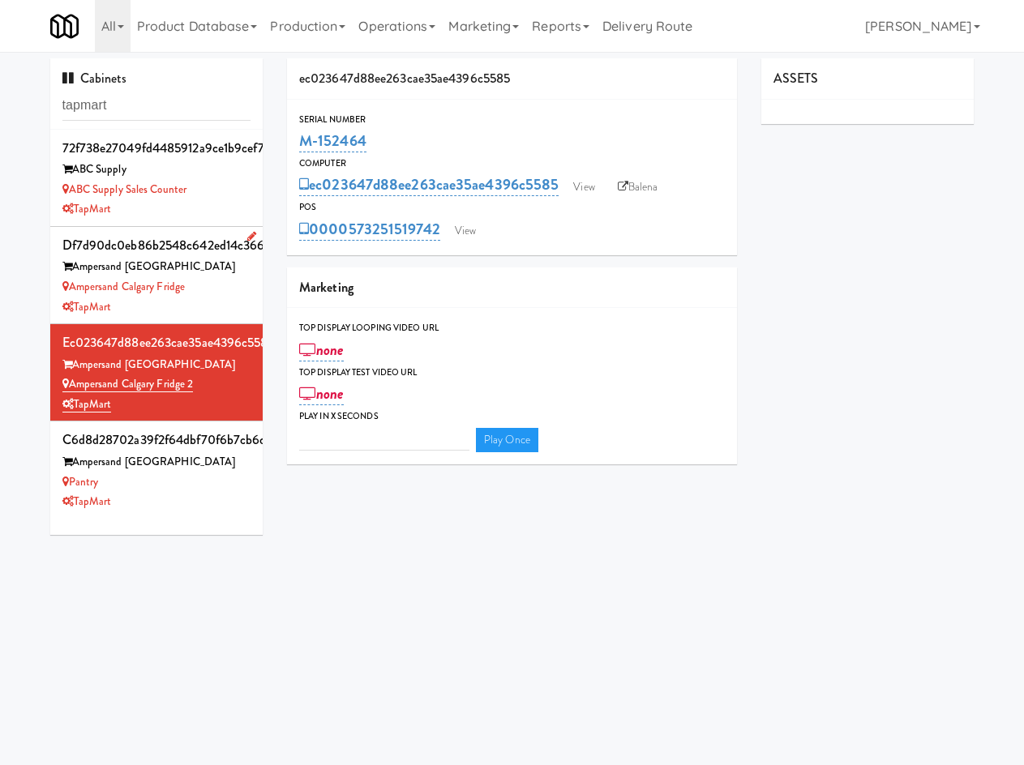
type input "3"
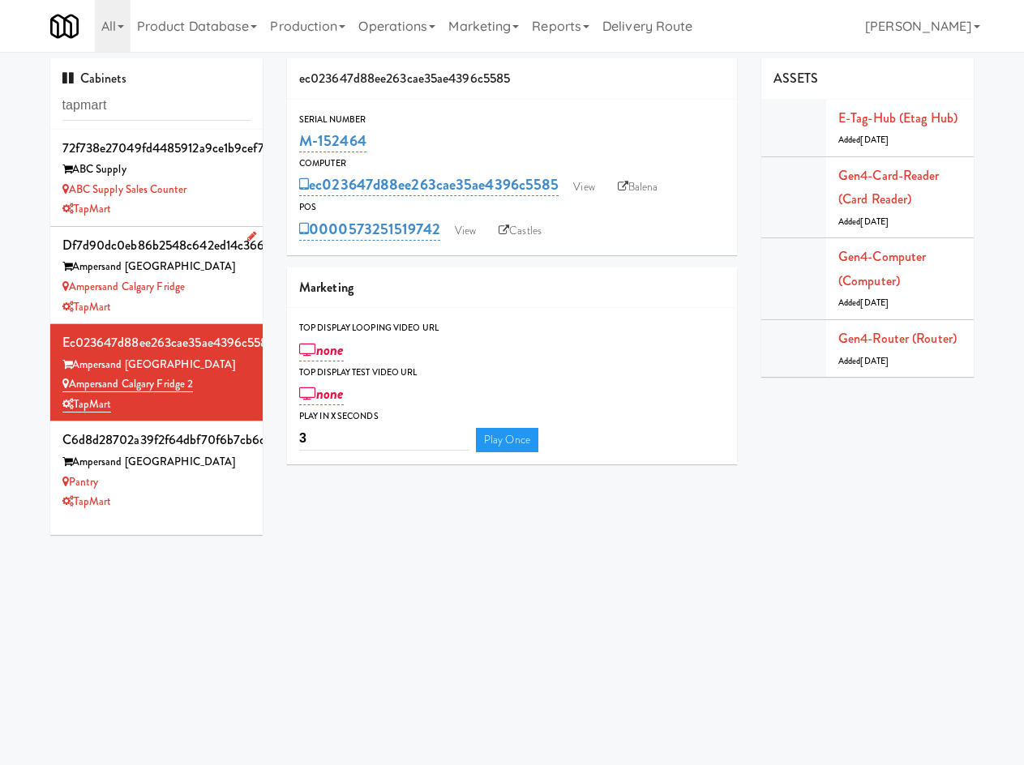
click at [203, 310] on div "TapMart" at bounding box center [156, 307] width 189 height 20
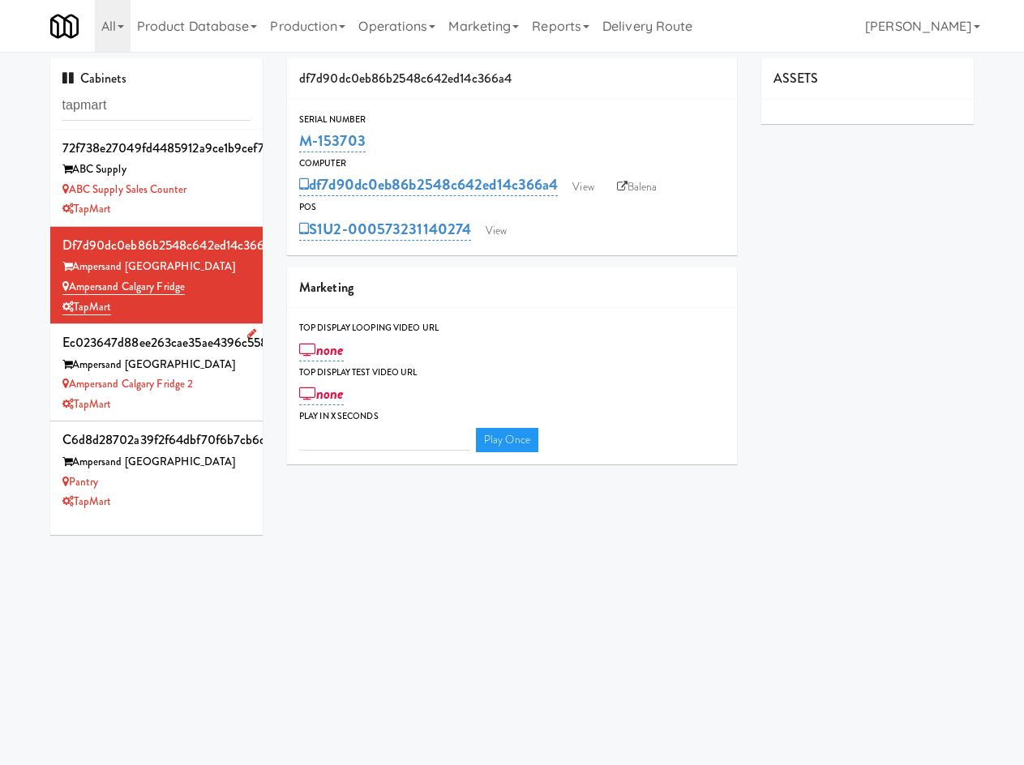
type input "3"
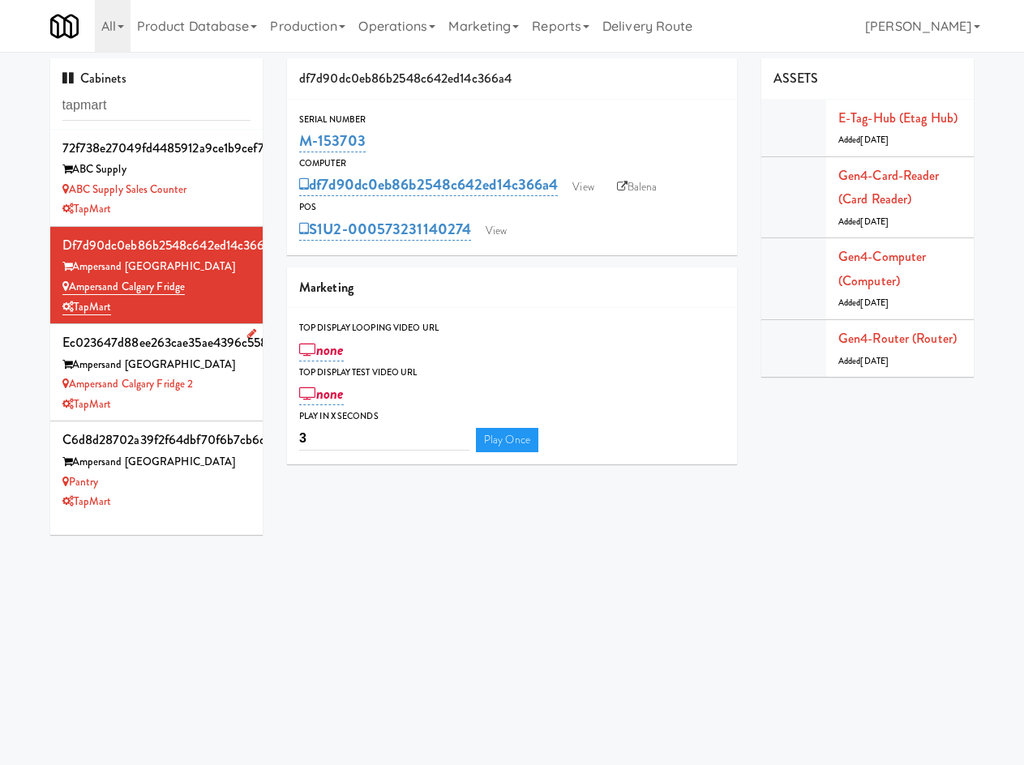
click at [212, 392] on div "Ampersand Calgary Fridge 2" at bounding box center [156, 384] width 189 height 20
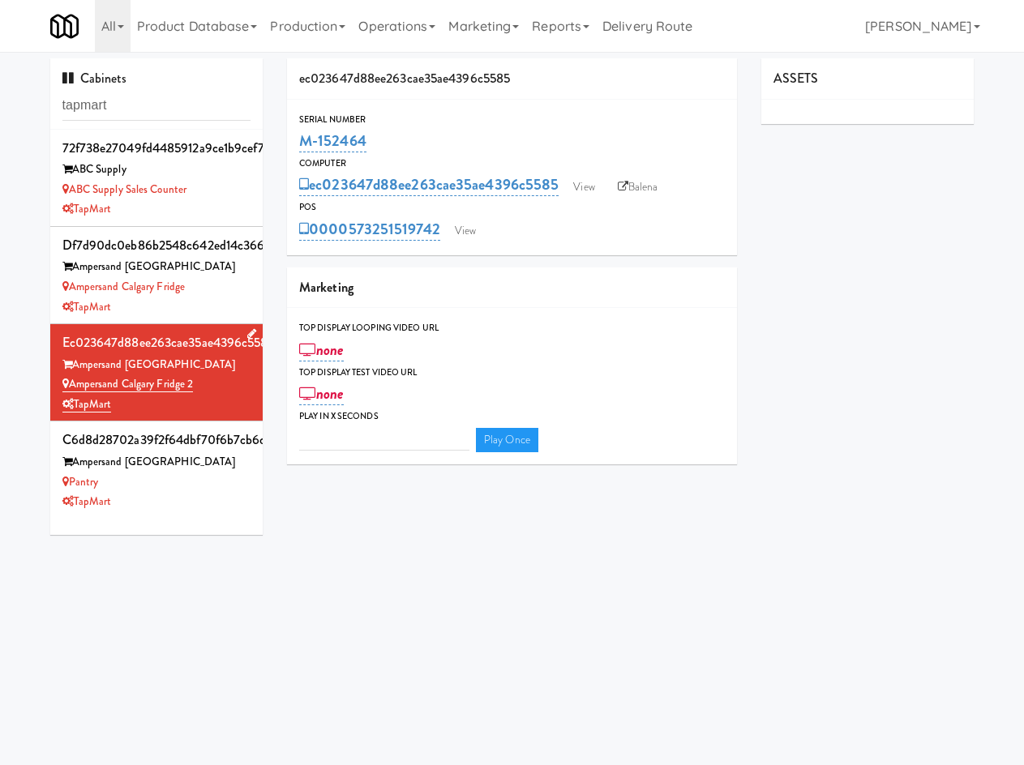
type input "3"
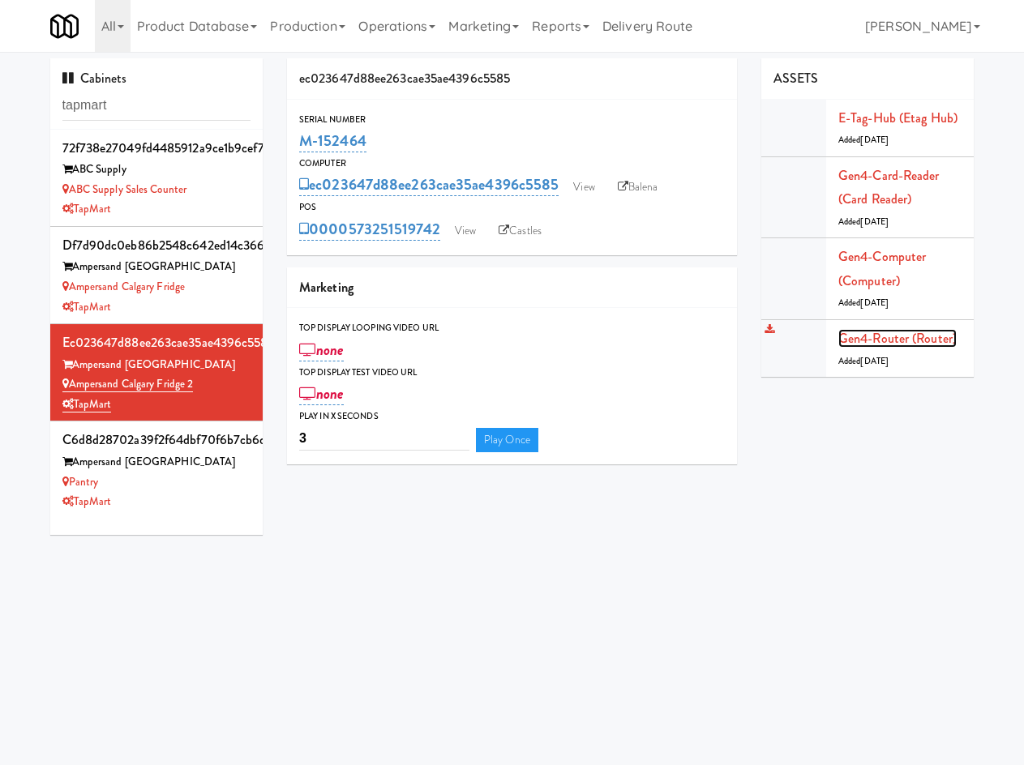
click at [916, 338] on link "Gen4-router (Router)" at bounding box center [897, 338] width 118 height 19
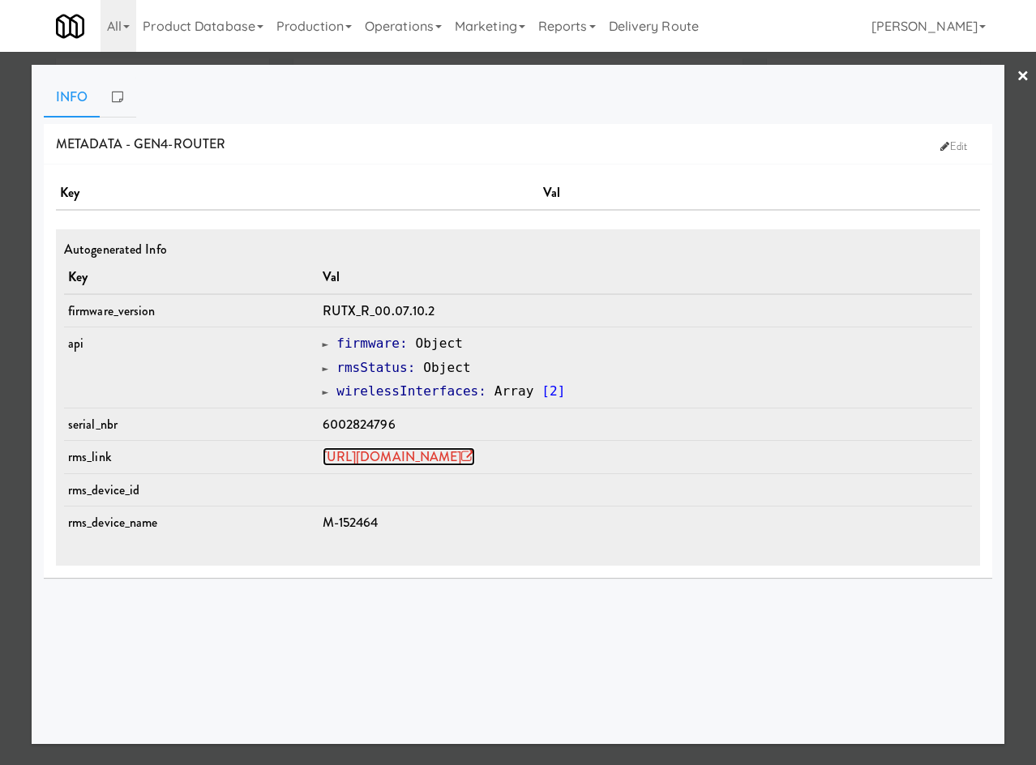
click at [394, 451] on link "https://rms.teltonika-networks.com/devices/1442052" at bounding box center [399, 456] width 152 height 19
click at [209, 60] on div "× Info METADATA - gen4-router Edit Key Val Autogenerated Info Key Val firmware_…" at bounding box center [518, 382] width 1036 height 765
click at [209, 61] on div at bounding box center [518, 382] width 1036 height 765
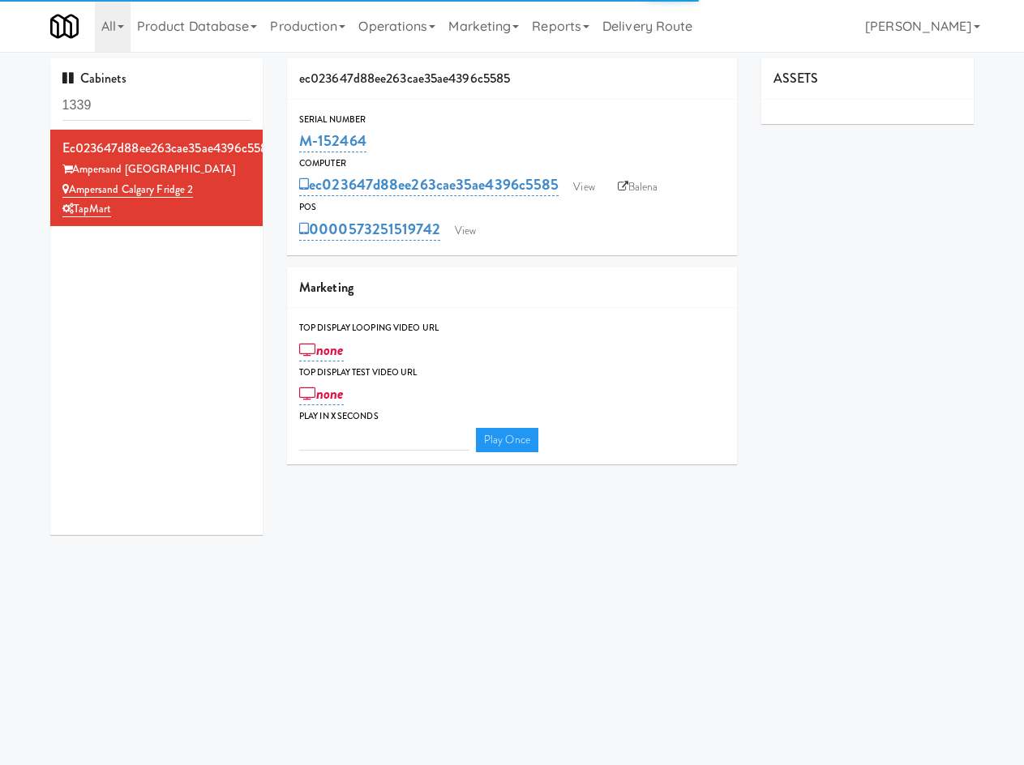
type input "3"
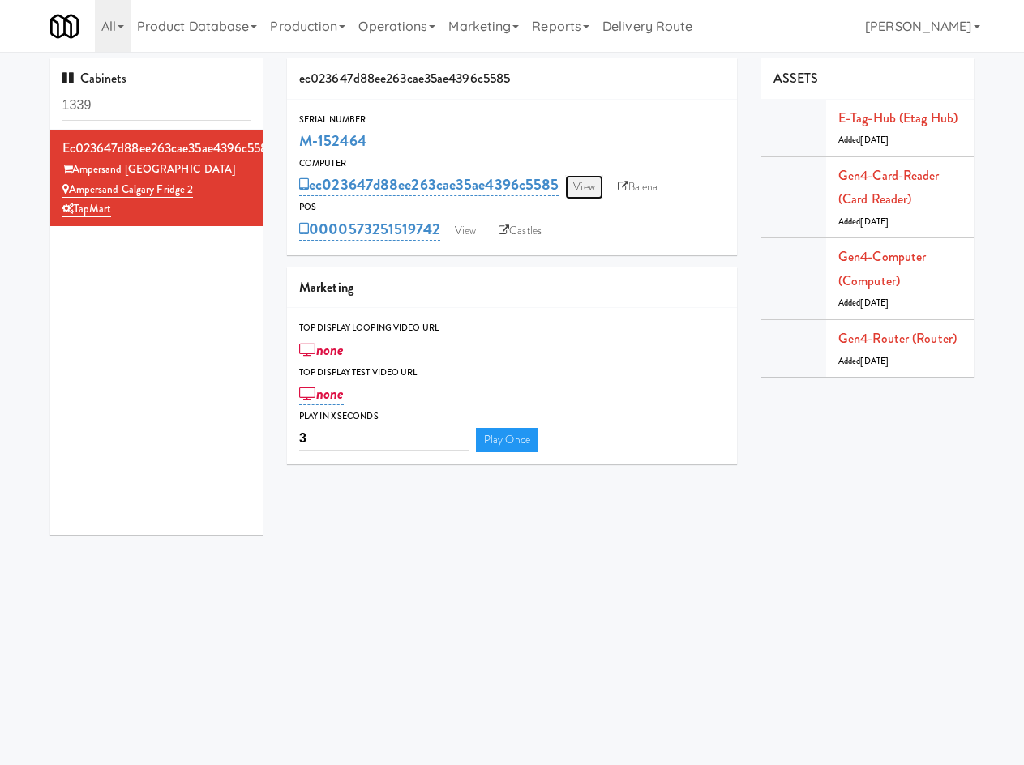
click at [587, 188] on link "View" at bounding box center [583, 187] width 37 height 24
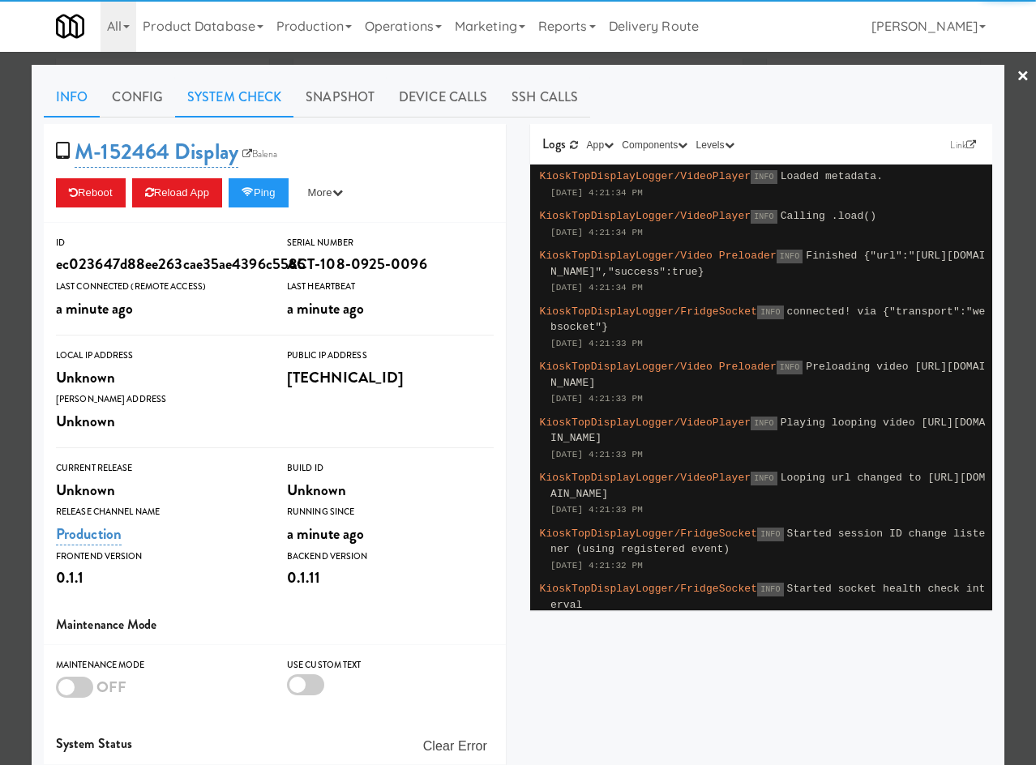
click at [237, 96] on link "System Check" at bounding box center [234, 97] width 118 height 41
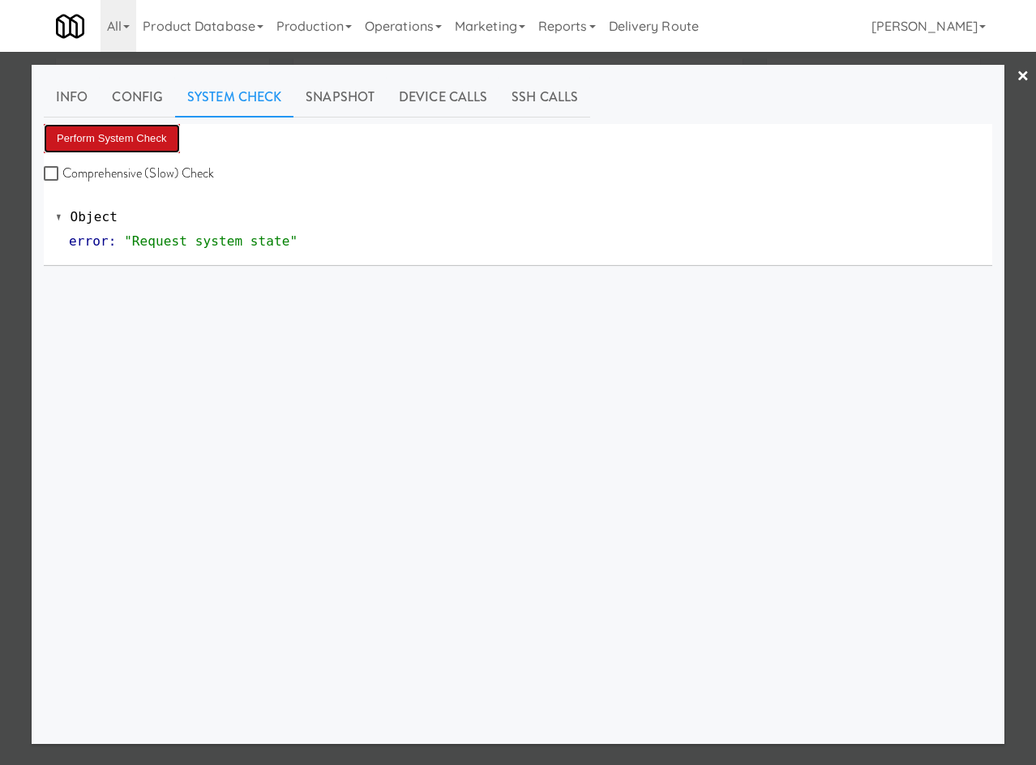
click at [129, 147] on button "Perform System Check" at bounding box center [112, 138] width 136 height 29
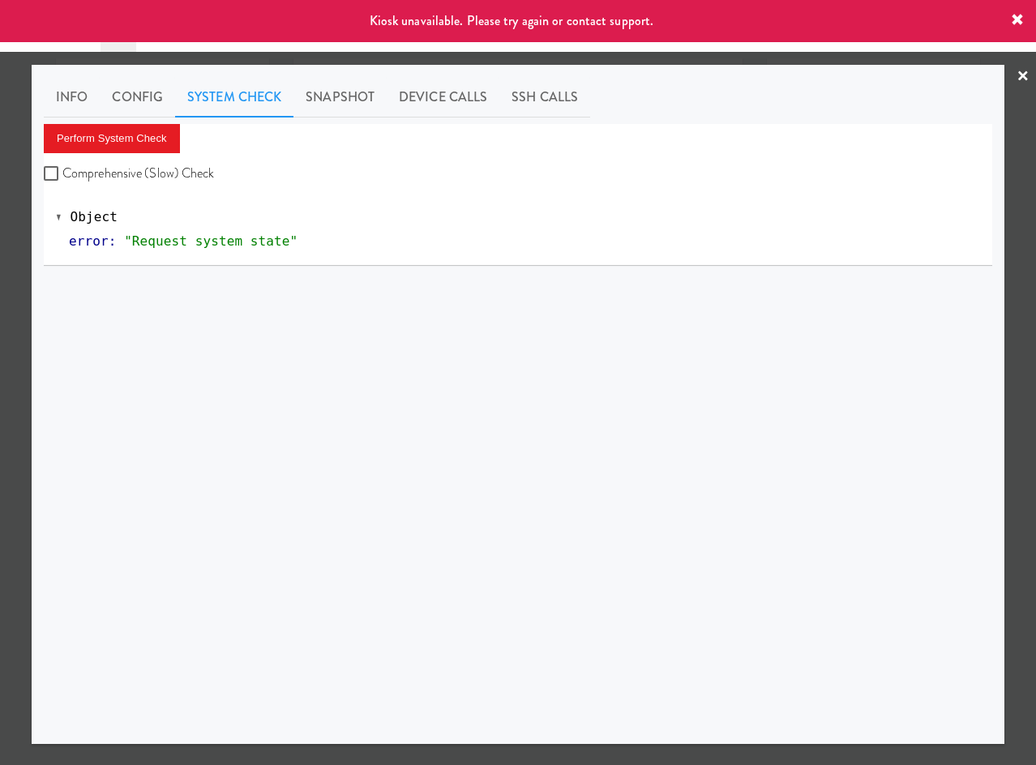
click at [15, 410] on div at bounding box center [518, 382] width 1036 height 765
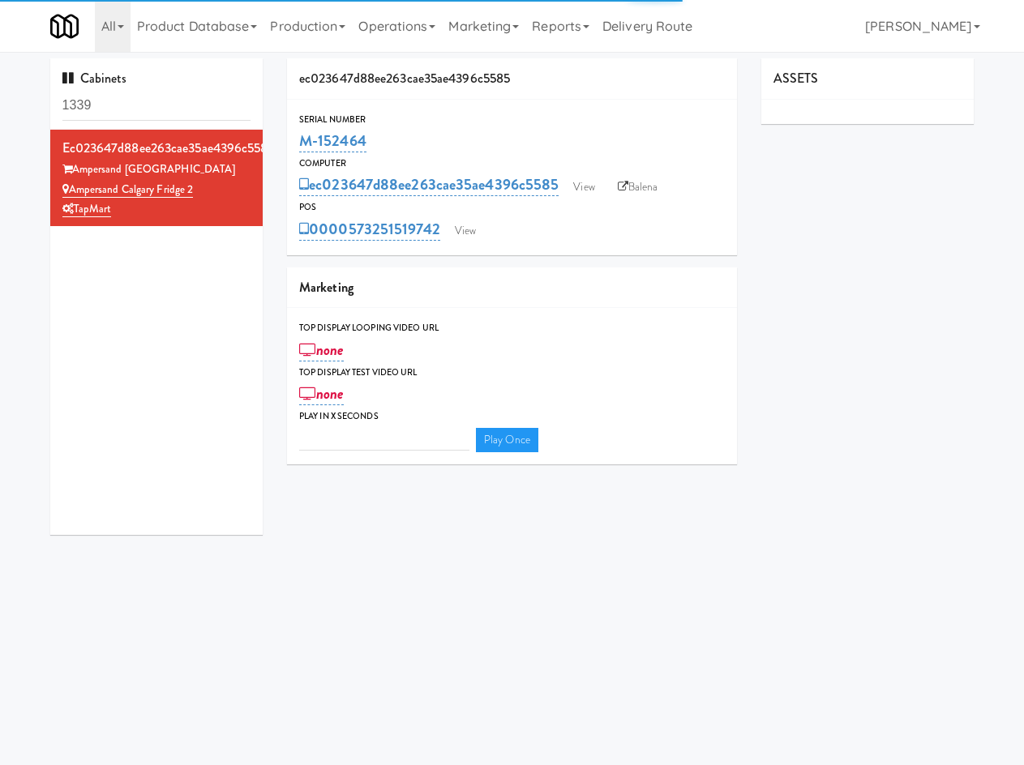
type input "3"
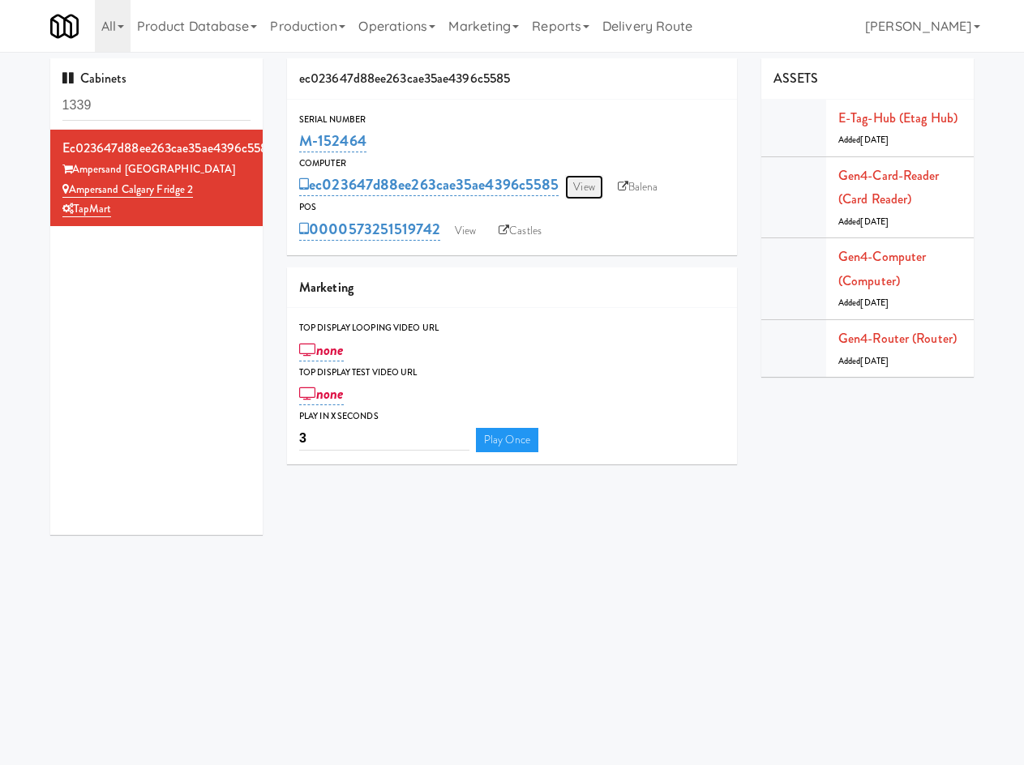
drag, startPoint x: 586, startPoint y: 195, endPoint x: 565, endPoint y: 191, distance: 21.3
click at [587, 194] on link "View" at bounding box center [583, 187] width 37 height 24
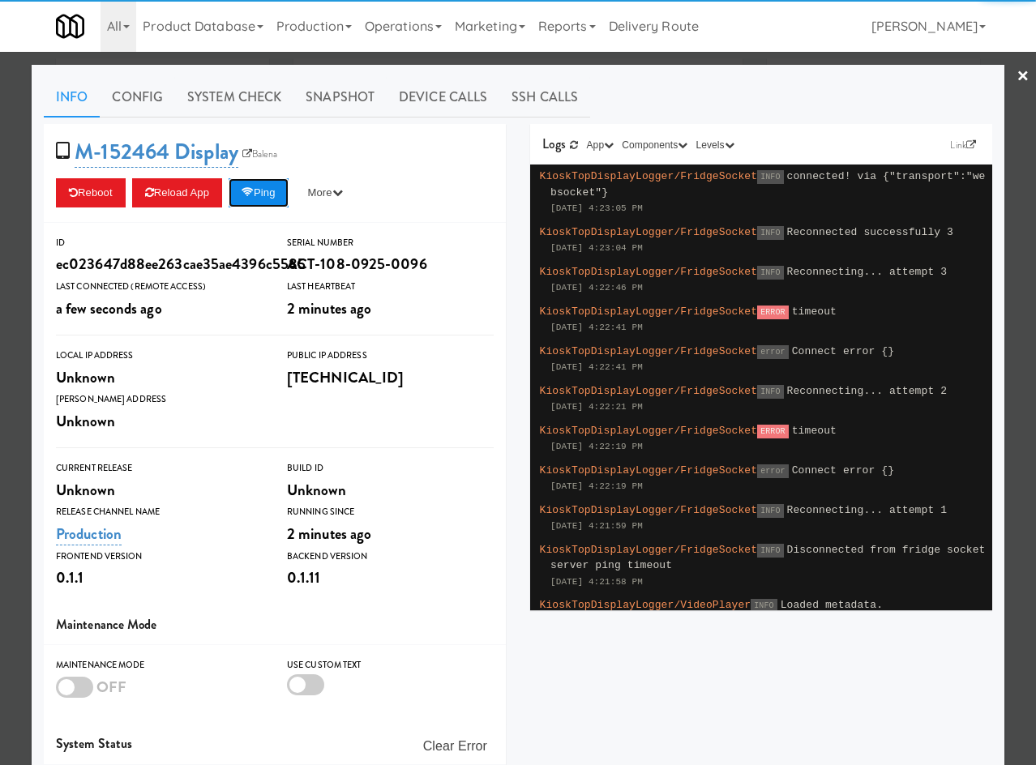
click at [260, 203] on button "Ping" at bounding box center [259, 192] width 60 height 29
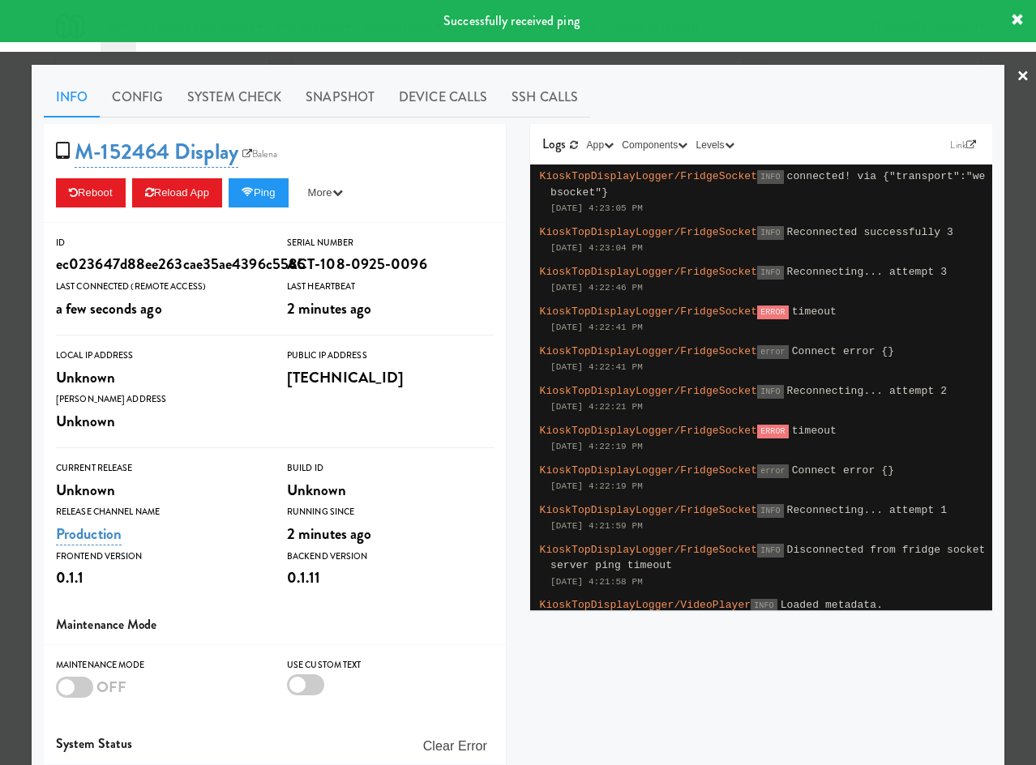
click at [263, 61] on div at bounding box center [518, 382] width 1036 height 765
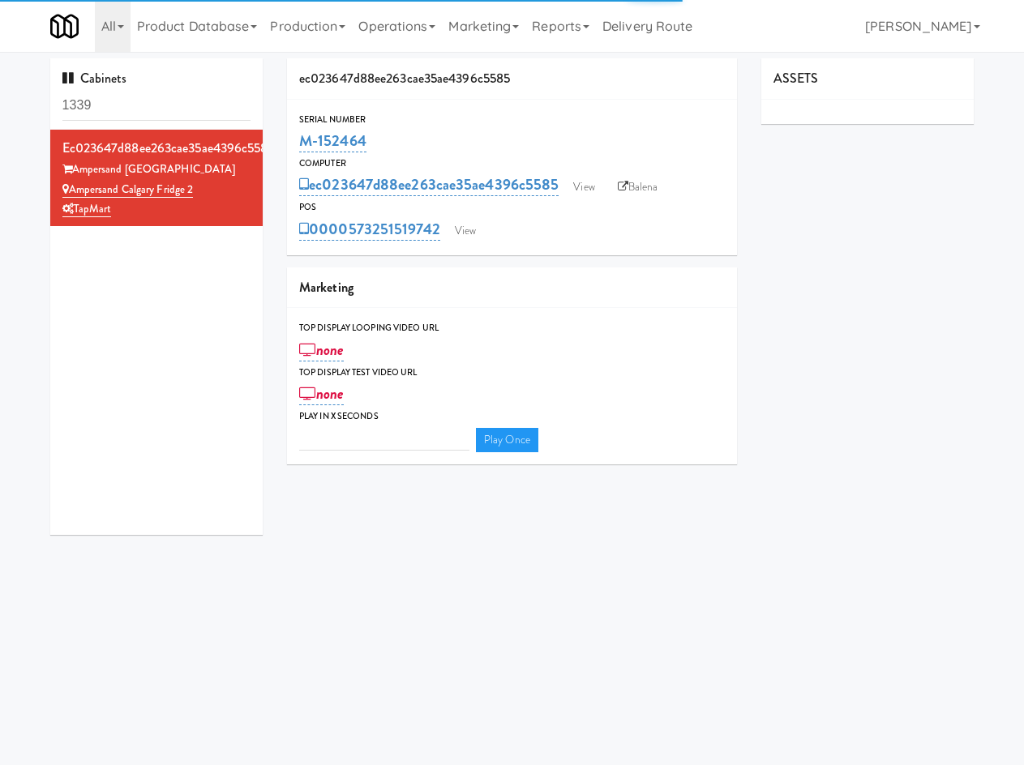
type input "3"
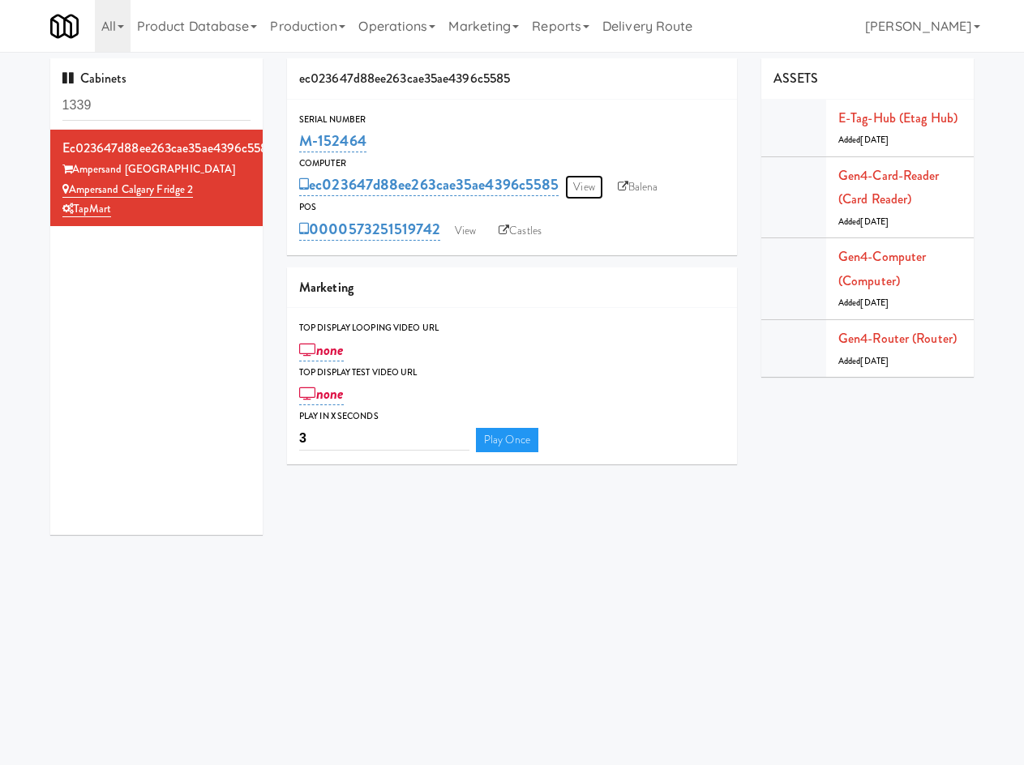
drag, startPoint x: 583, startPoint y: 191, endPoint x: 577, endPoint y: 179, distance: 13.4
click at [583, 190] on link "View" at bounding box center [583, 187] width 37 height 24
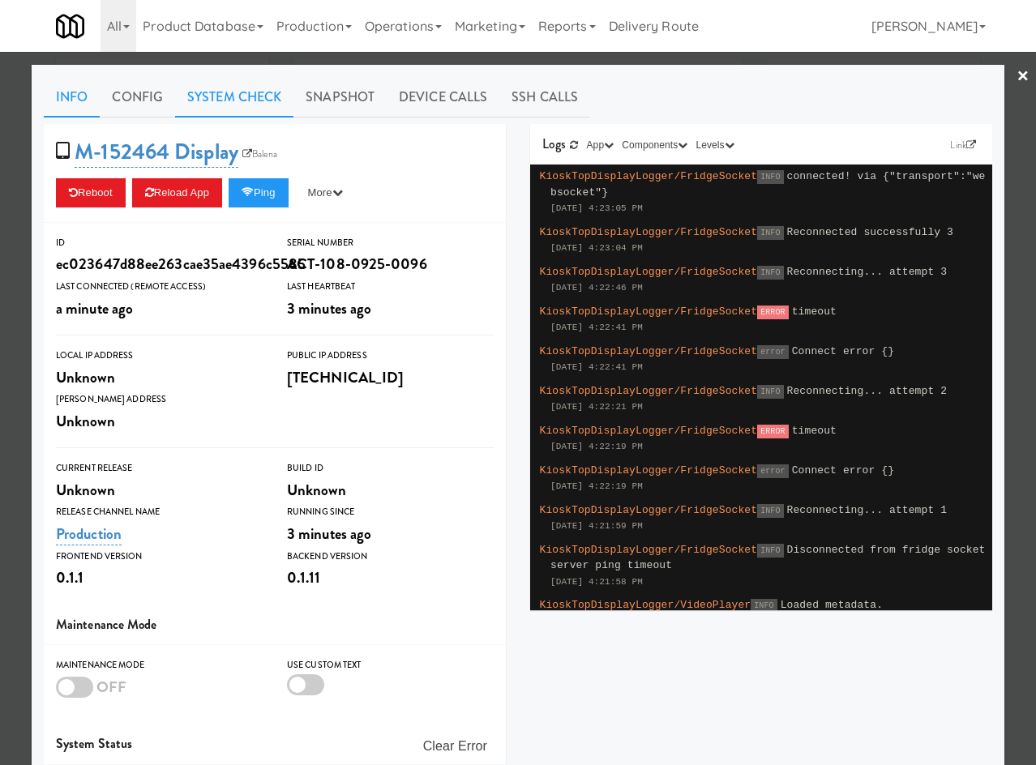
click at [244, 108] on link "System Check" at bounding box center [234, 97] width 118 height 41
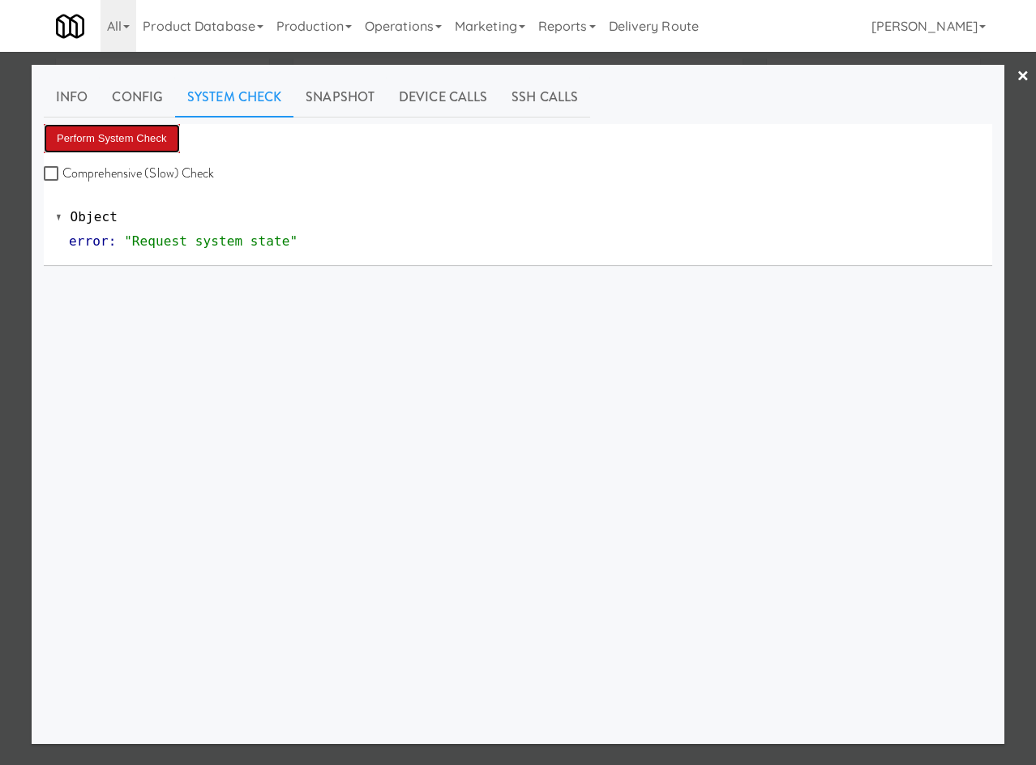
click at [162, 135] on button "Perform System Check" at bounding box center [112, 138] width 136 height 29
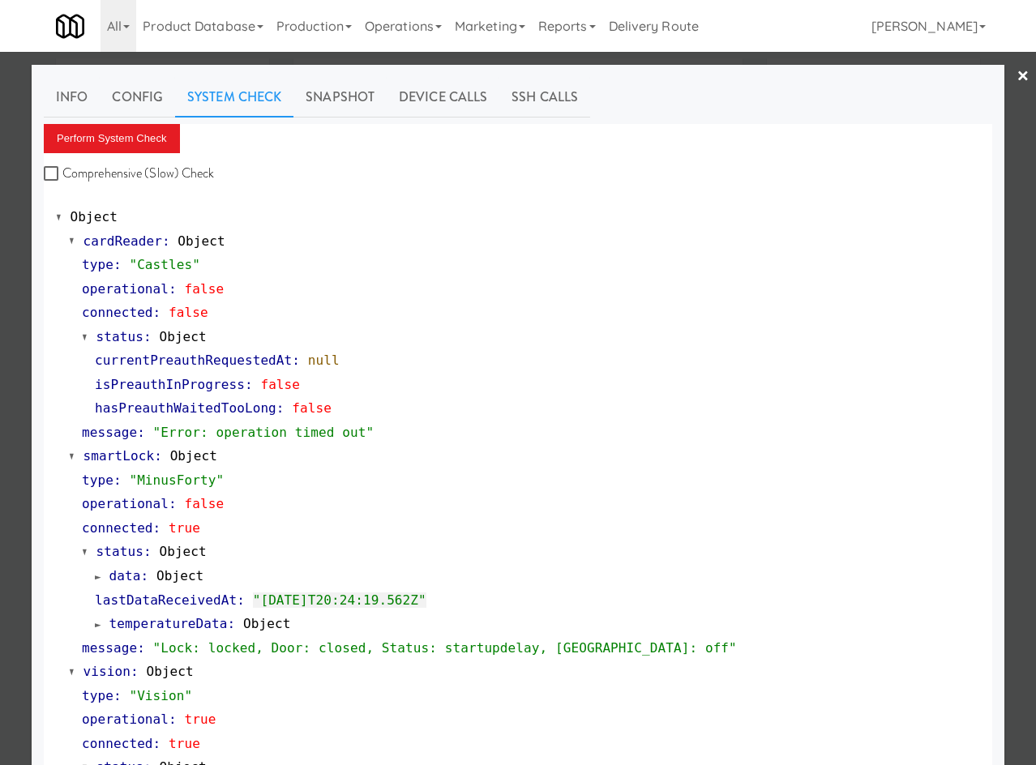
click at [103, 56] on div at bounding box center [518, 382] width 1036 height 765
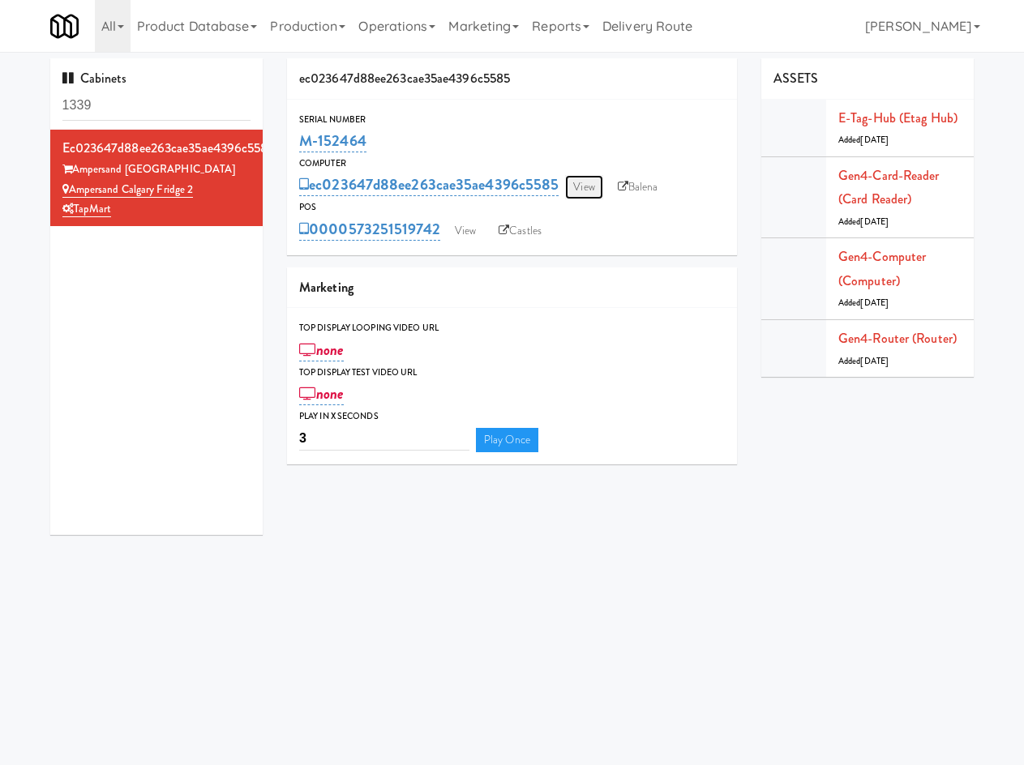
click at [580, 189] on link "View" at bounding box center [583, 187] width 37 height 24
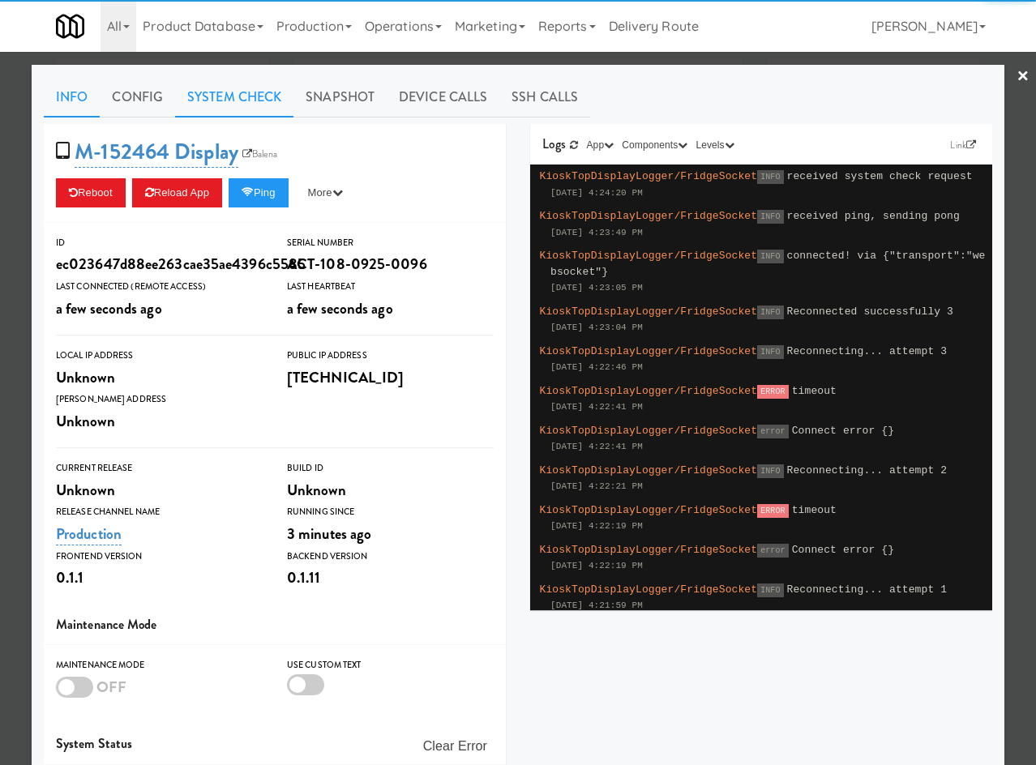
click at [246, 98] on link "System Check" at bounding box center [234, 97] width 118 height 41
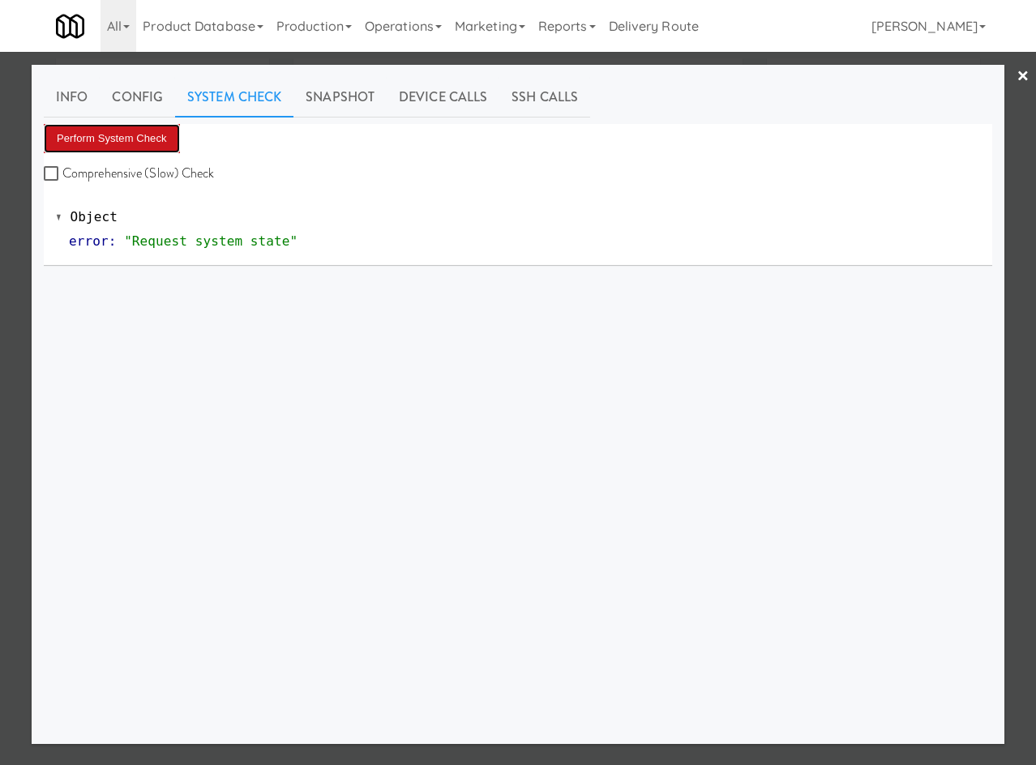
click at [131, 132] on button "Perform System Check" at bounding box center [112, 138] width 136 height 29
click at [173, 55] on div at bounding box center [518, 382] width 1036 height 765
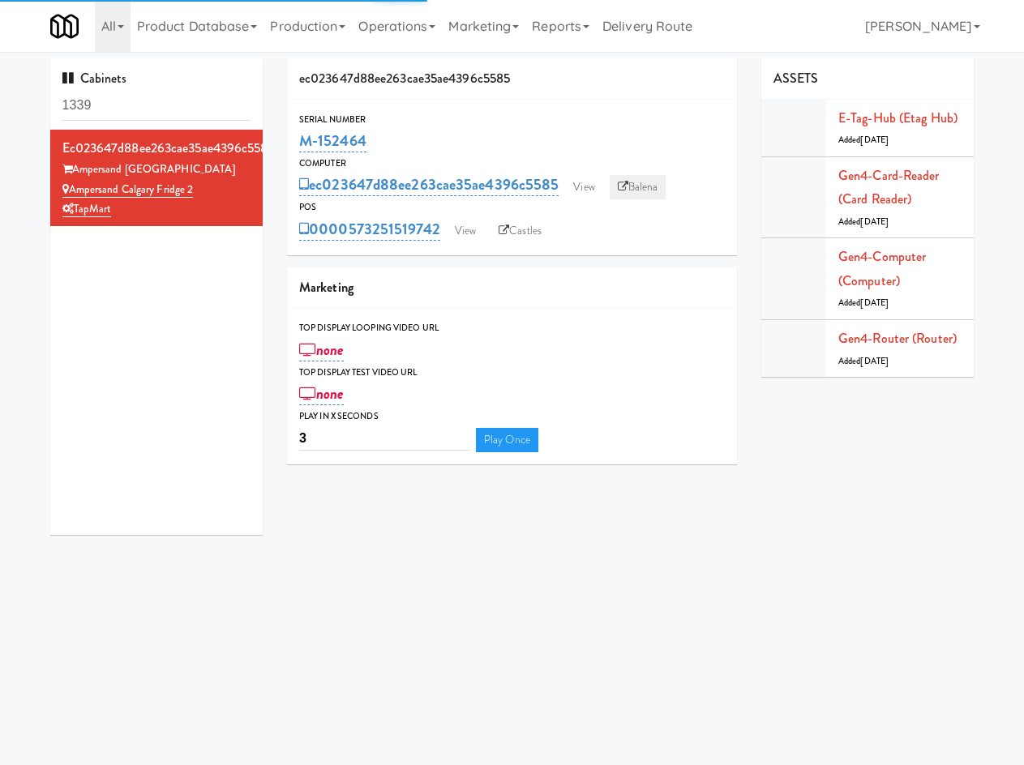
click at [632, 188] on link "Balena" at bounding box center [638, 187] width 57 height 24
click at [458, 233] on link "View" at bounding box center [465, 231] width 37 height 24
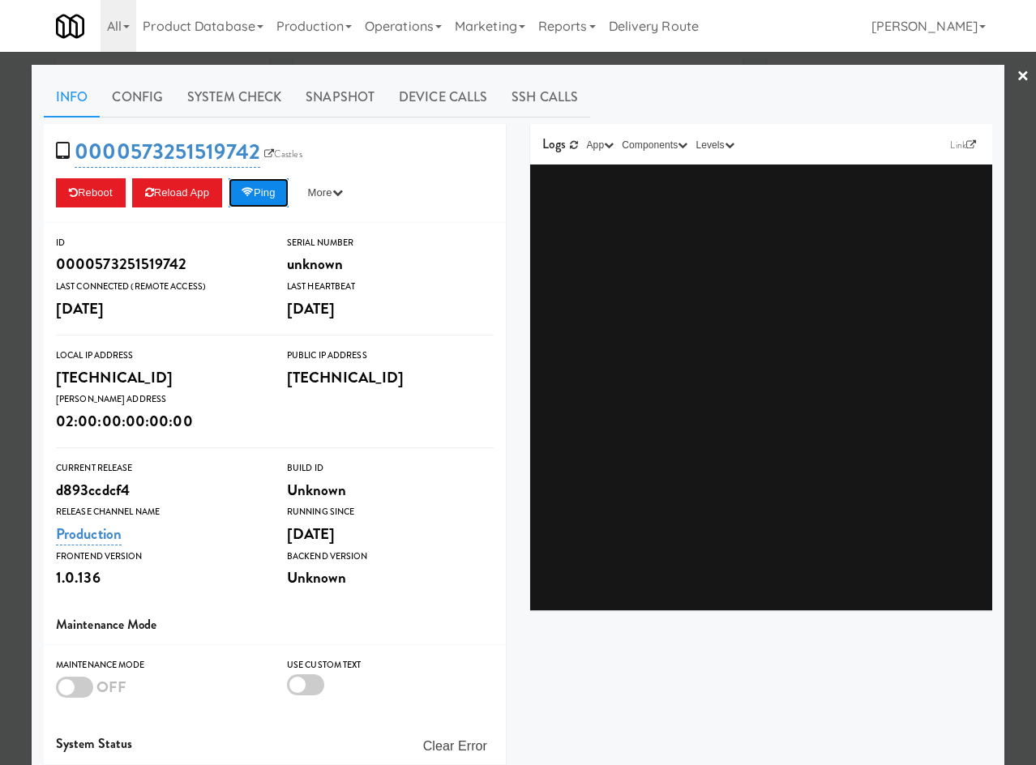
click at [257, 198] on button "Ping" at bounding box center [259, 192] width 60 height 29
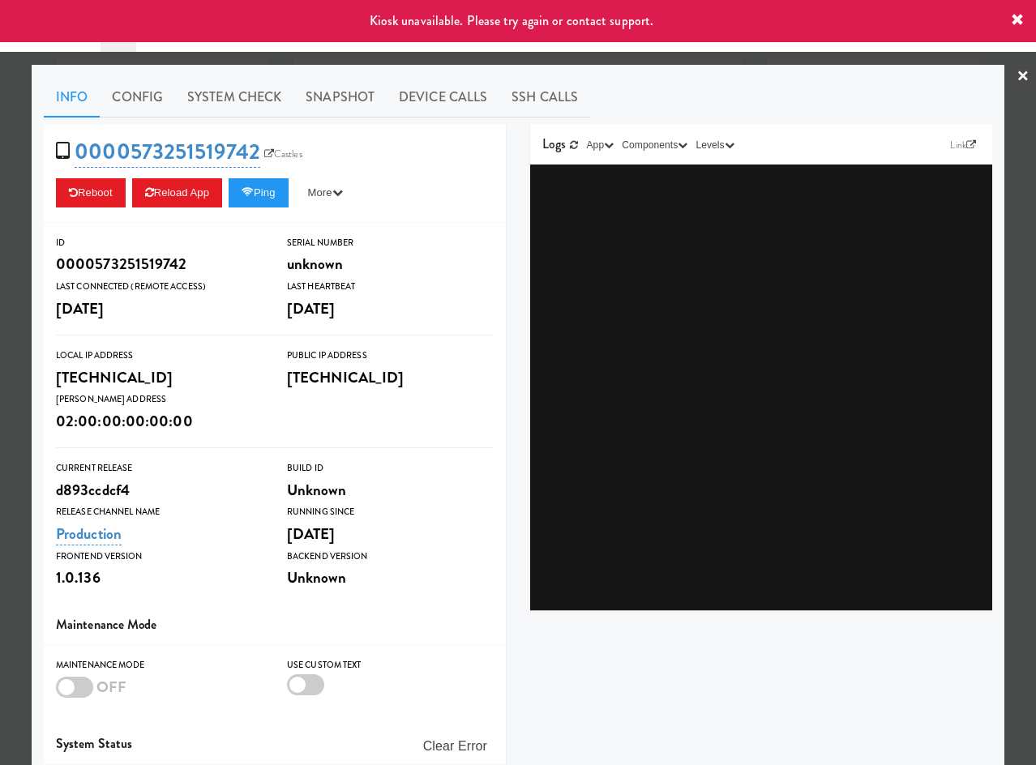
click at [246, 58] on div at bounding box center [518, 382] width 1036 height 765
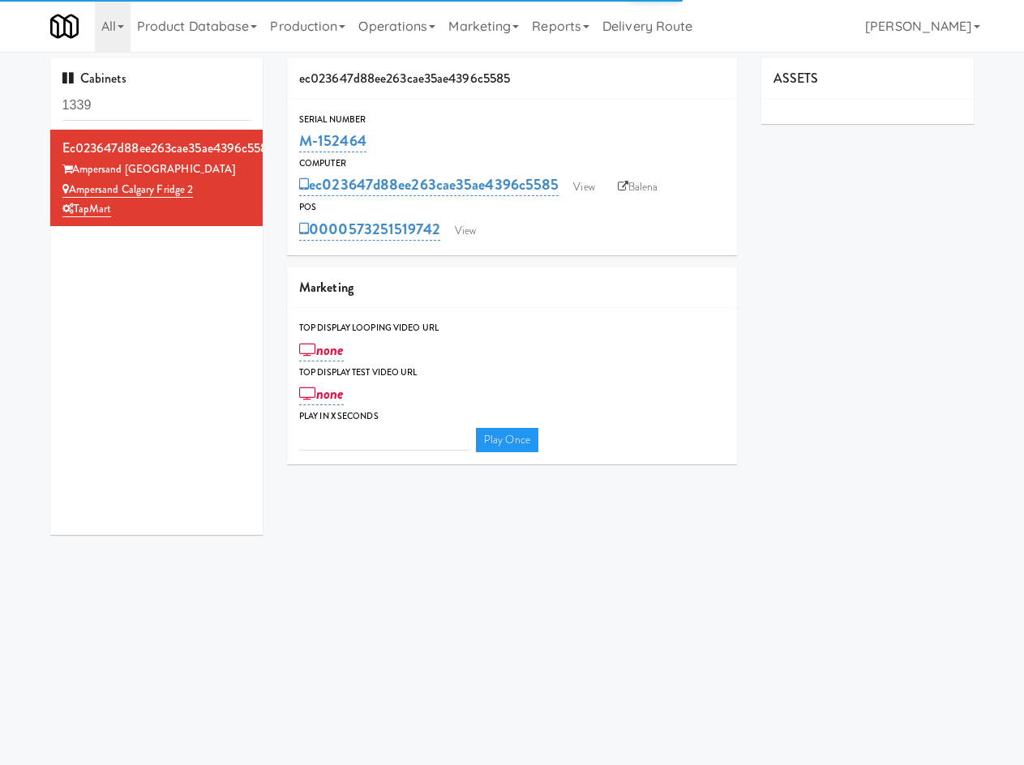
type input "3"
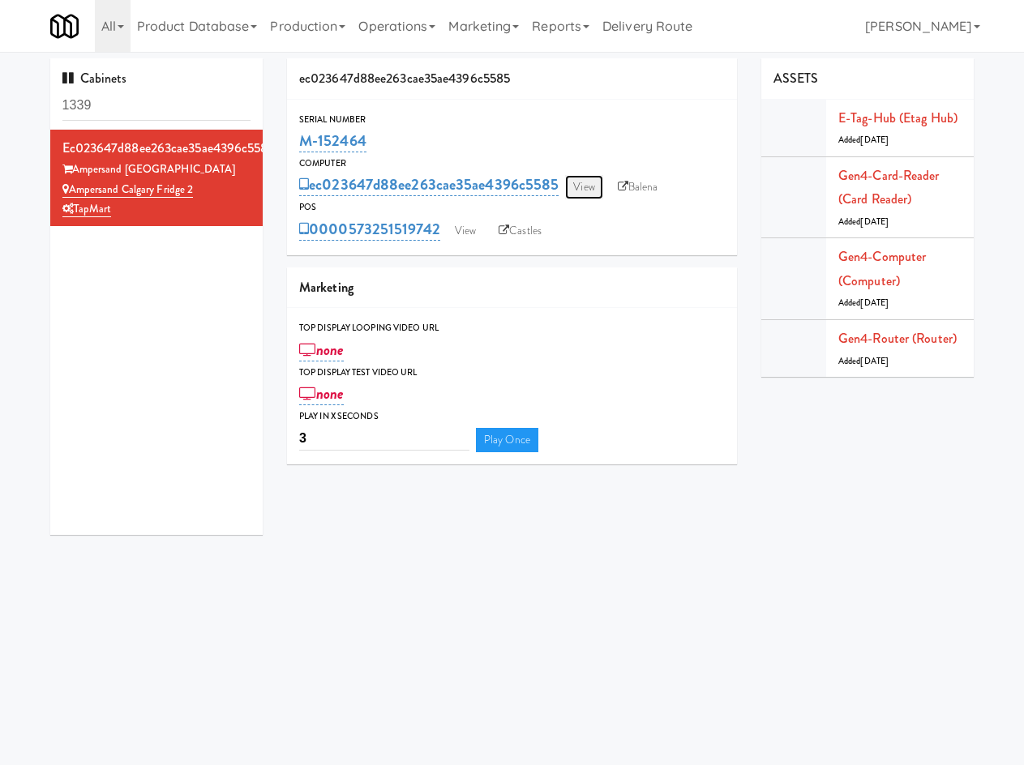
click at [589, 188] on link "View" at bounding box center [583, 187] width 37 height 24
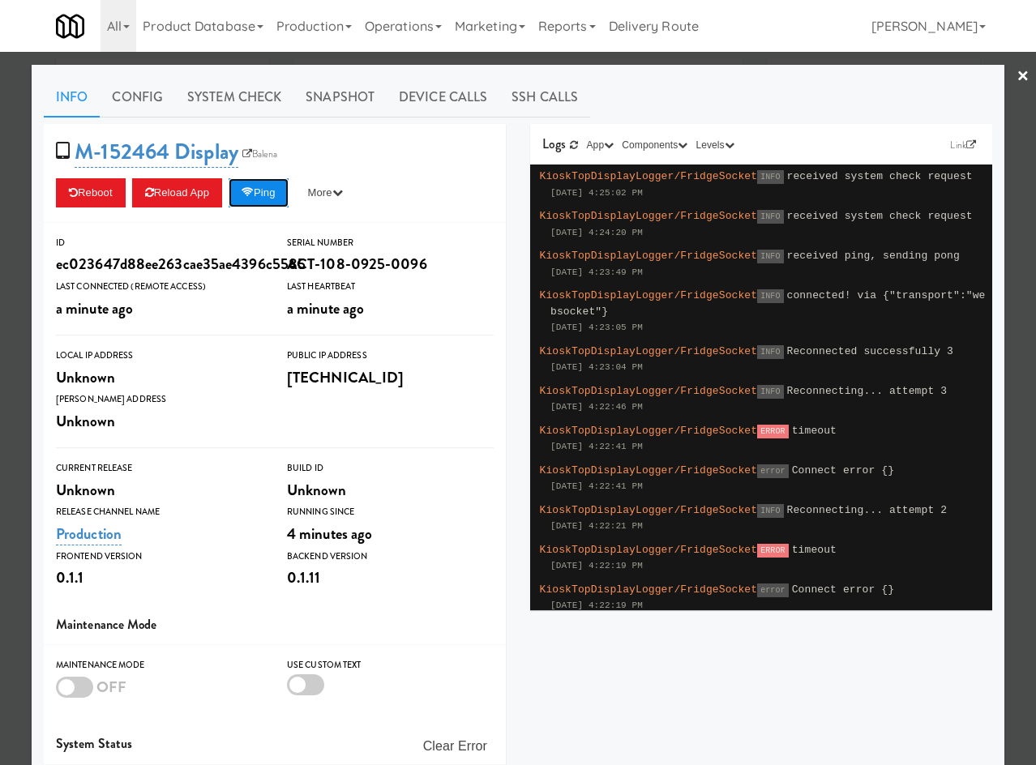
drag, startPoint x: 266, startPoint y: 195, endPoint x: 262, endPoint y: 188, distance: 8.3
click at [266, 194] on button "Ping" at bounding box center [259, 192] width 60 height 29
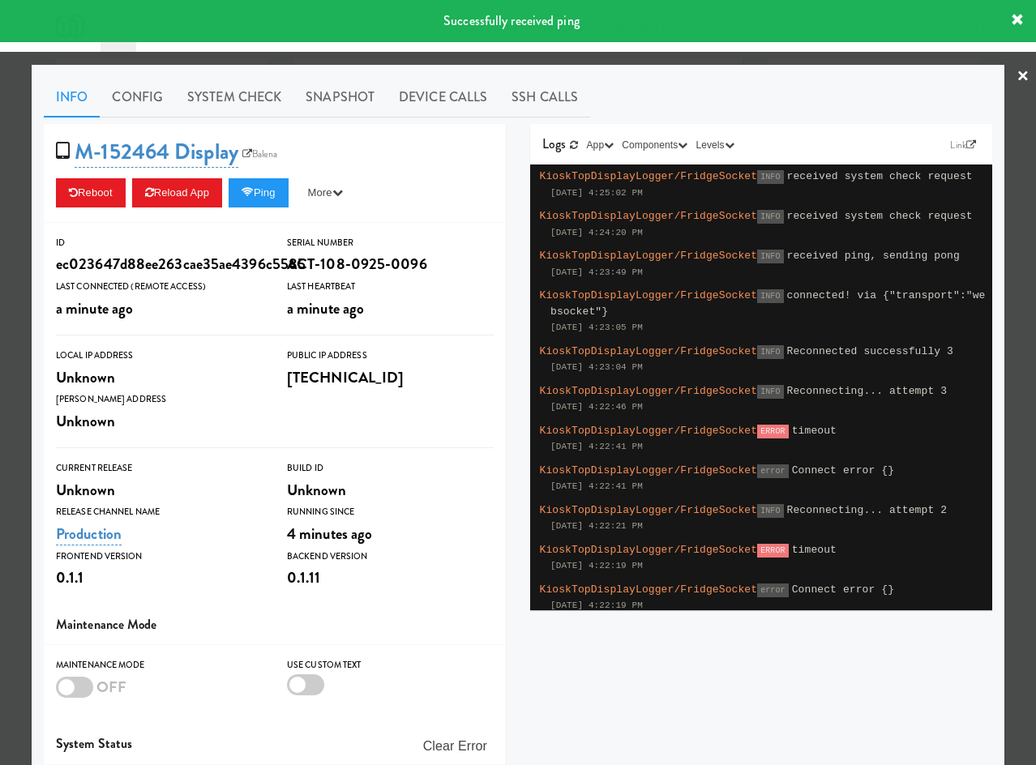
click at [242, 68] on div "Info Config System Check Snapshot Device Calls SSH Calls M-152464 Display Balen…" at bounding box center [518, 474] width 973 height 818
click at [245, 65] on div "Info Config System Check Snapshot Device Calls SSH Calls M-152464 Display Balen…" at bounding box center [518, 474] width 973 height 818
click at [249, 59] on div at bounding box center [518, 382] width 1036 height 765
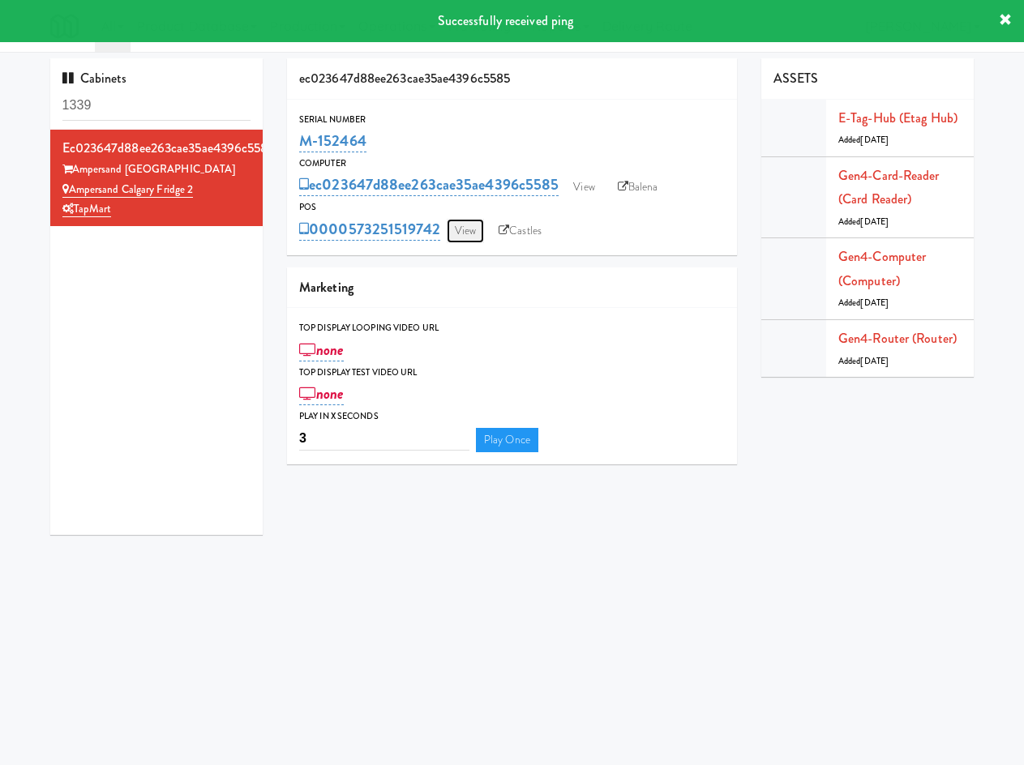
click at [460, 221] on link "View" at bounding box center [465, 231] width 37 height 24
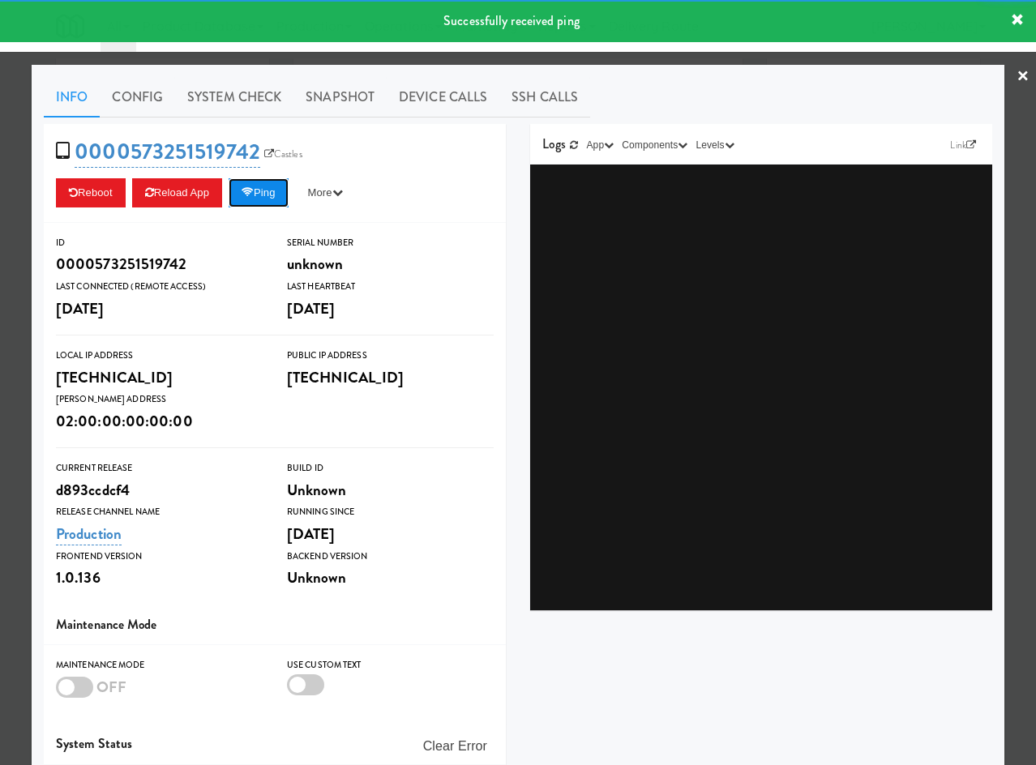
click at [280, 199] on button "Ping" at bounding box center [259, 192] width 60 height 29
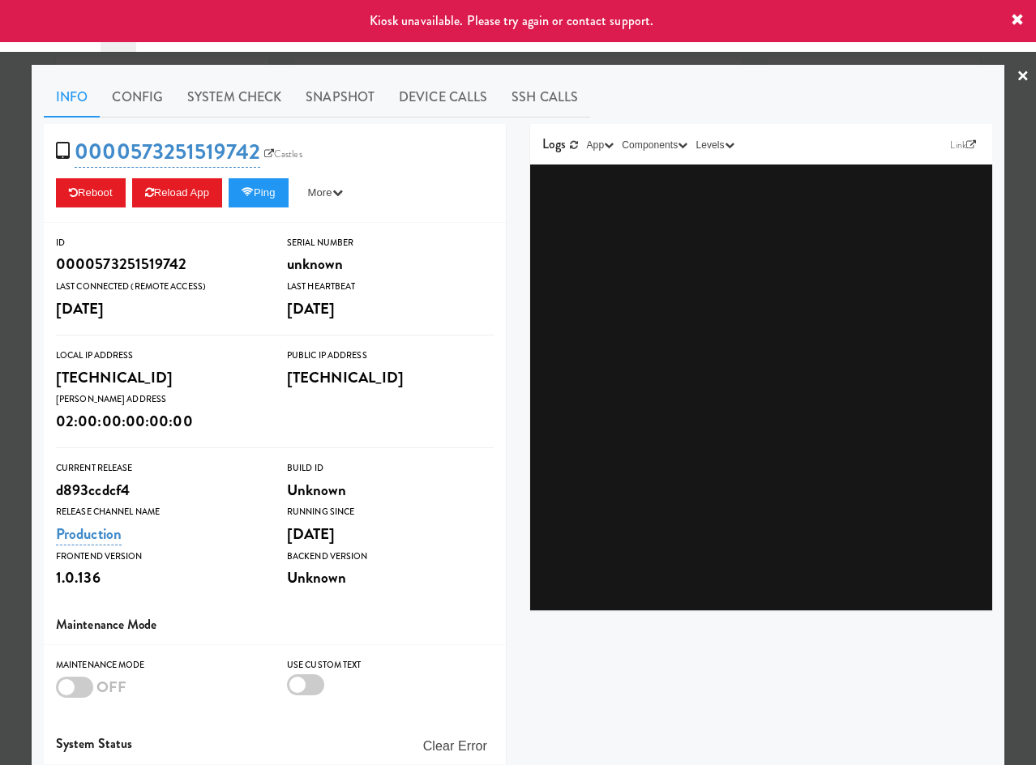
click at [1012, 21] on icon at bounding box center [1017, 20] width 13 height 13
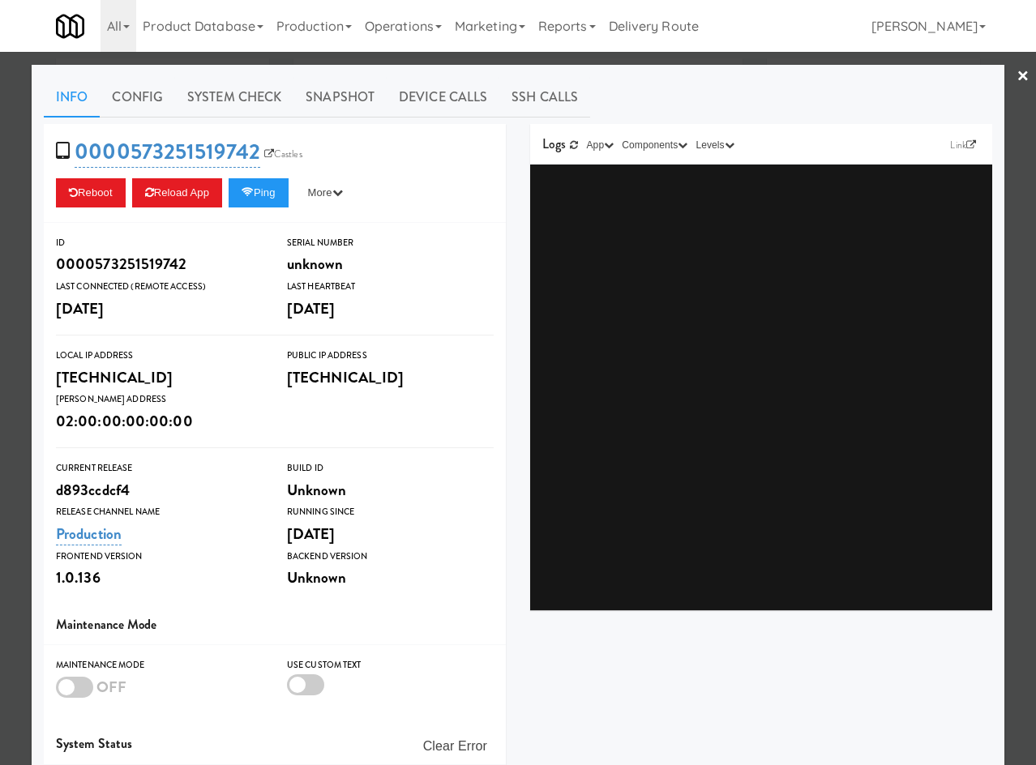
click at [1016, 79] on link "×" at bounding box center [1022, 77] width 13 height 50
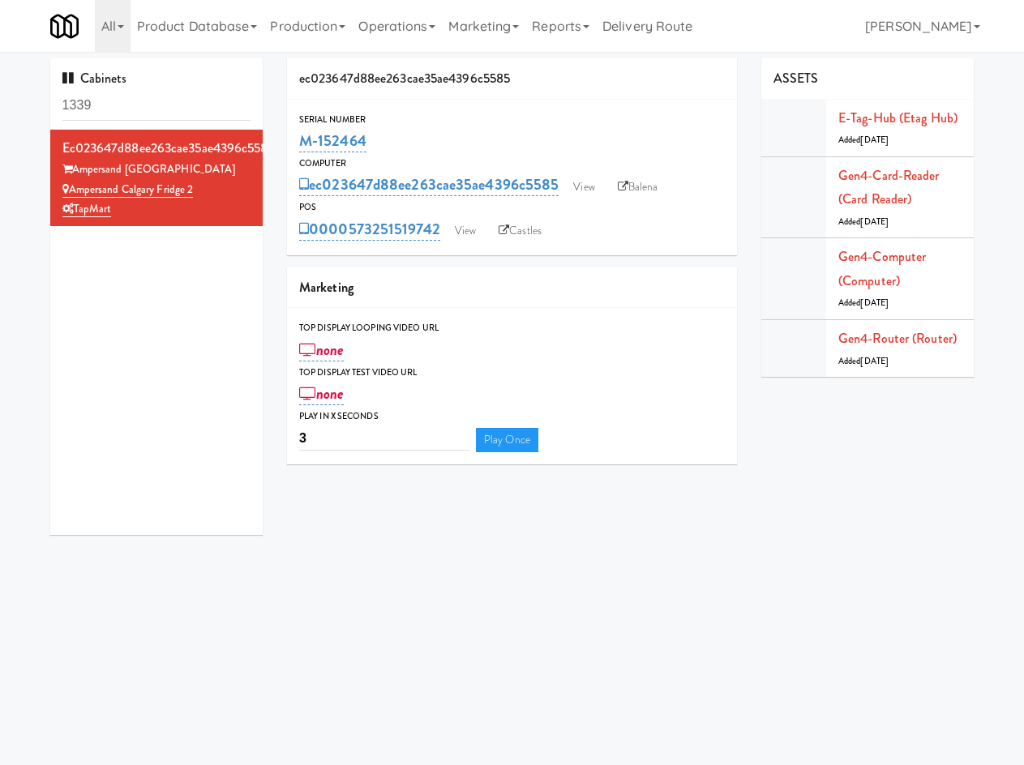
click at [302, 663] on body "Okay Okay Select date: previous 2025-Oct next Su Mo Tu We Th Fr Sa 28 29 30 1 2…" at bounding box center [512, 434] width 1024 height 765
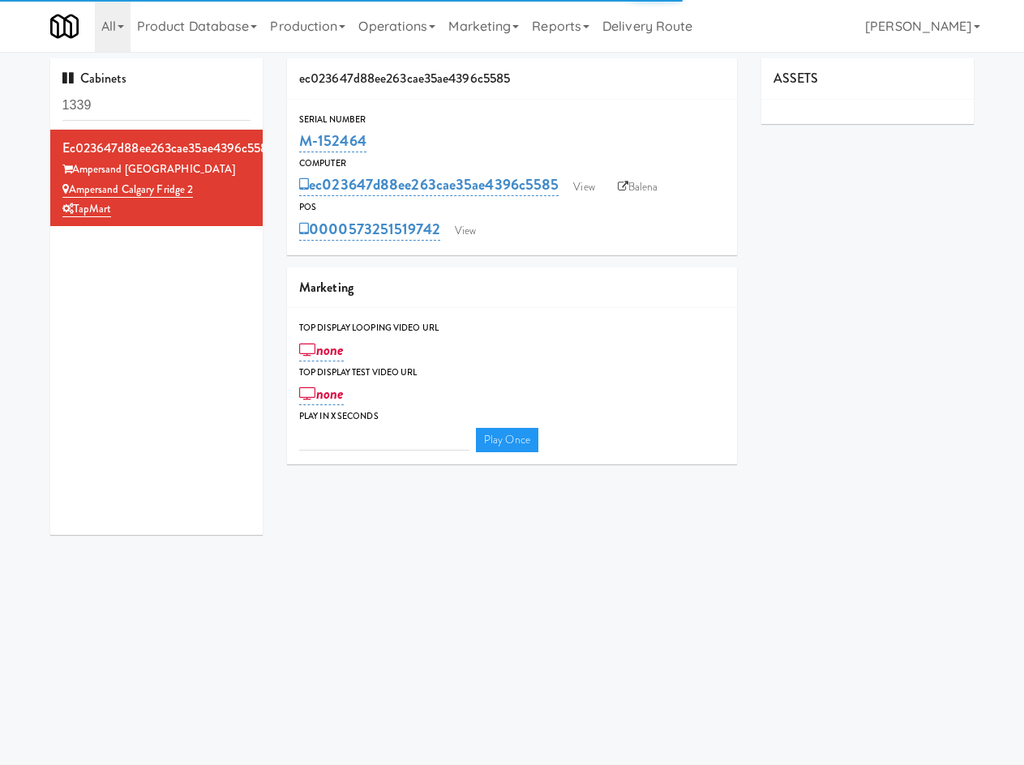
type input "3"
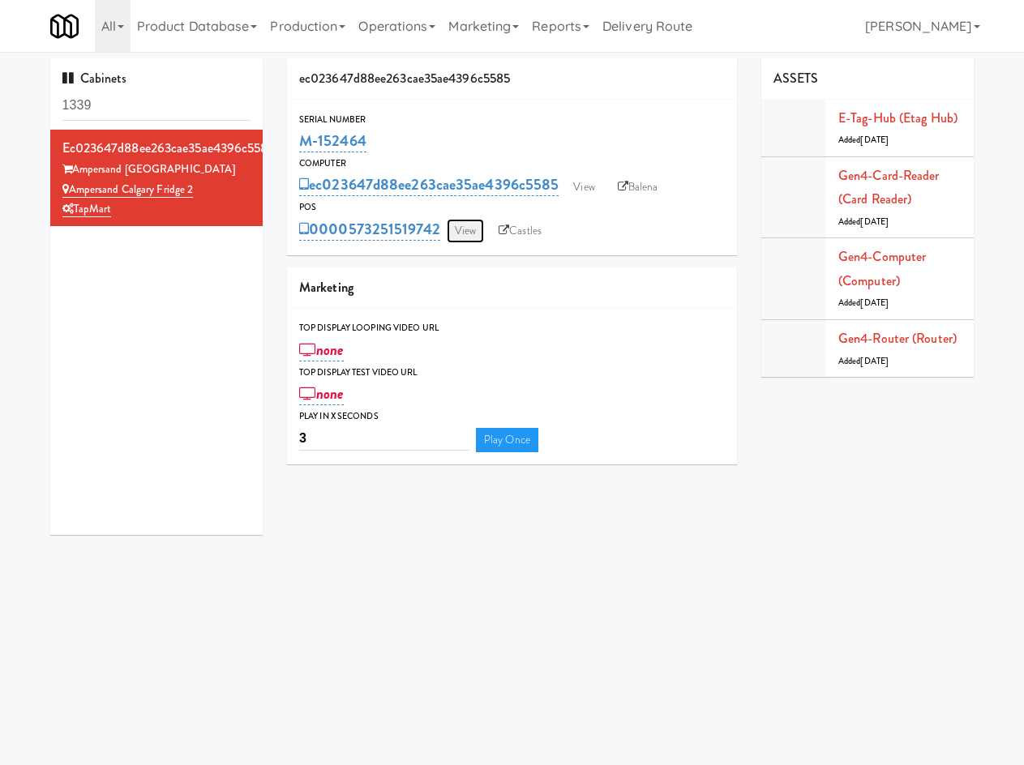
click at [467, 240] on link "View" at bounding box center [465, 231] width 37 height 24
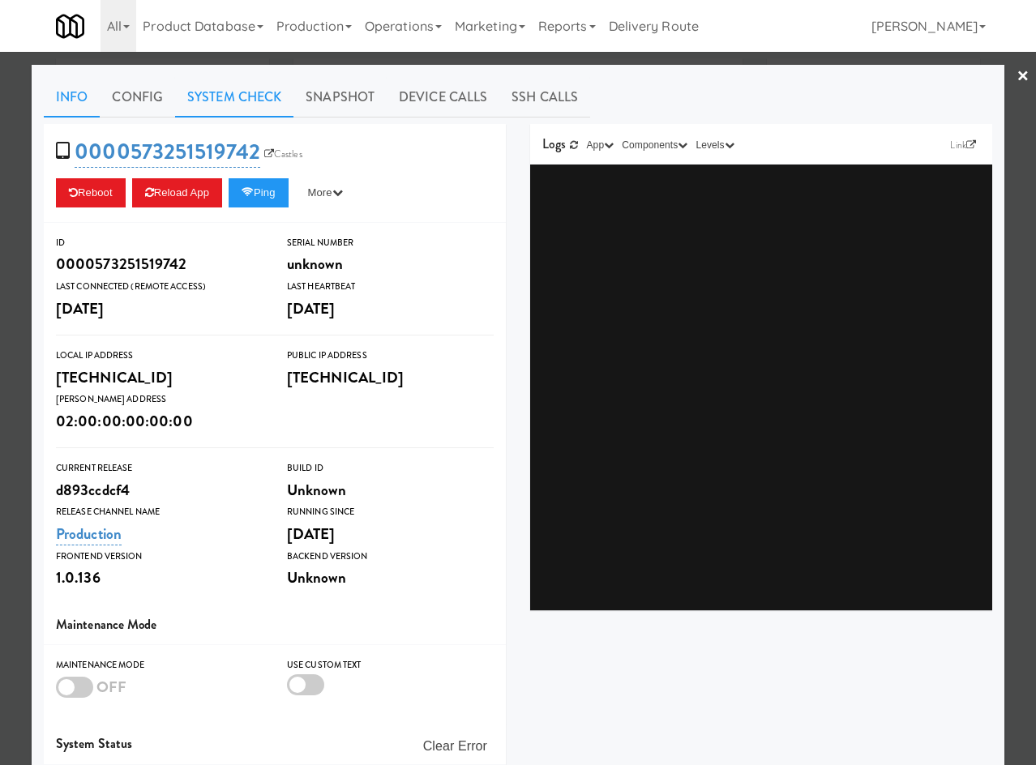
click at [255, 94] on link "System Check" at bounding box center [234, 97] width 118 height 41
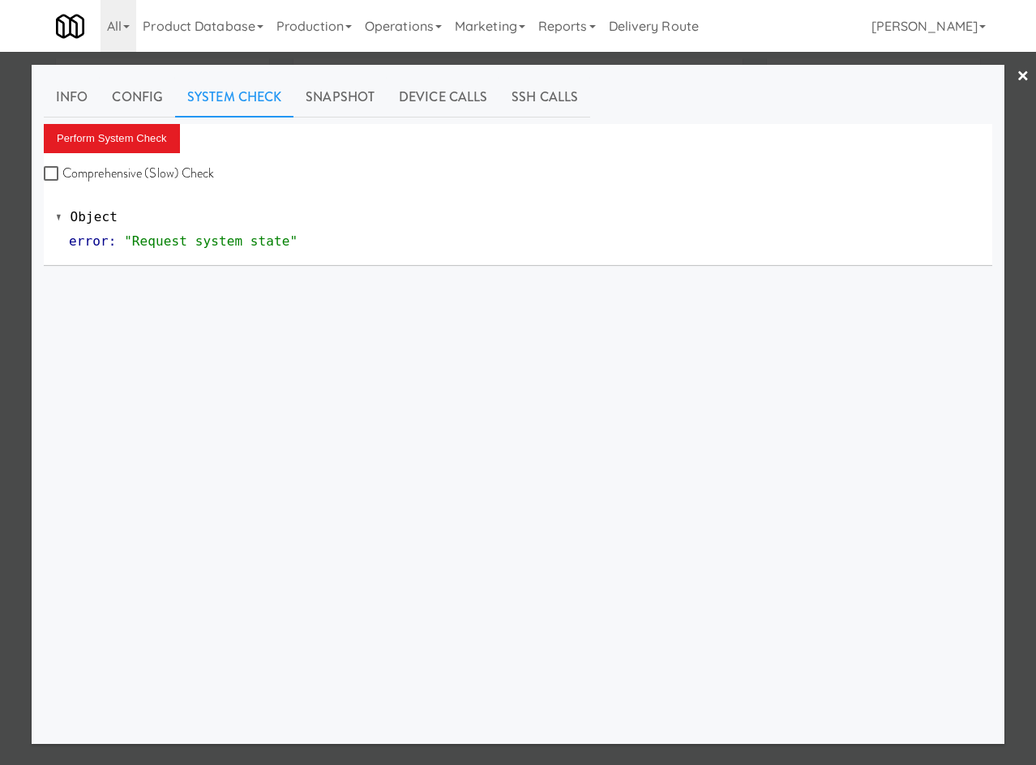
click at [22, 165] on div at bounding box center [518, 382] width 1036 height 765
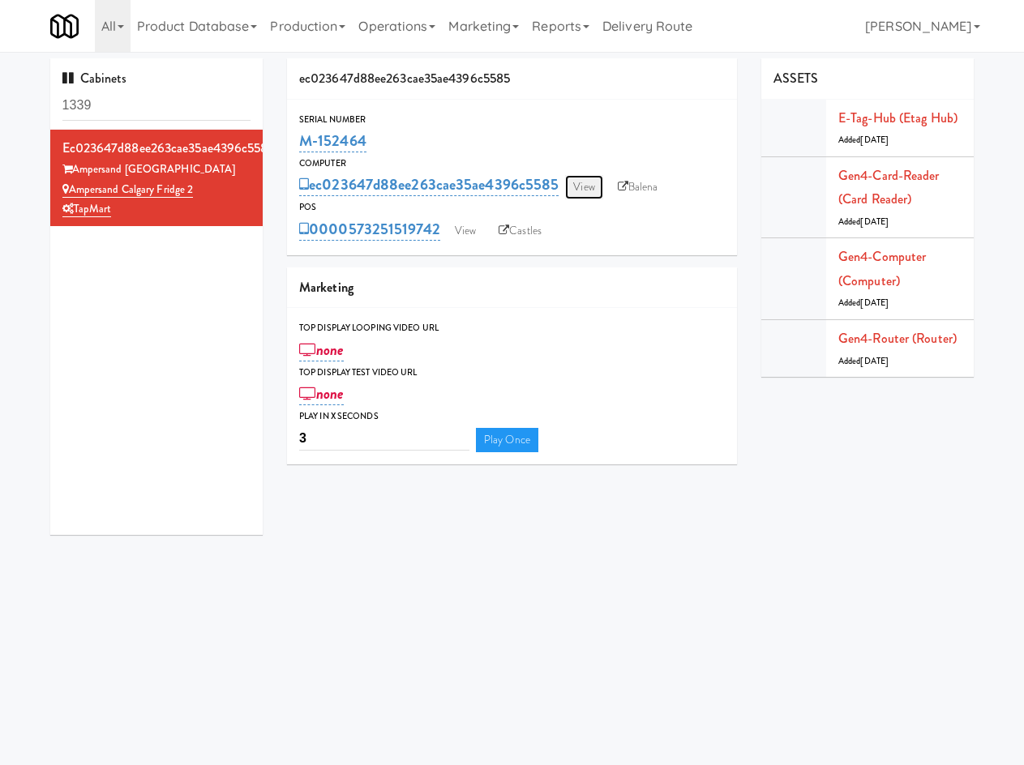
click at [588, 190] on link "View" at bounding box center [583, 187] width 37 height 24
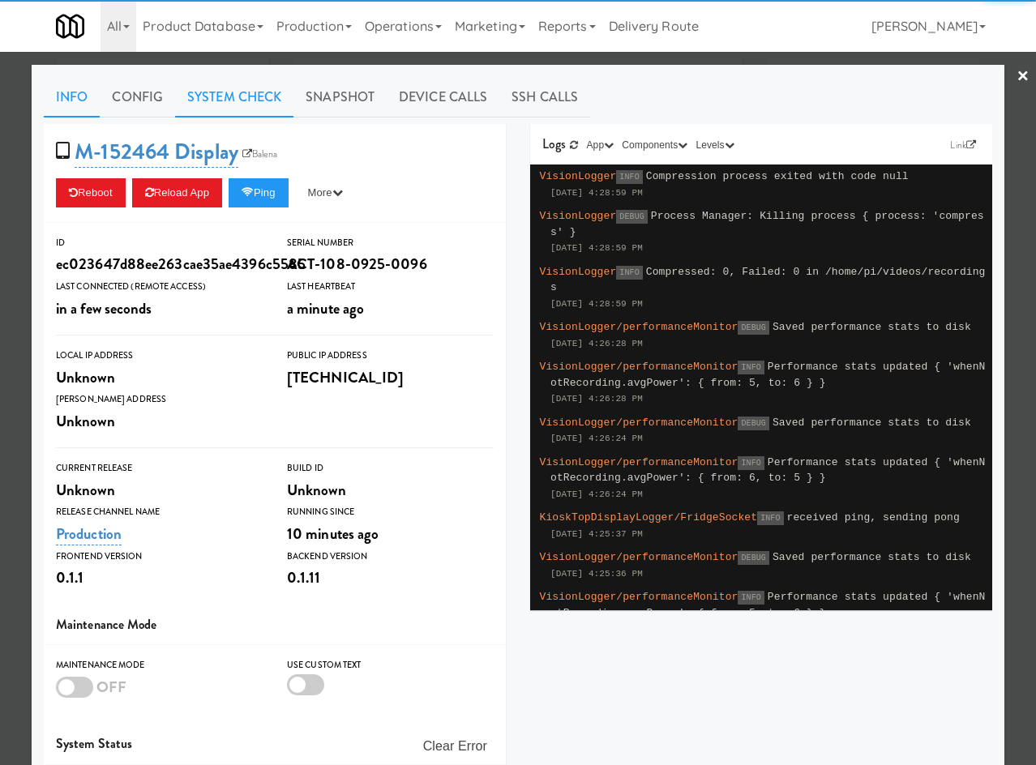
click at [238, 94] on link "System Check" at bounding box center [234, 97] width 118 height 41
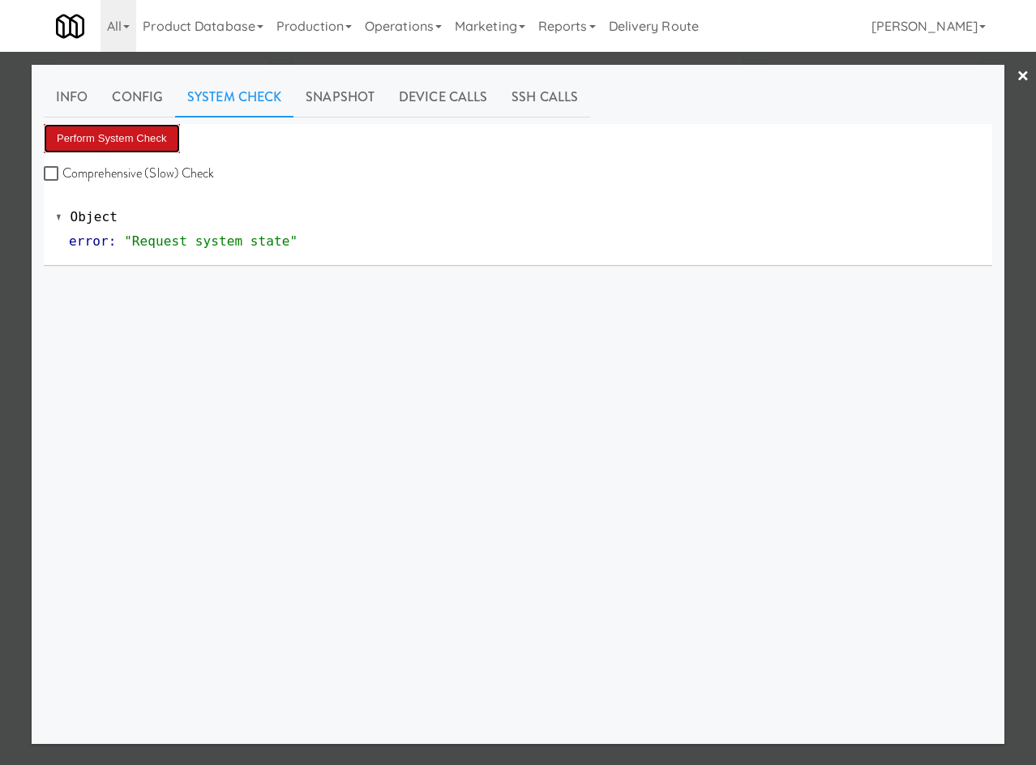
click at [124, 136] on button "Perform System Check" at bounding box center [112, 138] width 136 height 29
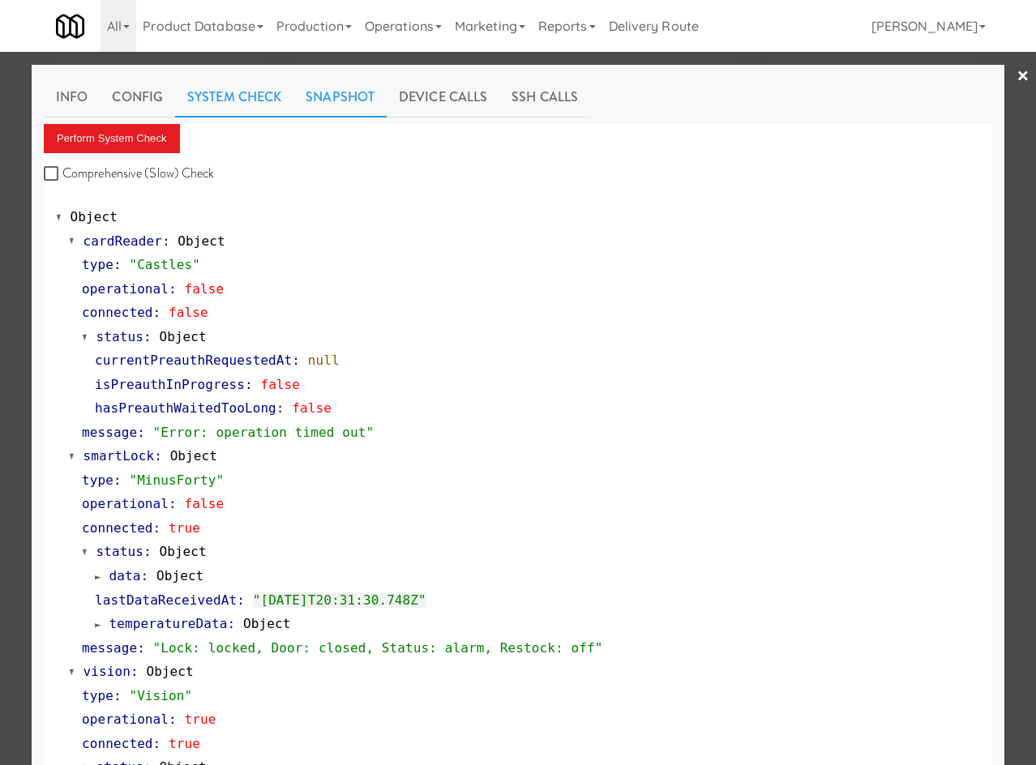
drag, startPoint x: 357, startPoint y: 71, endPoint x: 339, endPoint y: 109, distance: 42.4
click at [356, 72] on div "Info Config System Check Snapshot Device Calls SSH Calls Perform System Check C…" at bounding box center [518, 662] width 973 height 1194
click at [339, 109] on link "Snapshot" at bounding box center [339, 97] width 93 height 41
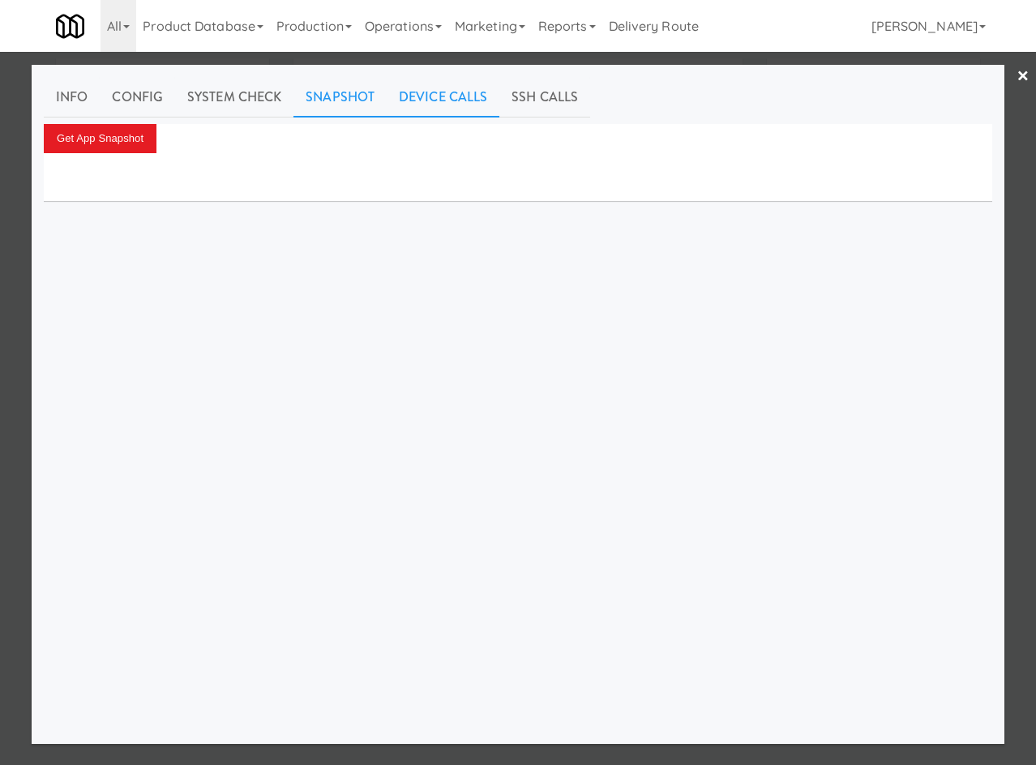
drag, startPoint x: 486, startPoint y: 100, endPoint x: 477, endPoint y: 105, distance: 10.2
click at [477, 105] on link "Device Calls" at bounding box center [443, 97] width 113 height 41
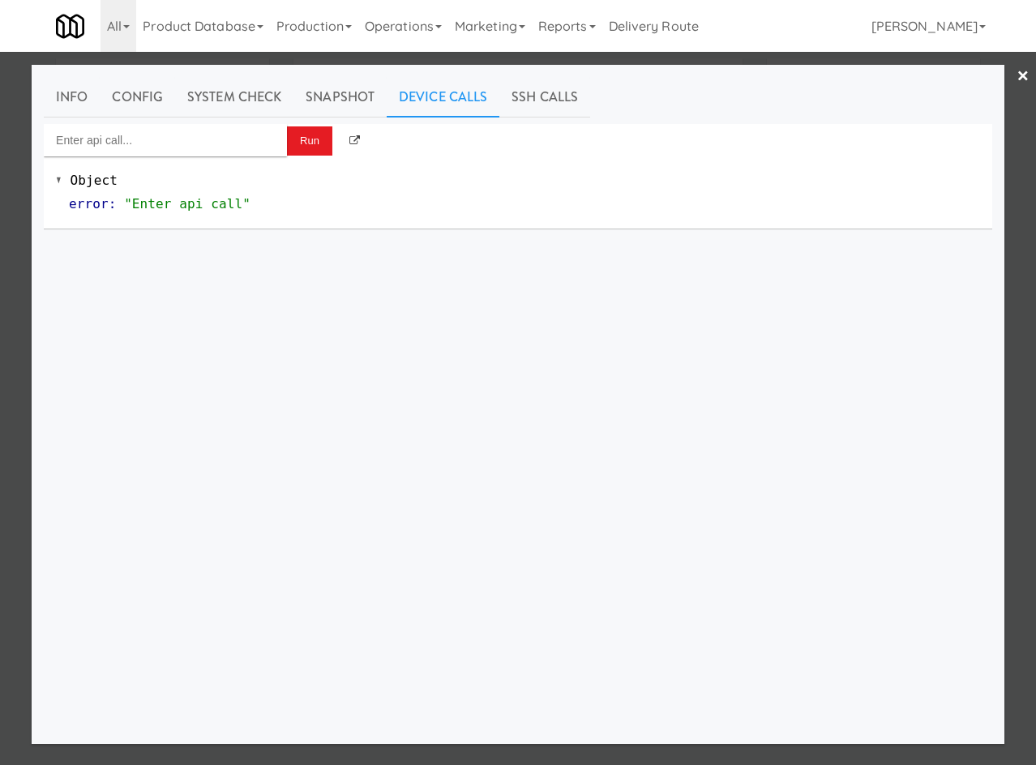
click at [159, 156] on div "Object error : "Enter api call"" at bounding box center [518, 192] width 948 height 72
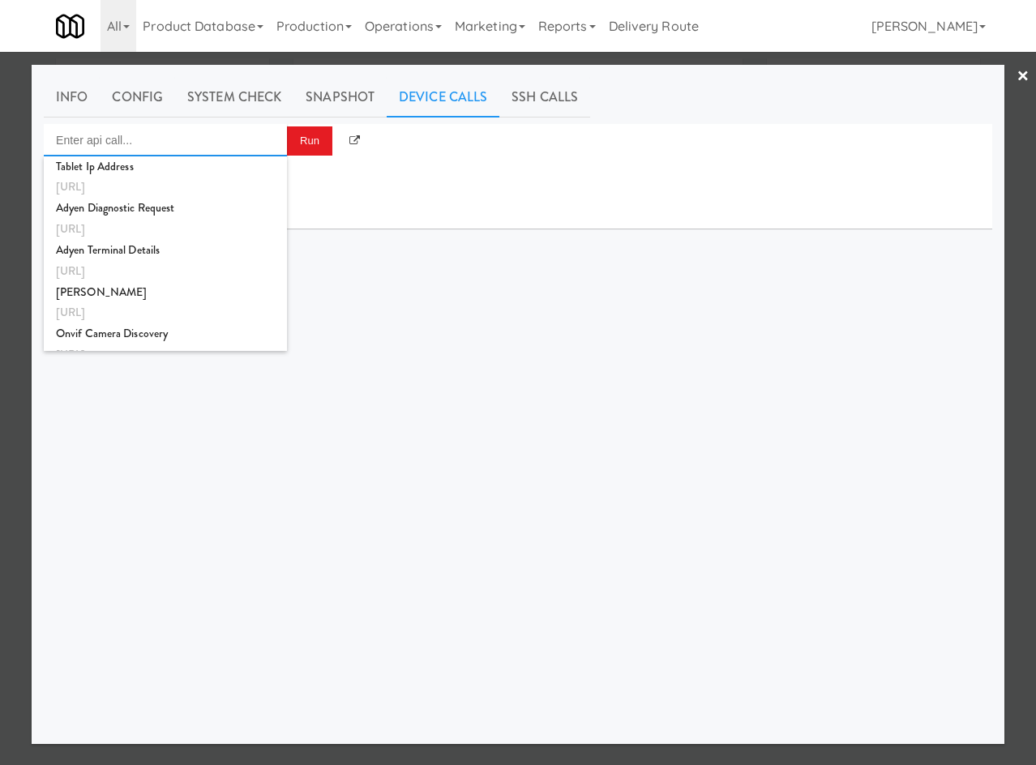
click at [172, 138] on input "Enter api call..." at bounding box center [165, 140] width 243 height 32
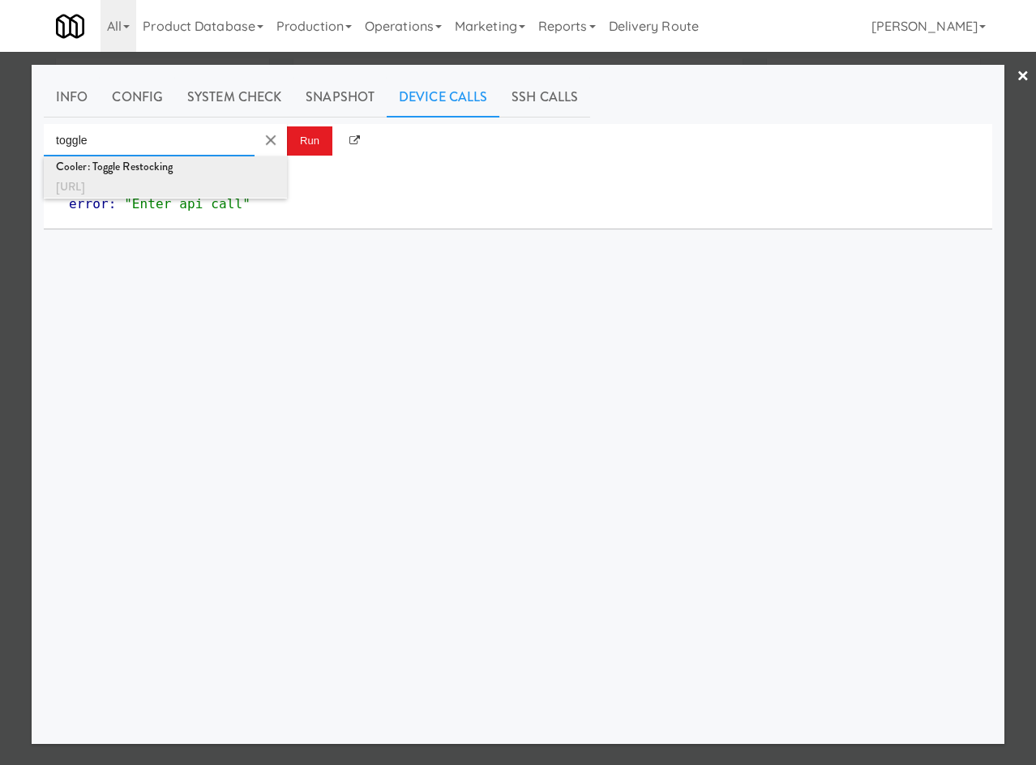
click at [203, 182] on div "[URL]" at bounding box center [165, 187] width 219 height 21
type input "Cooler: Toggle Restocking"
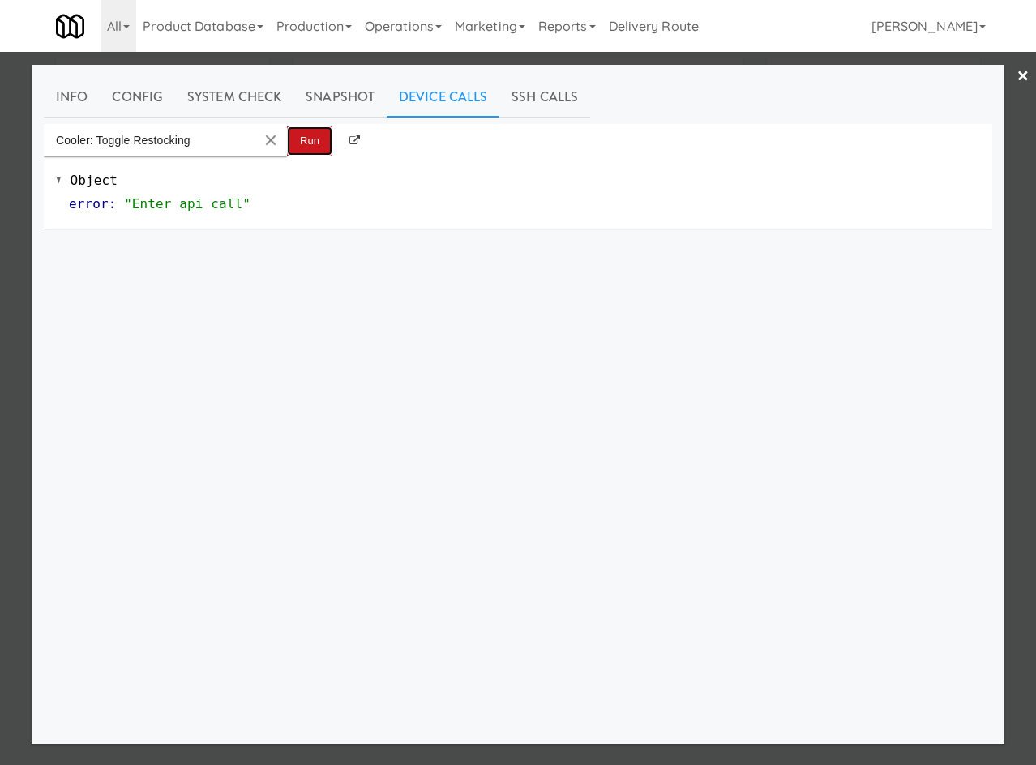
click at [319, 134] on button "Run" at bounding box center [309, 140] width 45 height 29
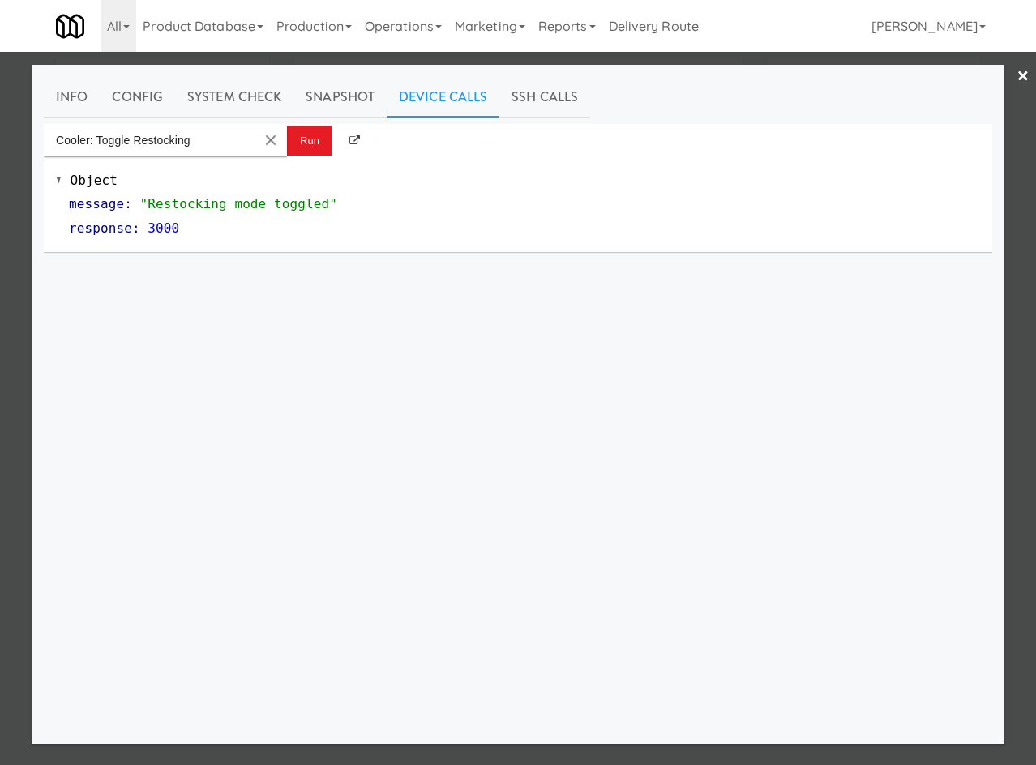
click at [222, 53] on div at bounding box center [518, 382] width 1036 height 765
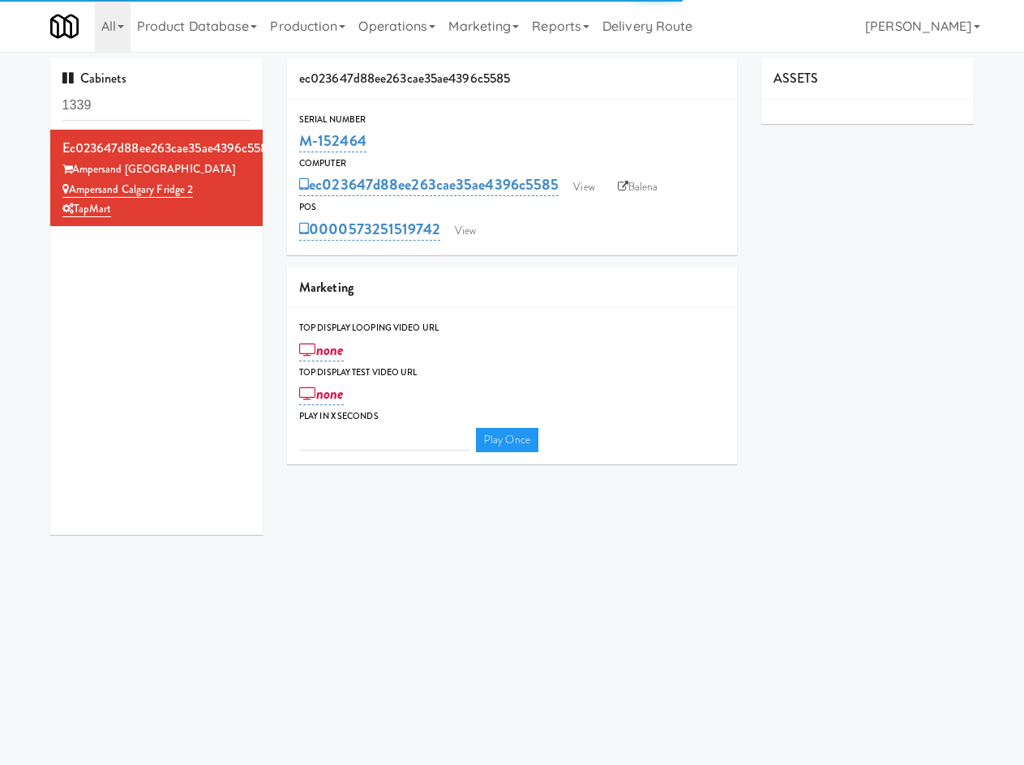
type input "3"
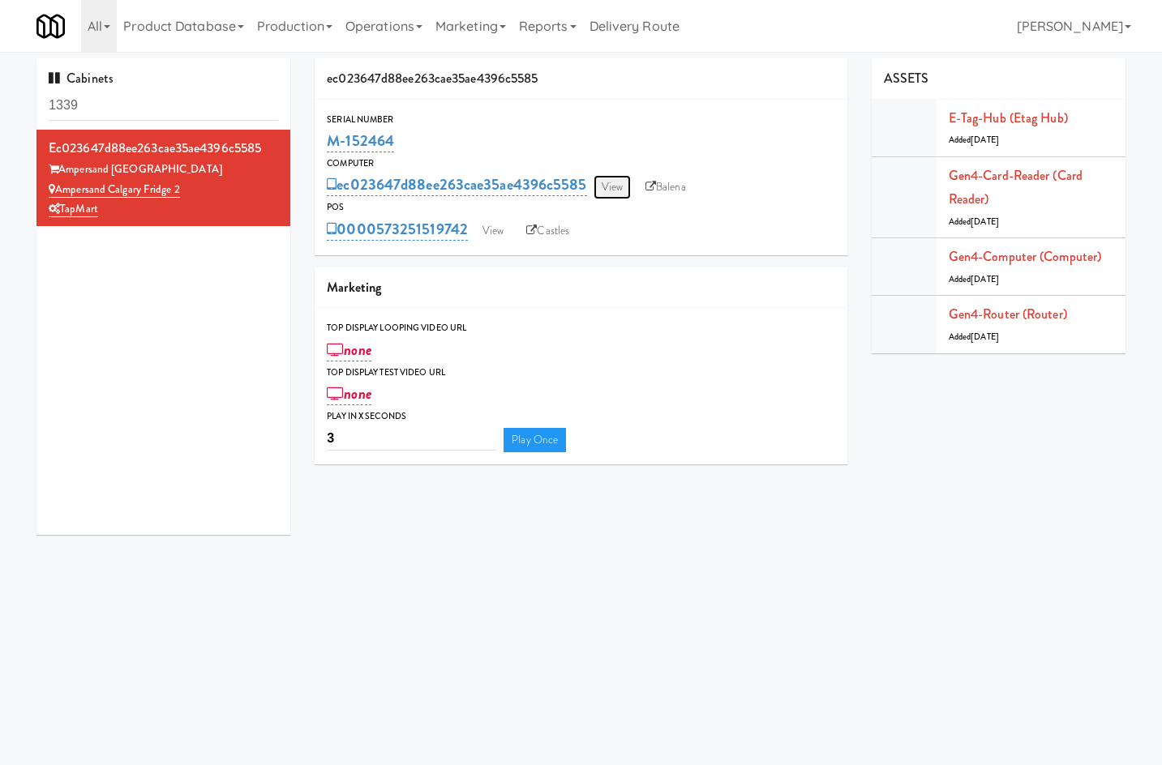
click at [612, 189] on link "View" at bounding box center [611, 187] width 37 height 24
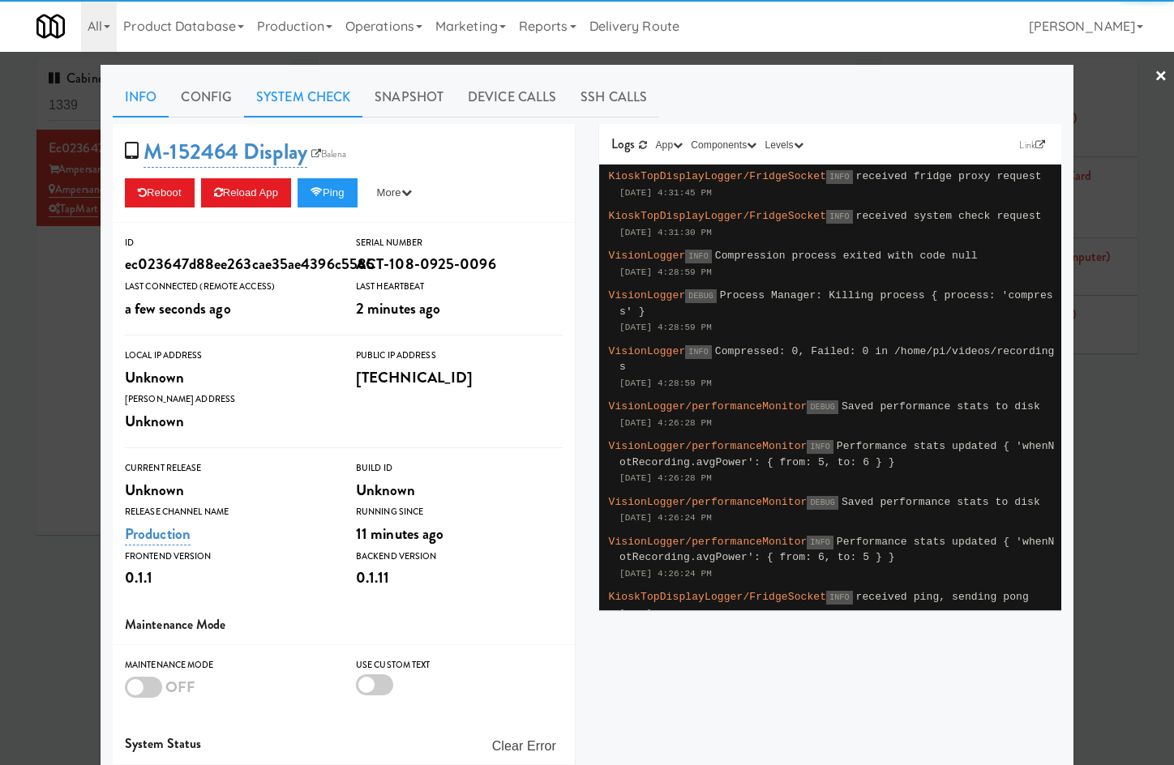
drag, startPoint x: 293, startPoint y: 100, endPoint x: 282, endPoint y: 108, distance: 13.9
click at [292, 102] on link "System Check" at bounding box center [303, 97] width 118 height 41
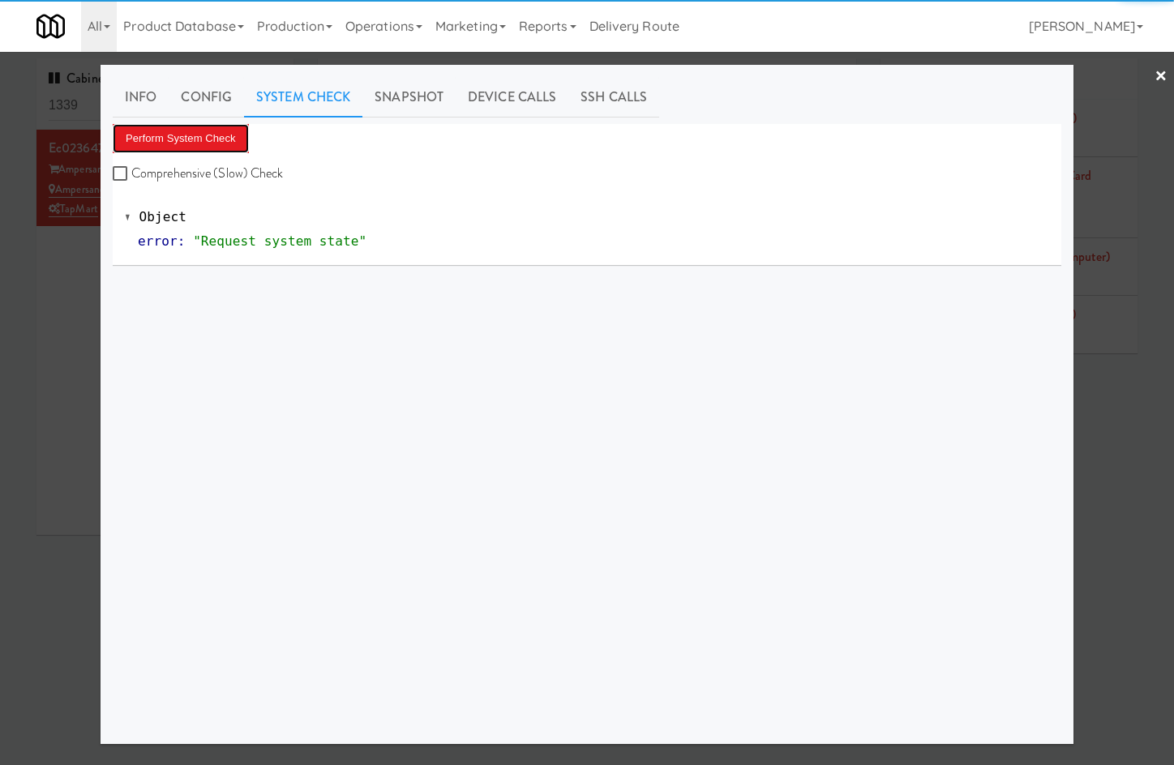
click at [167, 125] on button "Perform System Check" at bounding box center [181, 138] width 136 height 29
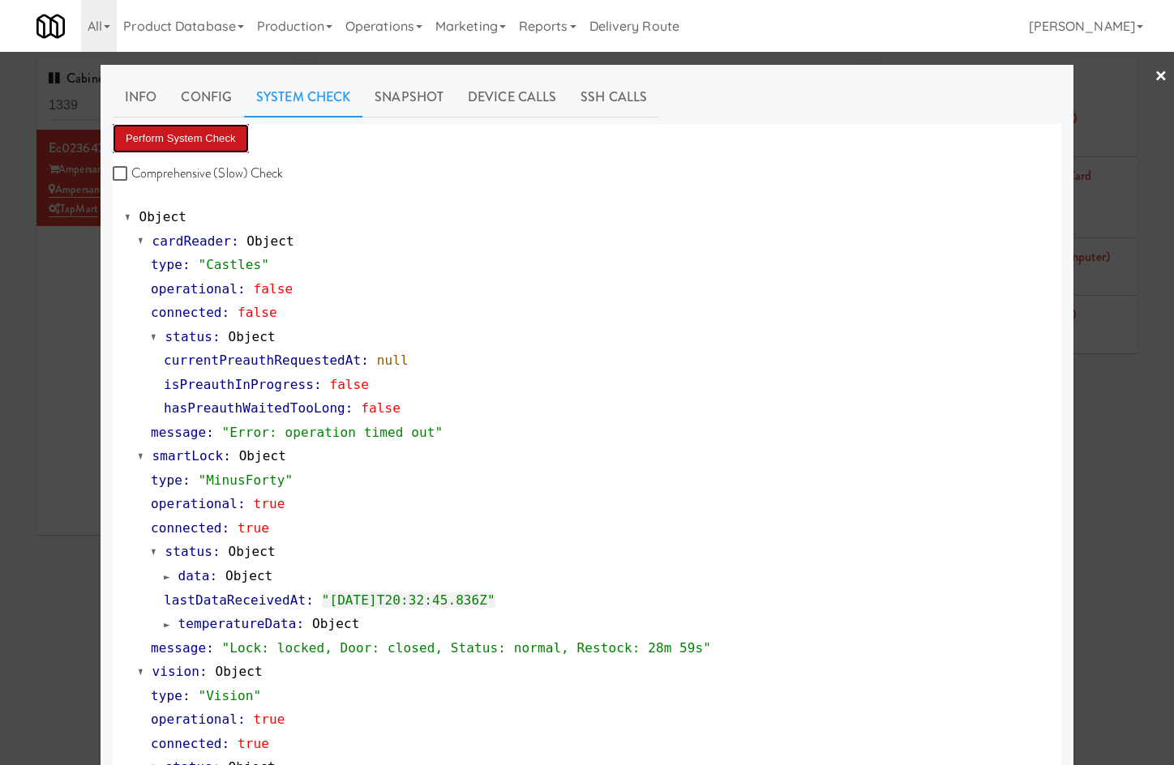
click at [177, 138] on button "Perform System Check" at bounding box center [181, 138] width 136 height 29
click at [50, 300] on div at bounding box center [587, 382] width 1174 height 765
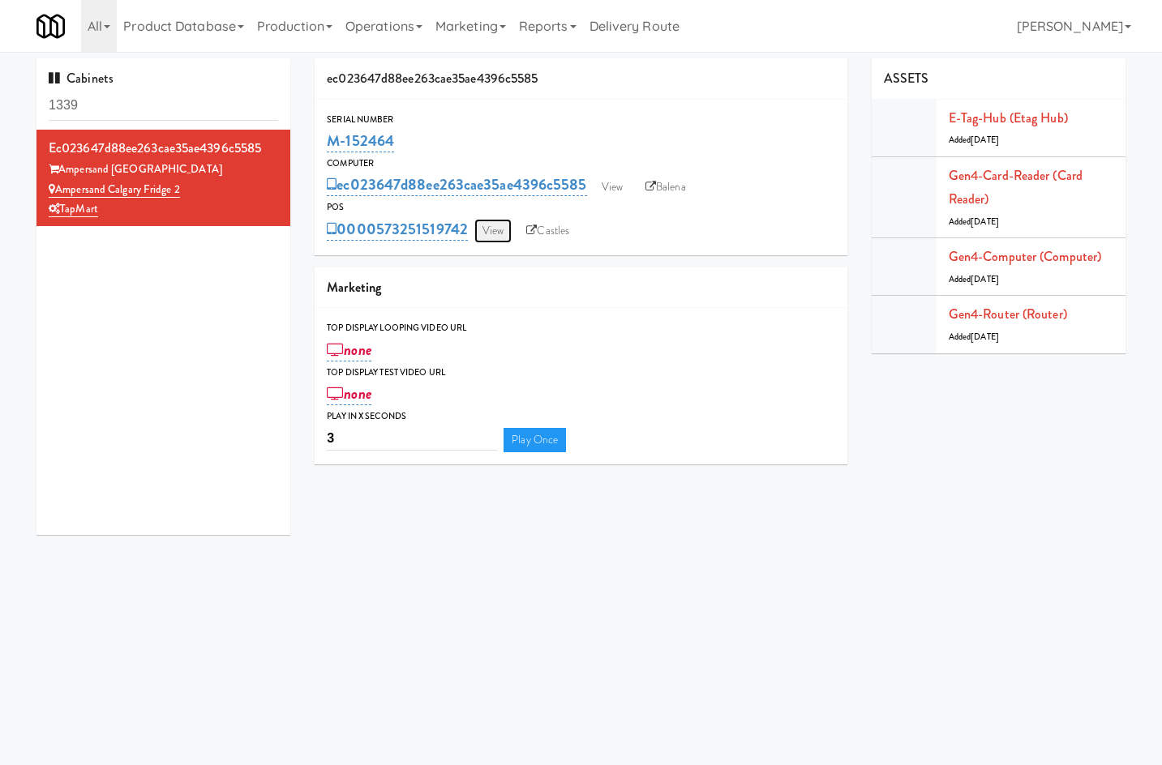
click at [497, 230] on link "View" at bounding box center [492, 231] width 37 height 24
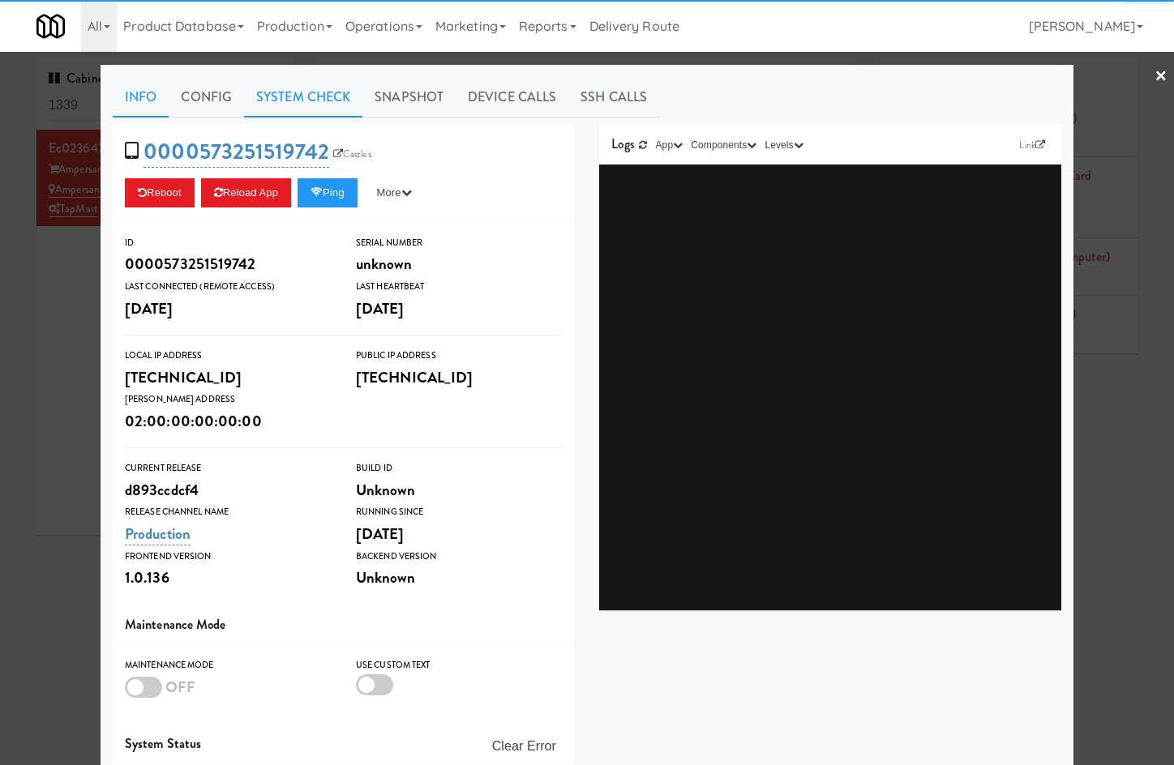
click at [267, 89] on link "System Check" at bounding box center [303, 97] width 118 height 41
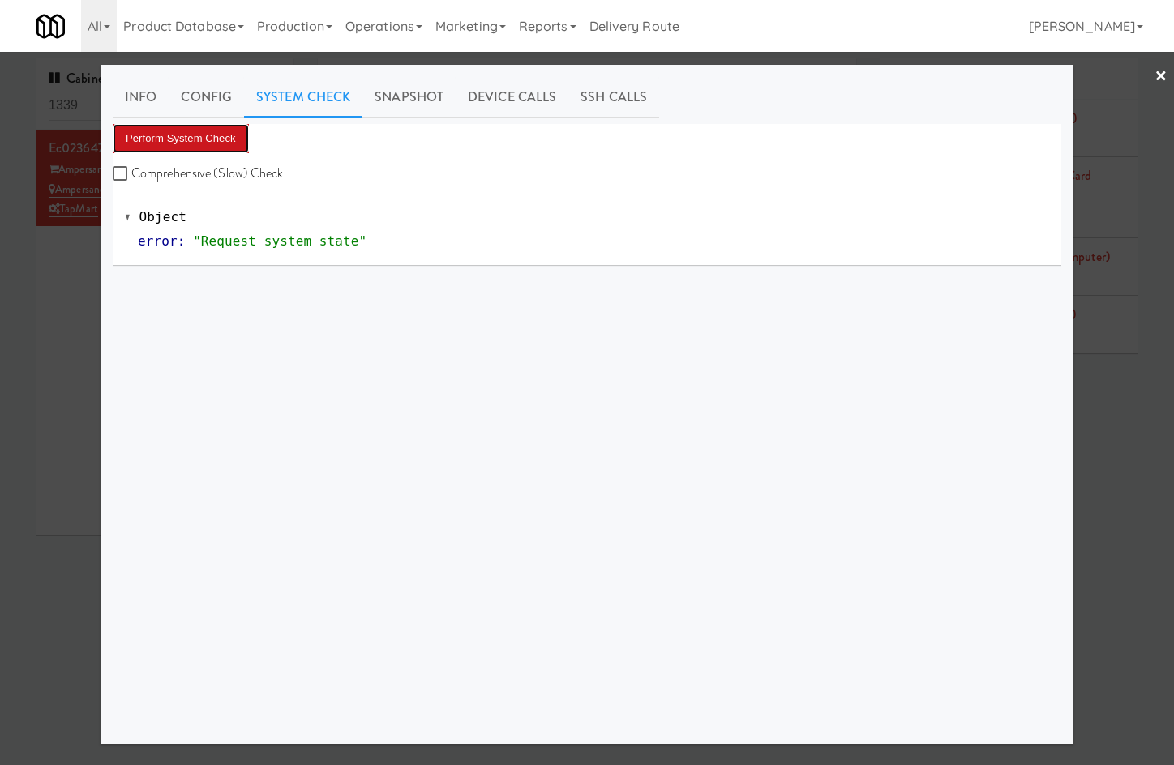
click at [197, 143] on button "Perform System Check" at bounding box center [181, 138] width 136 height 29
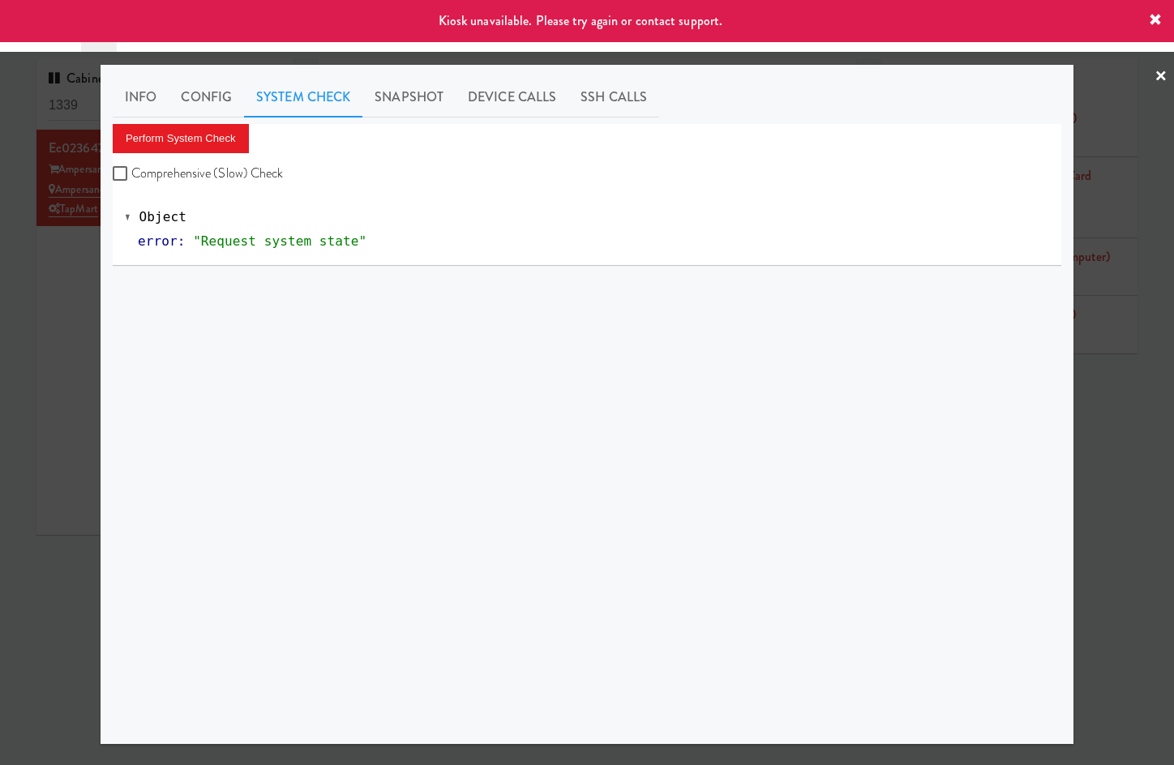
drag, startPoint x: 66, startPoint y: 332, endPoint x: 113, endPoint y: 305, distance: 54.5
click at [66, 328] on div at bounding box center [587, 382] width 1174 height 765
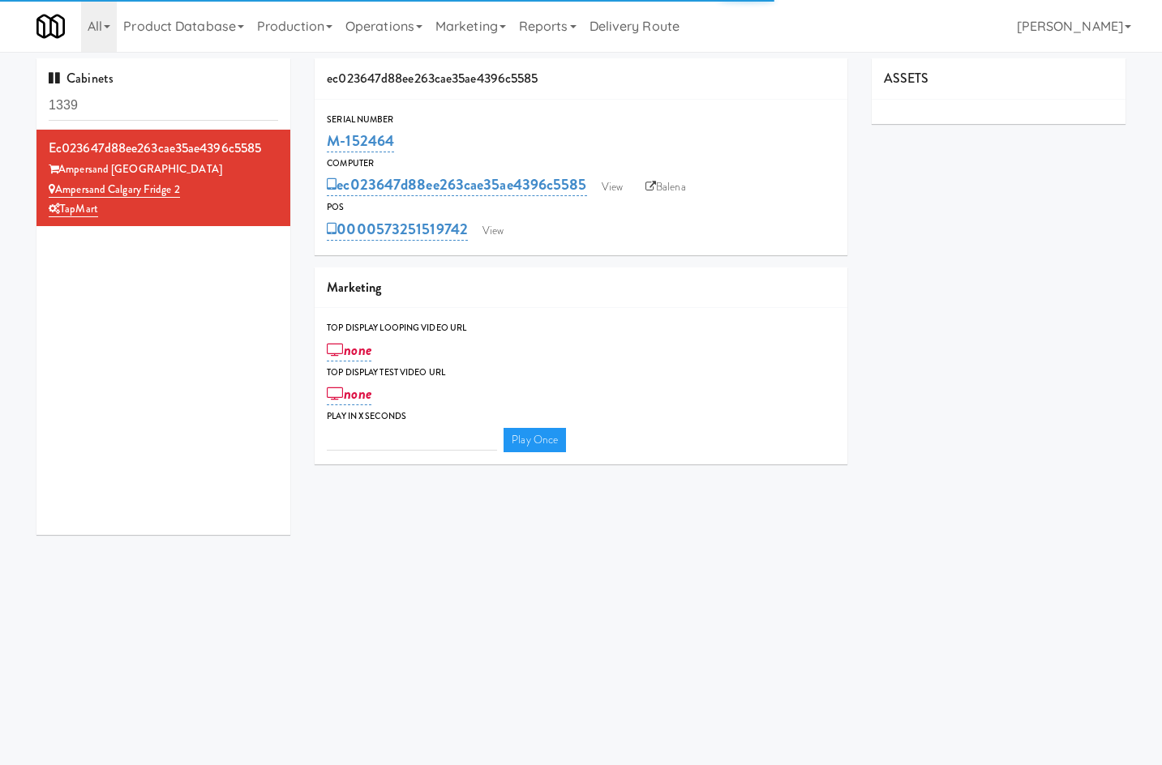
type input "3"
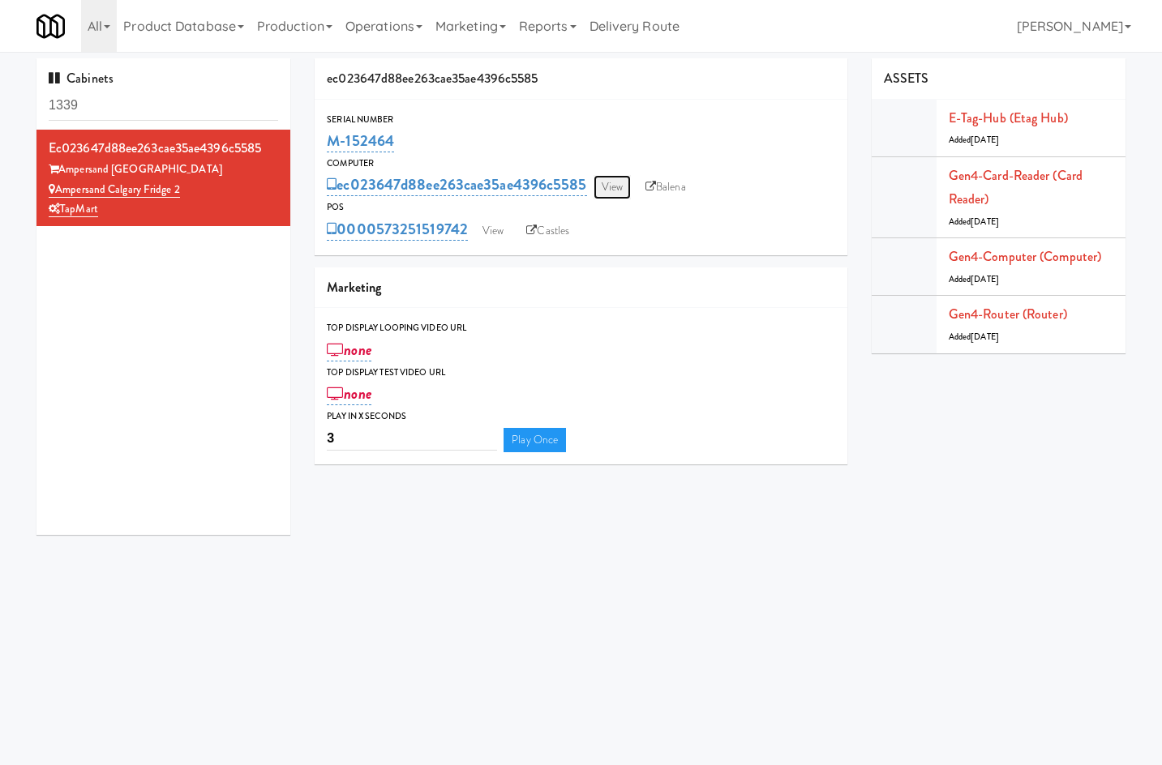
click at [609, 186] on link "View" at bounding box center [611, 187] width 37 height 24
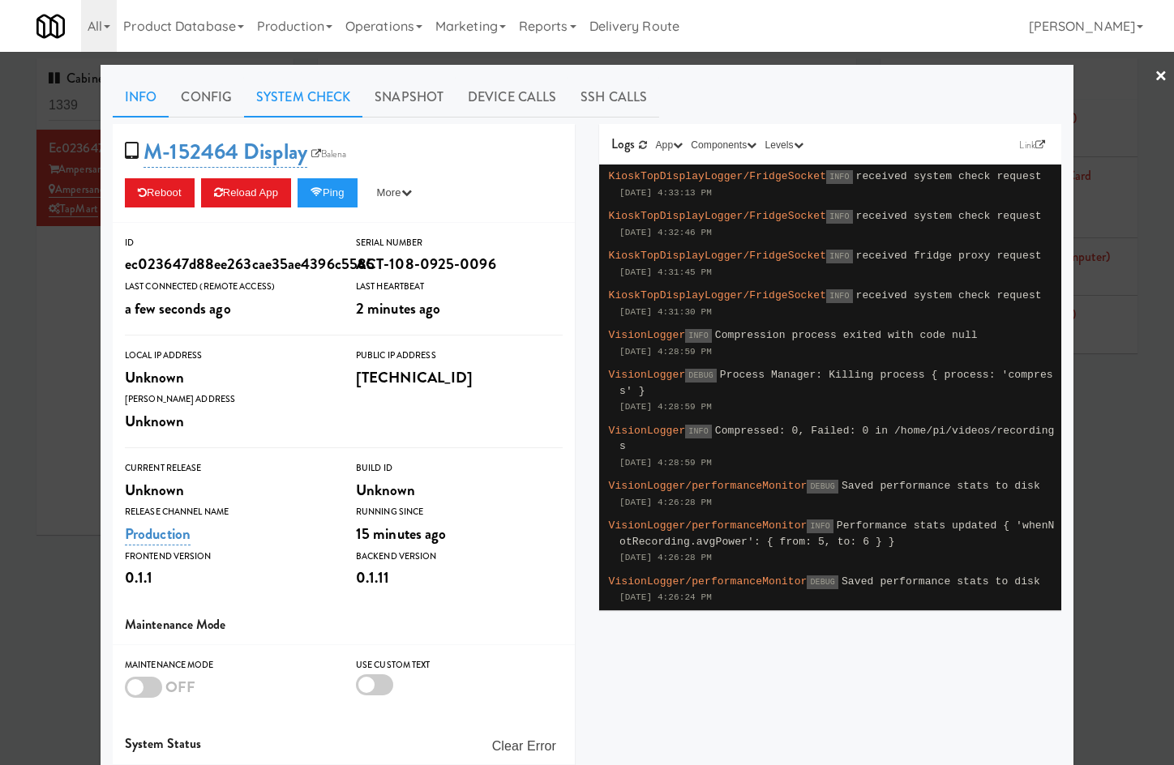
click at [290, 88] on link "System Check" at bounding box center [303, 97] width 118 height 41
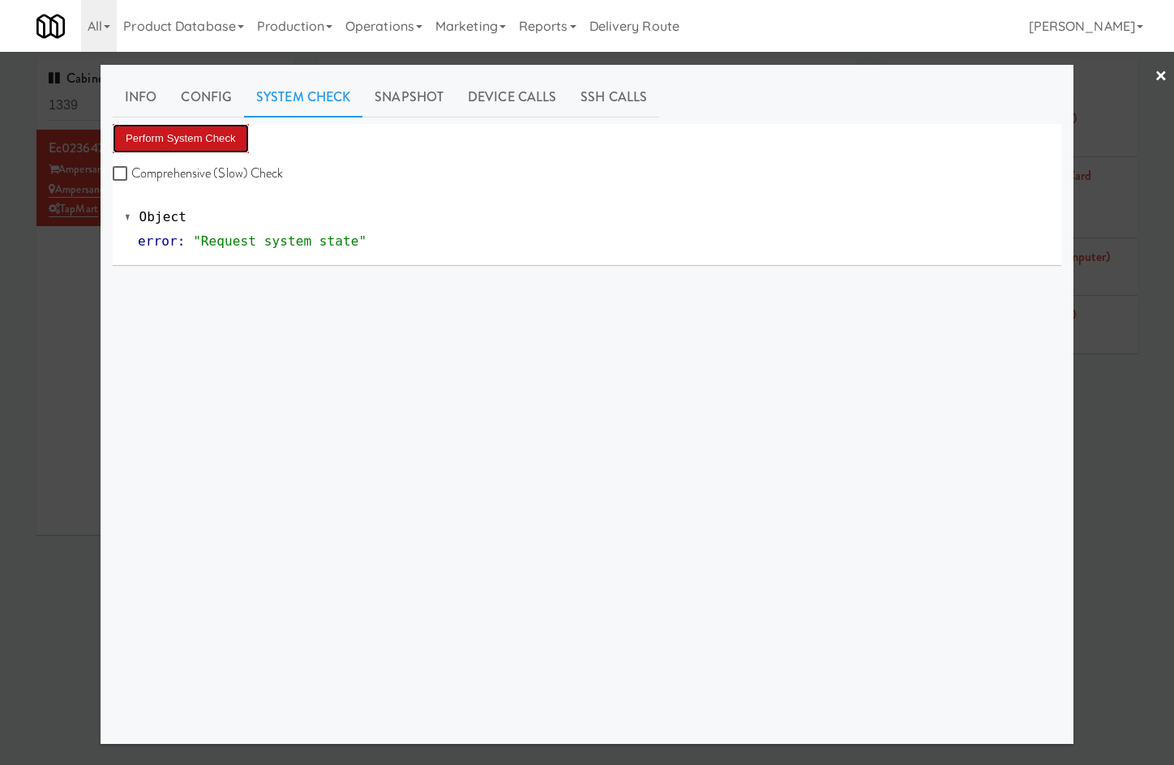
click at [236, 141] on button "Perform System Check" at bounding box center [181, 138] width 136 height 29
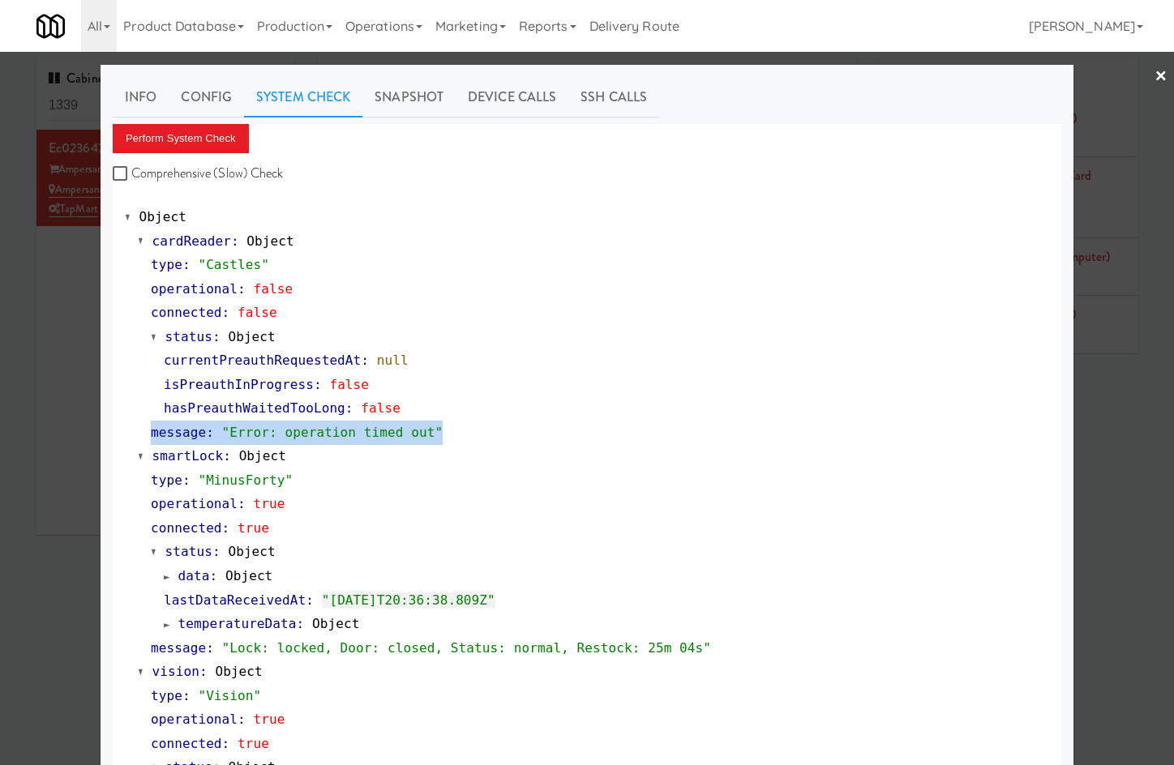
drag, startPoint x: 181, startPoint y: 429, endPoint x: 436, endPoint y: 435, distance: 255.4
click at [436, 435] on div "type : "Castles" operational : false connected : false status : Object currentP…" at bounding box center [593, 348] width 911 height 191
click at [53, 556] on div at bounding box center [587, 382] width 1174 height 765
